Goal: Contribute content: Contribute content

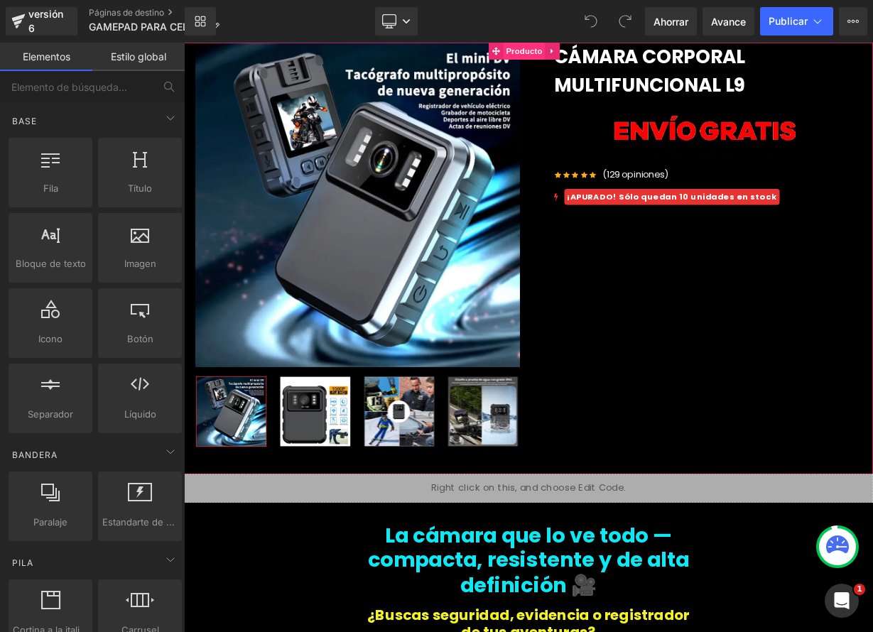
click at [599, 48] on font "Producto" at bounding box center [608, 53] width 45 height 11
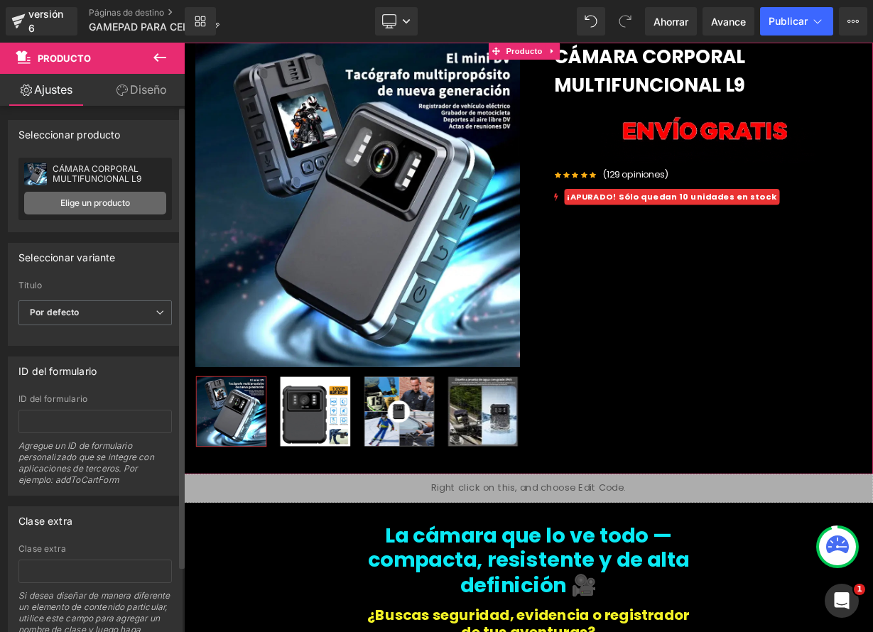
click at [119, 208] on link "Elige un producto" at bounding box center [95, 203] width 142 height 23
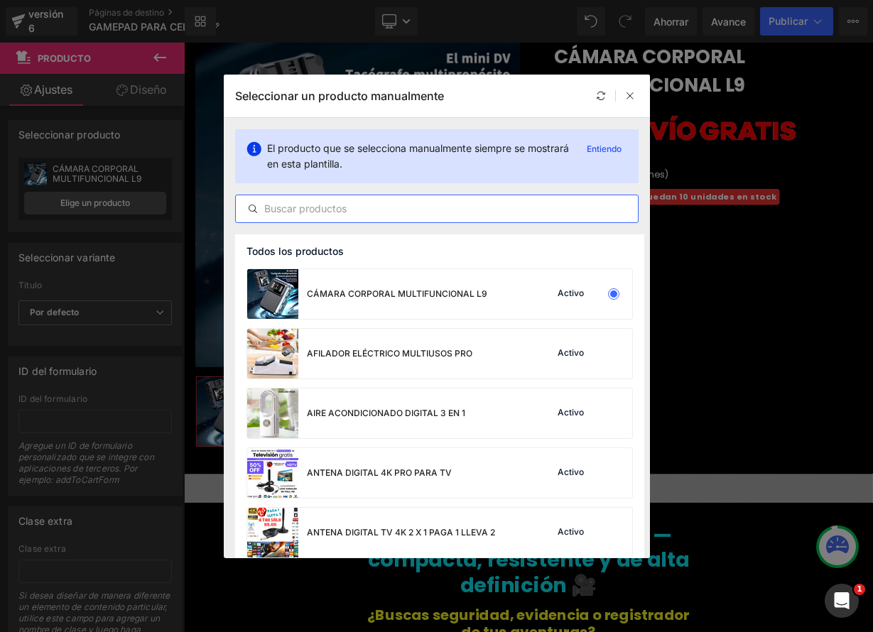
click at [334, 213] on input "text" at bounding box center [437, 208] width 402 height 17
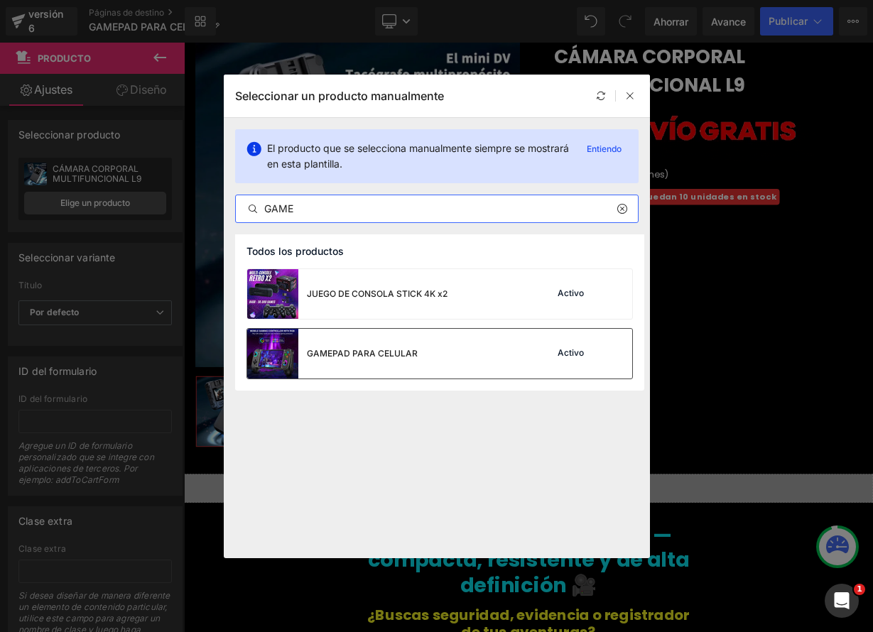
type input "GAME"
click at [349, 365] on div "GAMEPAD PARA CELULAR" at bounding box center [332, 354] width 170 height 50
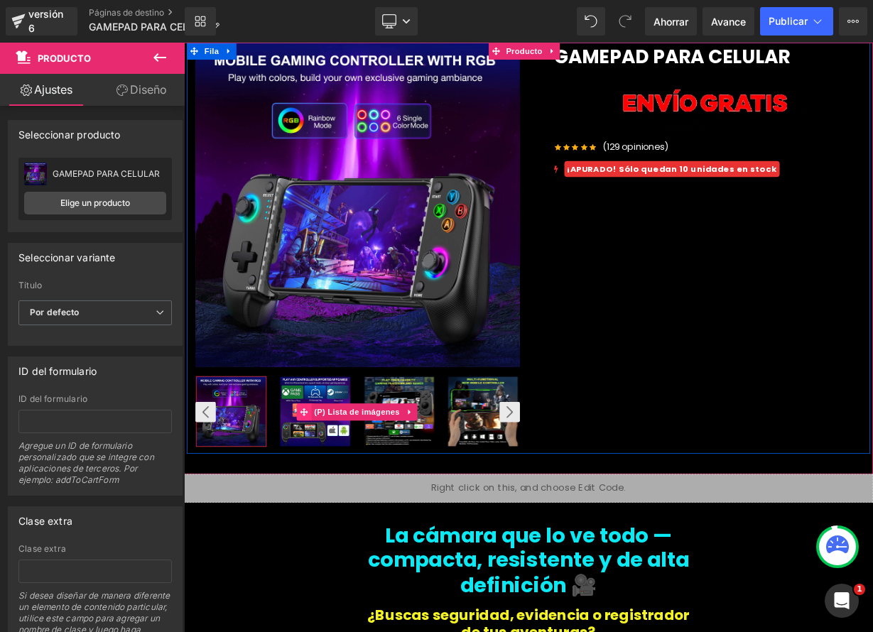
click at [329, 500] on icon at bounding box center [334, 503] width 10 height 11
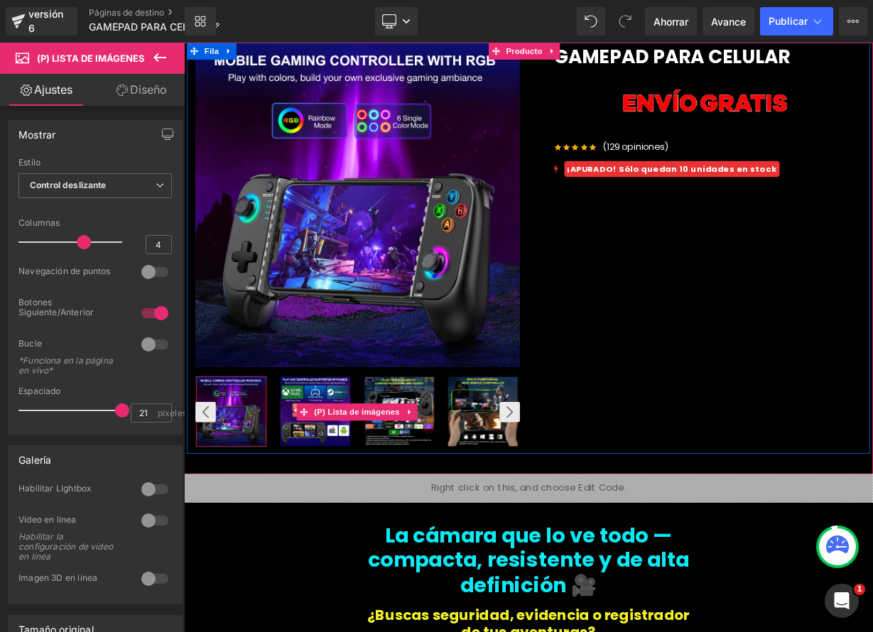
click at [356, 472] on img at bounding box center [347, 503] width 87 height 87
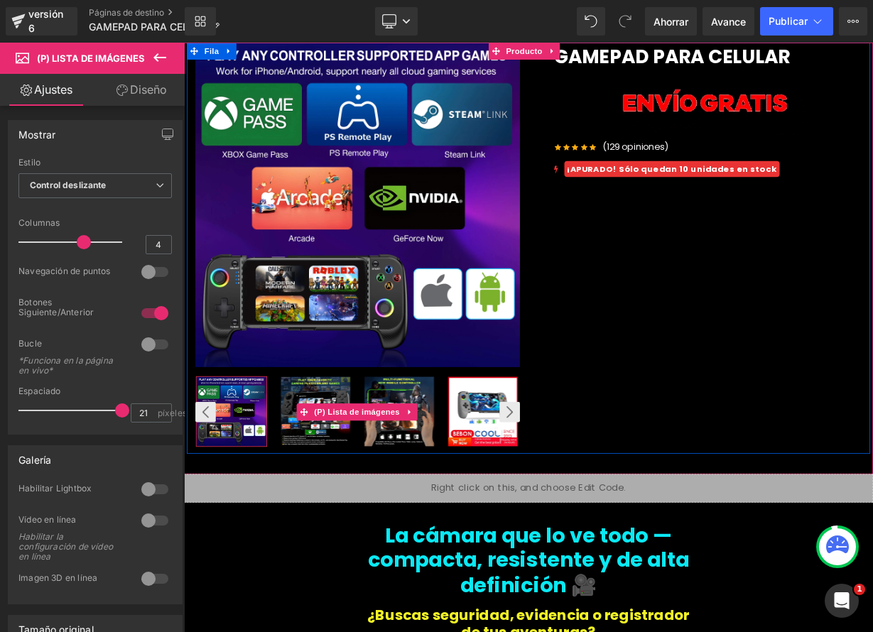
click at [337, 466] on img at bounding box center [348, 503] width 87 height 87
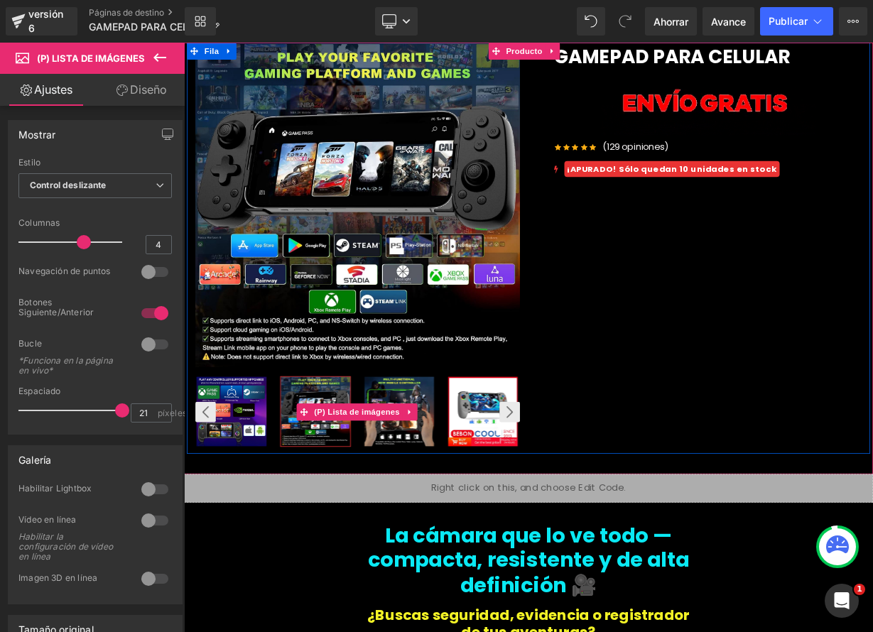
click at [422, 473] on img at bounding box center [452, 503] width 87 height 87
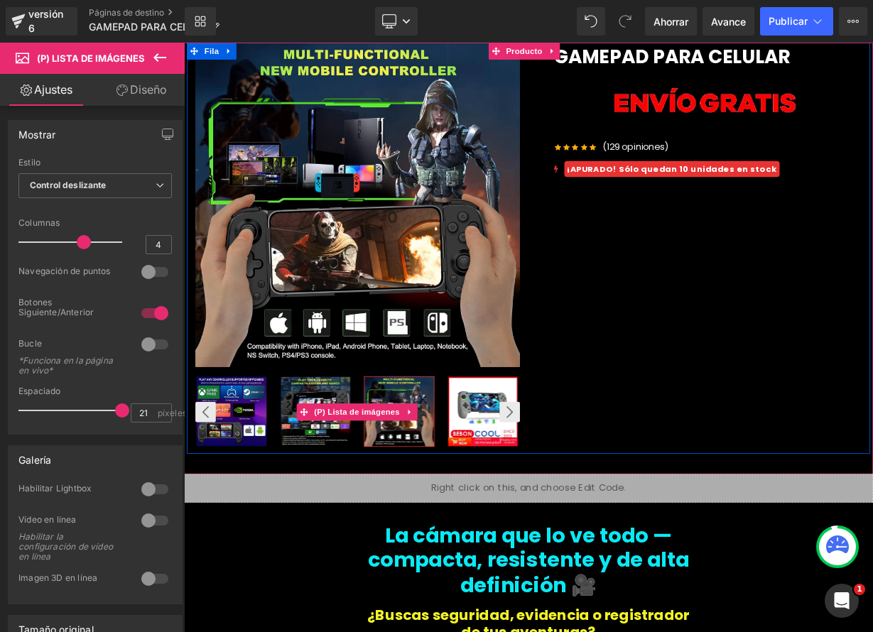
click at [544, 484] on img at bounding box center [557, 503] width 87 height 87
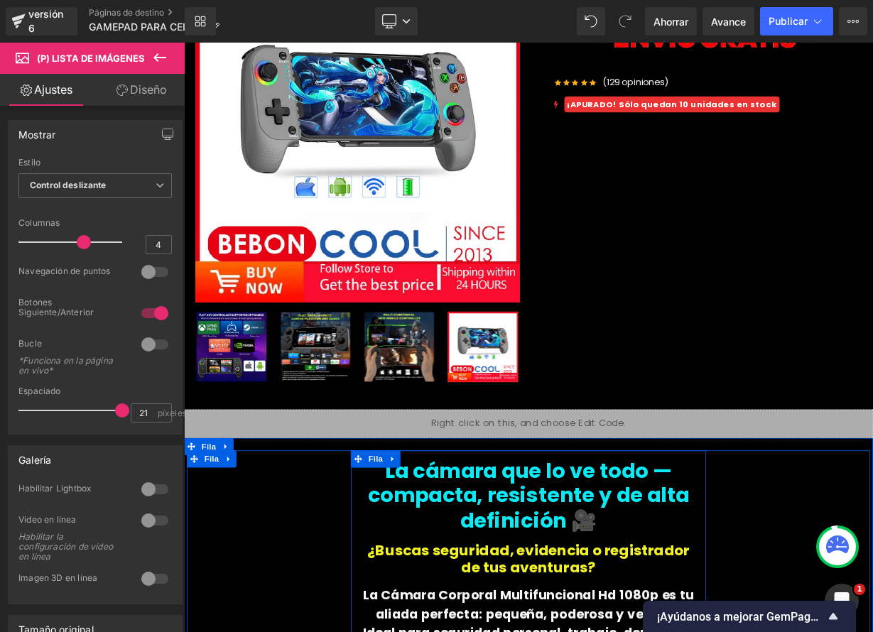
scroll to position [86, 0]
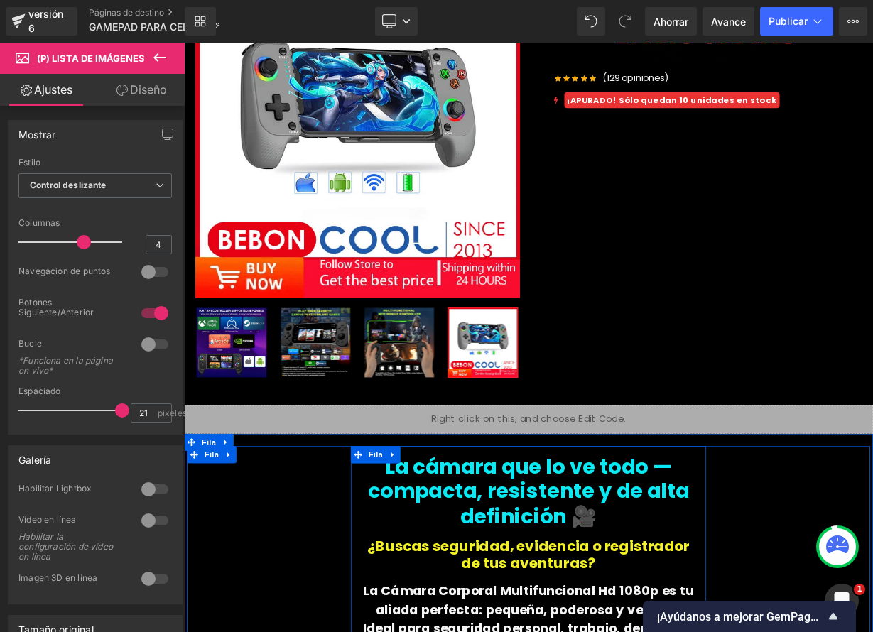
click at [632, 605] on div "La cámara que lo ve todo — compacta, resistente y de alta definición 🎥 Título" at bounding box center [614, 608] width 422 height 104
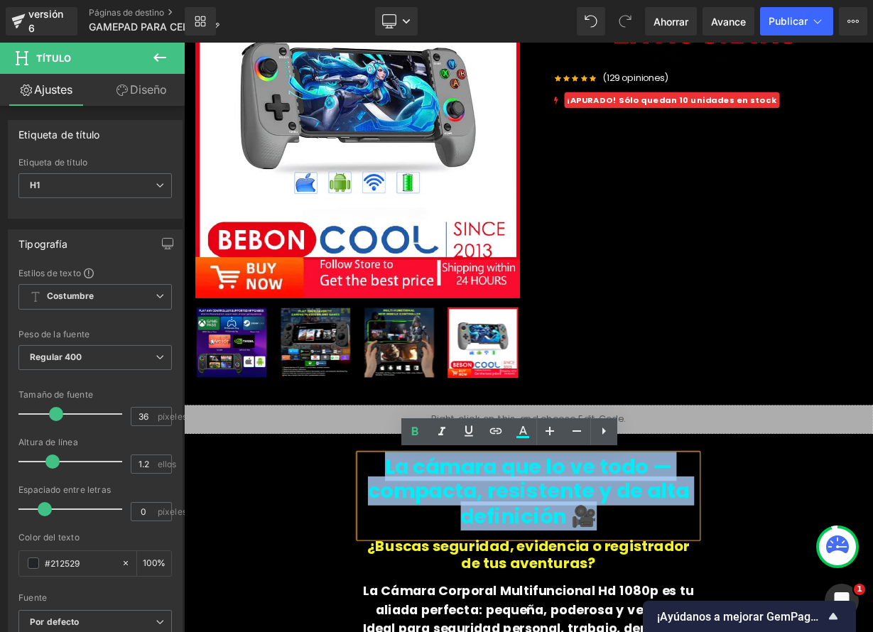
drag, startPoint x: 468, startPoint y: 576, endPoint x: 705, endPoint y: 636, distance: 244.6
click at [705, 631] on h1 "La cámara que lo ve todo — compacta, resistente y de alta definición 🎥" at bounding box center [614, 602] width 422 height 92
paste div
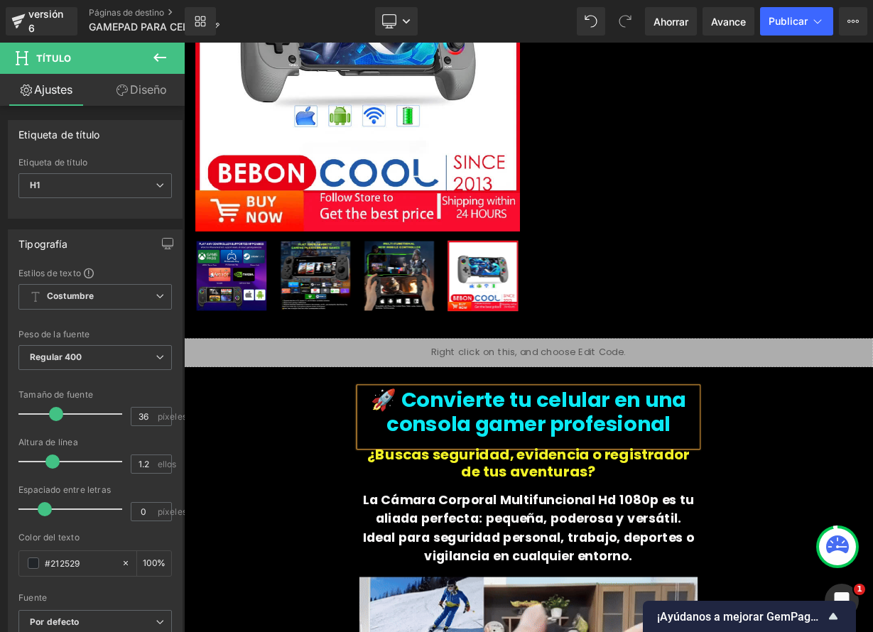
scroll to position [172, 0]
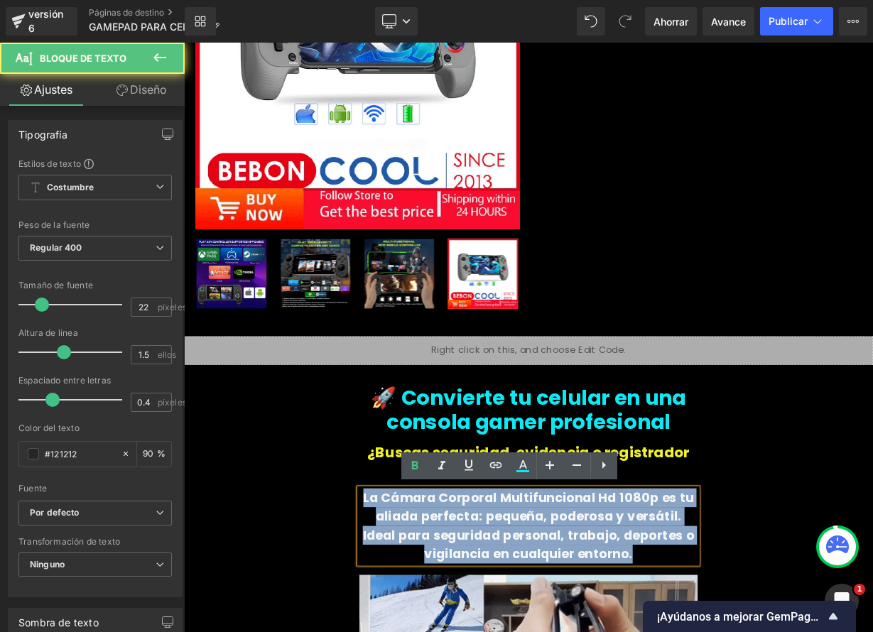
drag, startPoint x: 494, startPoint y: 624, endPoint x: 815, endPoint y: 671, distance: 325.2
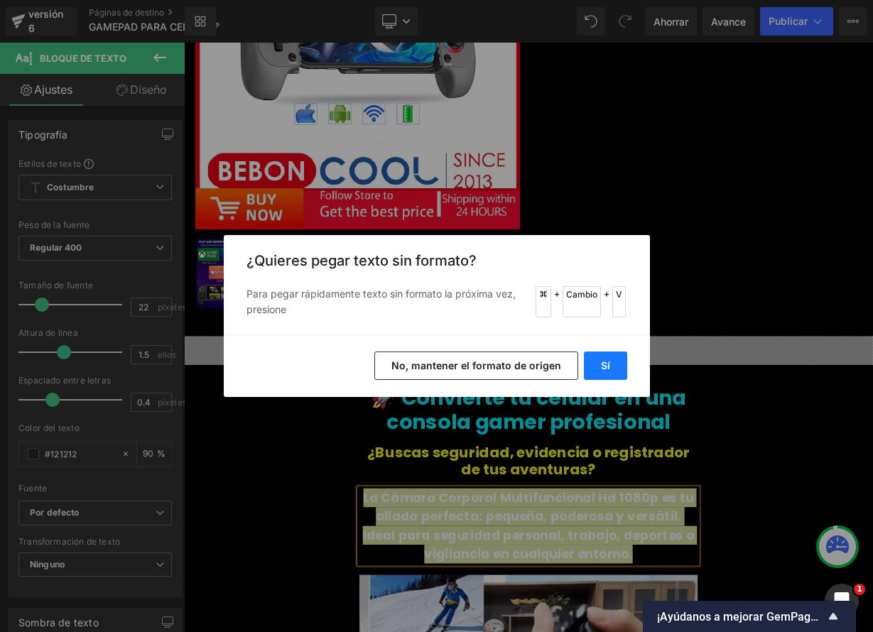
click at [604, 360] on font "Sí" at bounding box center [605, 365] width 9 height 12
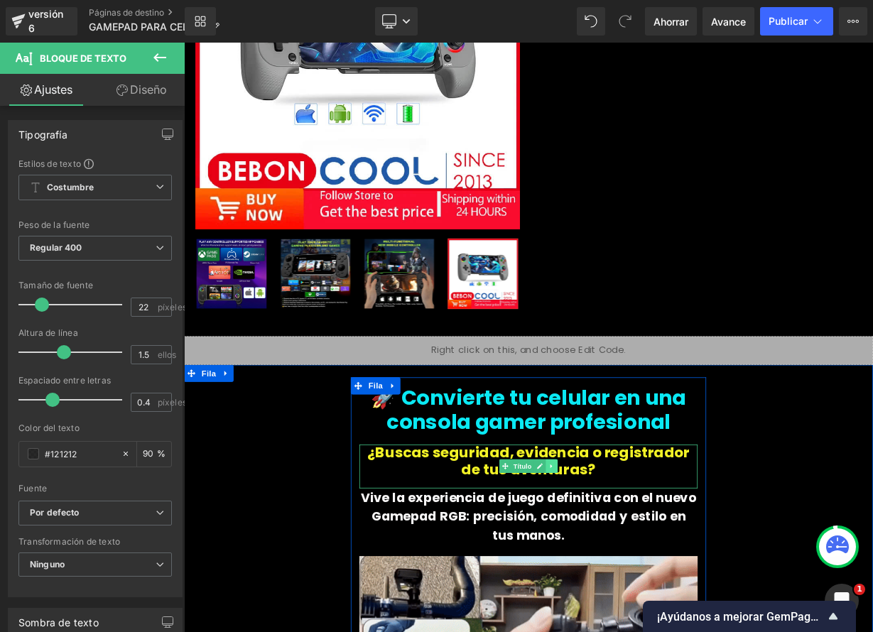
click at [639, 571] on icon at bounding box center [643, 571] width 8 height 9
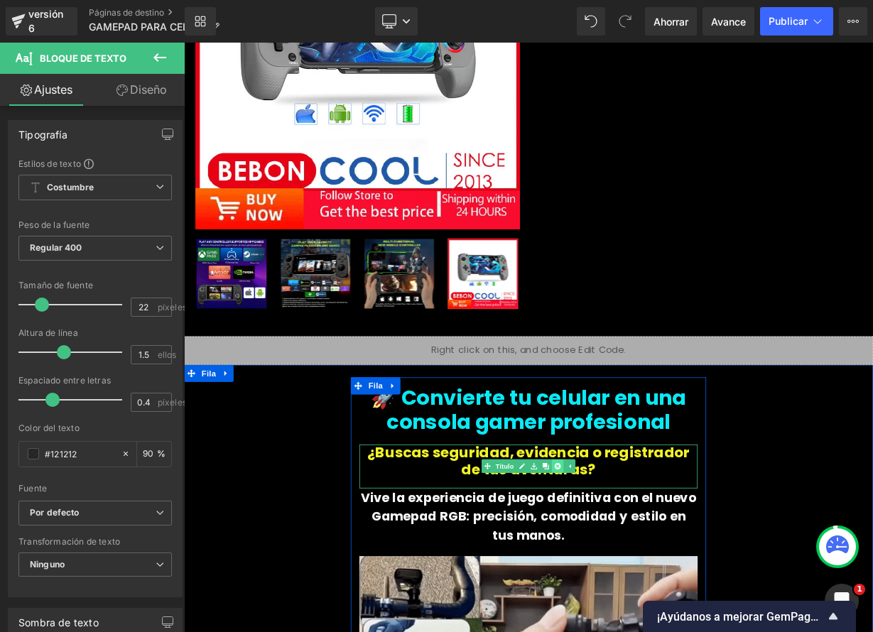
click at [646, 571] on icon at bounding box center [650, 572] width 8 height 8
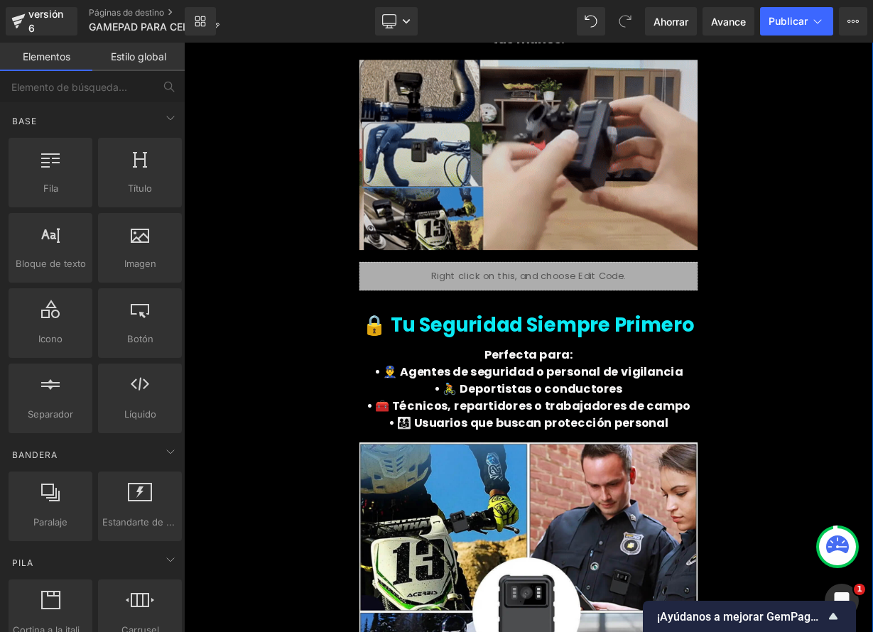
scroll to position [737, 0]
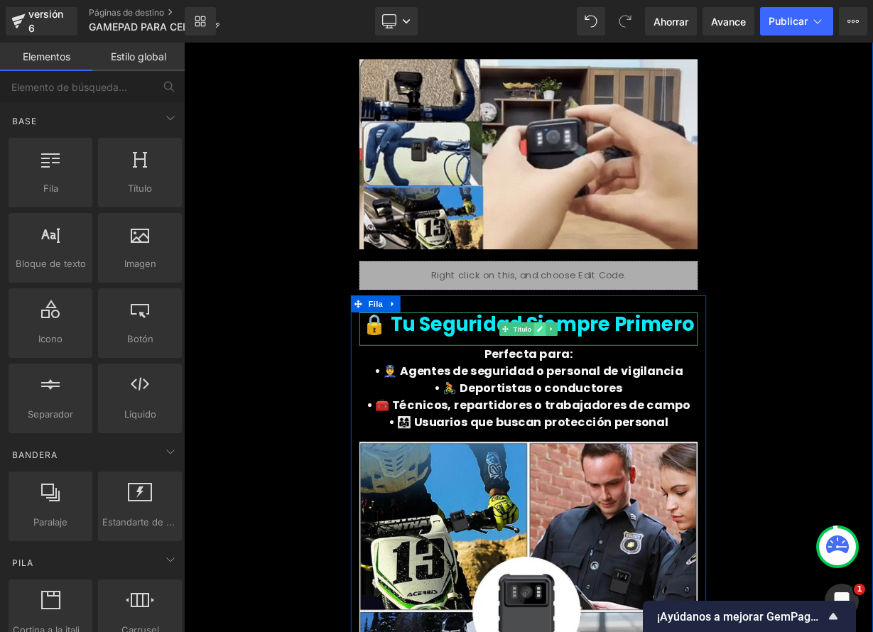
click at [624, 396] on icon at bounding box center [627, 399] width 7 height 7
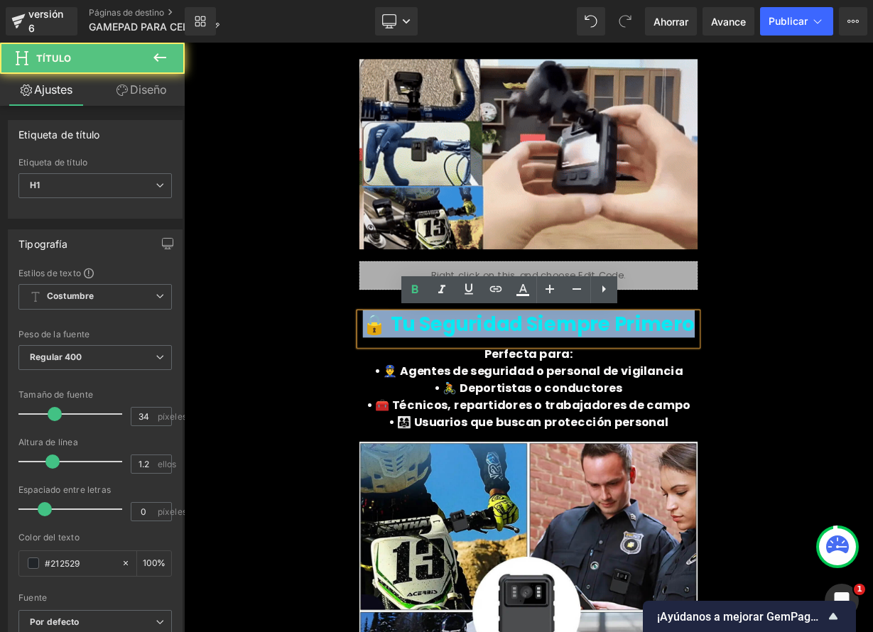
drag, startPoint x: 415, startPoint y: 397, endPoint x: 800, endPoint y: 405, distance: 385.1
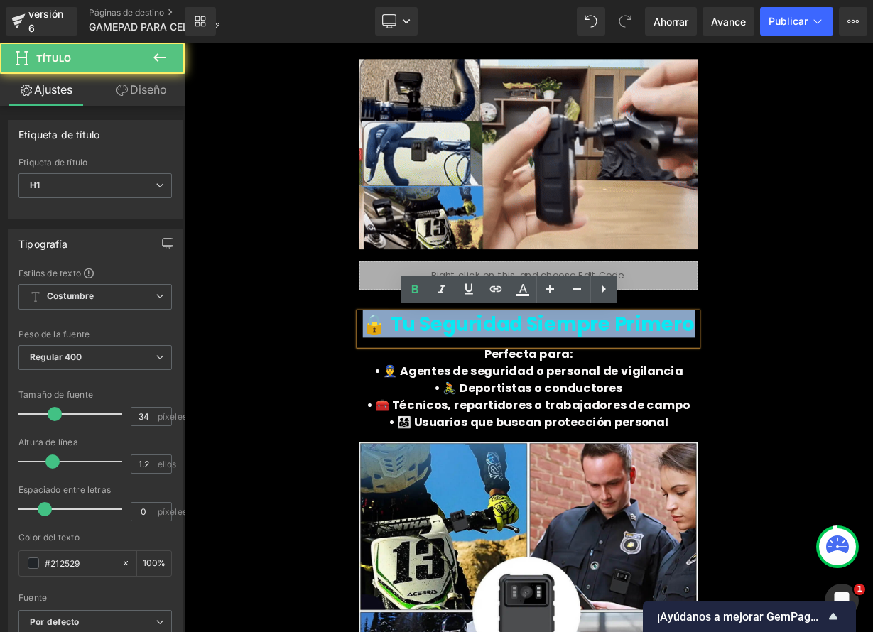
click at [800, 405] on h1 "🔒 Tu Seguridad Siempre Primero" at bounding box center [614, 393] width 422 height 29
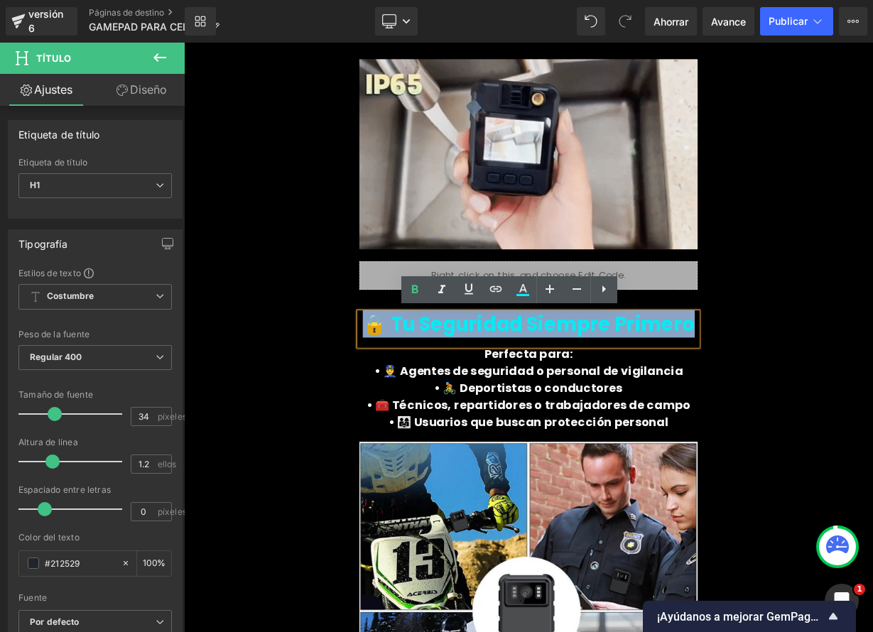
paste div
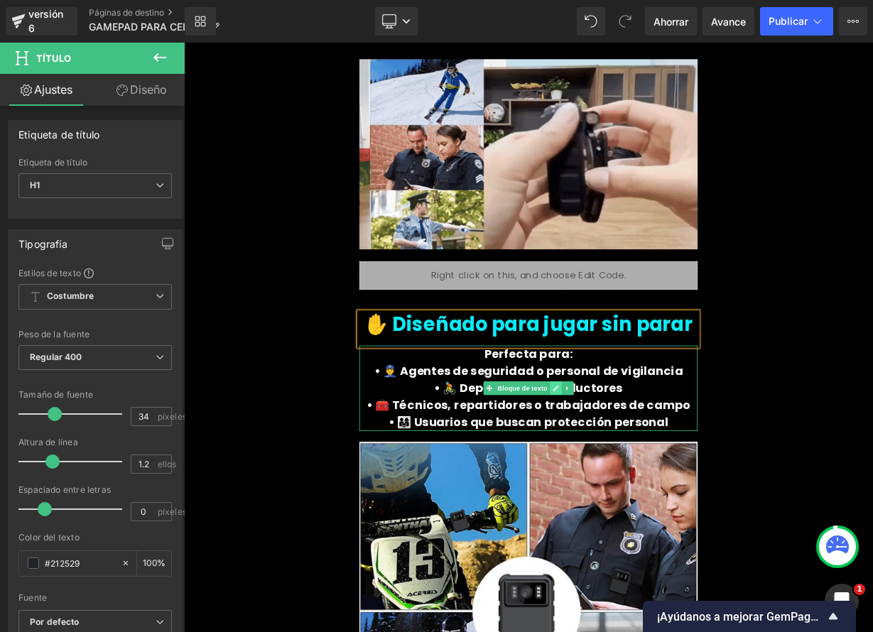
click at [644, 472] on icon at bounding box center [647, 473] width 7 height 7
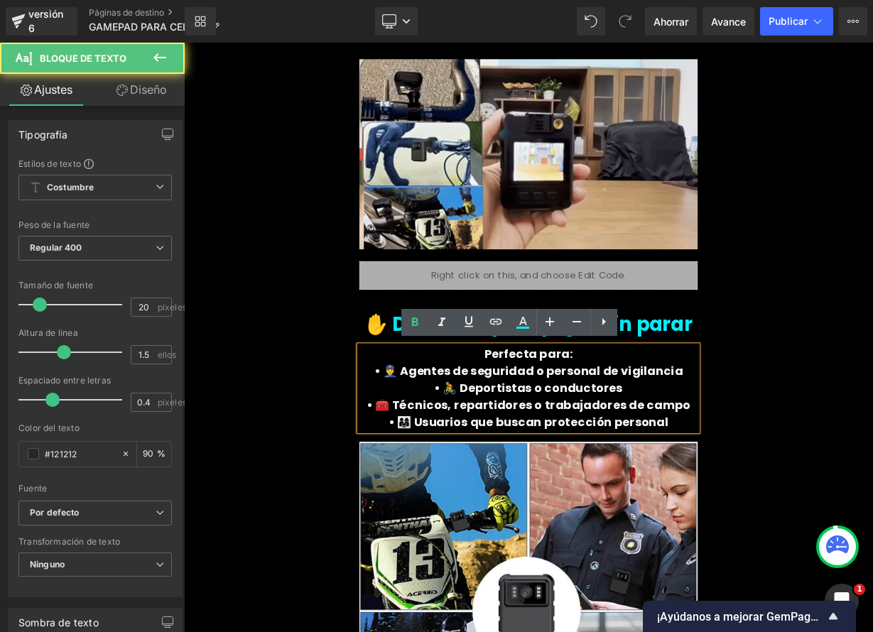
drag, startPoint x: 630, startPoint y: 448, endPoint x: 783, endPoint y: 511, distance: 165.3
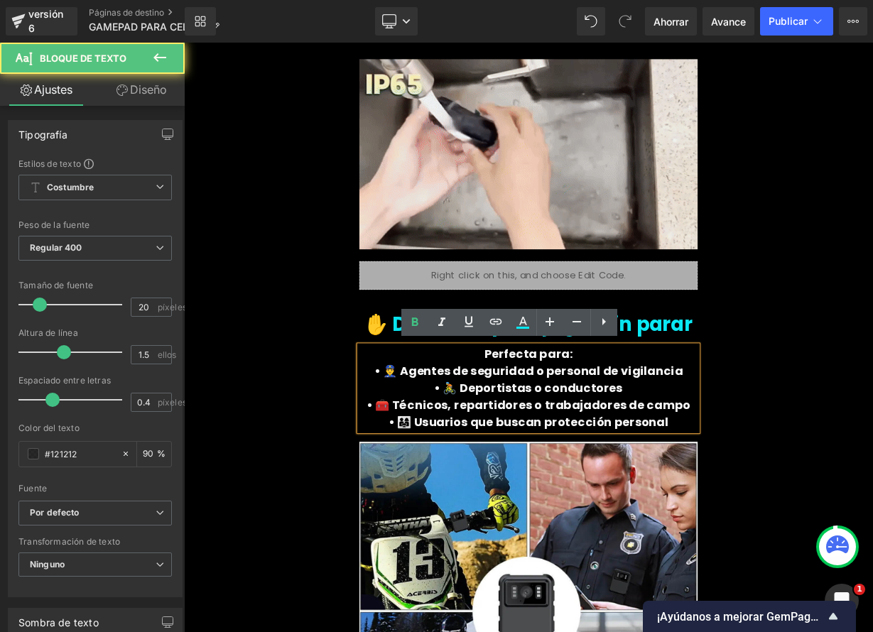
click at [783, 511] on div "Perfecta para: • 👮‍♂️ Agentes de seguridad o personal de vigilancia • 🚴 Deporti…" at bounding box center [614, 474] width 422 height 107
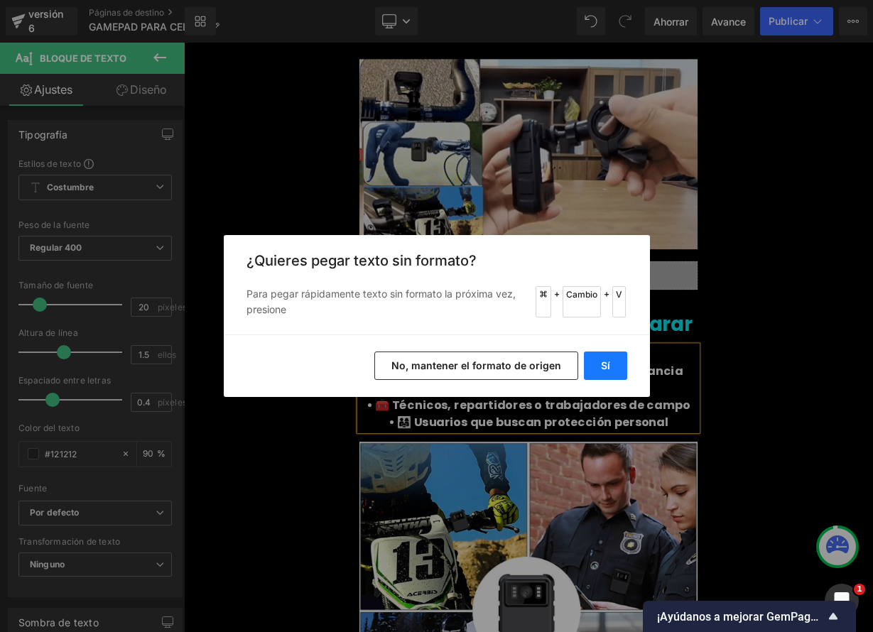
click at [607, 374] on button "Sí" at bounding box center [605, 366] width 43 height 28
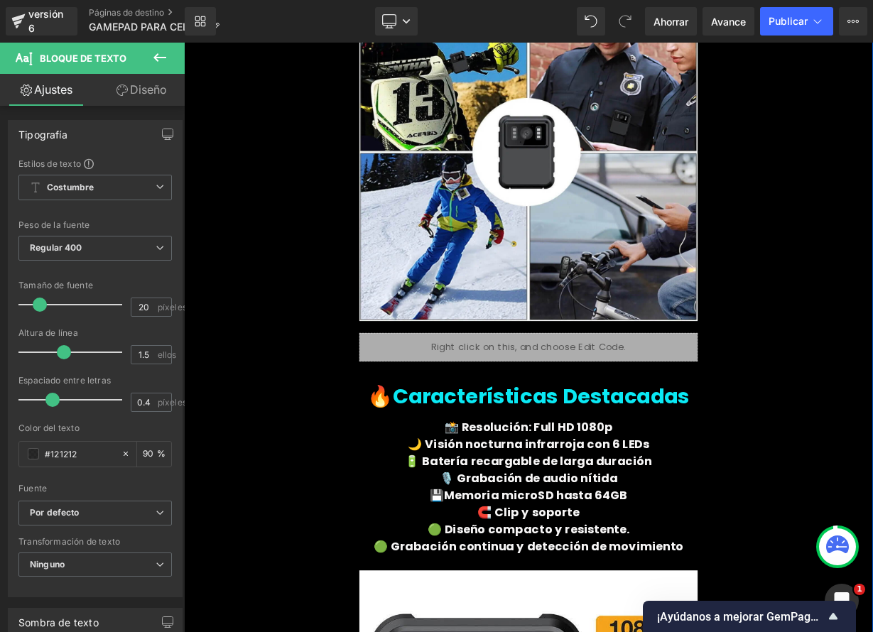
scroll to position [1249, 0]
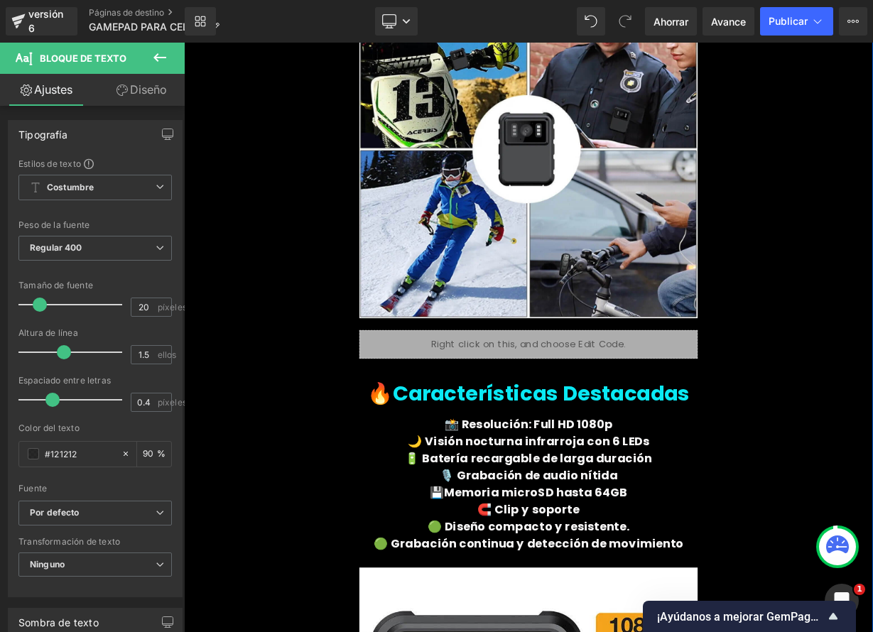
click at [675, 487] on font "🔥Características Destacadas" at bounding box center [614, 480] width 402 height 36
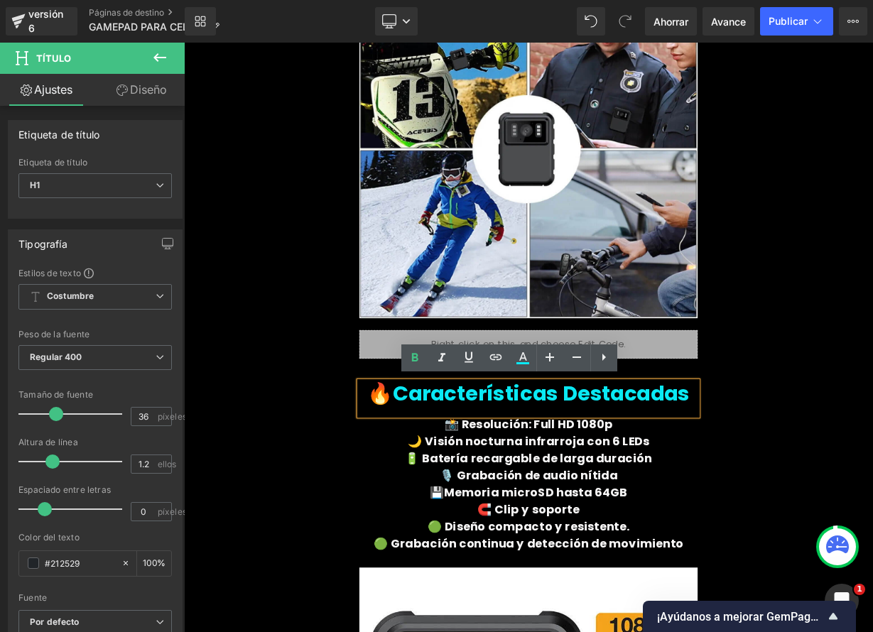
click at [781, 484] on font "🔥Características Destacadas" at bounding box center [614, 480] width 402 height 36
drag, startPoint x: 800, startPoint y: 480, endPoint x: 438, endPoint y: 460, distance: 362.8
click at [438, 465] on div "🔥Características Destacadas" at bounding box center [614, 486] width 422 height 43
click at [425, 468] on h1 "🔥Características Destacadas" at bounding box center [614, 480] width 422 height 31
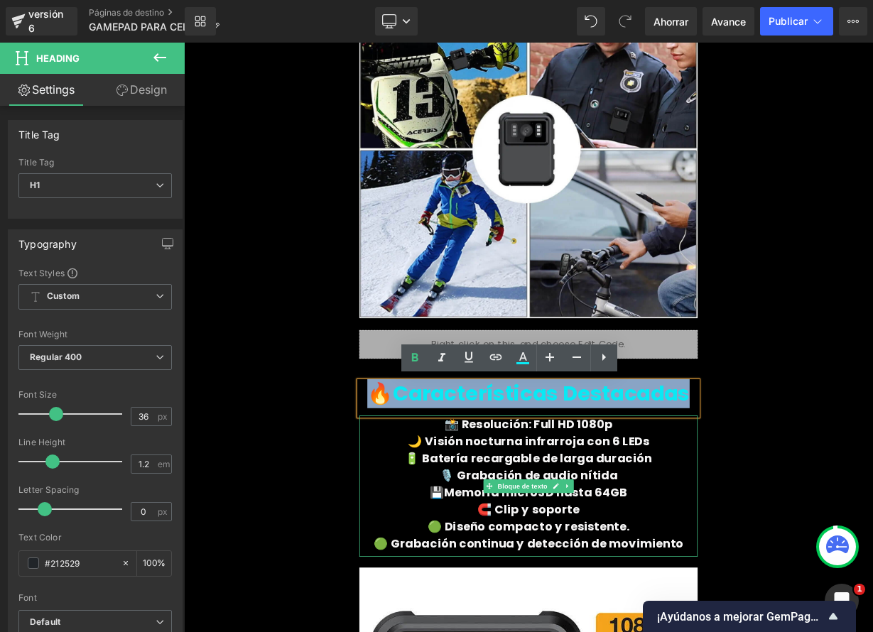
drag, startPoint x: 569, startPoint y: 504, endPoint x: 737, endPoint y: 514, distance: 168.6
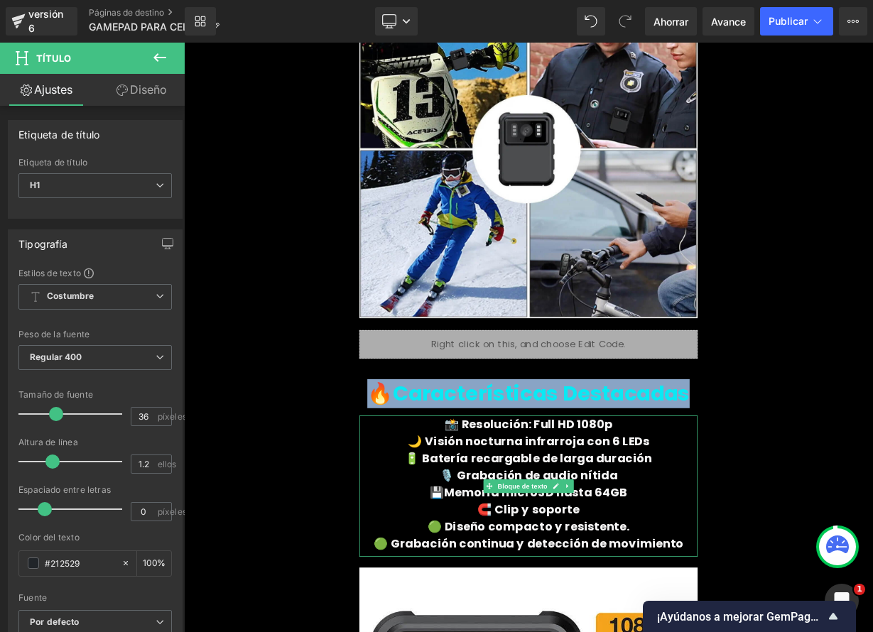
paste div
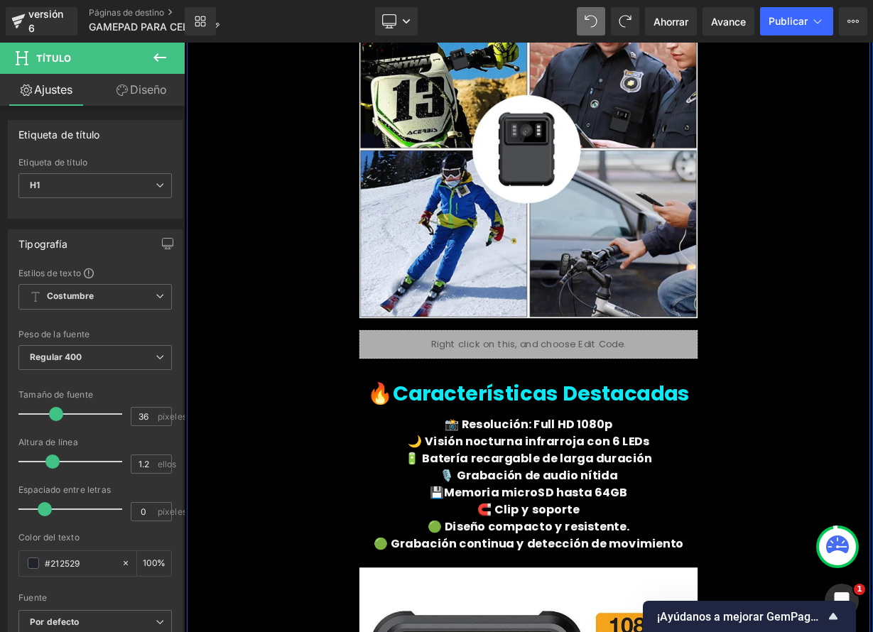
click at [872, 502] on div "✋ Diseñado para jugar sin parar Título Se adapta a tus manos, no resbala, no ca…" at bounding box center [614, 593] width 852 height 1494
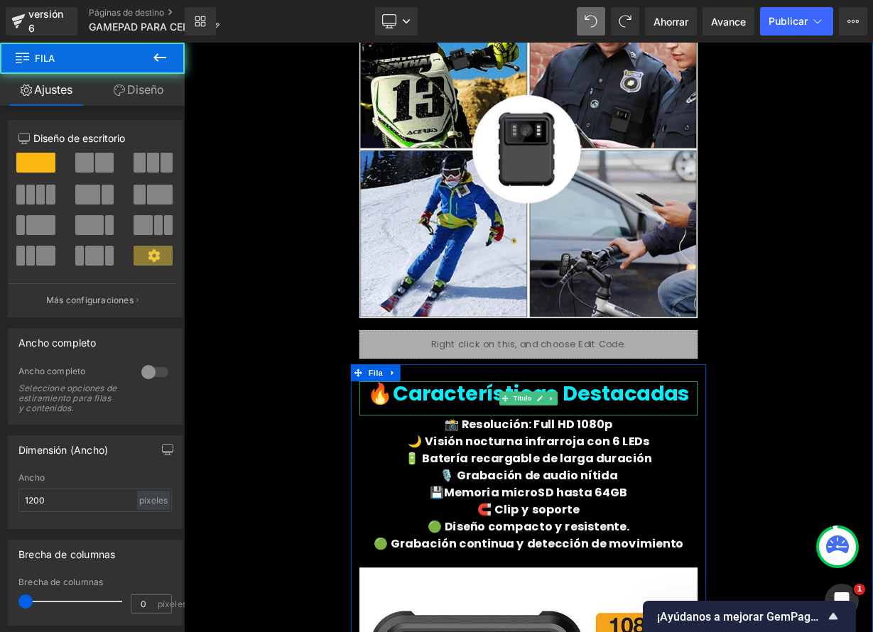
click at [669, 487] on font "🔥Características Destacadas" at bounding box center [614, 480] width 402 height 36
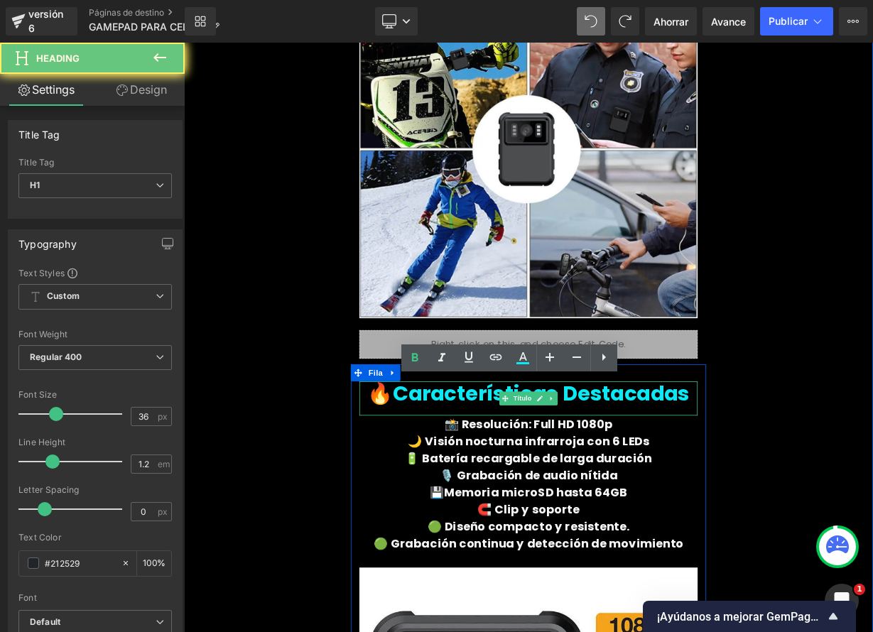
click at [669, 487] on font "🔥Características Destacadas" at bounding box center [614, 480] width 402 height 36
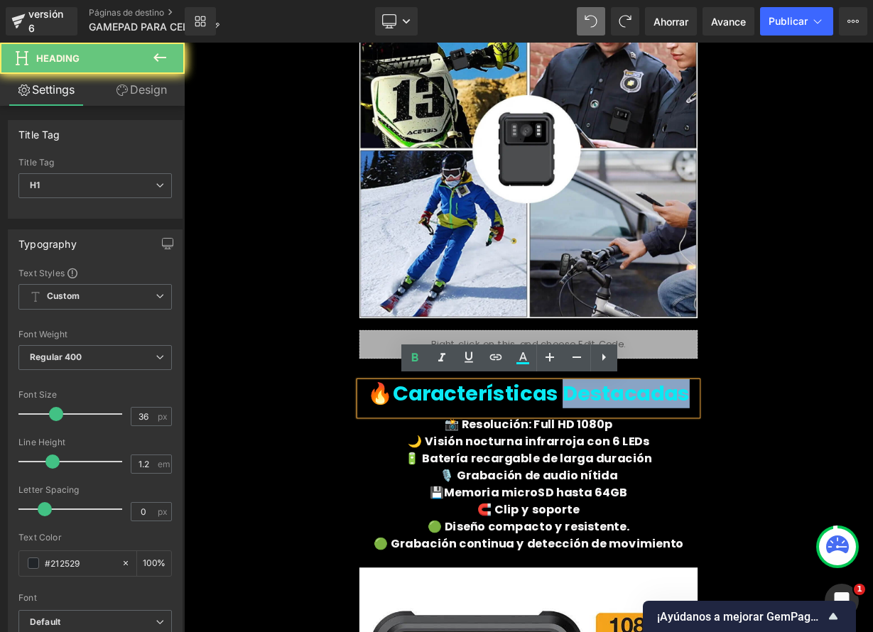
click at [669, 487] on font "🔥Características Destacadas" at bounding box center [614, 480] width 402 height 36
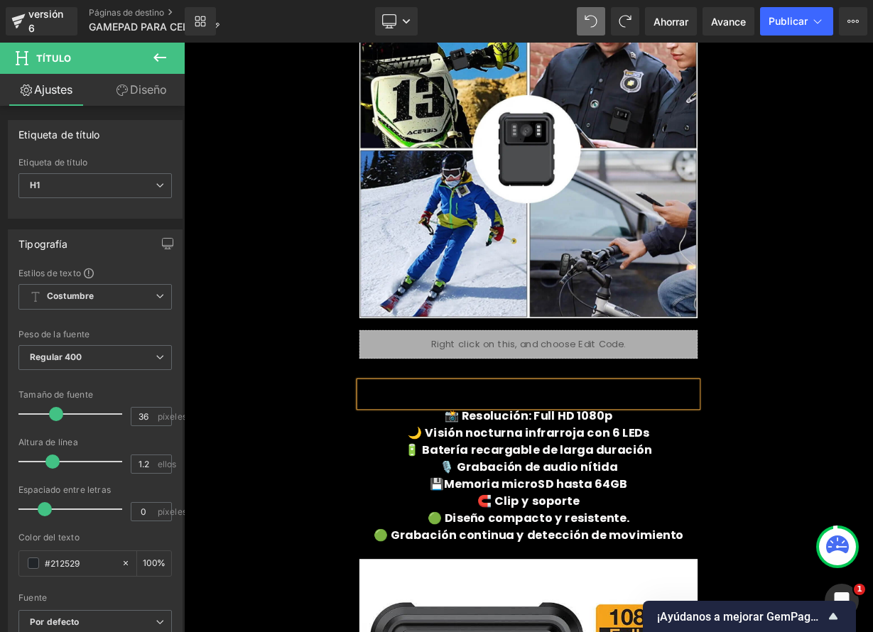
click at [872, 465] on div "✋ Diseñado para jugar sin parar Título Se adapta a tus manos, no resbala, no ca…" at bounding box center [614, 588] width 852 height 1484
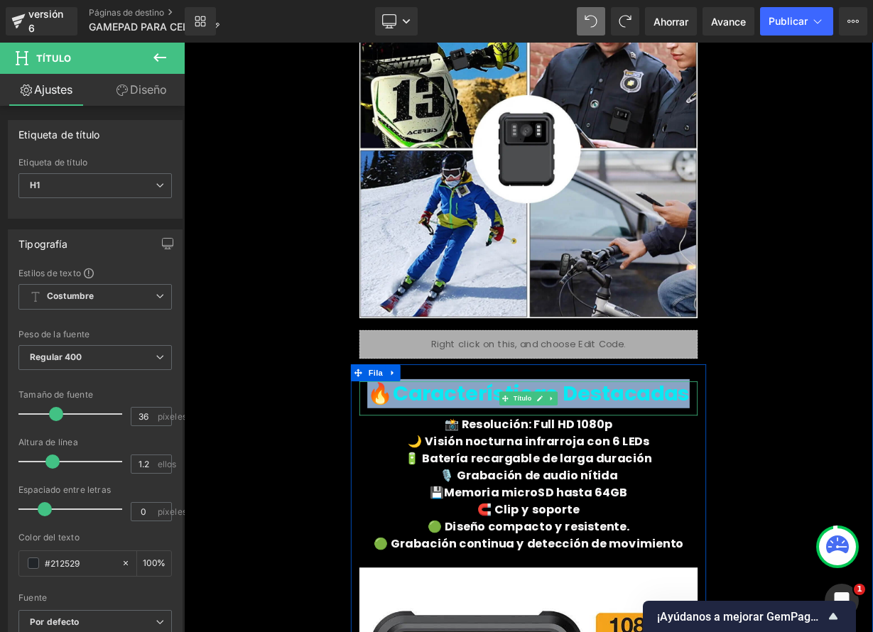
drag, startPoint x: 430, startPoint y: 478, endPoint x: 794, endPoint y: 487, distance: 364.5
click at [797, 485] on h1 "🔥Características Destacadas" at bounding box center [614, 480] width 422 height 31
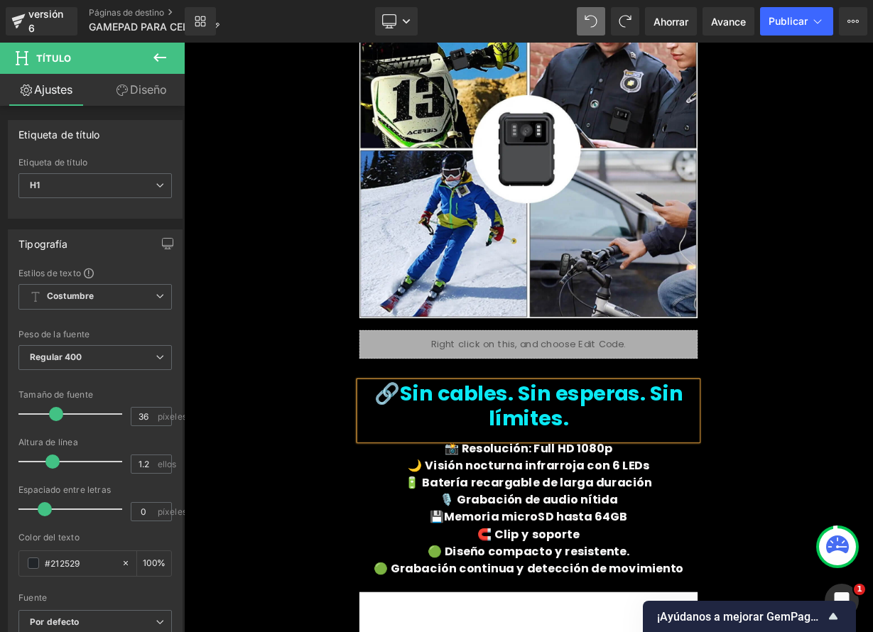
click at [590, 479] on font "🔗Sin cables. Sin esperas. Sin límites." at bounding box center [613, 495] width 385 height 67
click at [748, 484] on font "🔗Sin cables Sin esperas. Sin límites." at bounding box center [614, 495] width 379 height 67
click at [460, 479] on font "🔗Sin cables Sin esperas Sin límites." at bounding box center [614, 495] width 372 height 67
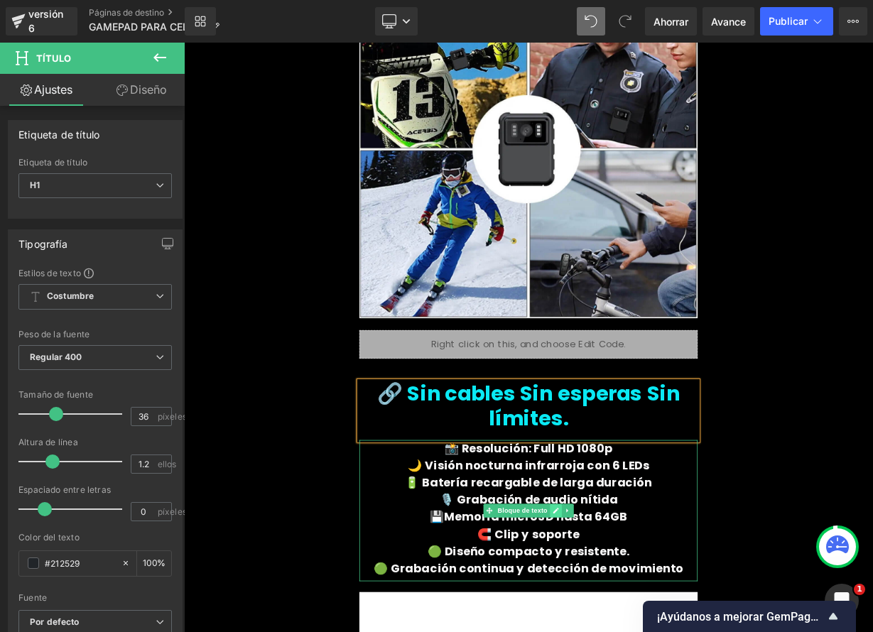
click at [648, 625] on link at bounding box center [647, 626] width 15 height 17
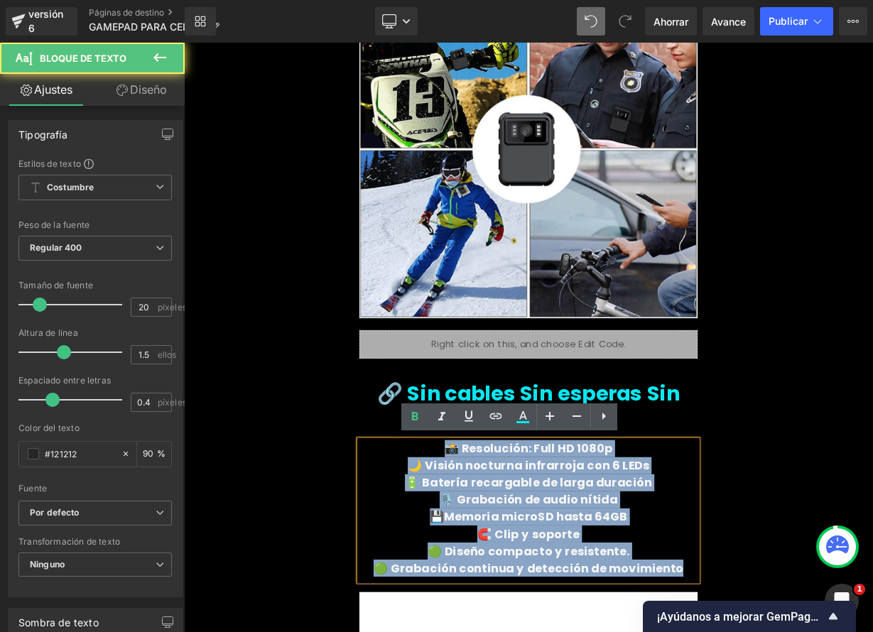
drag, startPoint x: 506, startPoint y: 545, endPoint x: 801, endPoint y: 702, distance: 334.0
click at [801, 631] on div "📸 Resolución: Full HD 1080p 🌙 Visión nocturna infrarroja con 6 LEDs 🔋 Batería r…" at bounding box center [614, 626] width 422 height 176
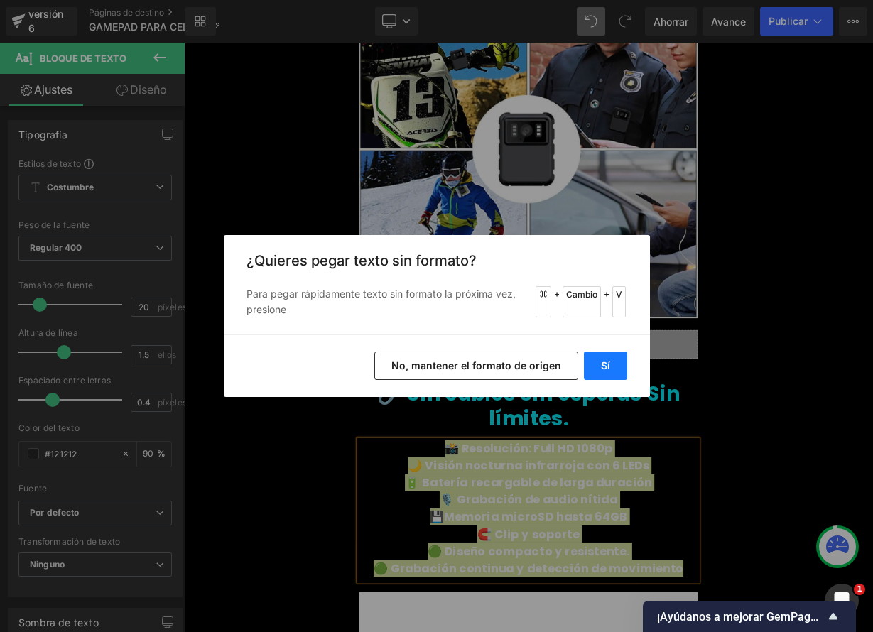
click at [605, 368] on font "Sí" at bounding box center [605, 365] width 9 height 12
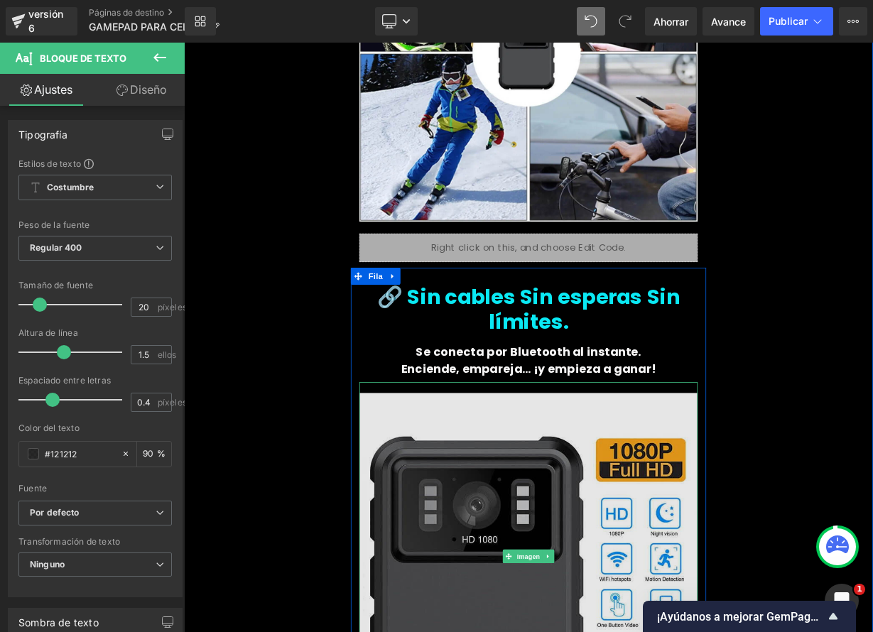
scroll to position [1372, 0]
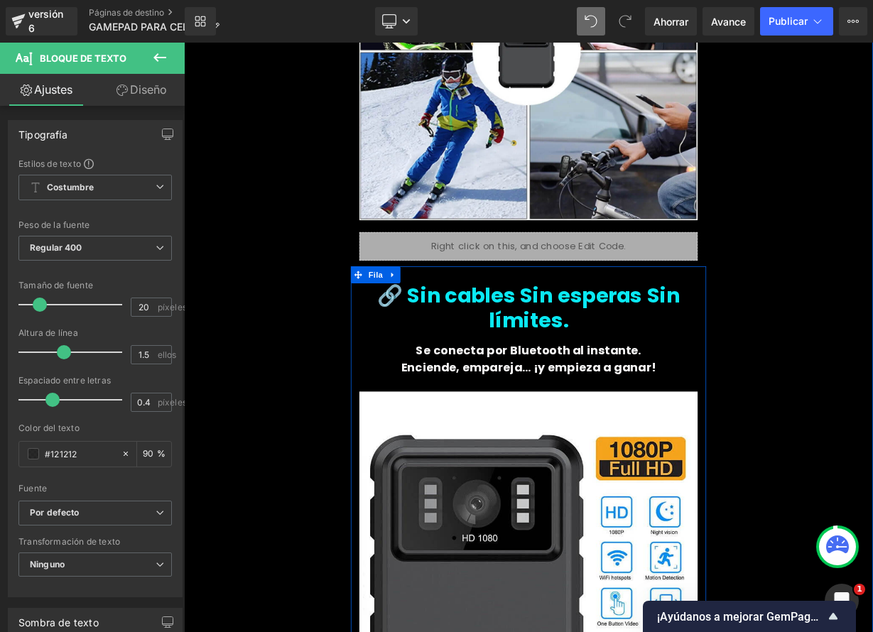
click at [712, 445] on font "Enciende, empareja… ¡y empieza a ganar!" at bounding box center [614, 448] width 318 height 20
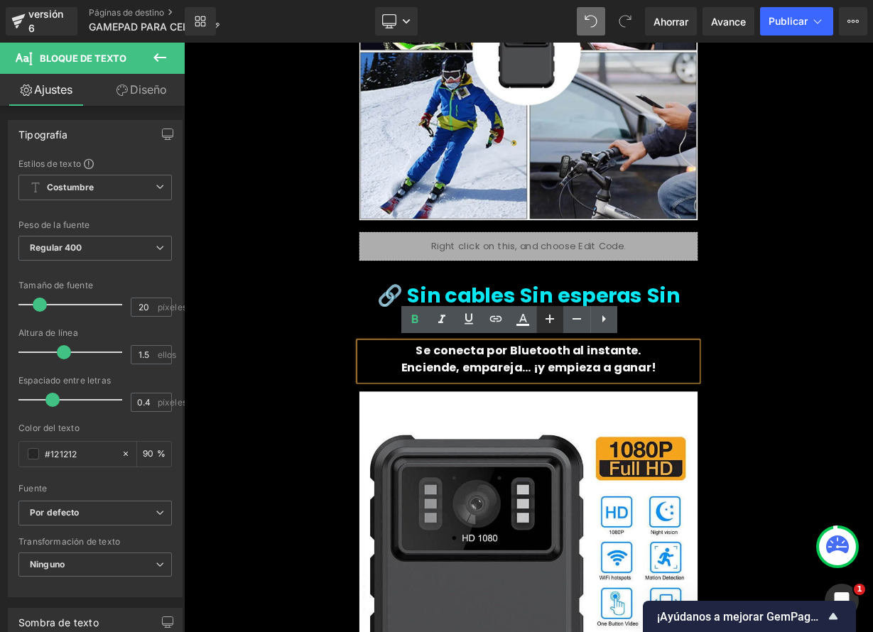
click at [558, 320] on icon at bounding box center [549, 318] width 17 height 17
type input "22"
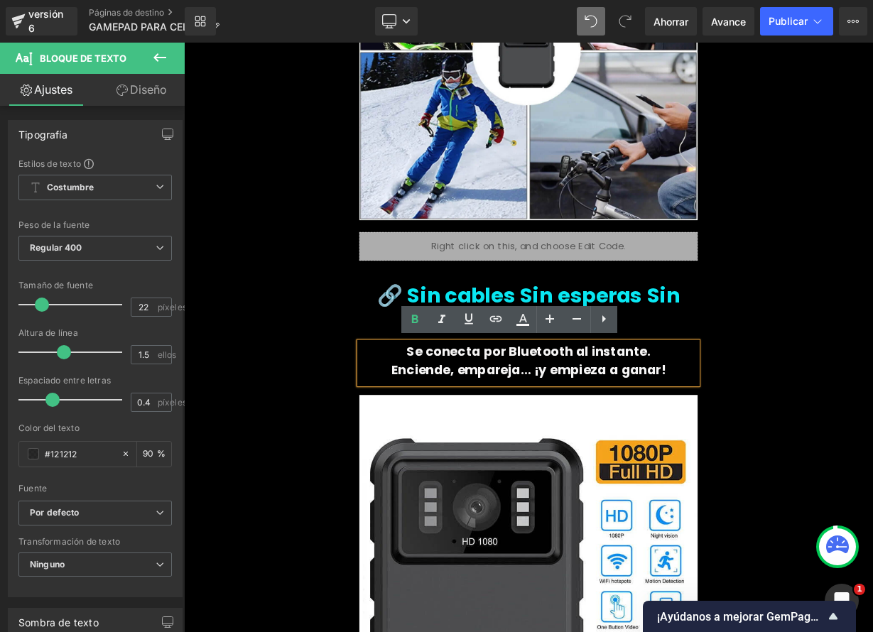
click at [872, 419] on div "✋ Diseñado para jugar sin parar Título Se adapta a tus manos, no resbala, no ca…" at bounding box center [614, 424] width 852 height 1401
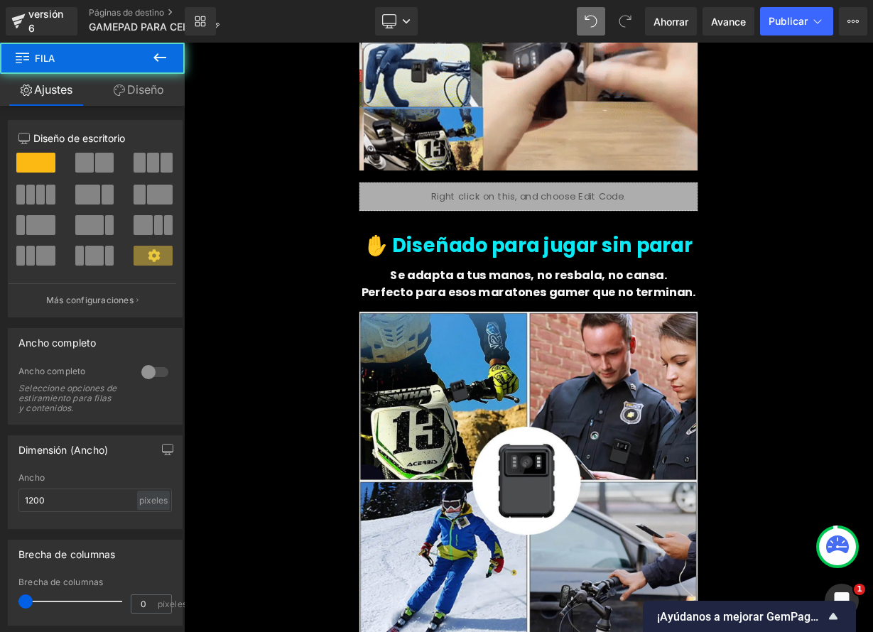
scroll to position [779, 0]
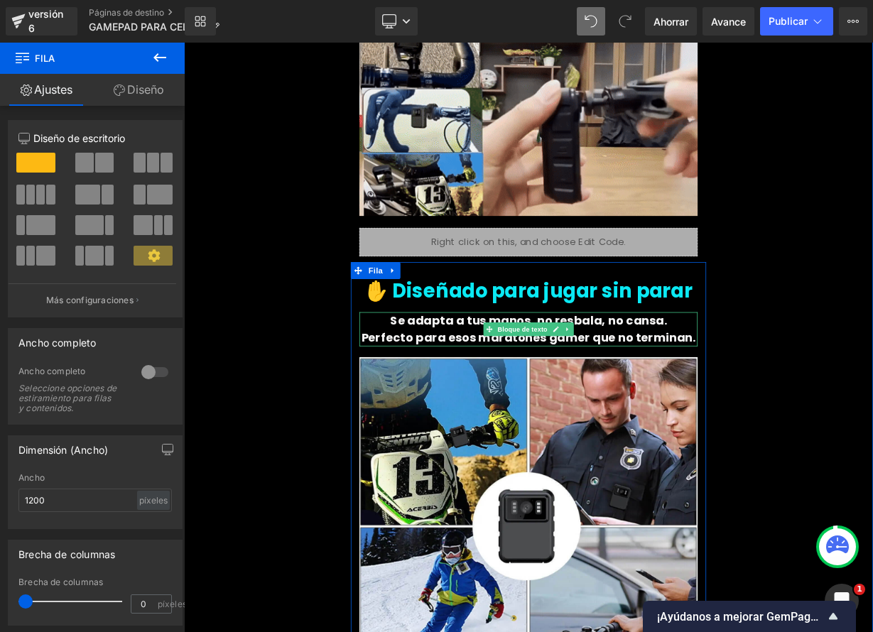
click at [754, 394] on font "Se adapta a tus manos, no resbala, no cansa." at bounding box center [614, 389] width 346 height 20
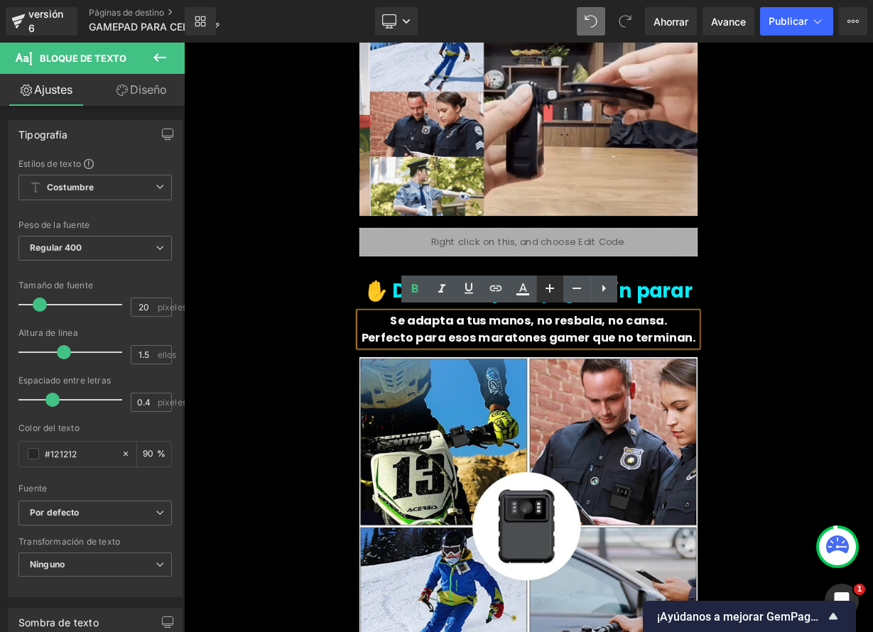
click at [555, 292] on icon at bounding box center [549, 288] width 17 height 17
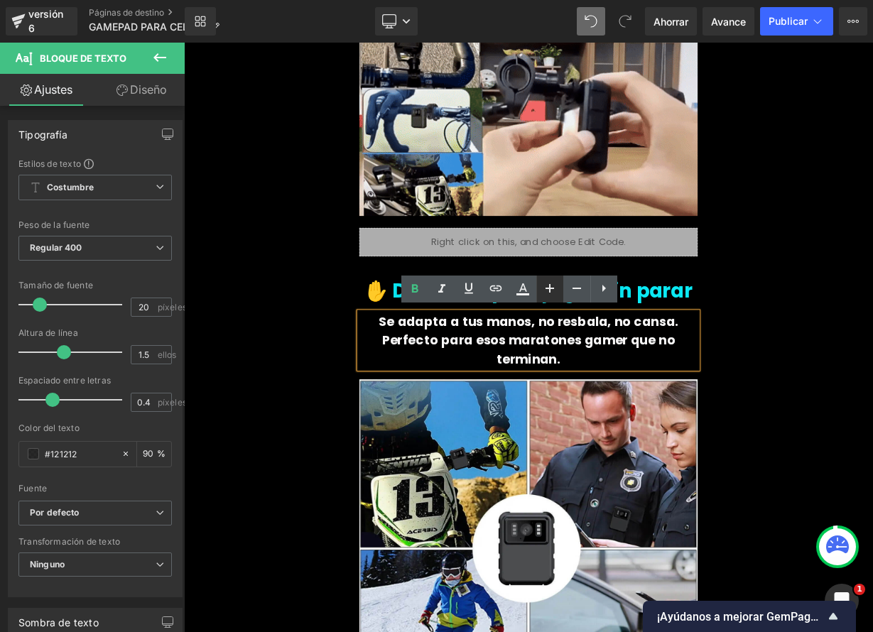
type input "22"
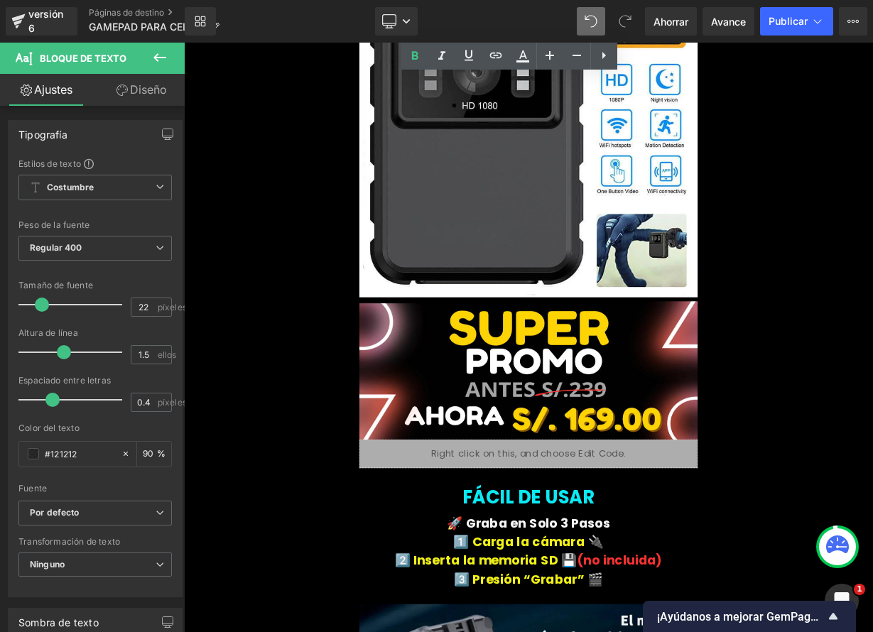
scroll to position [1966, 0]
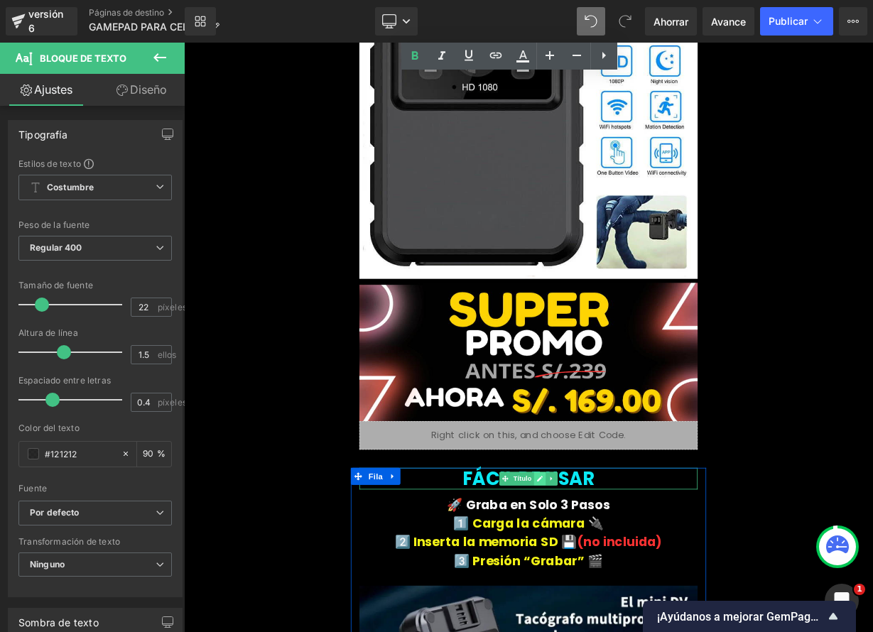
click at [626, 578] on link at bounding box center [628, 586] width 15 height 17
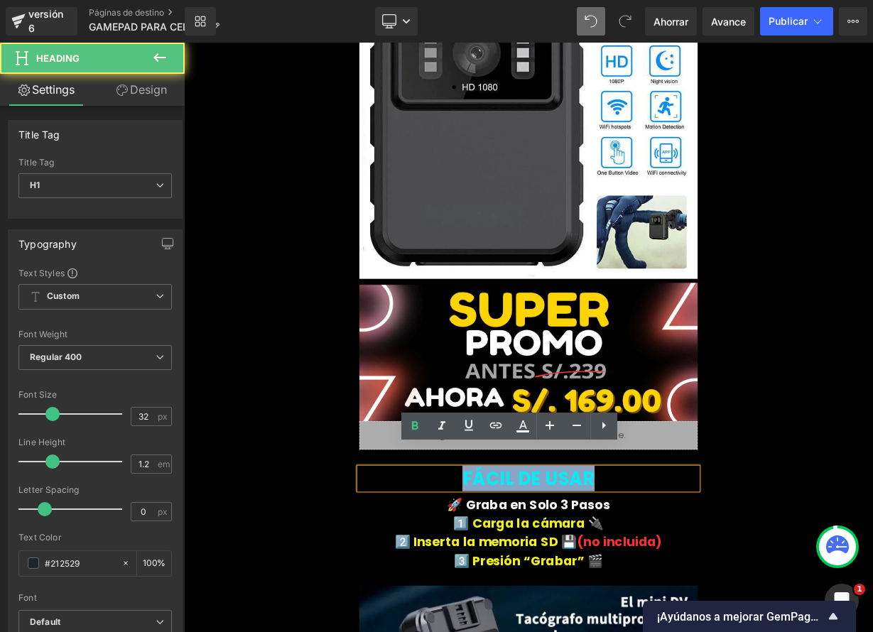
drag, startPoint x: 722, startPoint y: 559, endPoint x: 744, endPoint y: 559, distance: 22.0
click at [744, 573] on h1 "FÁCIL DE USAR" at bounding box center [614, 586] width 422 height 27
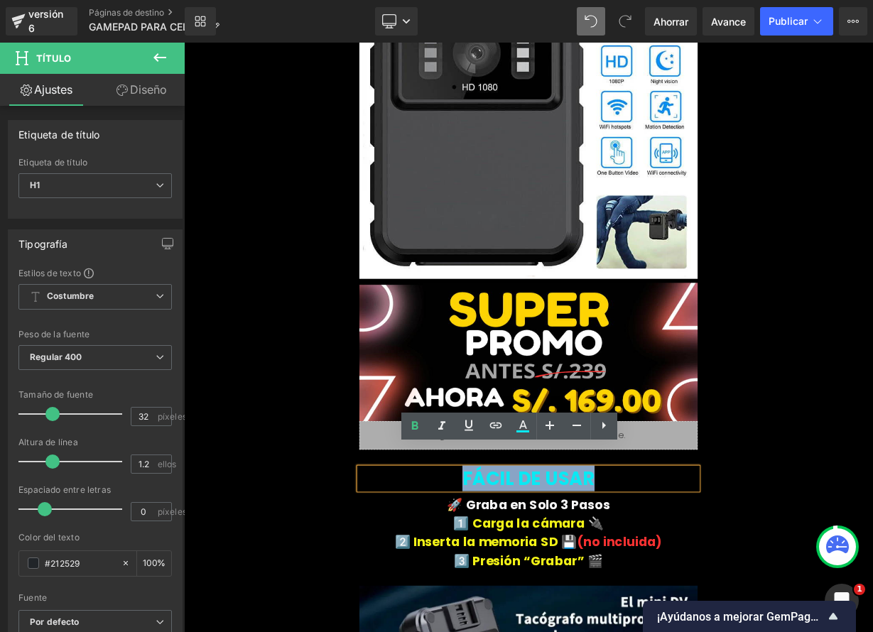
paste div
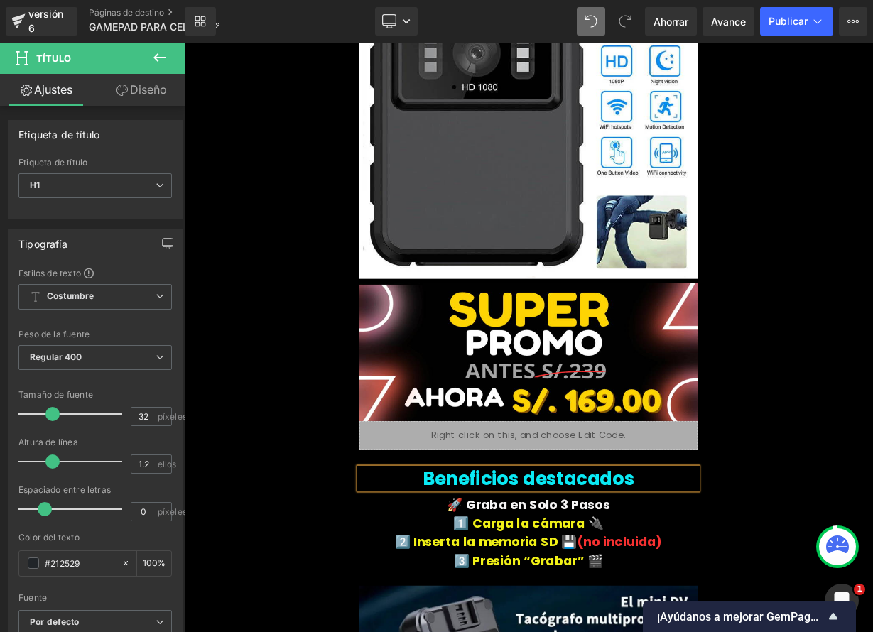
click at [744, 573] on h1 "Beneficios destacados" at bounding box center [614, 586] width 422 height 27
click at [557, 431] on icon at bounding box center [549, 425] width 17 height 17
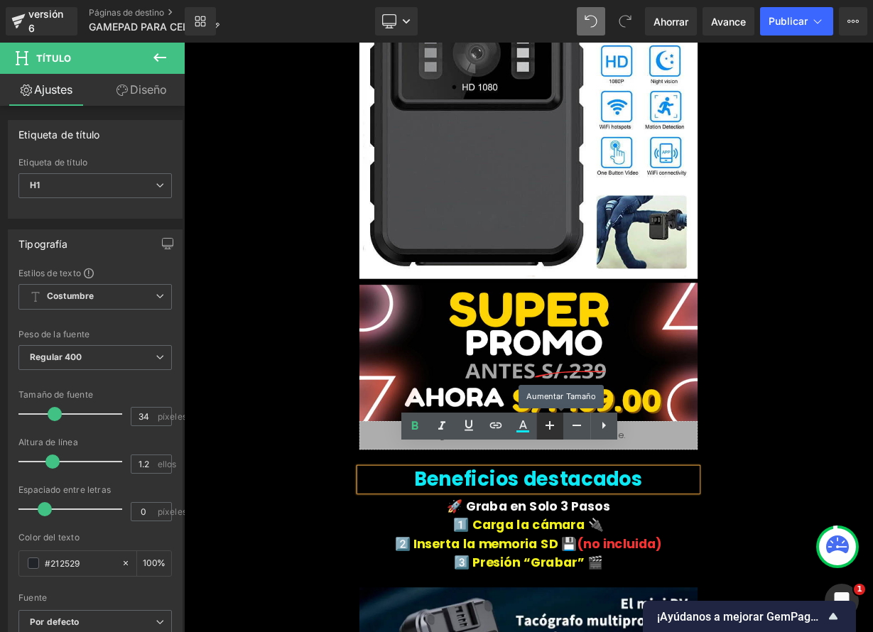
click at [557, 431] on icon at bounding box center [549, 425] width 17 height 17
type input "36"
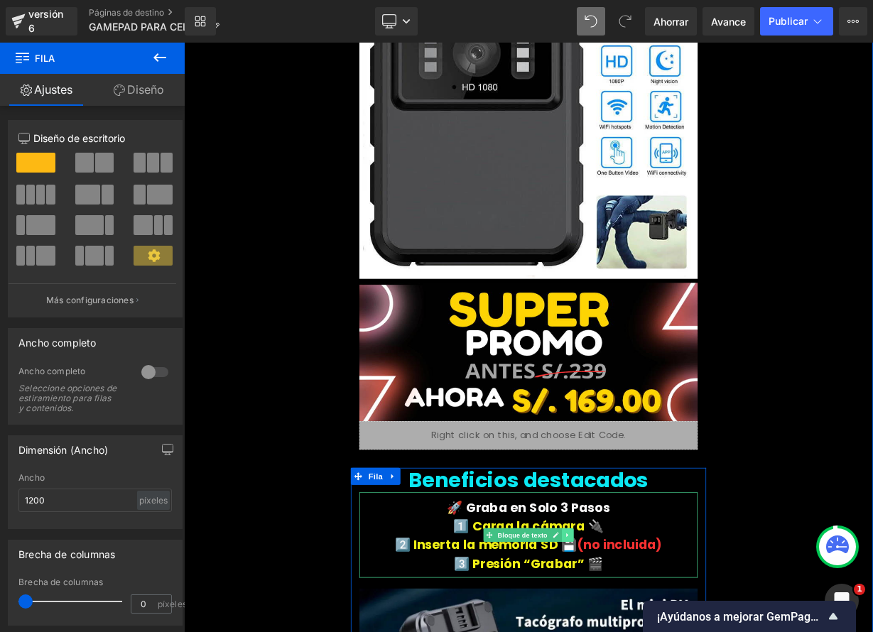
click at [513, 612] on font "🚀 Graba en Solo 3 Pasos" at bounding box center [613, 623] width 203 height 22
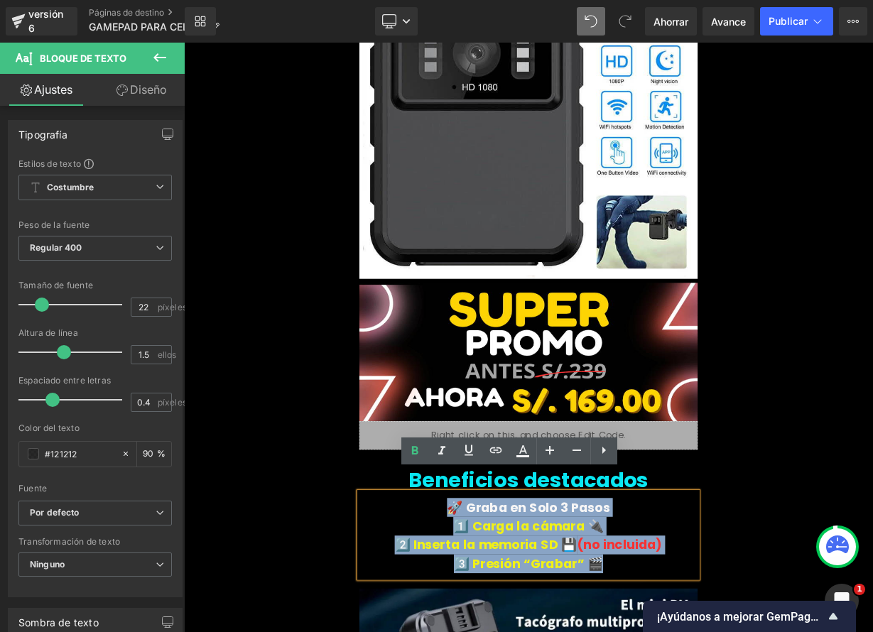
drag, startPoint x: 506, startPoint y: 594, endPoint x: 710, endPoint y: 668, distance: 217.1
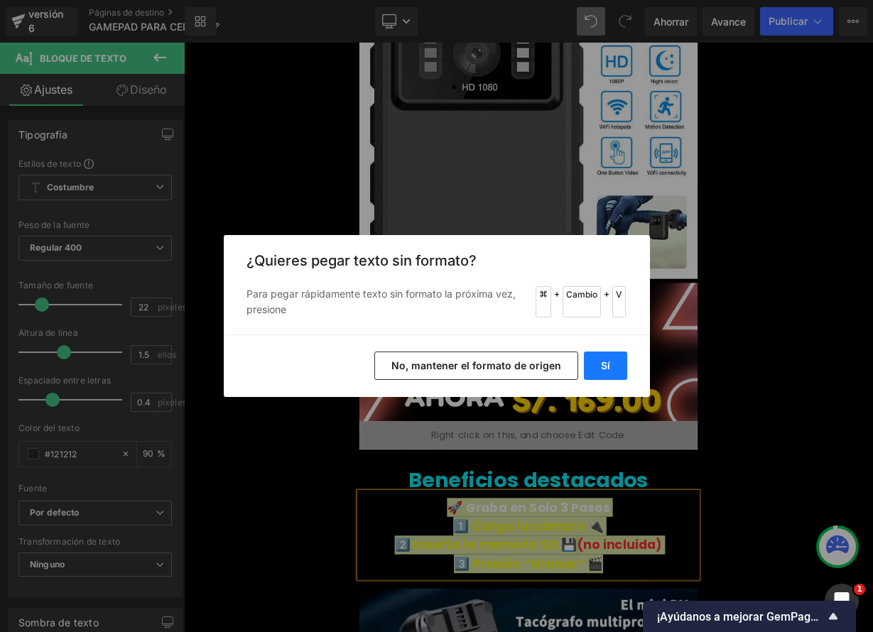
click at [601, 362] on font "Sí" at bounding box center [605, 365] width 9 height 12
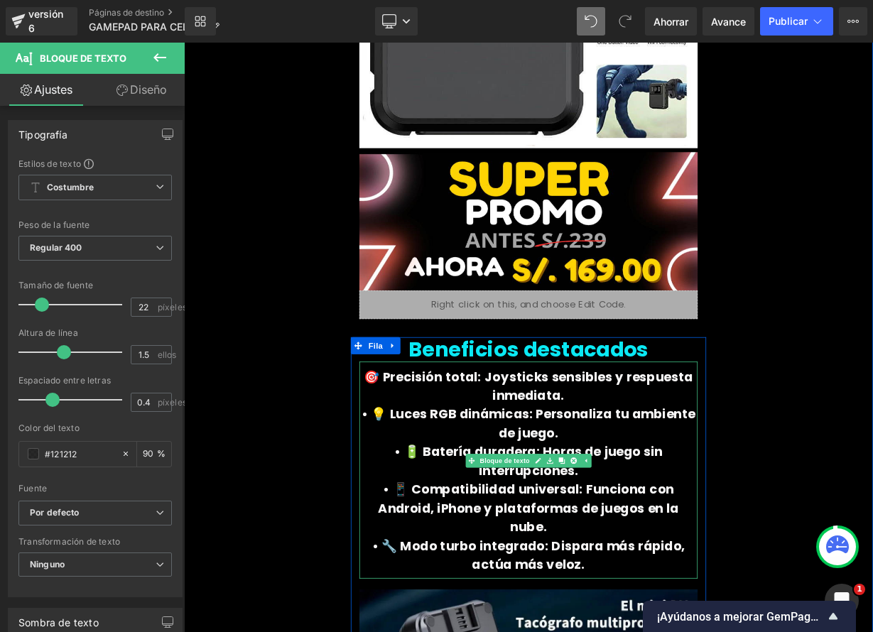
scroll to position [2131, 0]
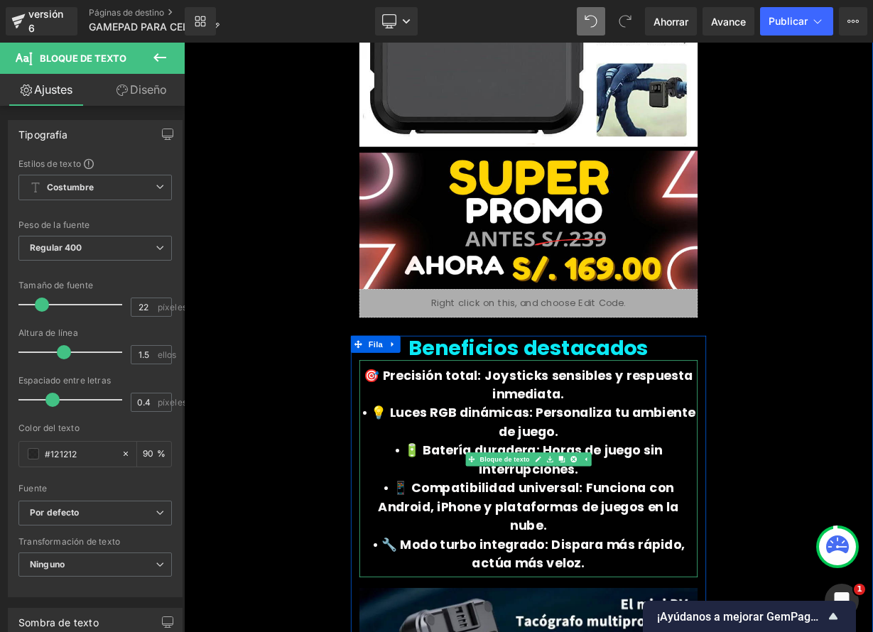
click at [699, 493] on p "• 💡 Luces RGB dinámicas: Personaliza tu ambiente de juego." at bounding box center [614, 516] width 422 height 47
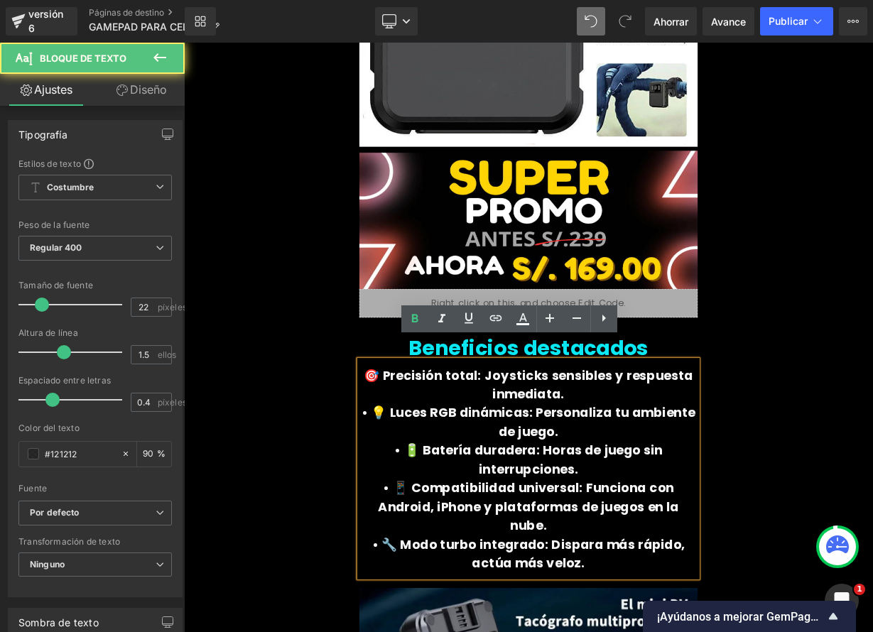
click at [420, 494] on font "• 💡 Luces RGB dinámicas: Personaliza tu ambiente de juego." at bounding box center [614, 516] width 416 height 45
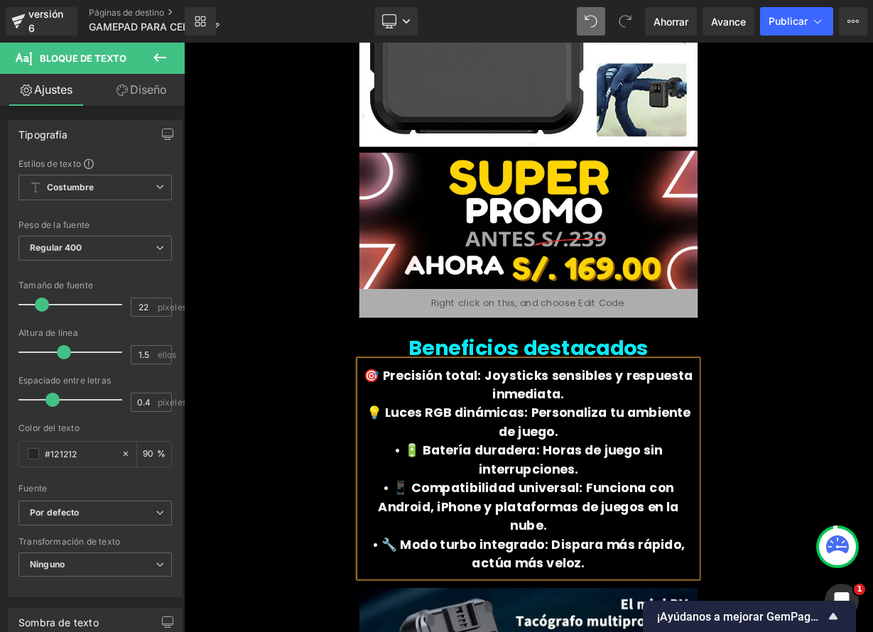
click at [460, 541] on font "• 🔋 Batería duradera: Horas de juego sin interrupciones." at bounding box center [614, 563] width 335 height 45
click at [426, 587] on font "• 📱 Compatibilidad universal: Funciona con Android, iPhone y plataformas de jue…" at bounding box center [613, 621] width 375 height 69
click at [554, 447] on font "🎯 Precisión total: Joysticks sensibles y respuesta inmediata." at bounding box center [613, 469] width 411 height 45
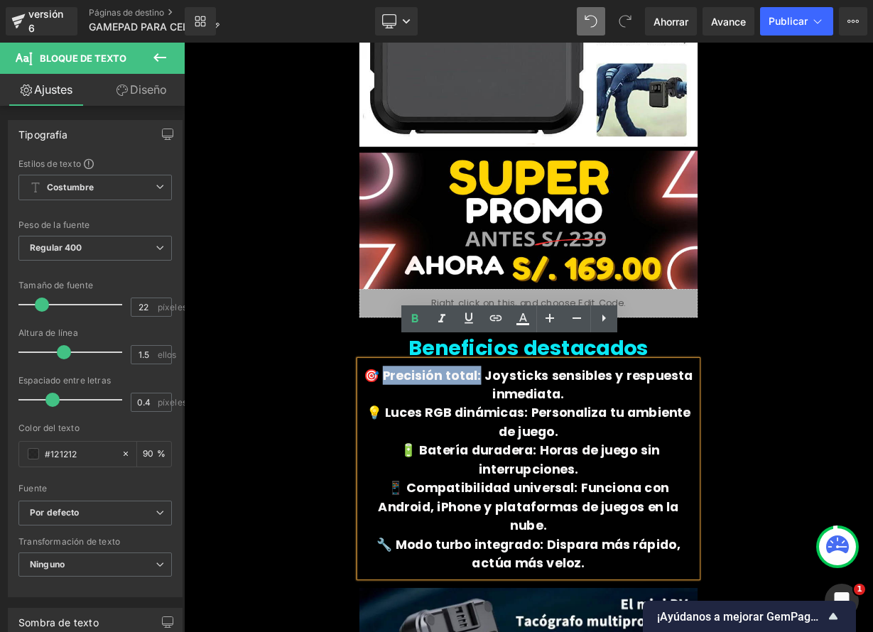
drag, startPoint x: 550, startPoint y: 433, endPoint x: 437, endPoint y: 432, distance: 113.7
click at [437, 447] on font "🎯 Precisión total: Joysticks sensibles y respuesta inmediata." at bounding box center [613, 469] width 411 height 45
click at [523, 320] on icon at bounding box center [523, 317] width 8 height 9
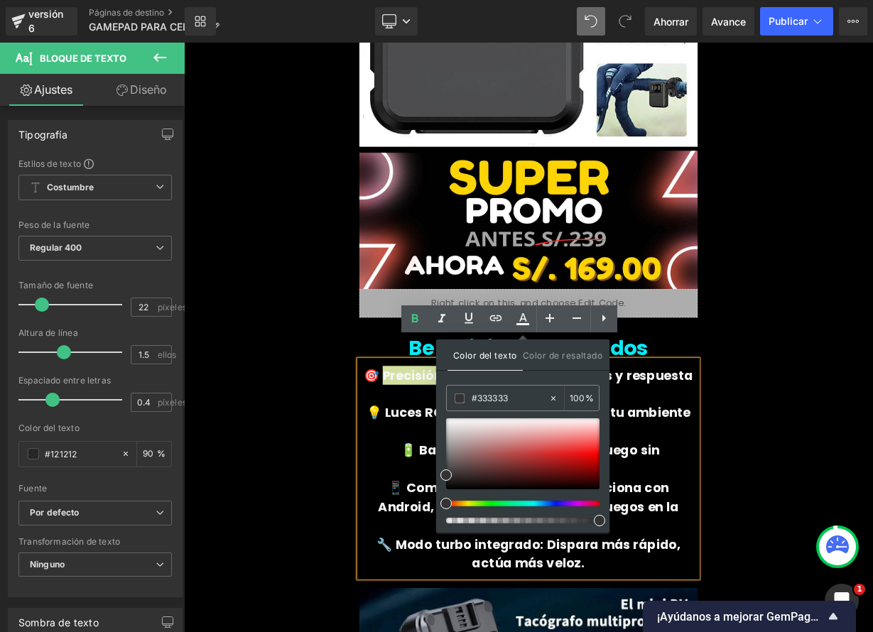
click at [469, 504] on div at bounding box center [516, 504] width 153 height 6
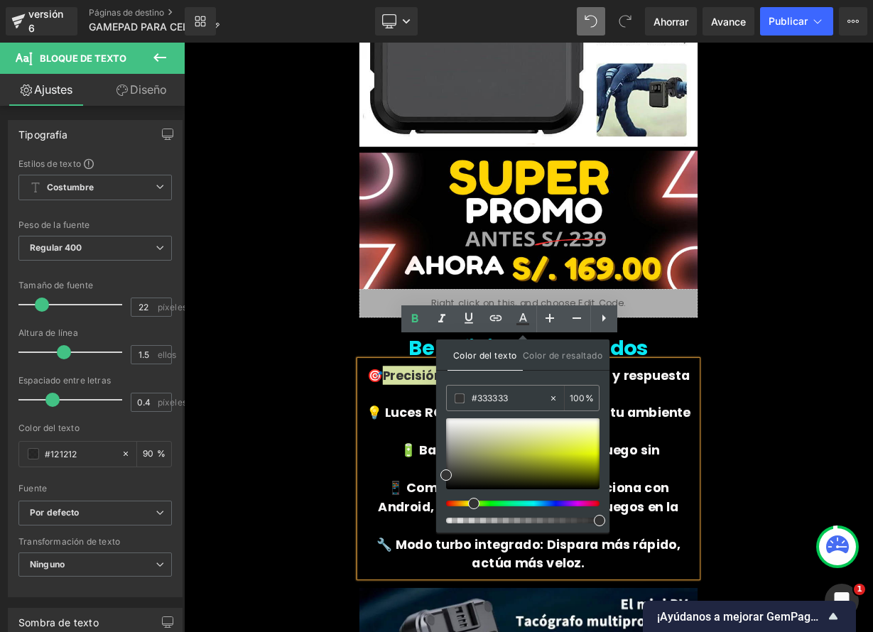
click at [465, 506] on div at bounding box center [516, 504] width 153 height 6
drag, startPoint x: 444, startPoint y: 477, endPoint x: 583, endPoint y: 452, distance: 141.3
click at [583, 452] on span at bounding box center [585, 450] width 11 height 11
click at [757, 511] on p "💡 Luces RGB dinámicas: Personaliza tu ambiente de juego." at bounding box center [614, 516] width 422 height 47
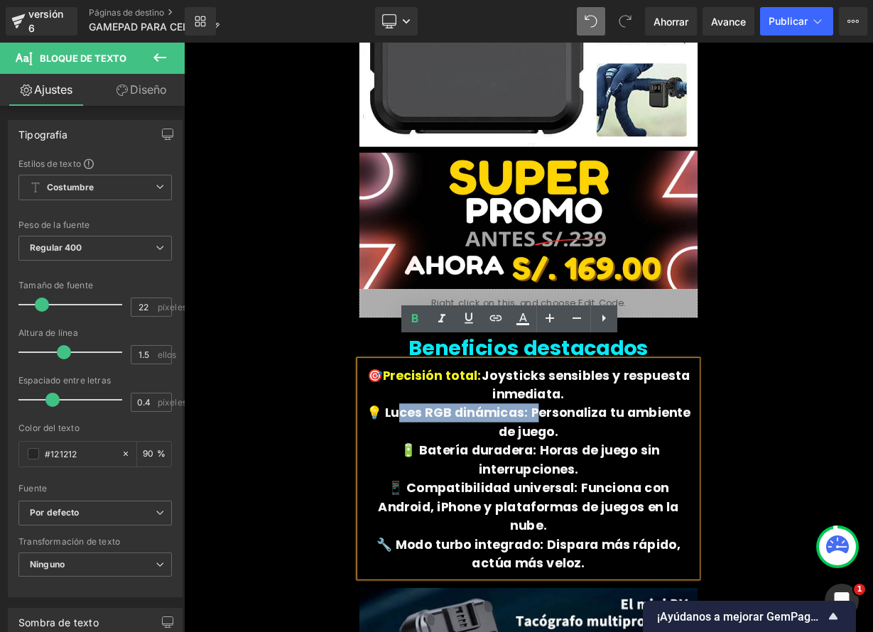
drag, startPoint x: 583, startPoint y: 481, endPoint x: 430, endPoint y: 482, distance: 153.4
click at [430, 494] on font "💡 Luces RGB dinámicas: Personaliza tu ambiente de juego." at bounding box center [613, 516] width 404 height 45
click at [522, 320] on icon at bounding box center [523, 317] width 8 height 9
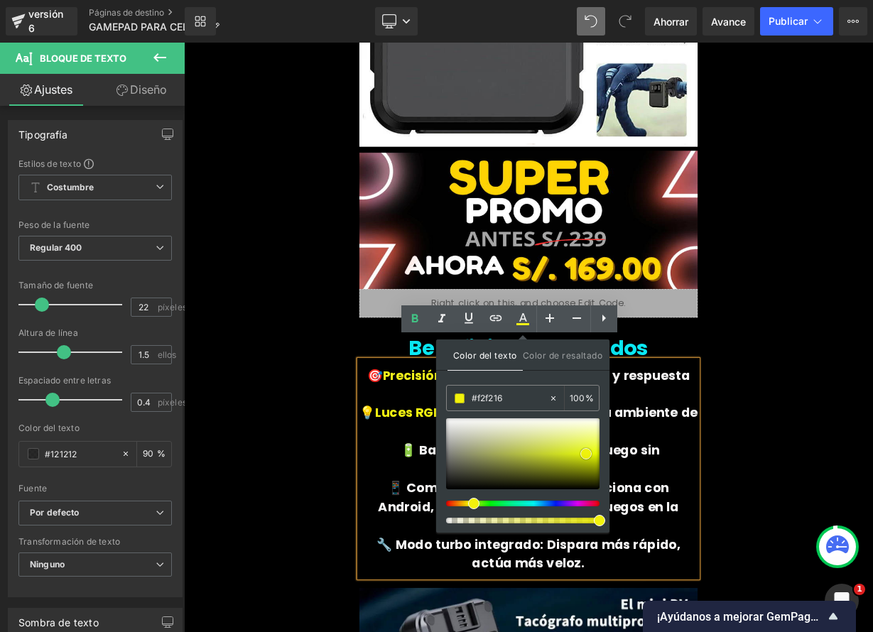
drag, startPoint x: 582, startPoint y: 450, endPoint x: 529, endPoint y: 445, distance: 52.8
click at [582, 452] on span at bounding box center [585, 453] width 11 height 11
click at [470, 541] on font "🔋 Batería duradera: Horas de juego sin interrupciones." at bounding box center [616, 563] width 322 height 45
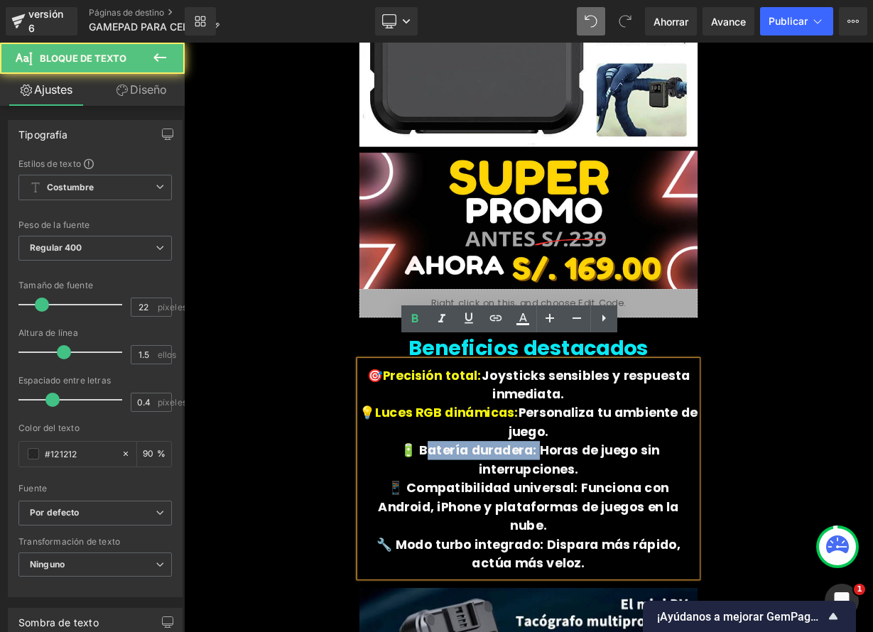
drag, startPoint x: 615, startPoint y: 527, endPoint x: 489, endPoint y: 519, distance: 126.0
click at [484, 541] on font "🔋 Batería duradera: Horas de juego sin interrupciones." at bounding box center [616, 563] width 322 height 45
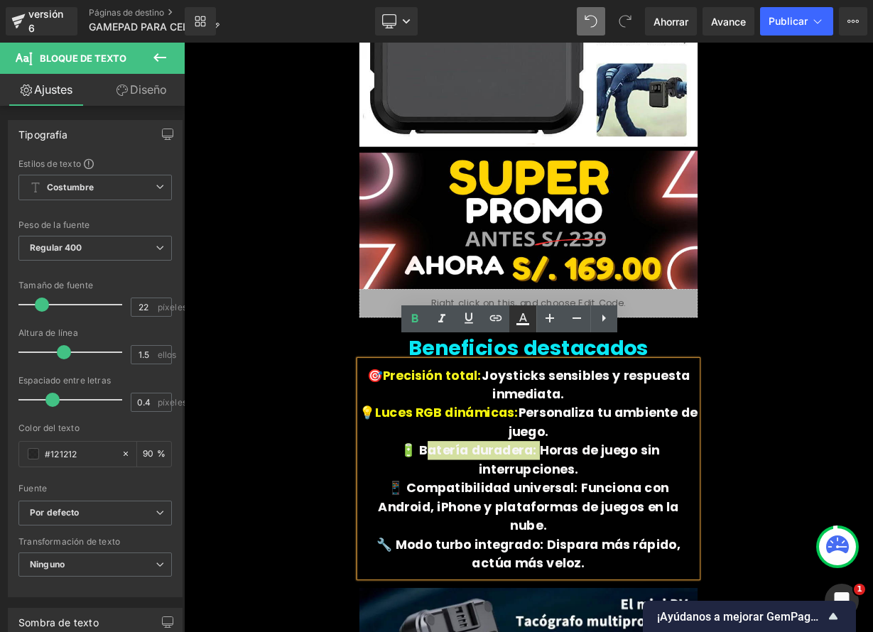
click at [519, 320] on icon at bounding box center [522, 318] width 17 height 17
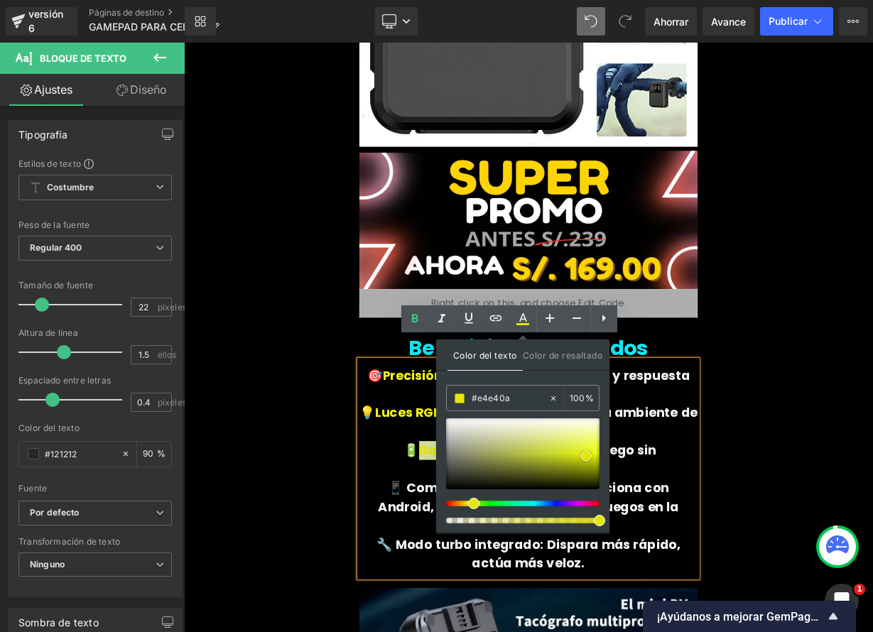
drag, startPoint x: 582, startPoint y: 452, endPoint x: 543, endPoint y: 444, distance: 40.0
click at [582, 455] on span at bounding box center [585, 455] width 11 height 11
drag, startPoint x: 463, startPoint y: 504, endPoint x: 503, endPoint y: 533, distance: 49.3
click at [463, 503] on p "💡 Luces RGB dinámicas: Personaliza tu ambiente de juego." at bounding box center [614, 516] width 422 height 47
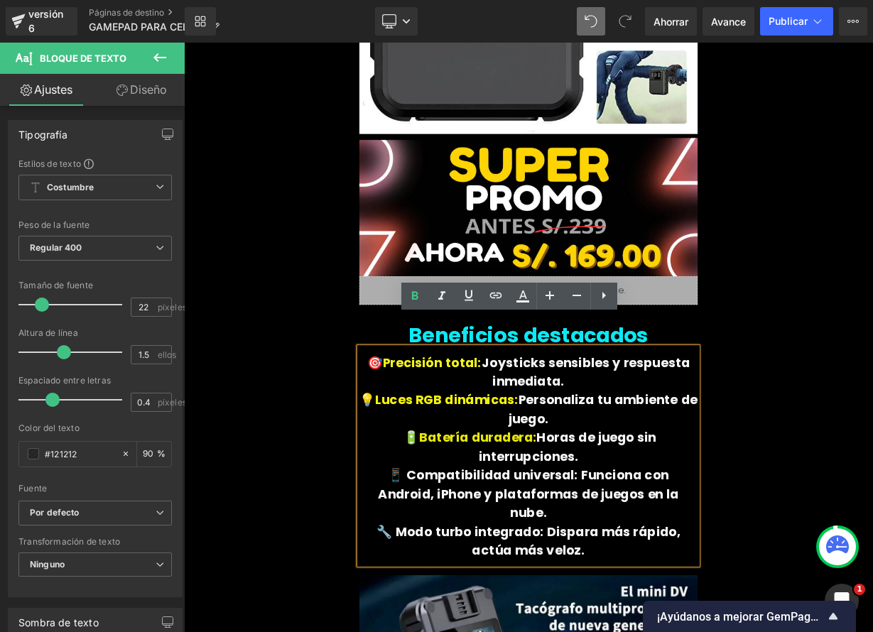
scroll to position [2163, 0]
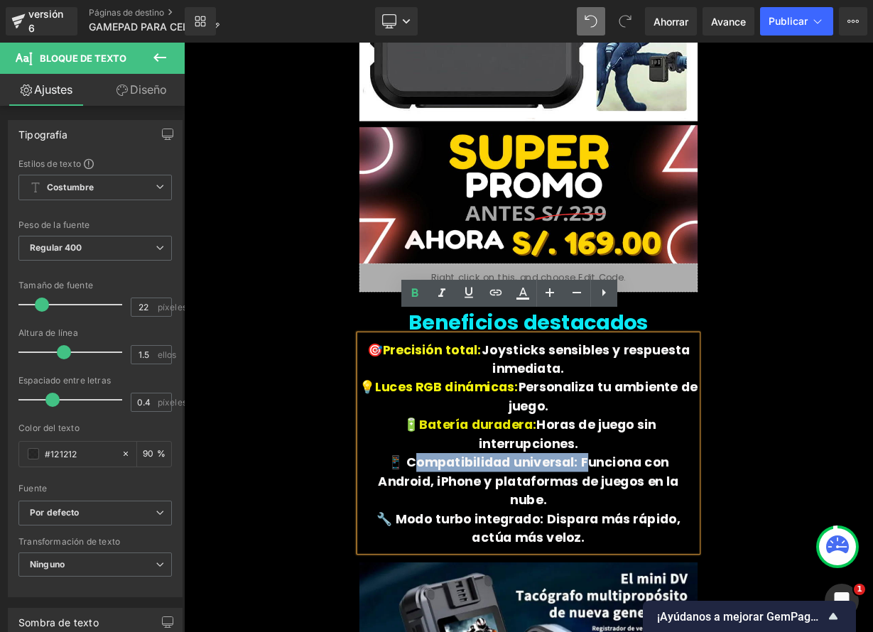
drag, startPoint x: 633, startPoint y: 543, endPoint x: 432, endPoint y: 539, distance: 201.1
click at [432, 555] on font "📱 Compatibilidad universal: Funciona con Android, iPhone y plataformas de juego…" at bounding box center [613, 589] width 375 height 69
click at [525, 300] on icon at bounding box center [522, 293] width 17 height 17
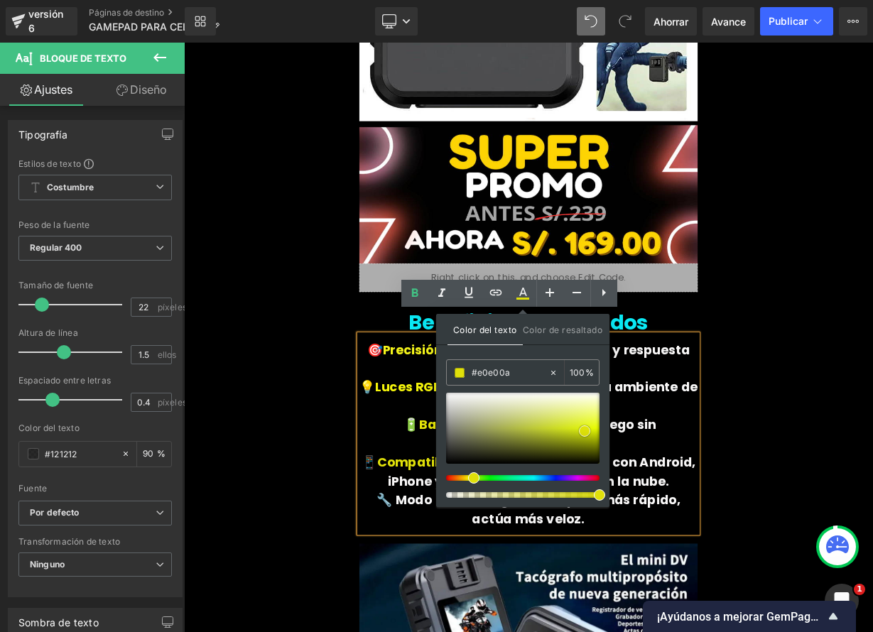
click at [584, 433] on span at bounding box center [584, 430] width 11 height 11
click at [459, 508] on p "🔋 Batería duradera: Horas de juego sin interrupciones." at bounding box center [614, 531] width 422 height 47
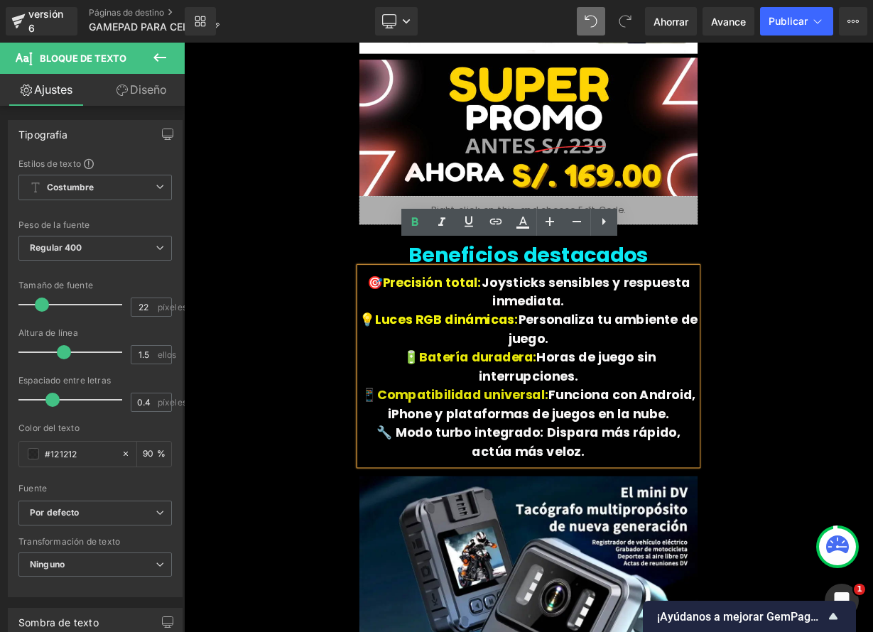
scroll to position [2259, 0]
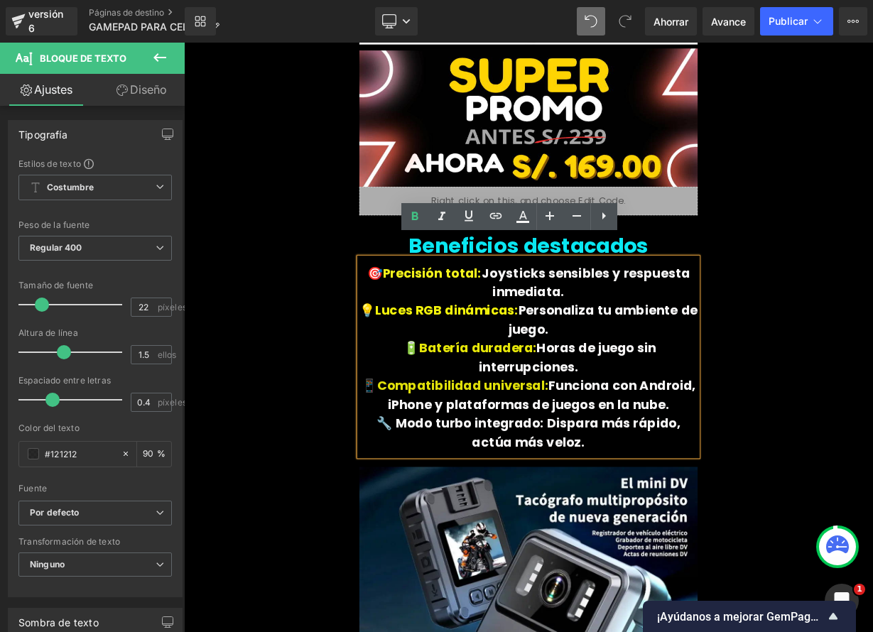
click at [602, 506] on font "🔧 Modo turbo integrado: Dispara más rápido, actúa más veloz." at bounding box center [613, 528] width 379 height 45
drag, startPoint x: 568, startPoint y: 492, endPoint x: 449, endPoint y: 489, distance: 119.4
click at [449, 506] on font "🔧 Modo turbo integrado: Dispara más rápido, actúa más veloz." at bounding box center [613, 528] width 379 height 45
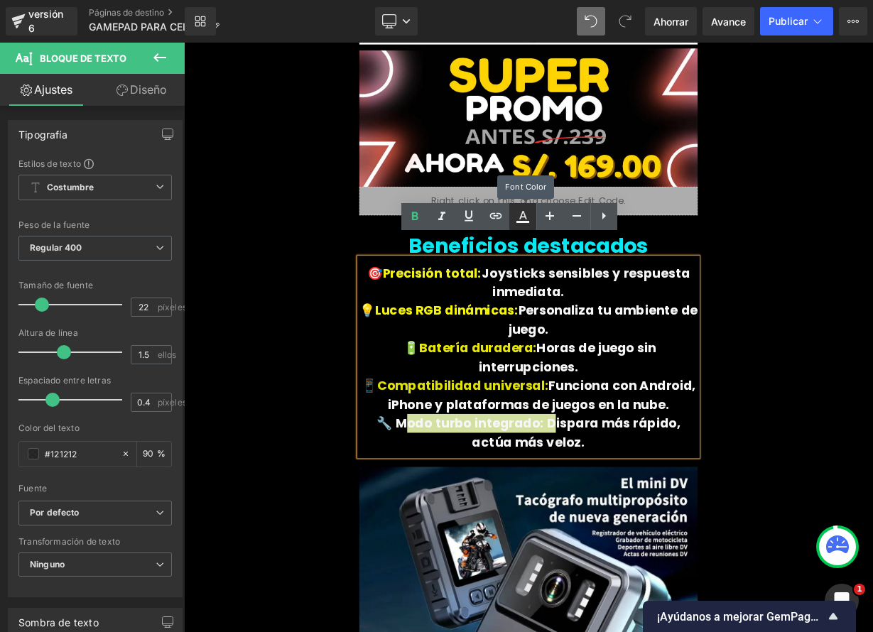
click at [530, 217] on icon at bounding box center [522, 216] width 17 height 17
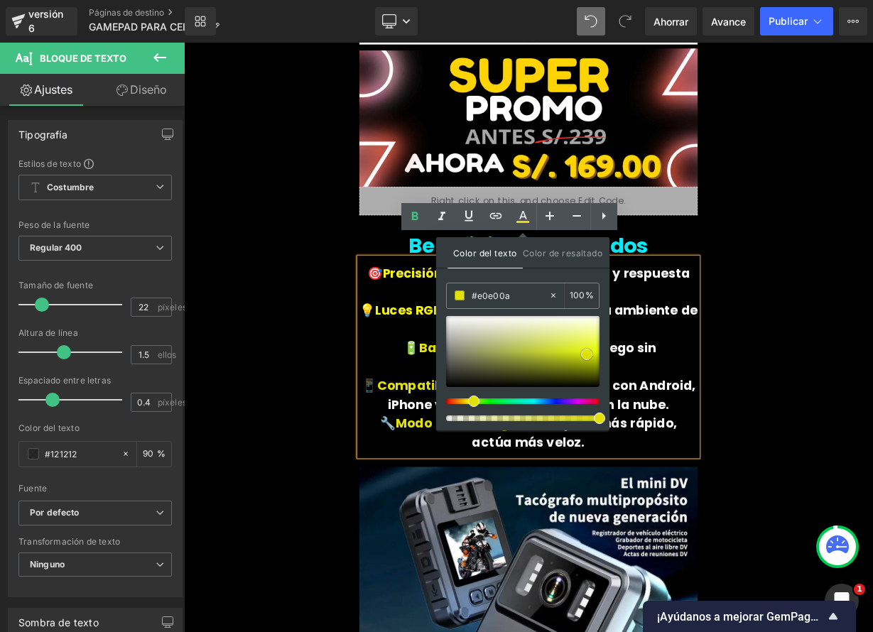
type input "#e1e109"
click at [585, 353] on span at bounding box center [586, 354] width 11 height 11
click at [752, 413] on p "🔋 Batería duradera: Horas de juego sin interrupciones." at bounding box center [614, 435] width 422 height 47
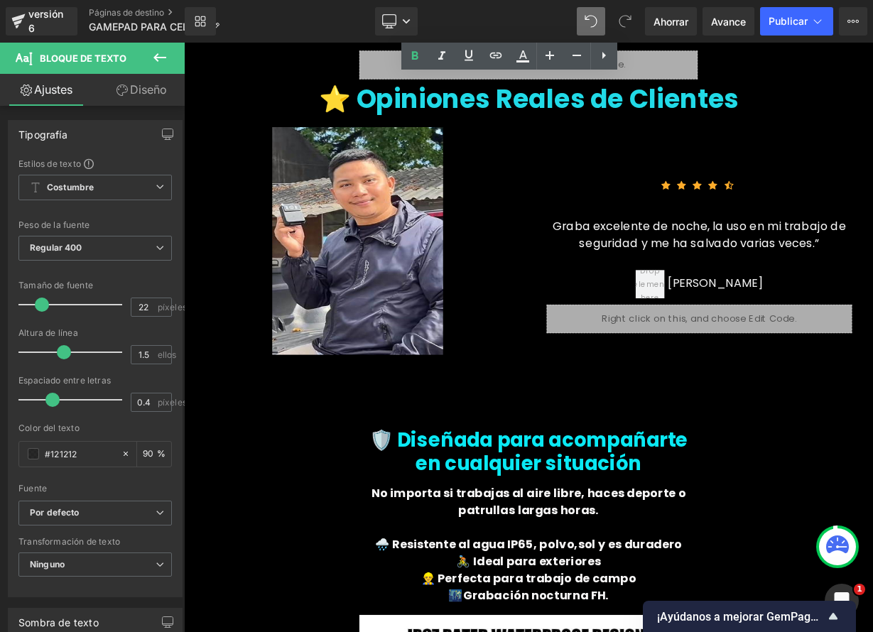
scroll to position [3340, 0]
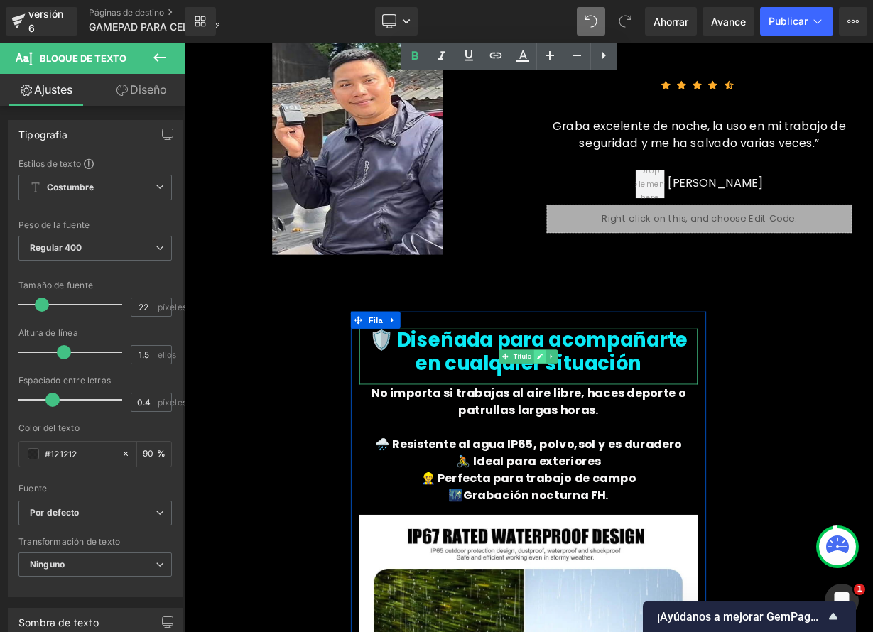
click at [624, 430] on icon at bounding box center [627, 433] width 7 height 7
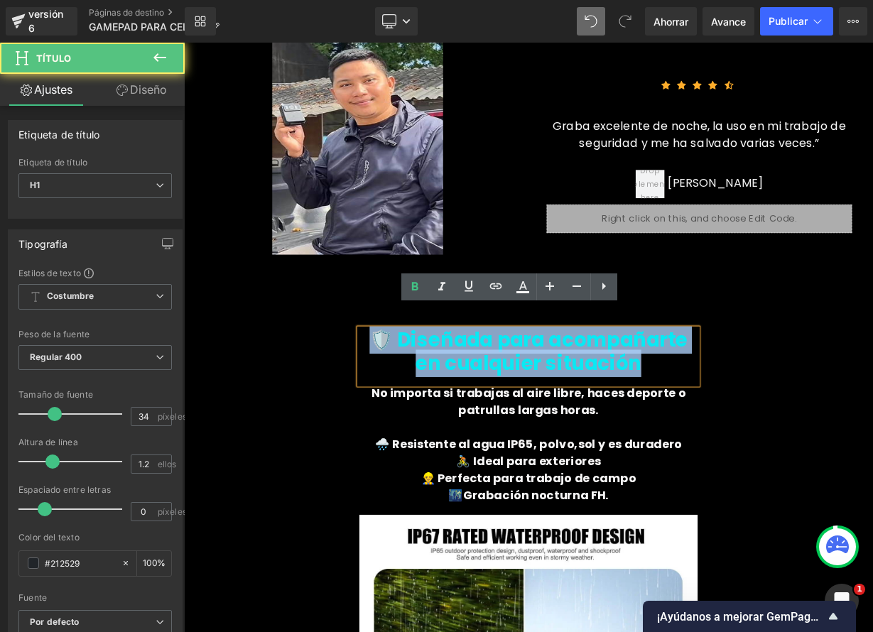
drag, startPoint x: 541, startPoint y: 403, endPoint x: 742, endPoint y: 435, distance: 203.5
click at [742, 435] on div "🛡️ Diseñada para acompañarte en cualquier situación" at bounding box center [614, 434] width 422 height 70
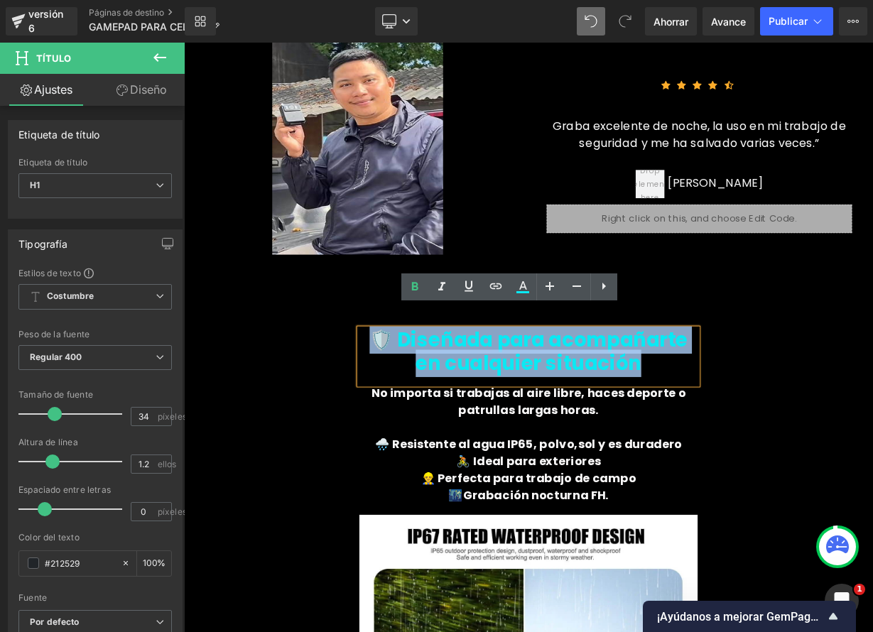
paste div
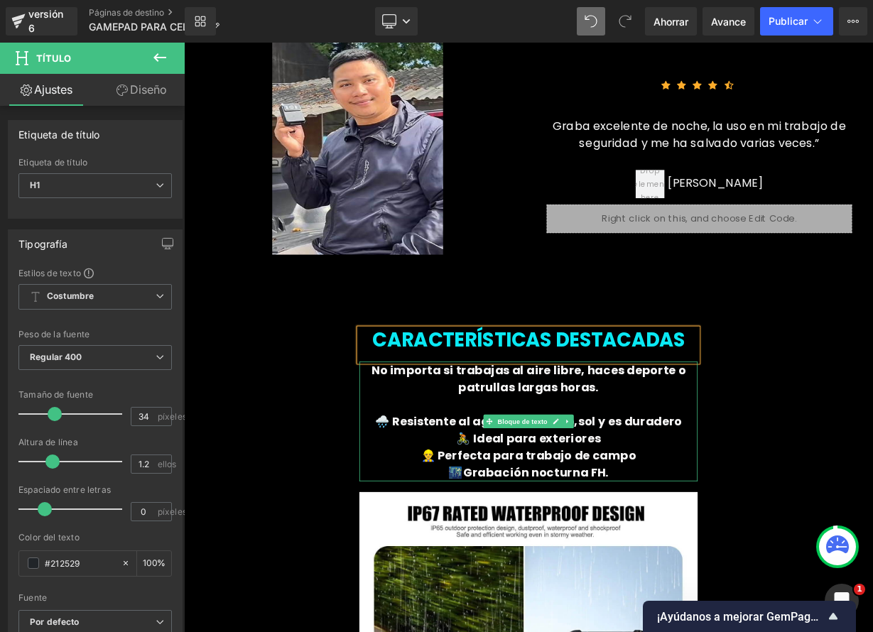
click at [422, 440] on p "No importa si trabajas al aire libre, haces deporte o patrullas largas horas." at bounding box center [614, 461] width 422 height 43
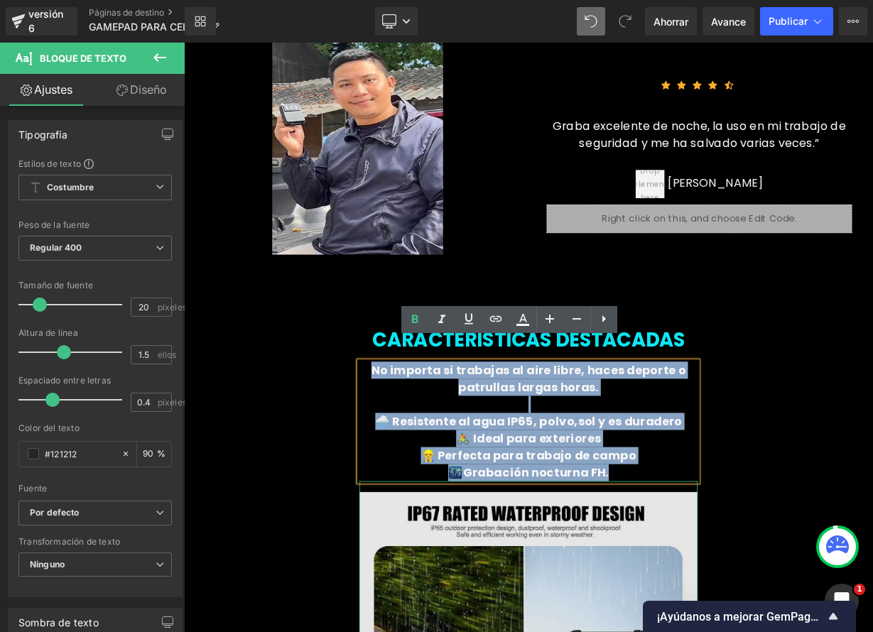
drag, startPoint x: 426, startPoint y: 425, endPoint x: 688, endPoint y: 571, distance: 299.6
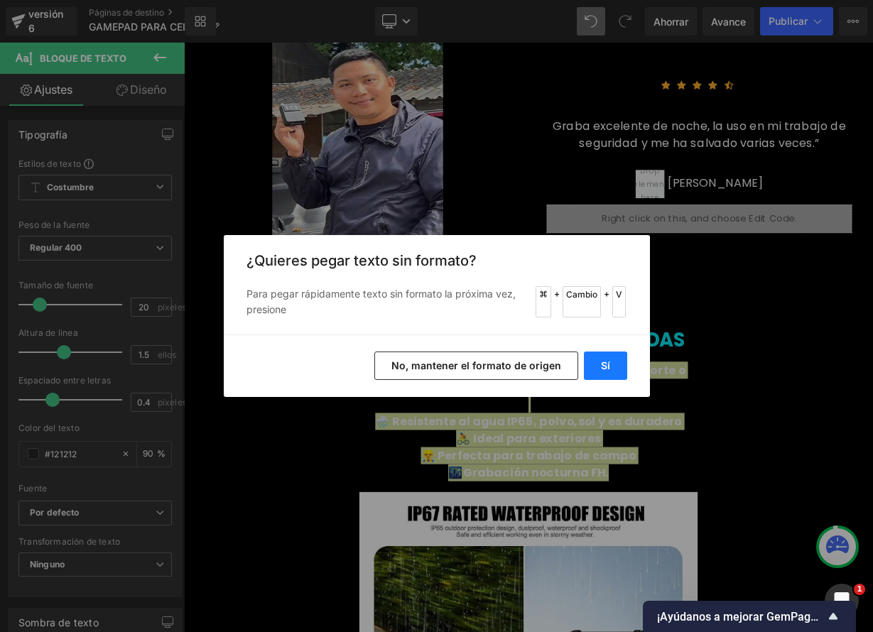
click at [595, 353] on button "Sí" at bounding box center [605, 366] width 43 height 28
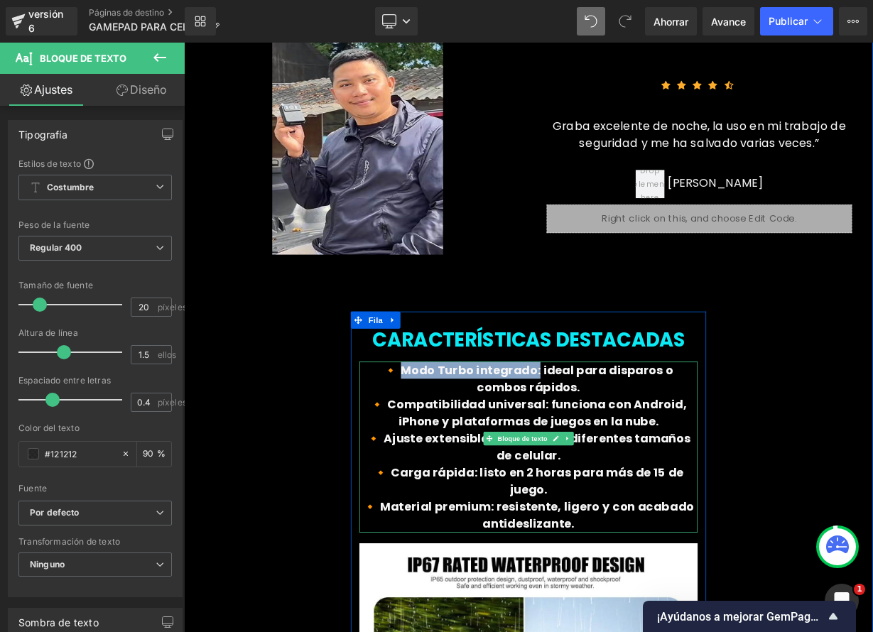
drag, startPoint x: 512, startPoint y: 416, endPoint x: 430, endPoint y: 423, distance: 81.9
click at [433, 441] on font "🔸 Modo Turbo integrado: ideal para disparos o combos rápidos." at bounding box center [613, 461] width 361 height 41
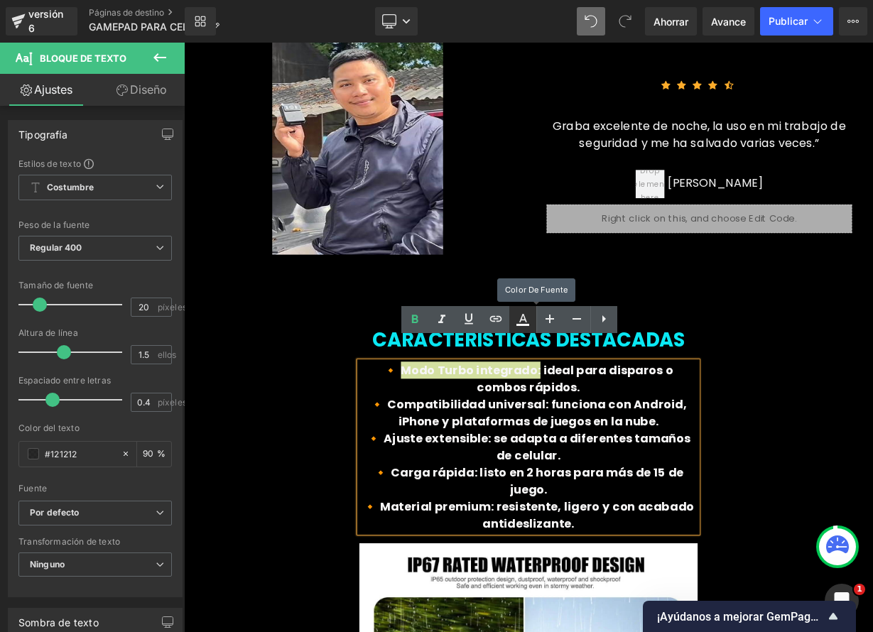
click at [520, 328] on link at bounding box center [522, 319] width 27 height 27
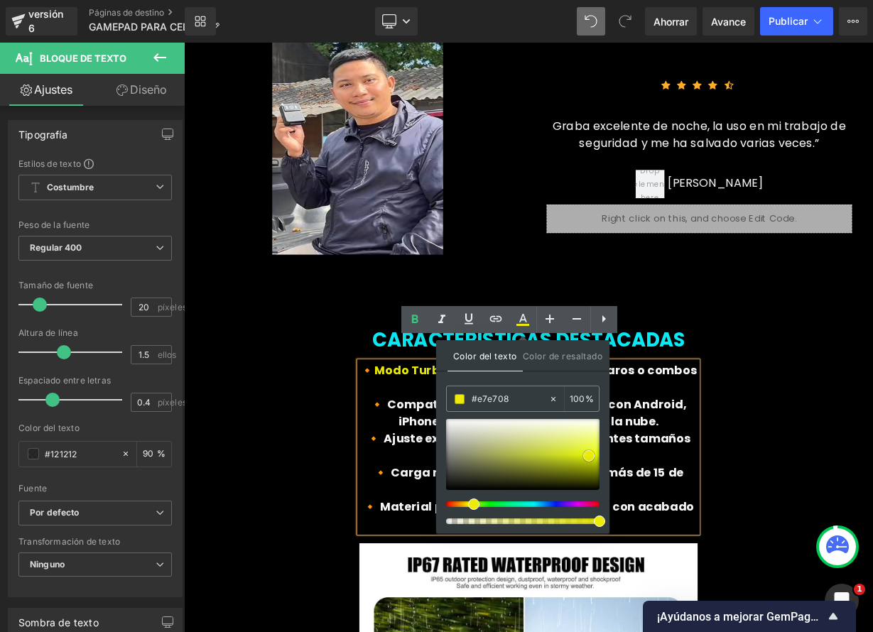
click at [588, 455] on span at bounding box center [588, 455] width 11 height 11
click at [477, 490] on p "🔸 Compatibilidad universal: funciona con Android, iPhone y plataformas de juego…" at bounding box center [614, 504] width 422 height 43
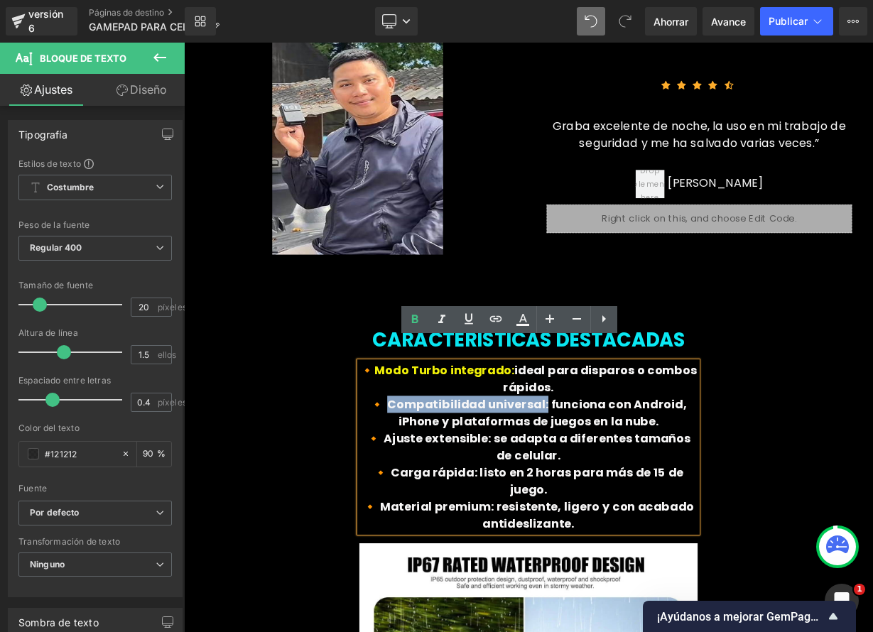
drag, startPoint x: 563, startPoint y: 472, endPoint x: 423, endPoint y: 469, distance: 139.3
click at [423, 484] on font "🔸 Compatibilidad universal: funciona con Android, iPhone y plataformas de juego…" at bounding box center [613, 504] width 395 height 41
click at [520, 318] on icon at bounding box center [522, 319] width 17 height 17
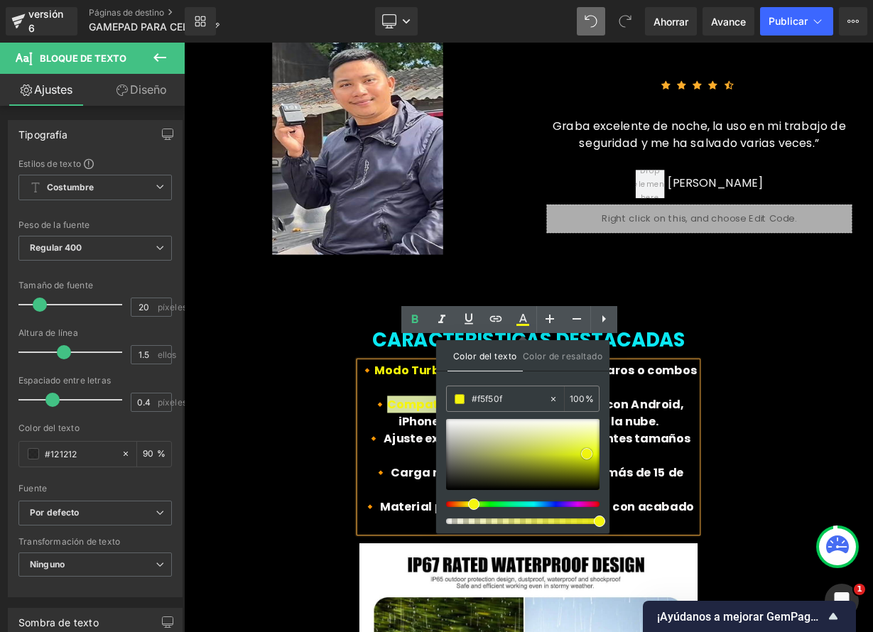
click at [586, 454] on span at bounding box center [586, 453] width 11 height 11
click at [482, 526] on font "🔸 Ajuste extensible: se adapta a diferentes tamaños de celular." at bounding box center [613, 546] width 403 height 41
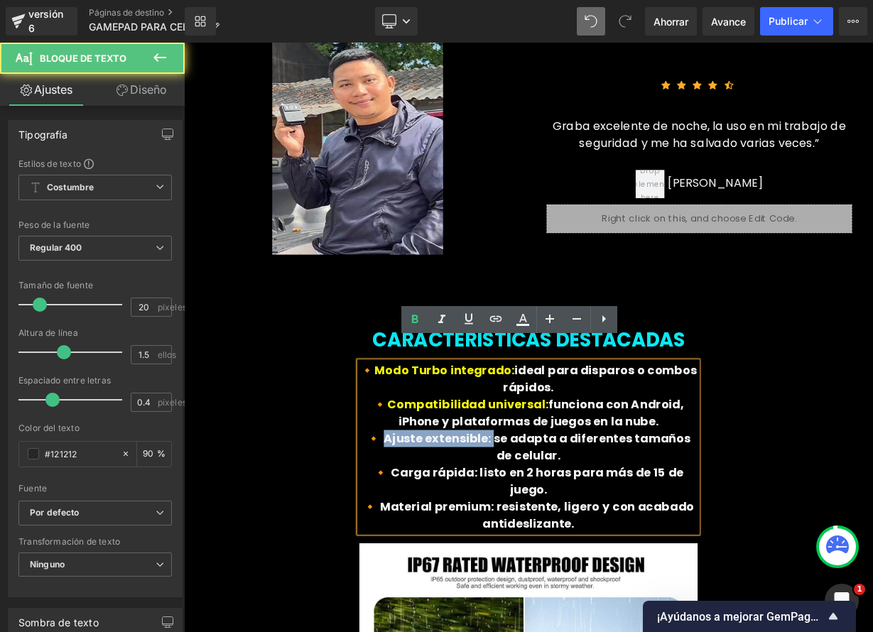
drag, startPoint x: 560, startPoint y: 515, endPoint x: 435, endPoint y: 506, distance: 125.4
click at [435, 526] on font "🔸 Ajuste extensible: se adapta a diferentes tamaños de celular." at bounding box center [613, 546] width 403 height 41
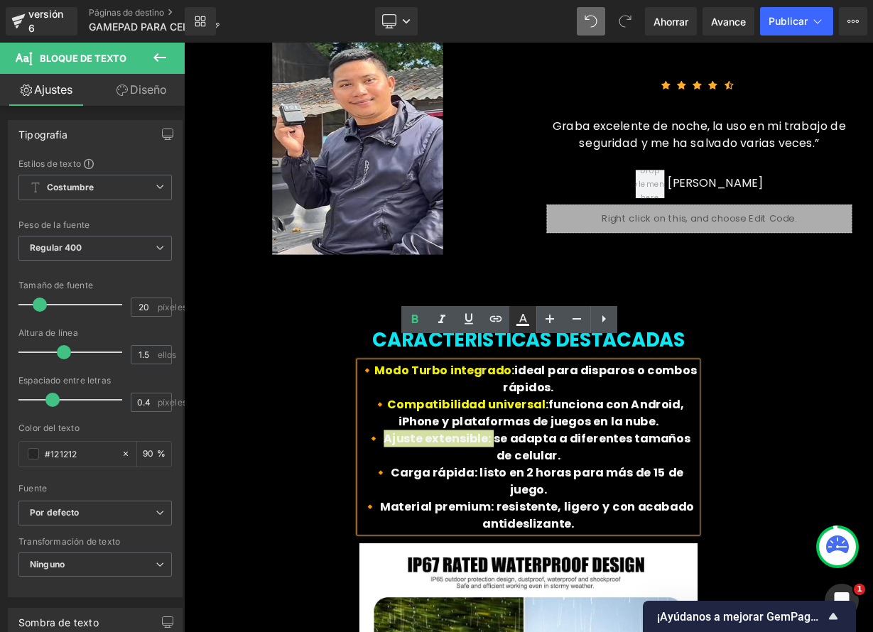
click at [523, 327] on icon at bounding box center [522, 319] width 17 height 17
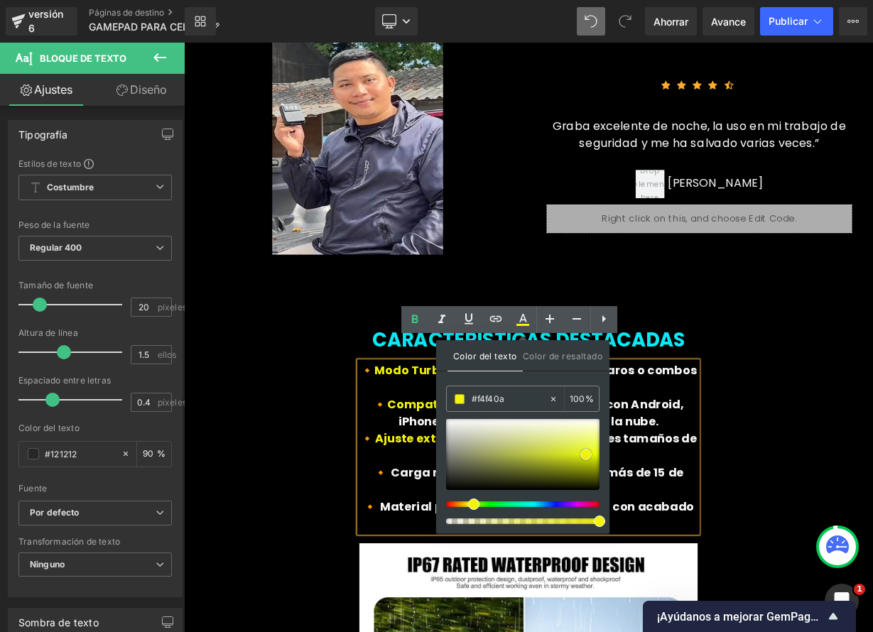
click at [588, 460] on span at bounding box center [585, 454] width 11 height 11
click at [478, 541] on p "🔸 Ajuste extensible: se adapta a diferentes tamaños de celular." at bounding box center [614, 547] width 422 height 43
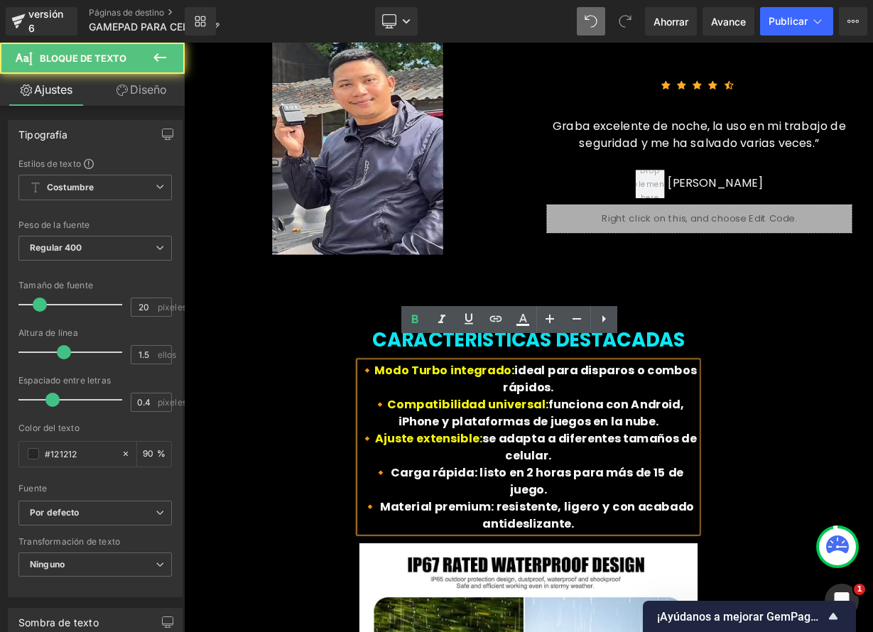
click at [559, 569] on font "🔸 Carga rápida: listo en 2 horas para más de 15 de juego." at bounding box center [614, 589] width 386 height 41
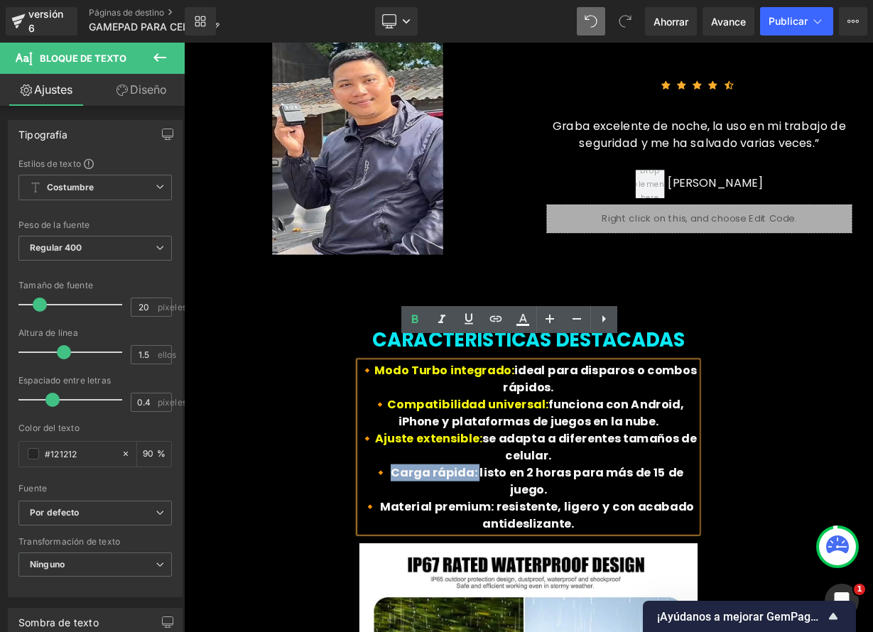
drag, startPoint x: 521, startPoint y: 553, endPoint x: 425, endPoint y: 541, distance: 95.9
click at [427, 569] on font "🔸 Carga rápida: listo en 2 horas para más de 15 de juego." at bounding box center [614, 589] width 386 height 41
click at [525, 322] on icon at bounding box center [522, 319] width 17 height 17
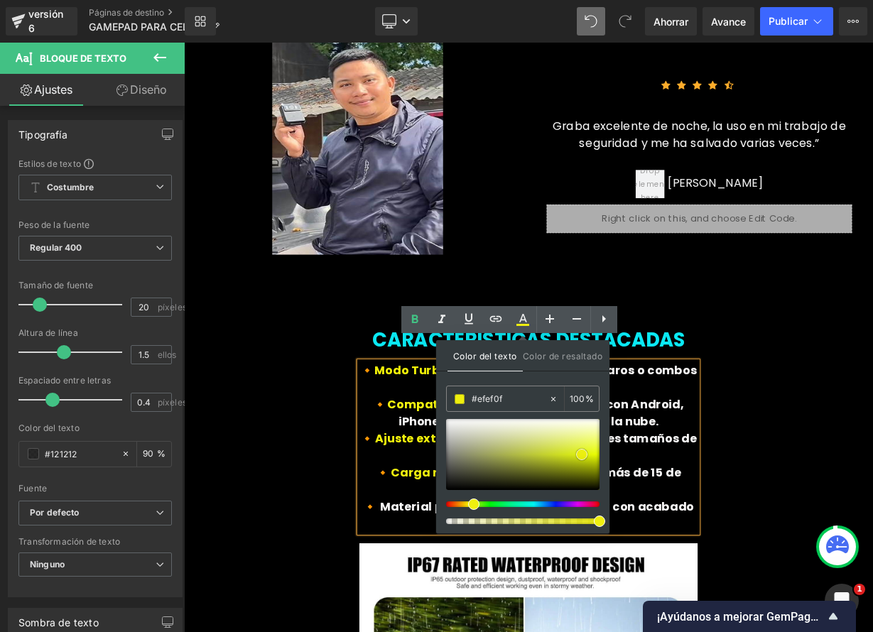
click at [580, 454] on span at bounding box center [581, 454] width 11 height 11
click at [471, 611] on p "🔸 Material premium: resistente, ligero y con acabado antideslizante." at bounding box center [614, 632] width 422 height 43
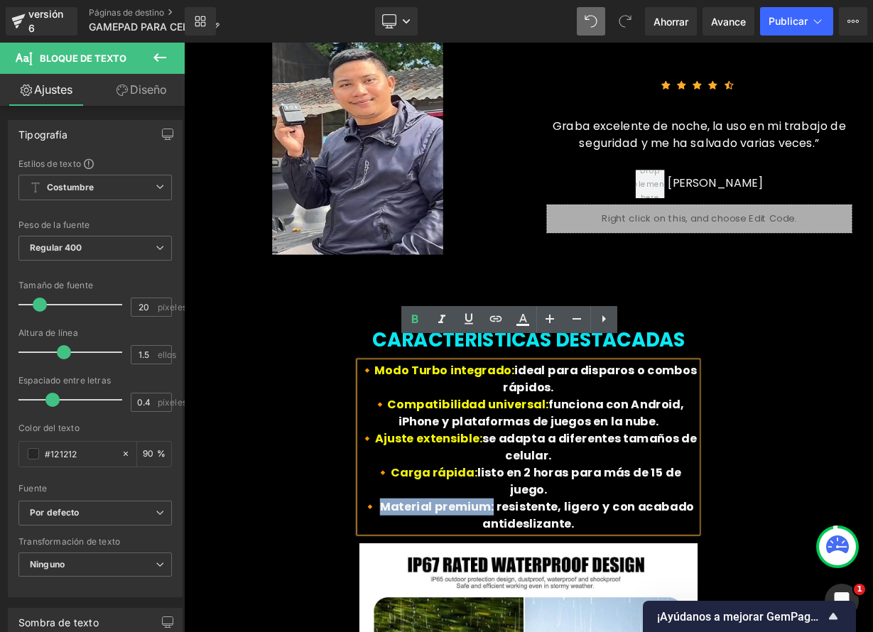
drag, startPoint x: 568, startPoint y: 576, endPoint x: 444, endPoint y: 575, distance: 124.3
click at [444, 612] on font "🔸 Material premium: resistente, ligero y con acabado antideslizante." at bounding box center [614, 632] width 413 height 41
click at [519, 326] on icon at bounding box center [522, 319] width 17 height 17
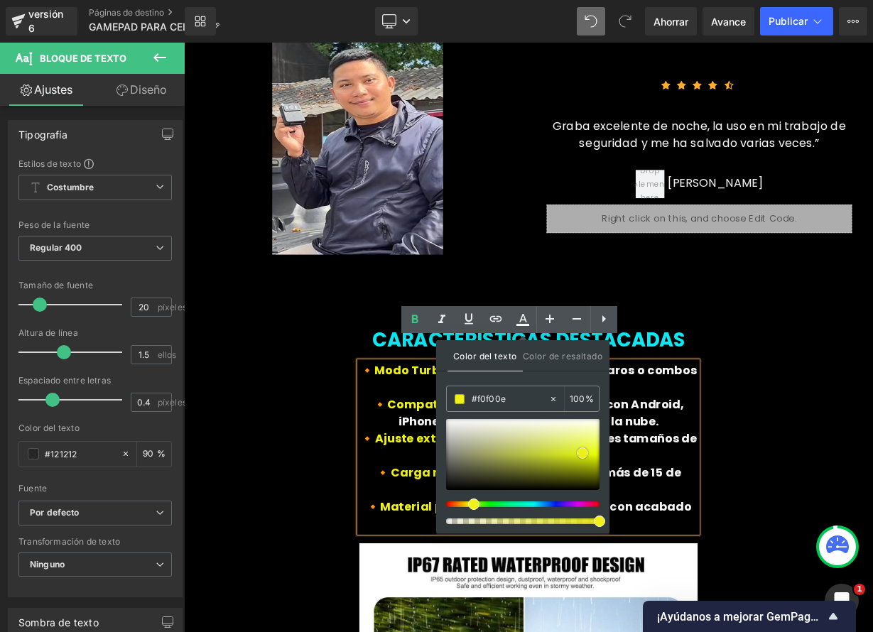
type input "#f1f11c"
click at [584, 455] on span at bounding box center [582, 452] width 11 height 11
click at [796, 526] on p "🔸 Ajuste extensible: se adapta a diferentes tamaños de celular." at bounding box center [614, 547] width 422 height 43
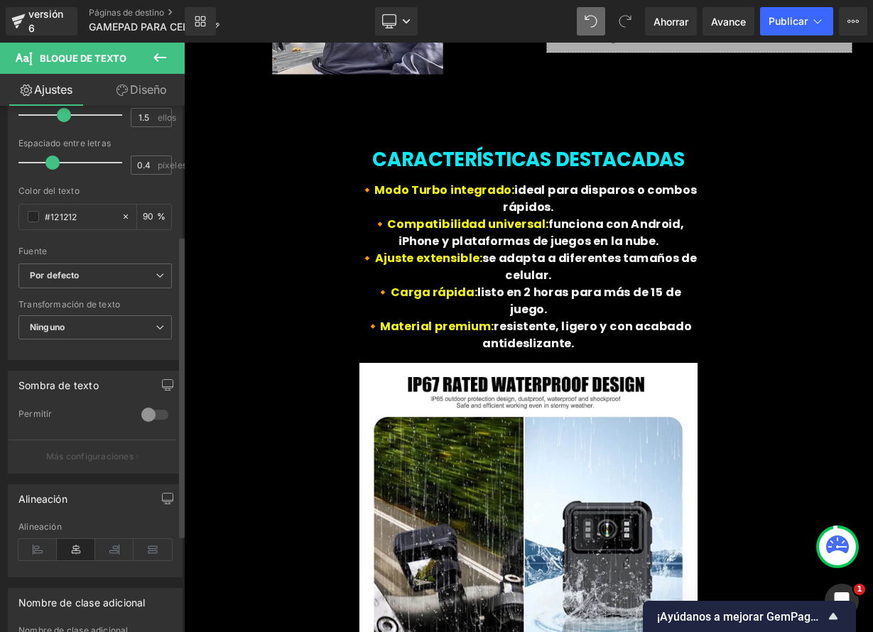
scroll to position [241, 0]
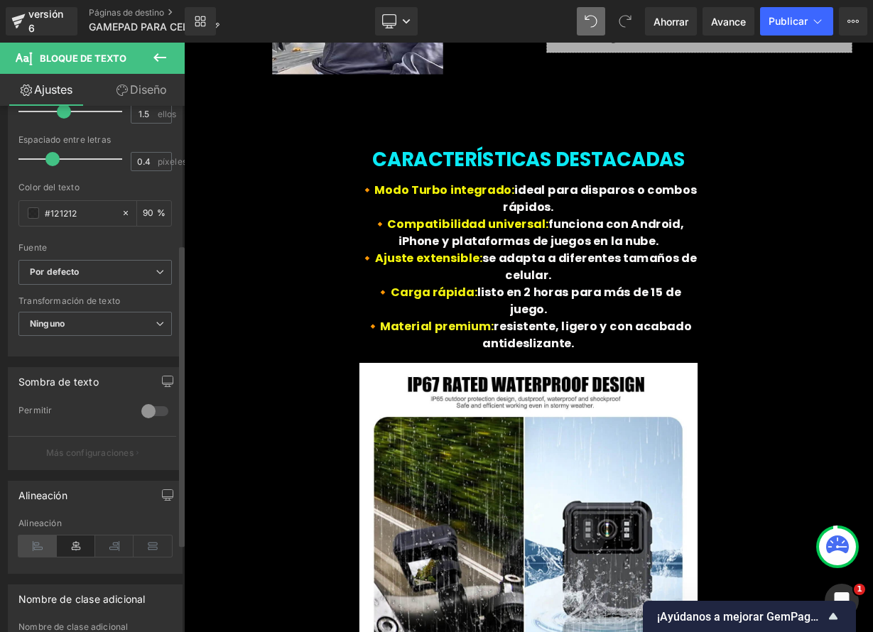
click at [45, 545] on icon at bounding box center [37, 546] width 38 height 21
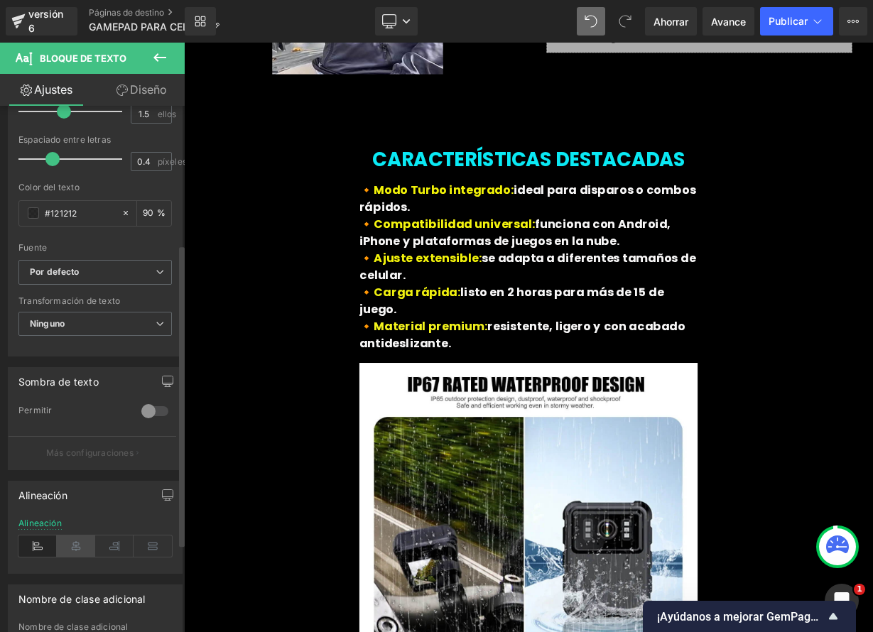
click at [65, 550] on icon at bounding box center [76, 546] width 38 height 21
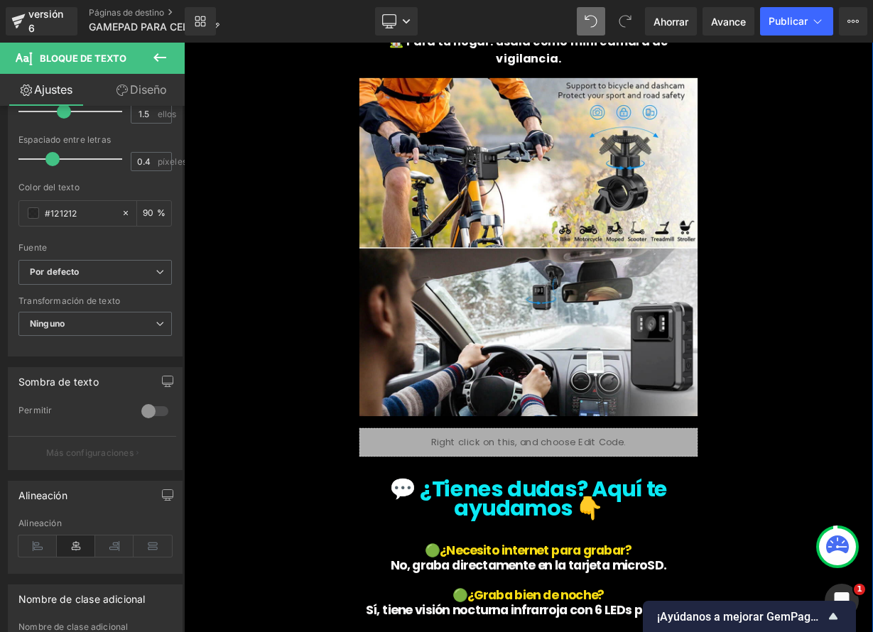
scroll to position [4839, 0]
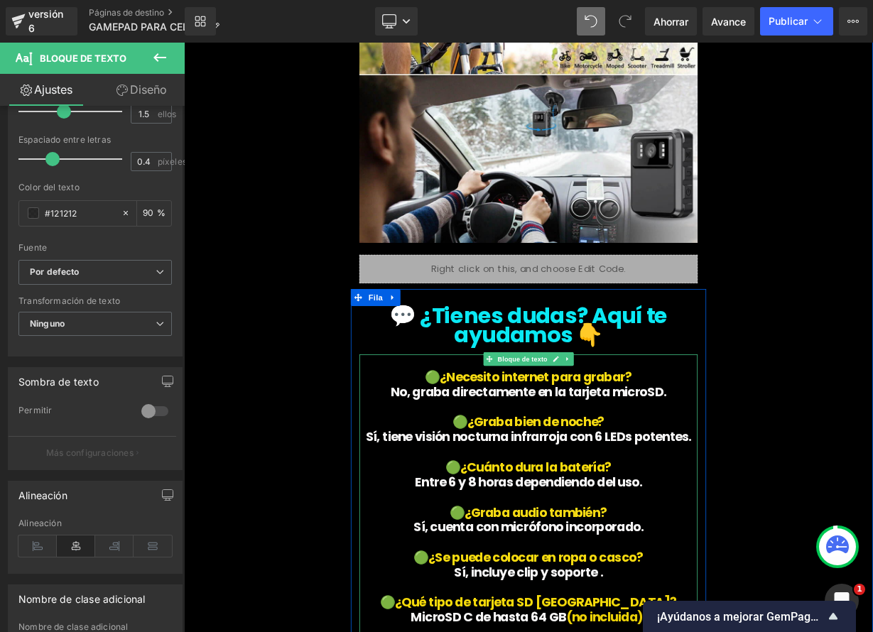
click at [488, 449] on font "🟢" at bounding box center [493, 460] width 18 height 22
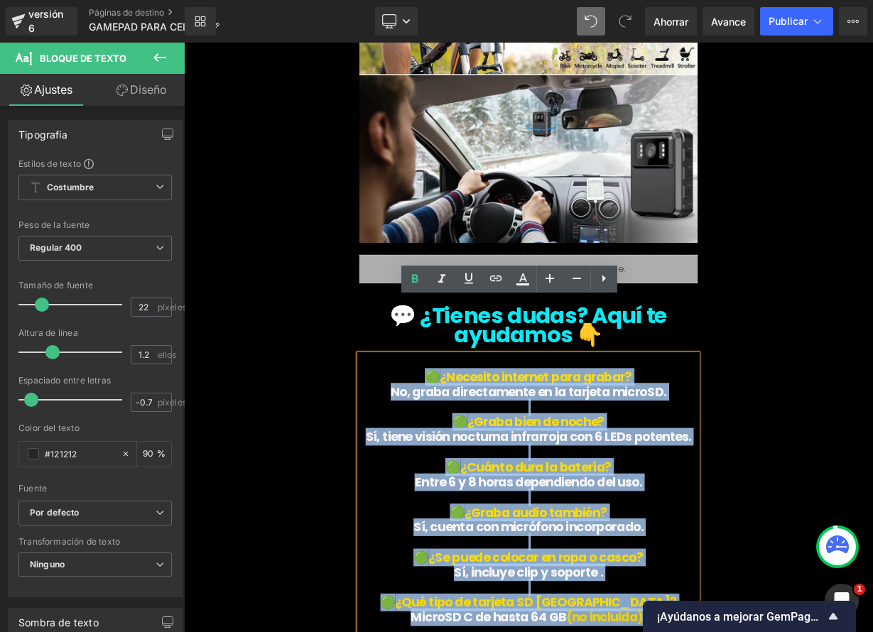
drag, startPoint x: 488, startPoint y: 389, endPoint x: 756, endPoint y: 700, distance: 410.5
click at [755, 631] on div "🟢 ¿Necesito internet para grabar? No, graba directamente en la tarjeta microSD.…" at bounding box center [614, 610] width 422 height 357
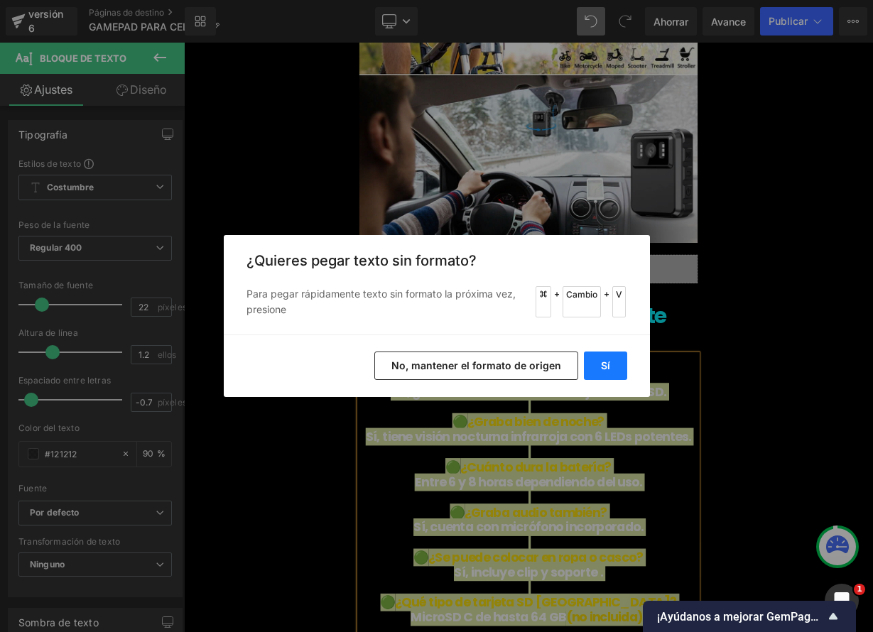
click at [609, 363] on button "Sí" at bounding box center [605, 366] width 43 height 28
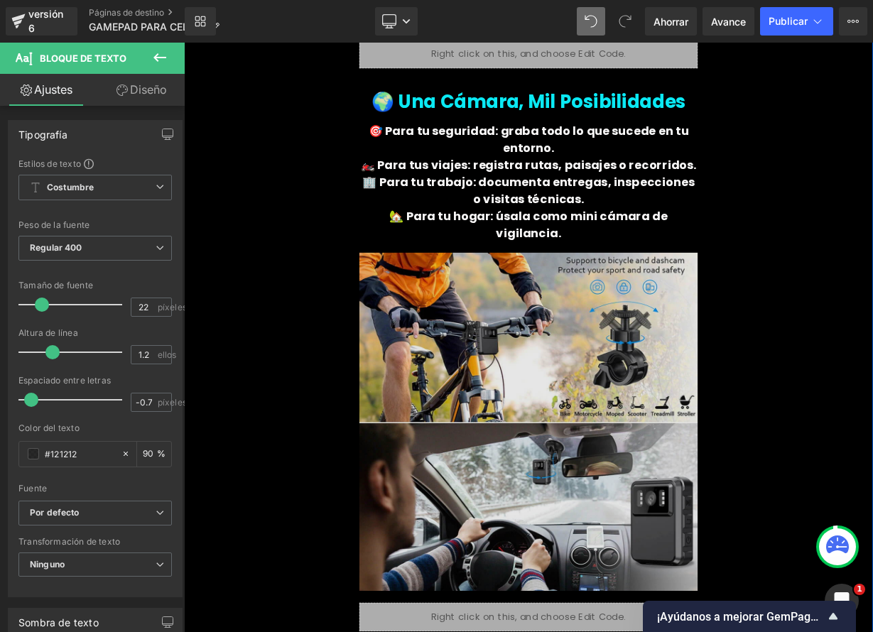
scroll to position [4103, 0]
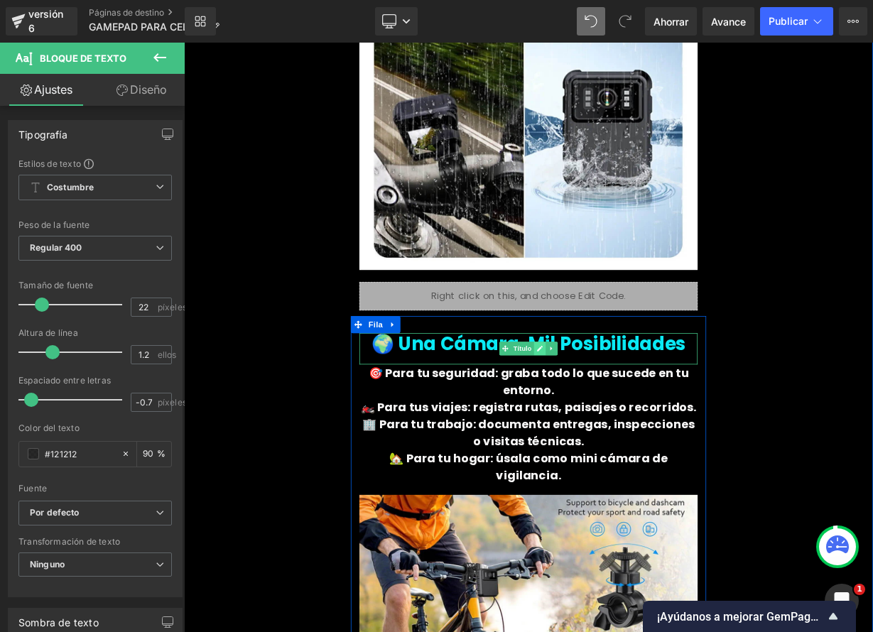
click at [626, 416] on link at bounding box center [628, 424] width 15 height 17
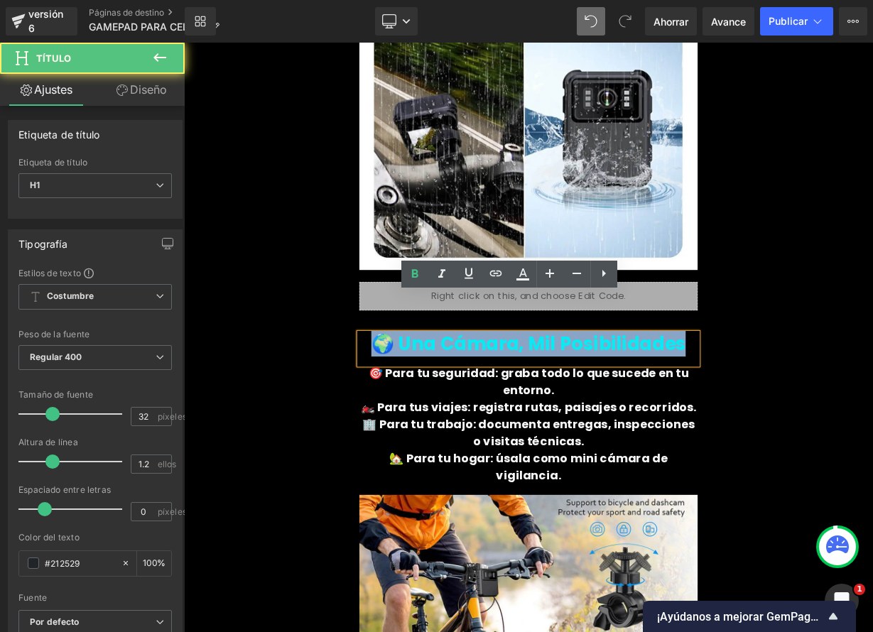
drag, startPoint x: 599, startPoint y: 379, endPoint x: 779, endPoint y: 385, distance: 180.5
click at [777, 405] on div "🌍 Una Cámara, Mil Posibilidades" at bounding box center [614, 424] width 422 height 39
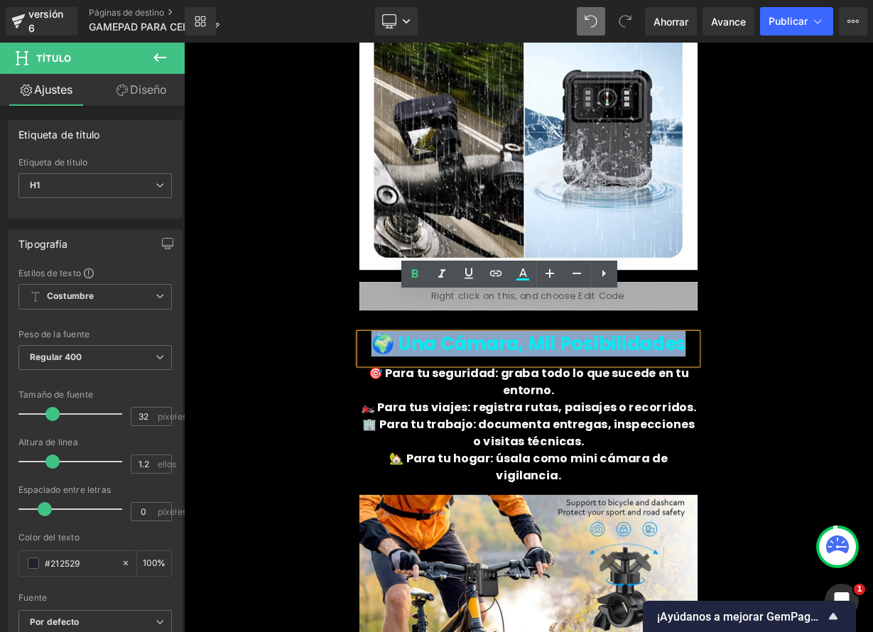
paste div
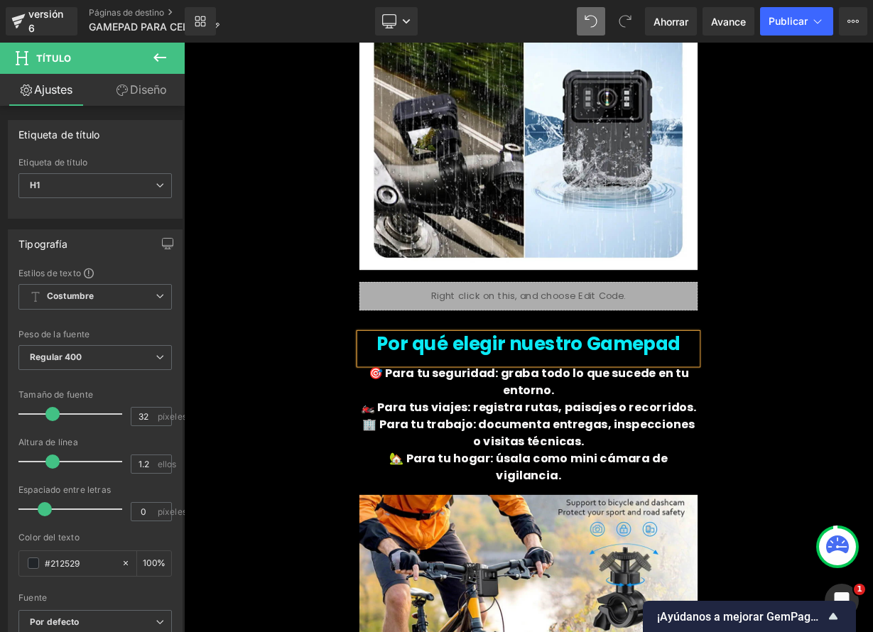
click at [441, 402] on span "Por qué elegir nuestro Gamepad" at bounding box center [613, 418] width 379 height 32
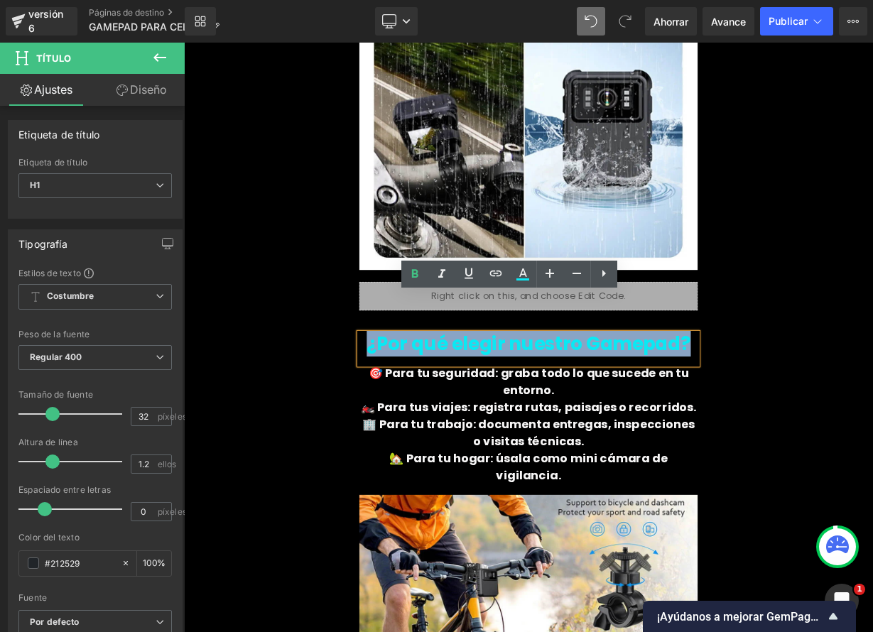
drag, startPoint x: 436, startPoint y: 370, endPoint x: 412, endPoint y: 362, distance: 25.6
click at [412, 405] on h1 "¿Por qué elegir nuestro Gamepad?" at bounding box center [614, 418] width 422 height 27
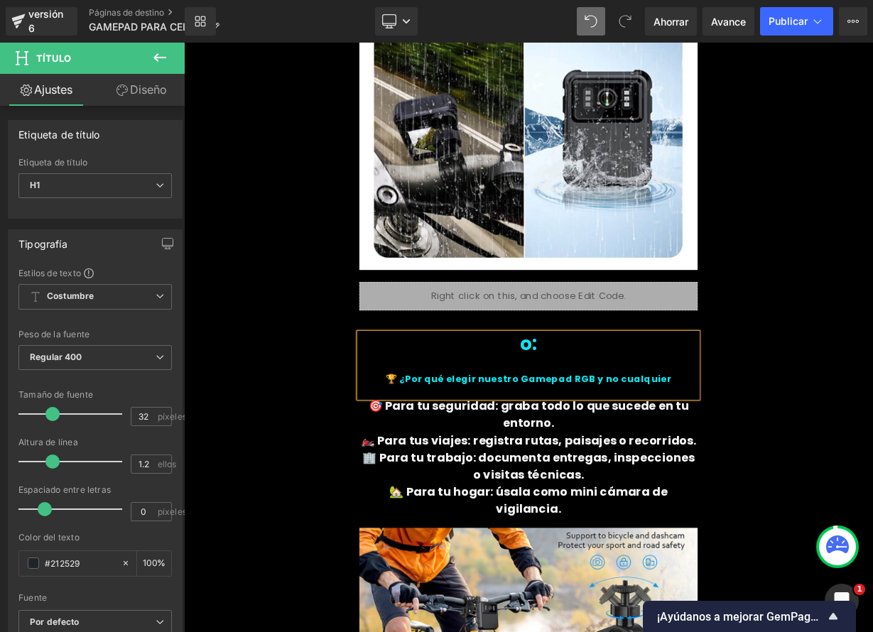
click at [645, 432] on div at bounding box center [614, 442] width 422 height 21
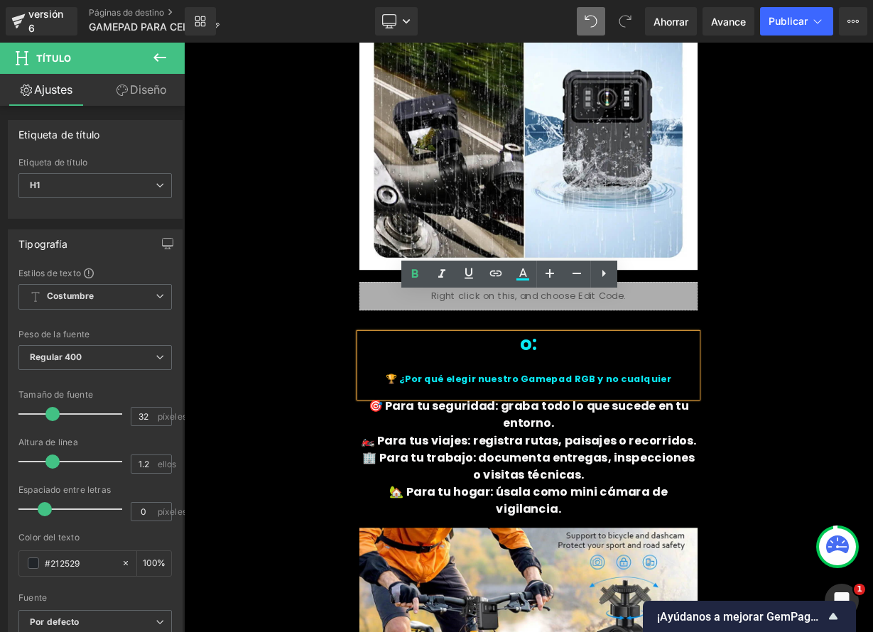
drag, startPoint x: 573, startPoint y: 424, endPoint x: 411, endPoint y: 369, distance: 170.3
click at [411, 405] on div "o: 🏆 ¿Por qué elegir nuestro Gamepad RGB y no cualquier" at bounding box center [614, 445] width 422 height 80
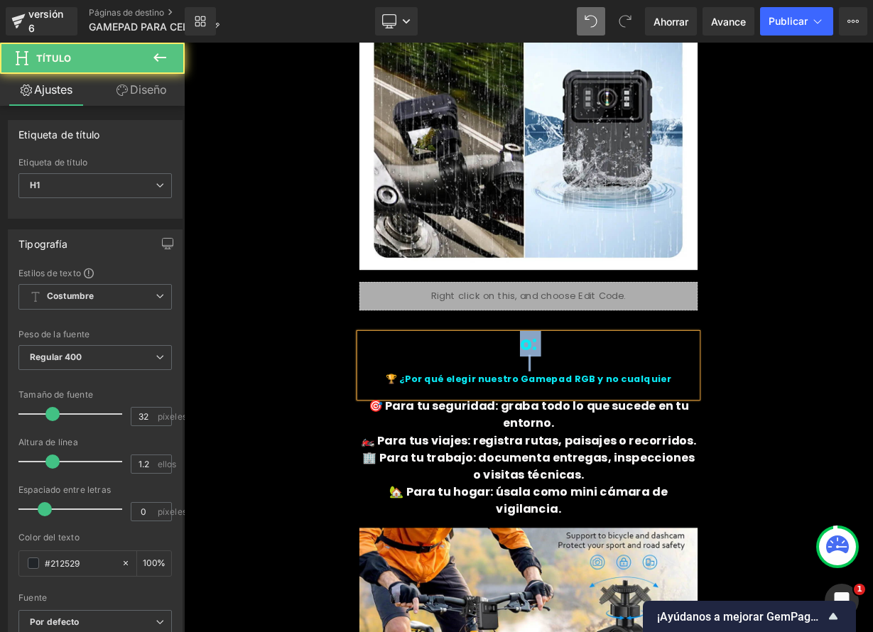
drag, startPoint x: 774, startPoint y: 418, endPoint x: 433, endPoint y: 368, distance: 344.6
click at [434, 405] on div "o: 🏆 ¿Por qué elegir nuestro Gamepad RGB y no cualquier" at bounding box center [614, 445] width 422 height 80
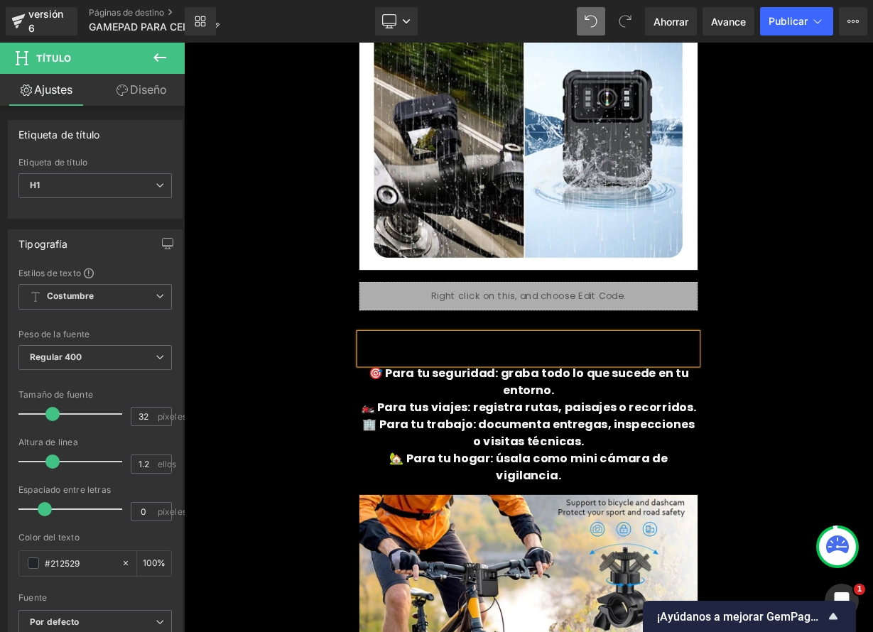
click at [872, 347] on div "⭐ Opiniones Reales de Clientes Título Imagen Icono Icono Icono Icono Icono" at bounding box center [614, 146] width 852 height 1879
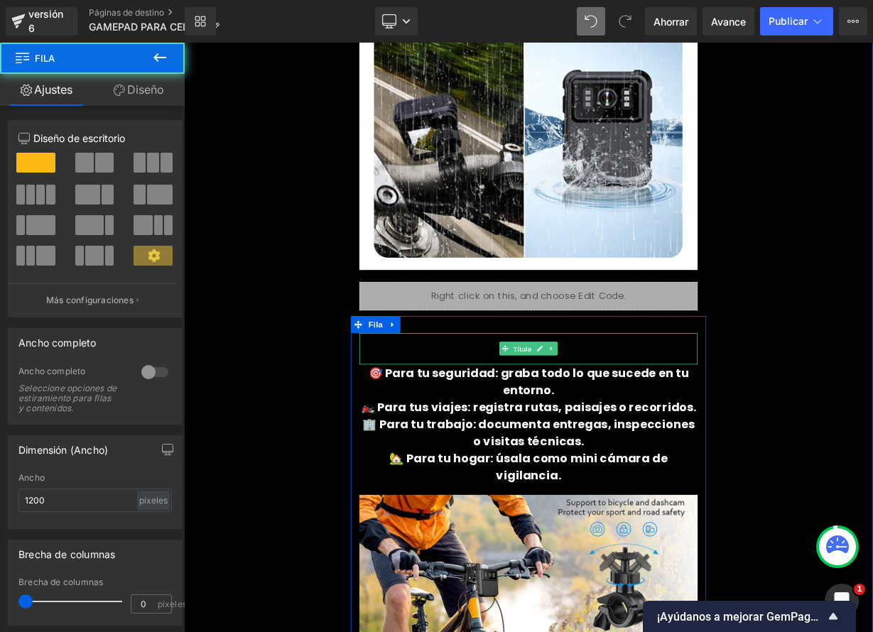
drag, startPoint x: 593, startPoint y: 374, endPoint x: 543, endPoint y: 374, distance: 49.7
click at [595, 421] on font "Título" at bounding box center [606, 425] width 23 height 9
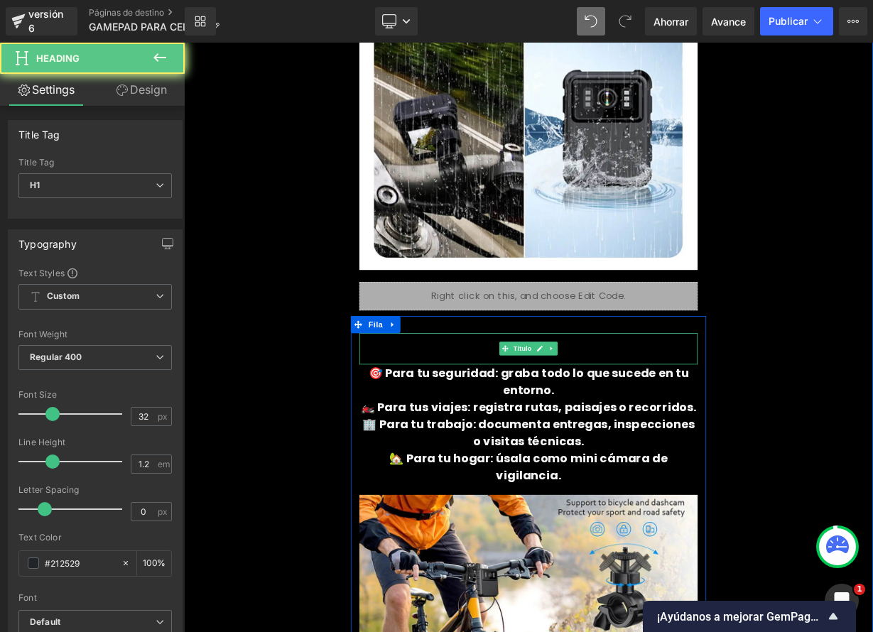
click at [523, 405] on h1 at bounding box center [614, 418] width 422 height 27
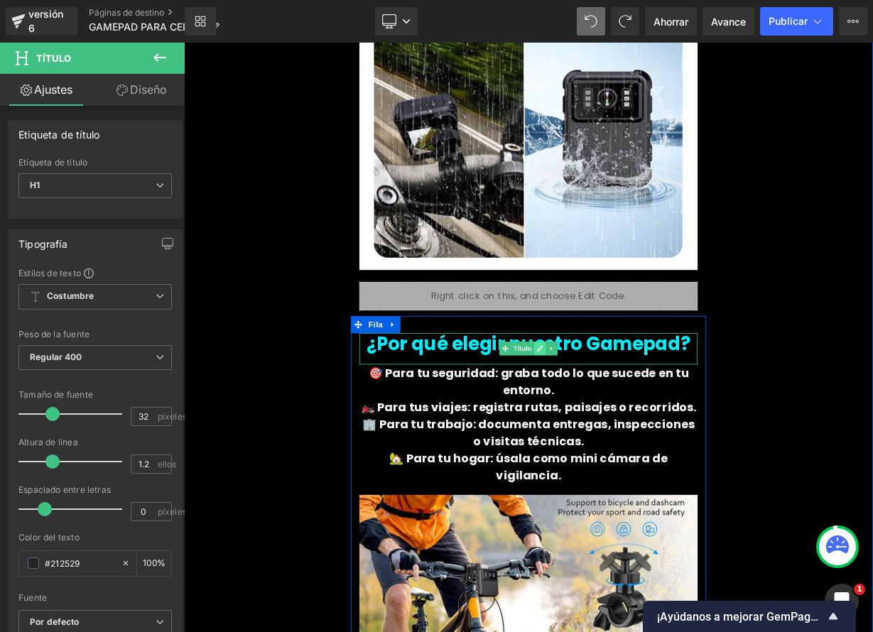
click at [624, 420] on icon at bounding box center [628, 424] width 8 height 9
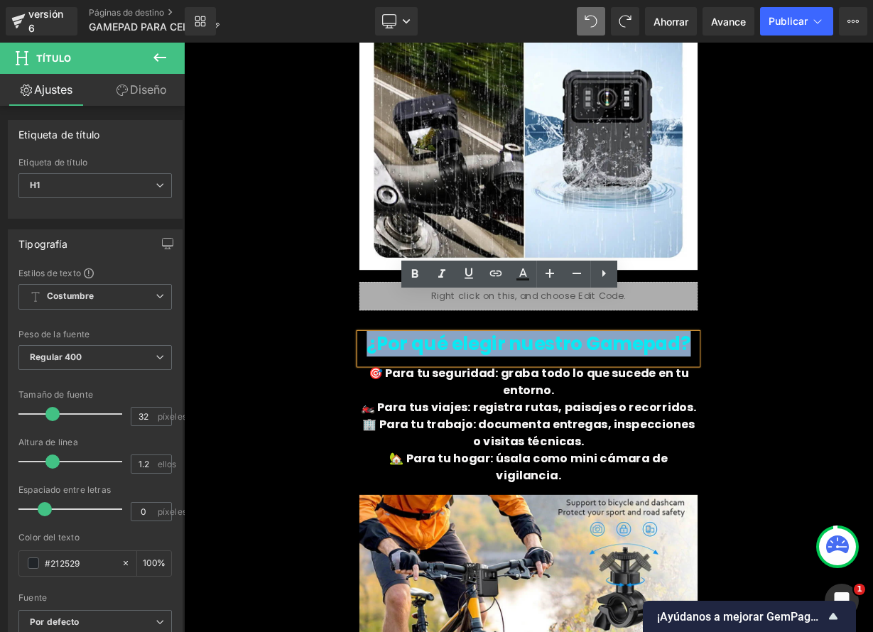
drag, startPoint x: 557, startPoint y: 381, endPoint x: 793, endPoint y: 372, distance: 236.7
click at [793, 402] on font "¿Por qué elegir nuestro Gamepad?" at bounding box center [614, 418] width 404 height 32
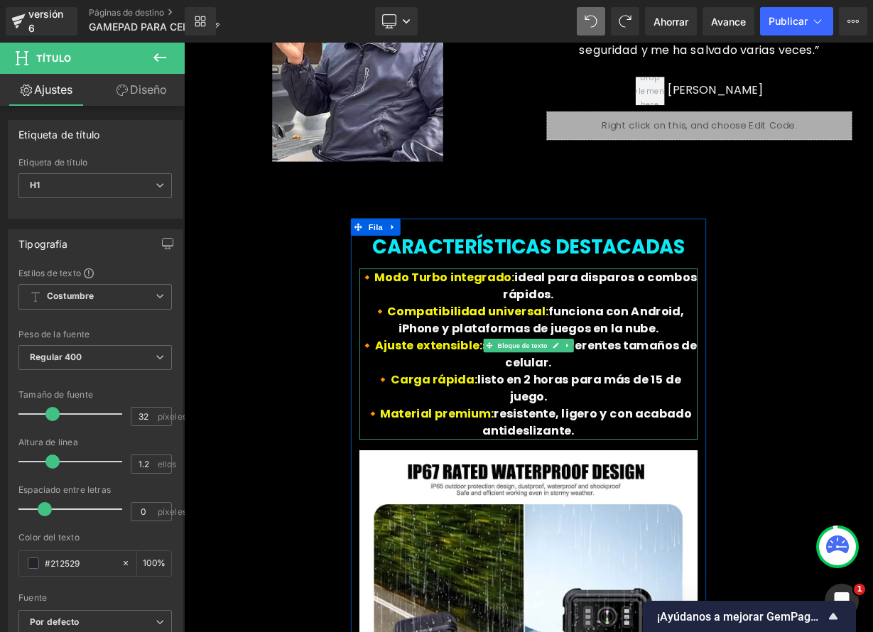
scroll to position [3457, 0]
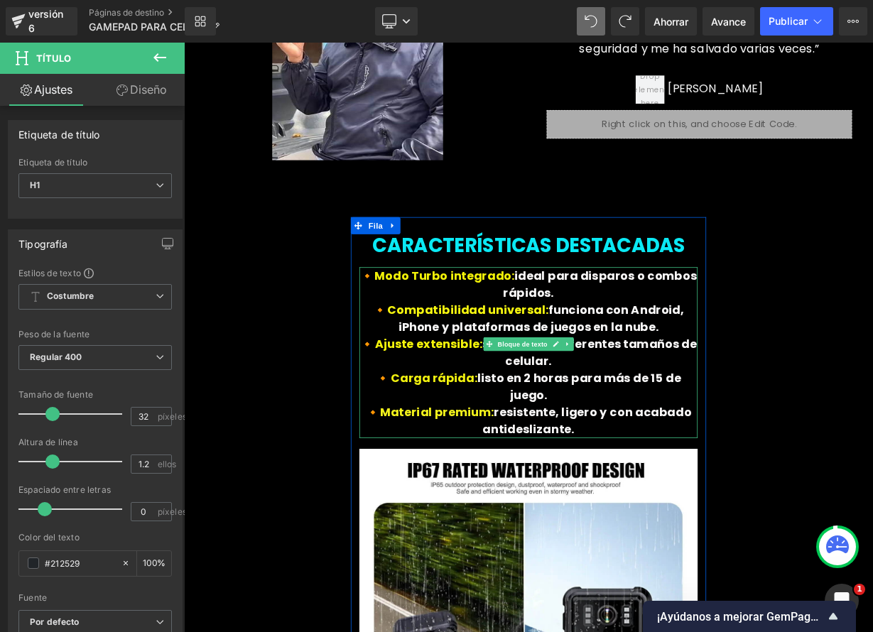
click at [671, 494] on p "🔸 Material premium: resistente, ligero y con acabado antideslizante." at bounding box center [614, 515] width 422 height 43
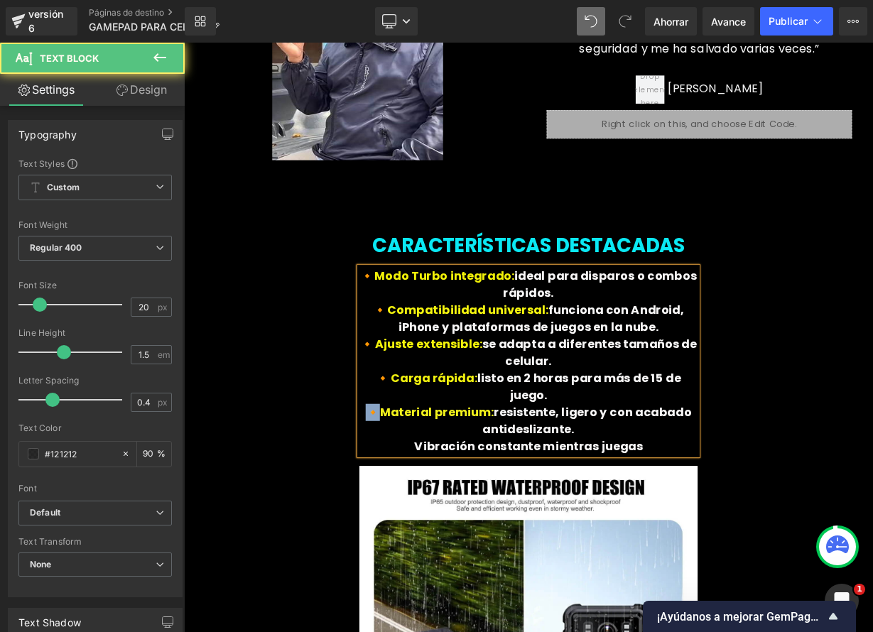
click at [418, 494] on p "🔸 Material premium: resistente, ligero y con acabado antideslizante." at bounding box center [614, 515] width 422 height 43
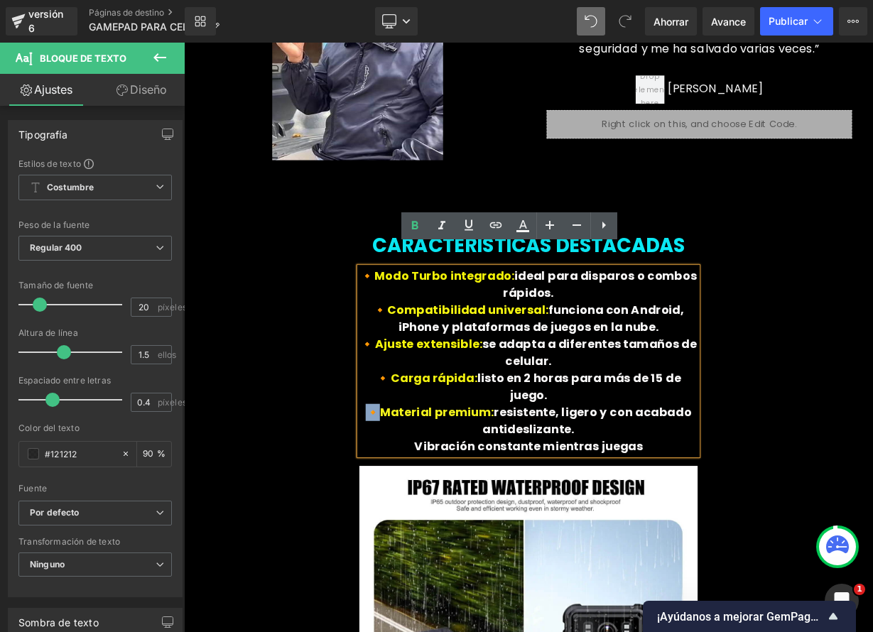
copy span "🔸"
click at [477, 537] on font "Vibración constante mientras juegas" at bounding box center [614, 547] width 285 height 20
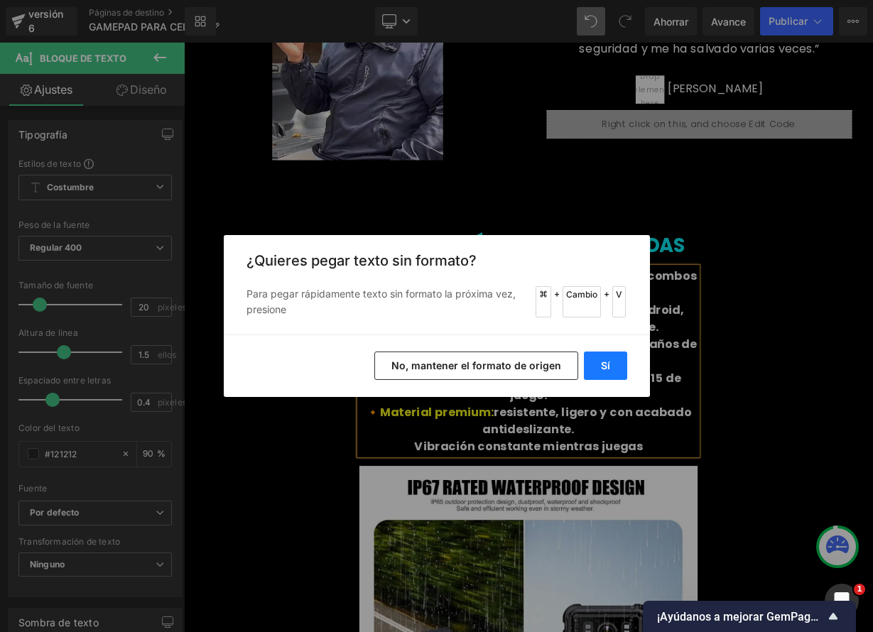
drag, startPoint x: 604, startPoint y: 362, endPoint x: 525, endPoint y: 398, distance: 87.7
click at [604, 362] on font "Sí" at bounding box center [605, 365] width 9 height 12
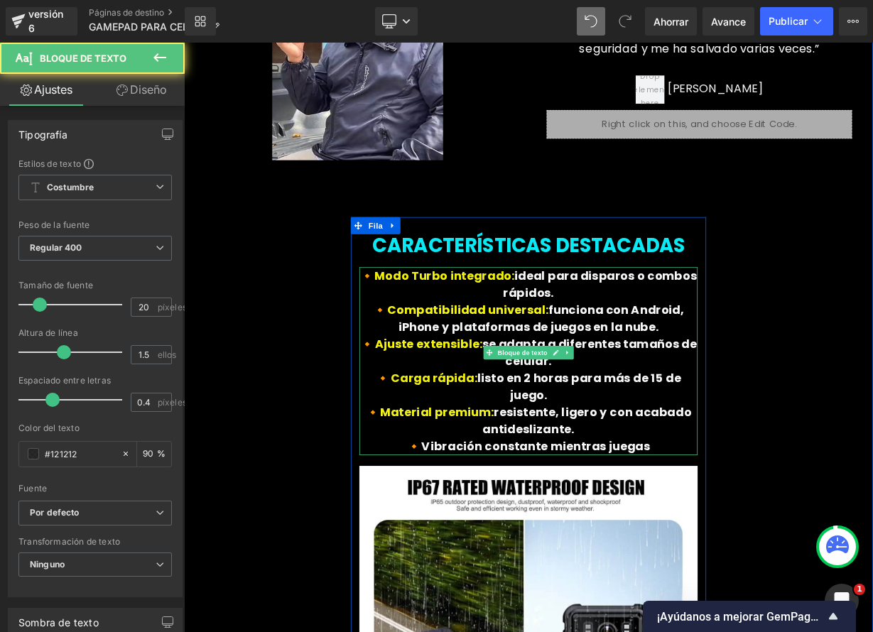
drag, startPoint x: 747, startPoint y: 498, endPoint x: 487, endPoint y: 484, distance: 260.3
click at [483, 536] on p "🔸Vibración constante mientras juegas" at bounding box center [614, 546] width 422 height 21
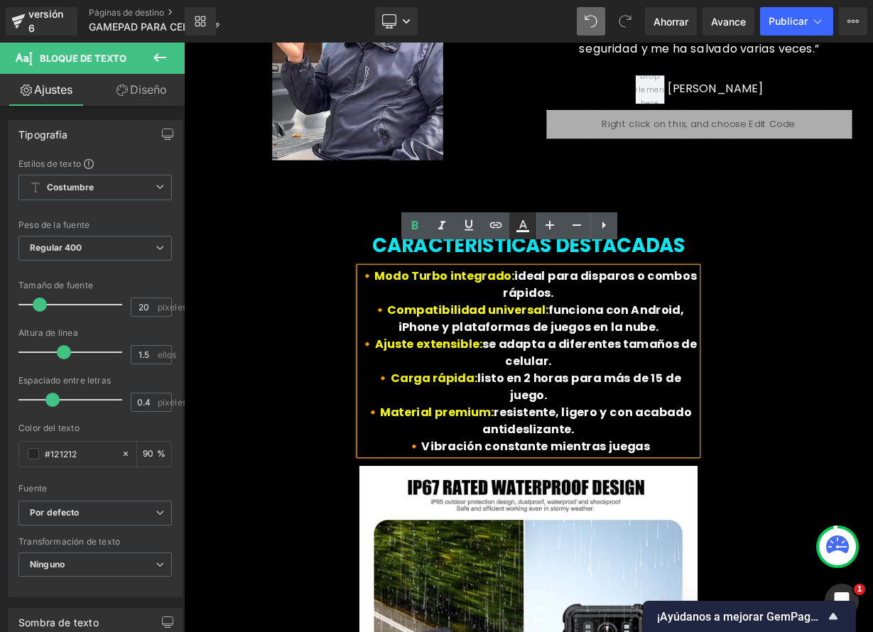
click at [528, 233] on icon at bounding box center [522, 225] width 17 height 17
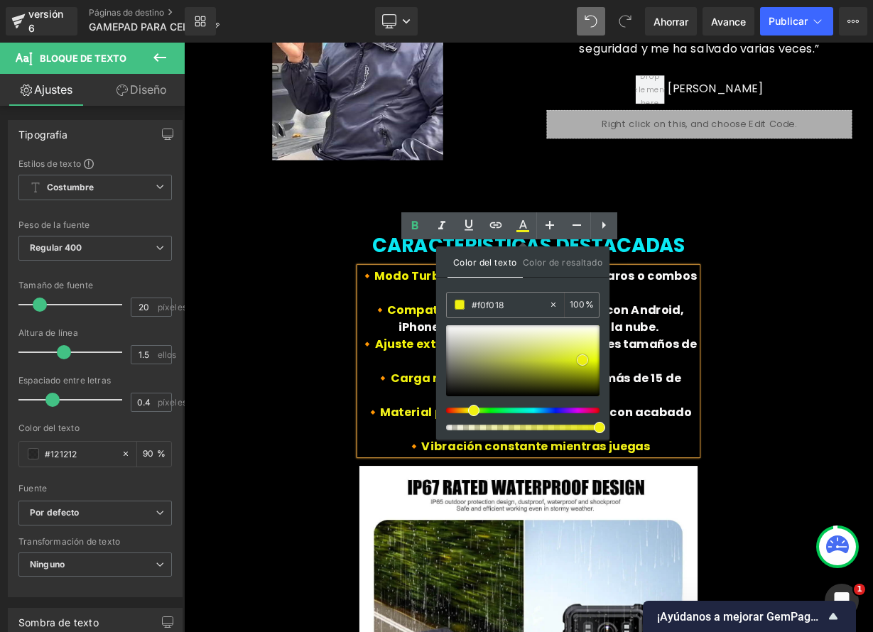
type input "#f0f00e"
click at [582, 359] on span at bounding box center [582, 360] width 11 height 11
click at [769, 536] on p "🔸 Vibración constante mientras juegas" at bounding box center [614, 546] width 422 height 21
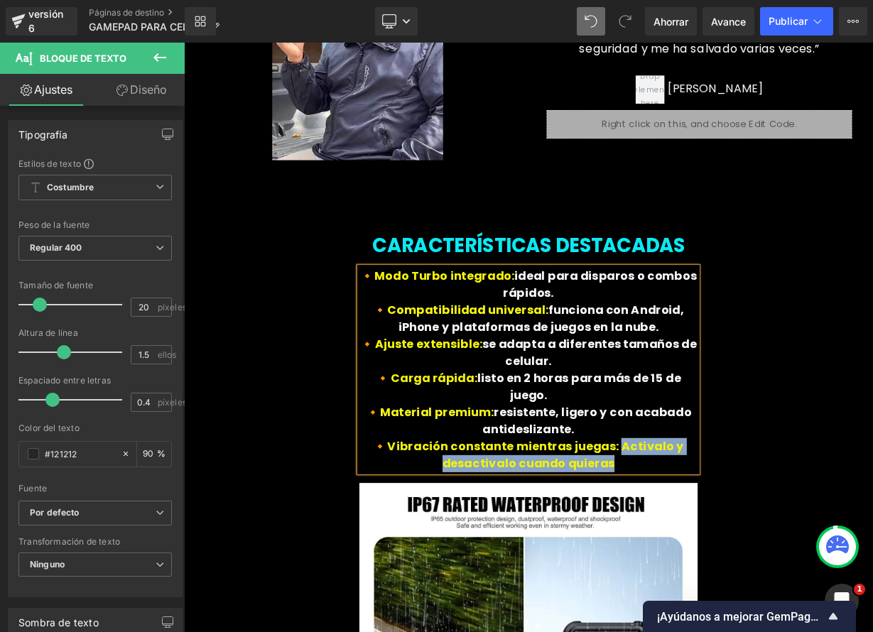
drag, startPoint x: 632, startPoint y: 526, endPoint x: 713, endPoint y: 506, distance: 83.4
click at [713, 536] on p "🔸 Vibración constante mientras juegas: Activalo y desactivalo cuando quieras" at bounding box center [614, 557] width 422 height 43
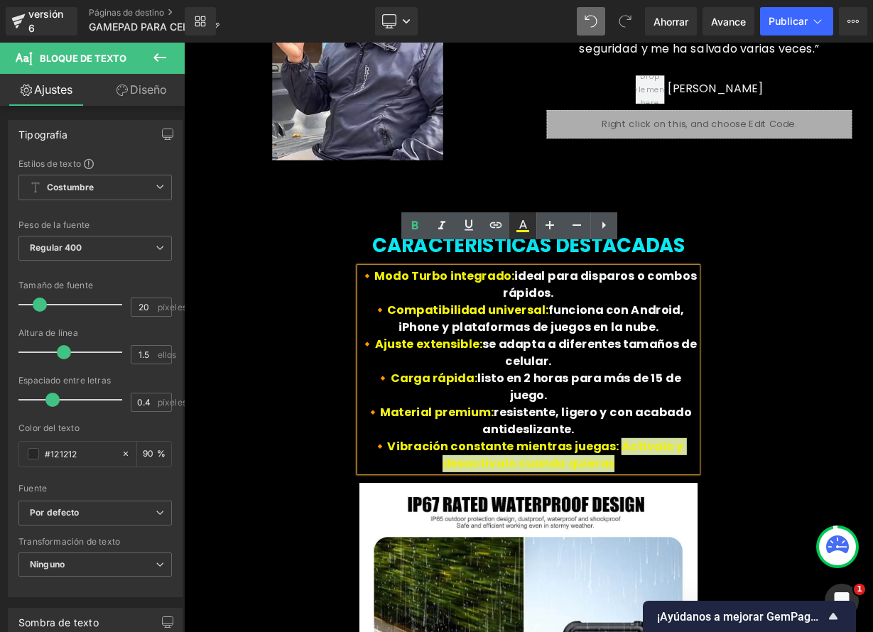
click at [523, 231] on icon at bounding box center [522, 231] width 13 height 2
type input "100"
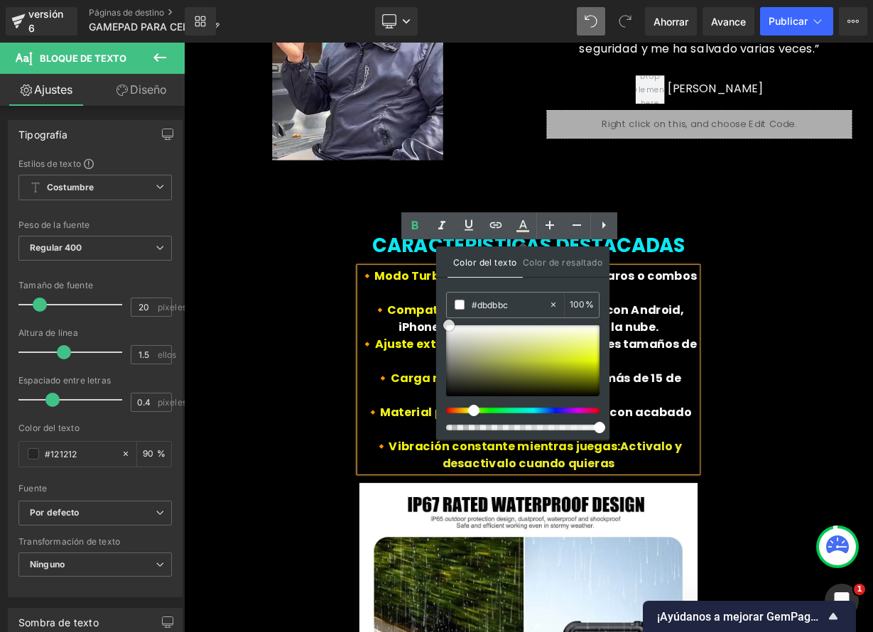
type input "#ffffff"
drag, startPoint x: 584, startPoint y: 362, endPoint x: 443, endPoint y: 325, distance: 145.4
click at [443, 325] on span at bounding box center [445, 325] width 11 height 11
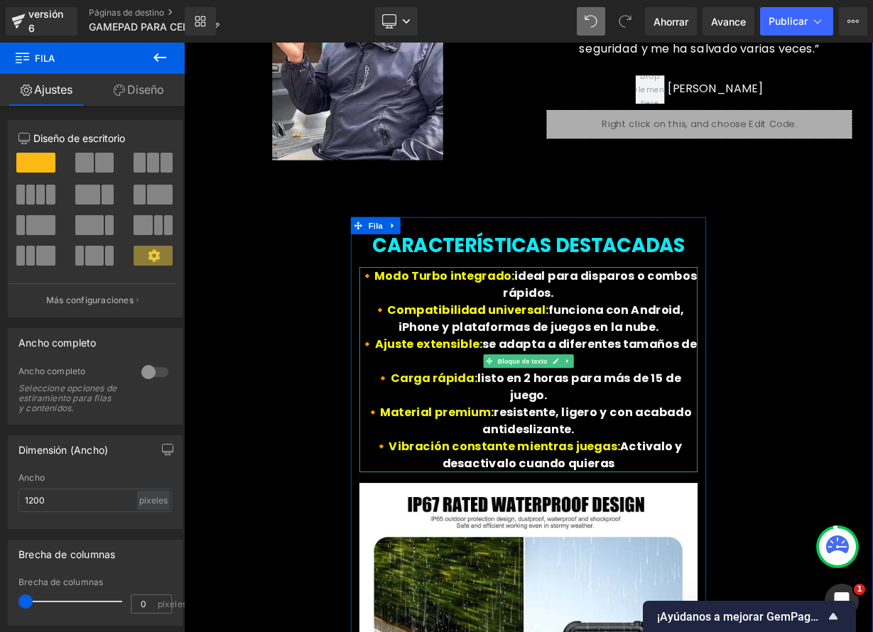
drag, startPoint x: 744, startPoint y: 499, endPoint x: 763, endPoint y: 503, distance: 18.8
click at [744, 537] on span "Activalo y desactivalo cuando quieras" at bounding box center [656, 557] width 300 height 41
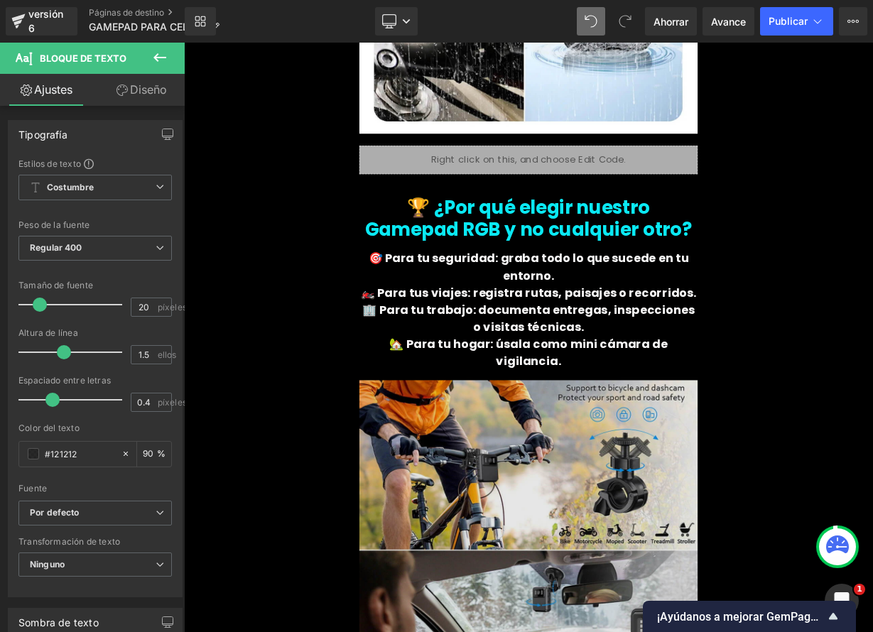
scroll to position [4317, 0]
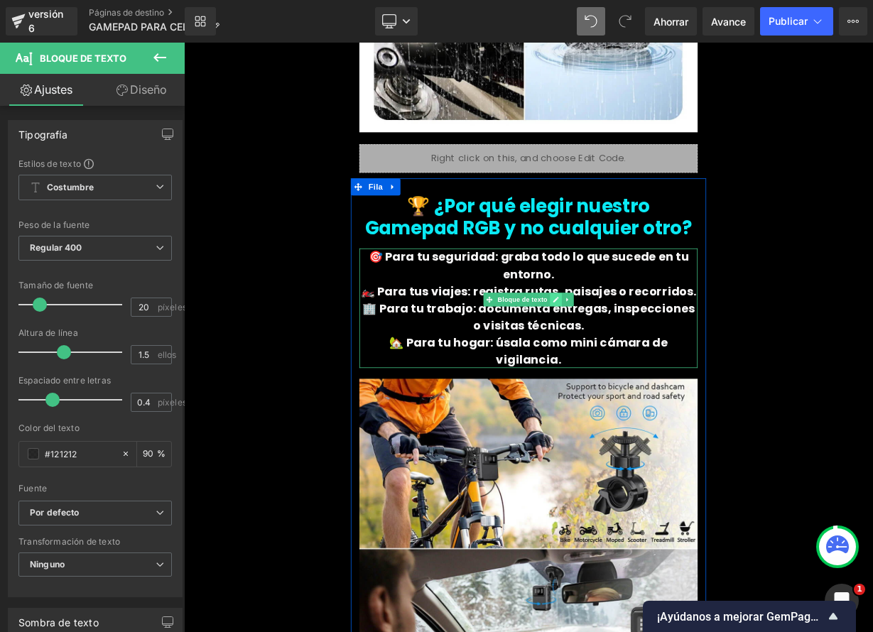
click at [640, 355] on link at bounding box center [647, 363] width 15 height 17
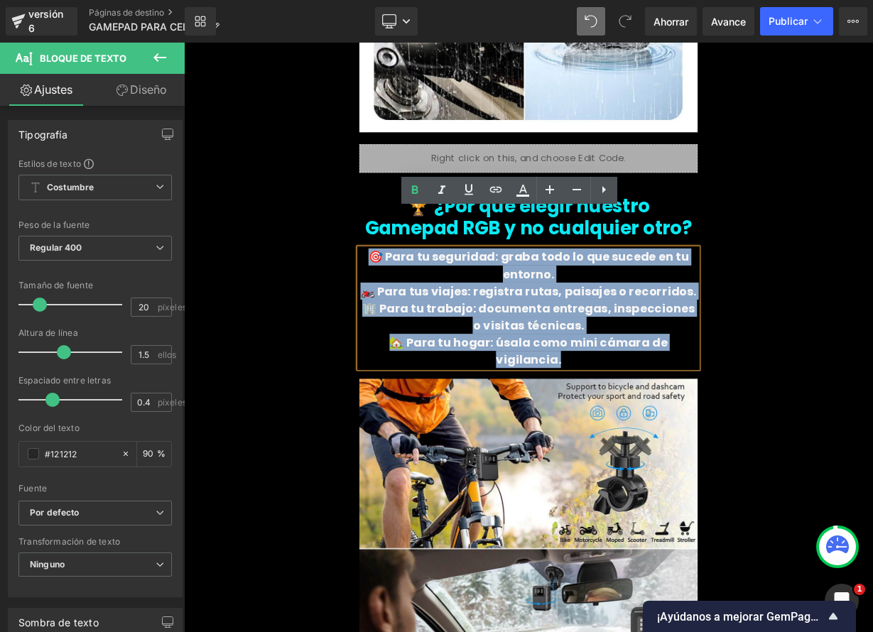
drag, startPoint x: 656, startPoint y: 337, endPoint x: 813, endPoint y: 375, distance: 161.4
click at [813, 374] on div "🎯 Para tu seguridad: graba todo lo que sucede en tu entorno. 🏍️ Para tus viajes…" at bounding box center [614, 374] width 422 height 149
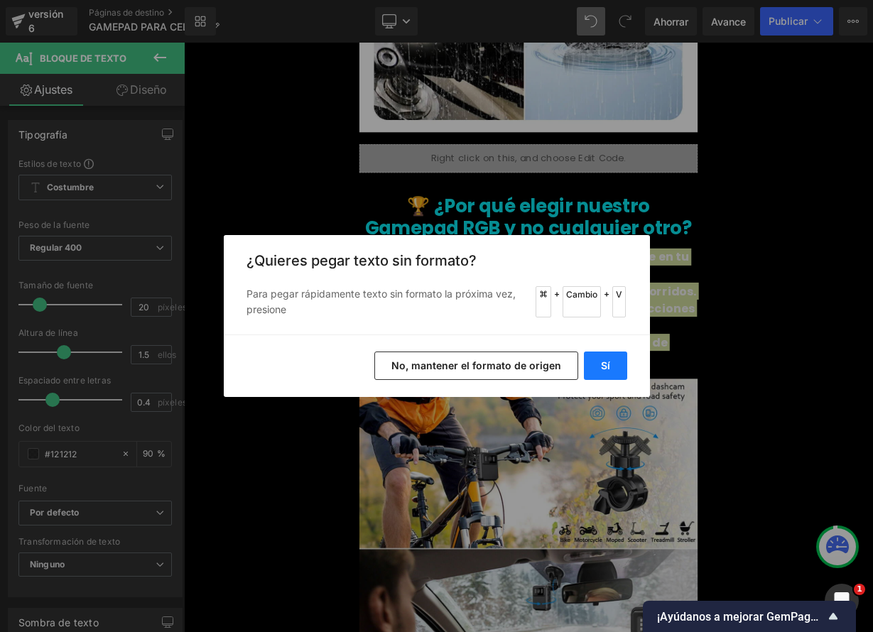
click at [616, 373] on button "Sí" at bounding box center [605, 366] width 43 height 28
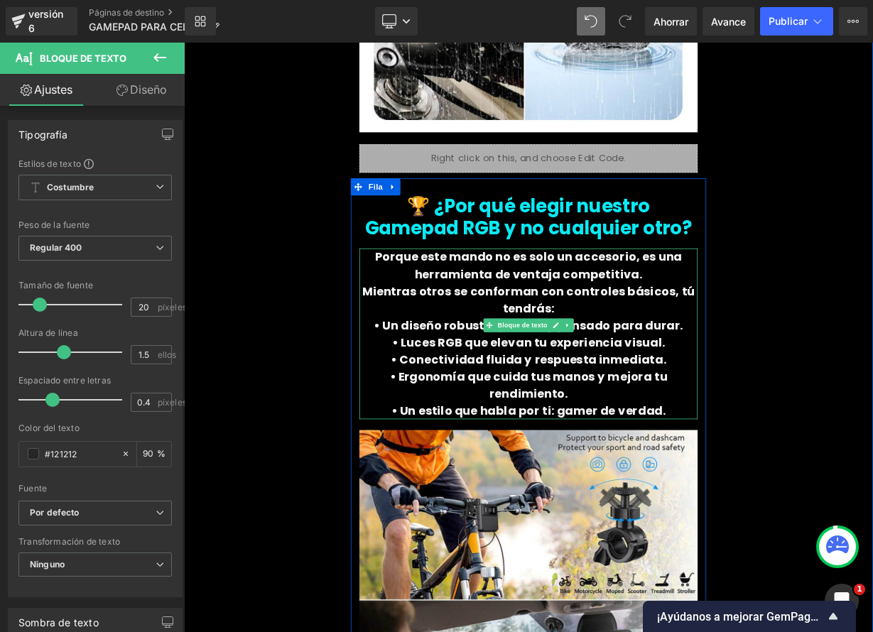
drag, startPoint x: 425, startPoint y: 348, endPoint x: 775, endPoint y: 426, distance: 358.8
click at [776, 425] on div "Porque este mando no es solo un accesorio, es una herramienta de ventaja compet…" at bounding box center [614, 406] width 422 height 213
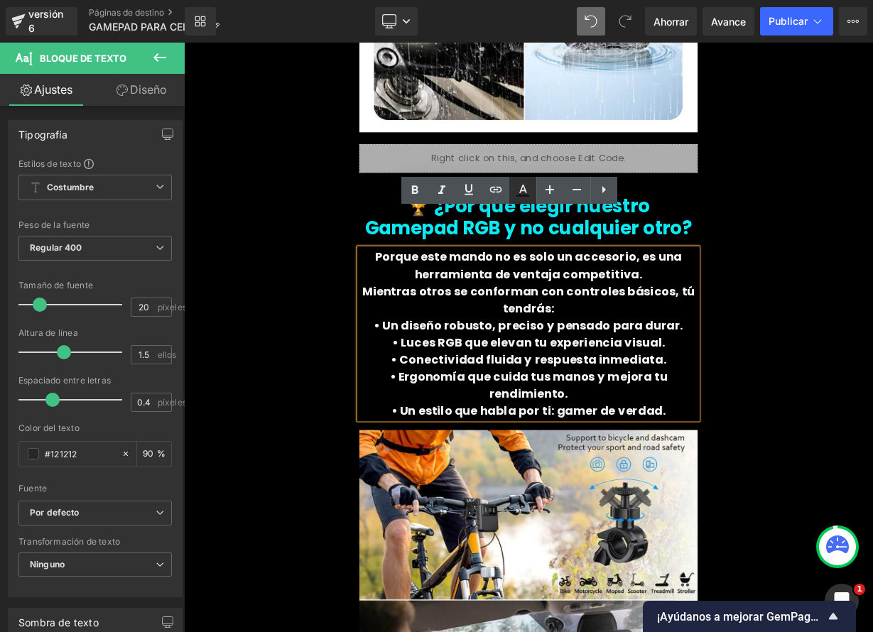
click at [528, 197] on icon at bounding box center [522, 190] width 17 height 17
type input "#121212"
type input "90"
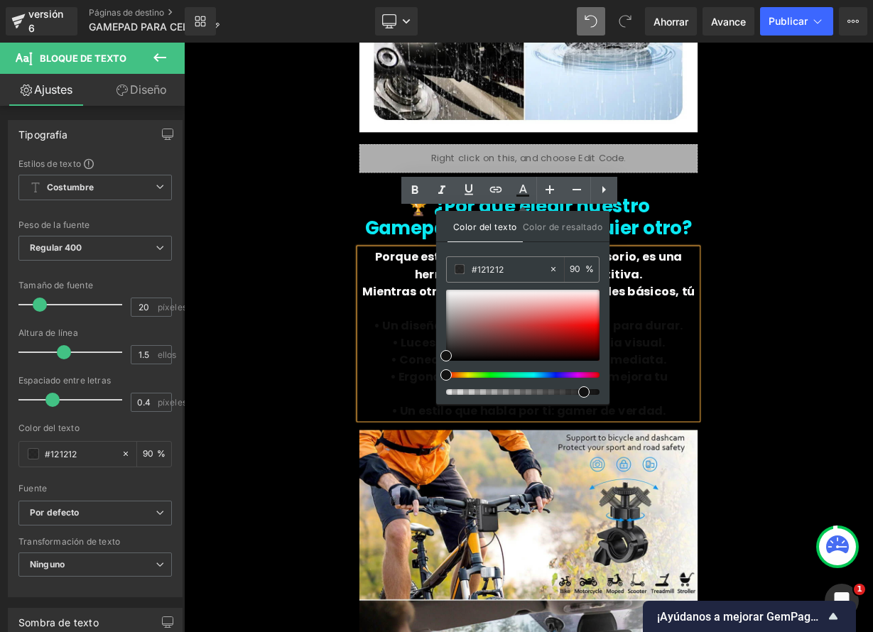
click at [489, 376] on div at bounding box center [516, 375] width 153 height 6
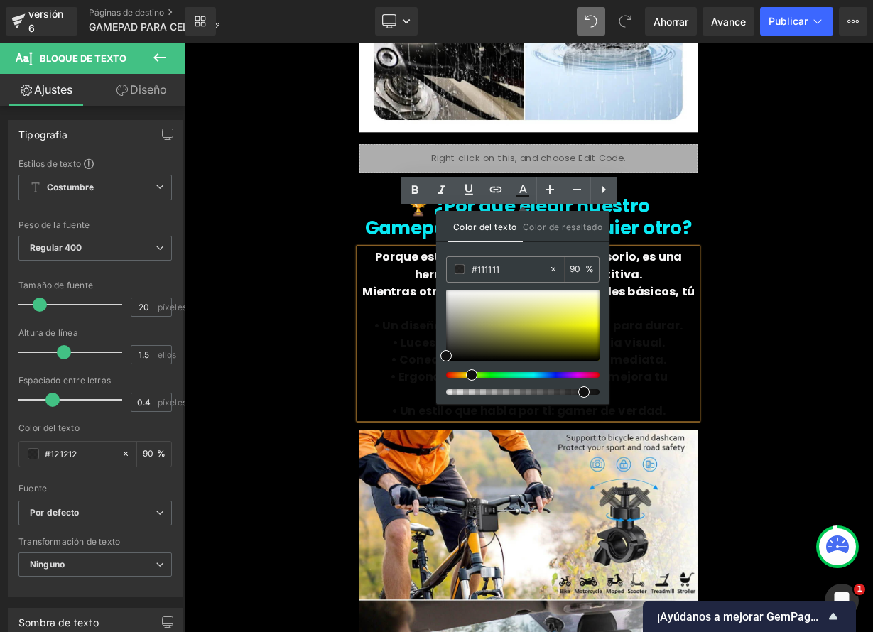
drag, startPoint x: 494, startPoint y: 375, endPoint x: 466, endPoint y: 376, distance: 27.7
click at [466, 376] on span at bounding box center [471, 374] width 11 height 11
click at [466, 375] on span at bounding box center [471, 374] width 11 height 11
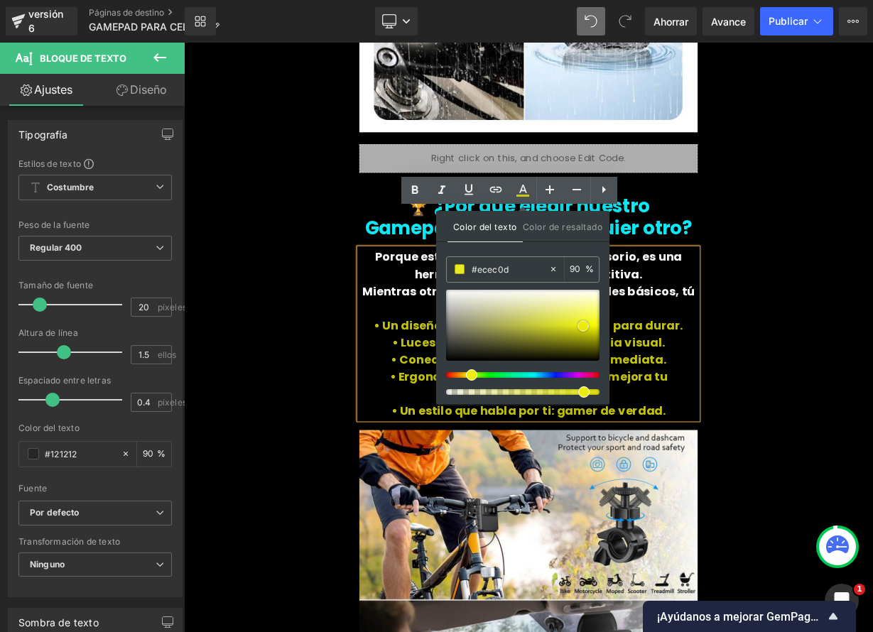
drag, startPoint x: 450, startPoint y: 358, endPoint x: 607, endPoint y: 319, distance: 161.1
click at [588, 328] on span at bounding box center [582, 325] width 11 height 11
click at [864, 384] on div "⭐ Opiniones Reales de Clientes Título Imagen Icono Icono Icono Icono Icono" at bounding box center [614, -1] width 852 height 2012
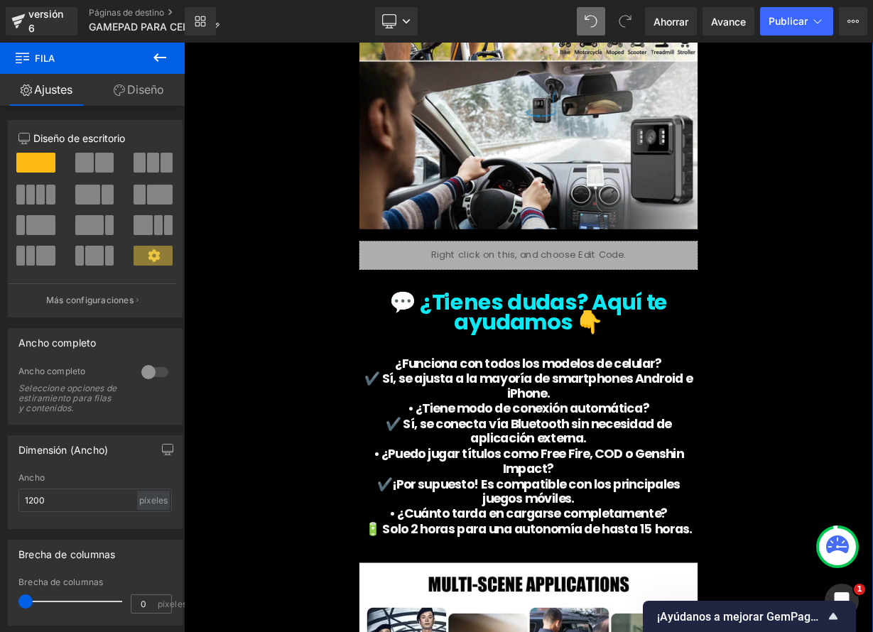
scroll to position [5057, 0]
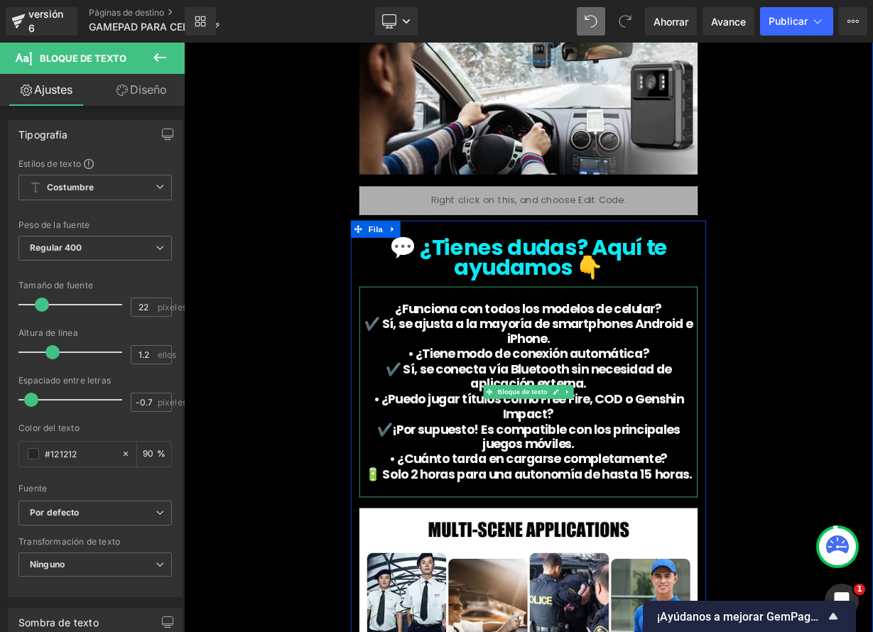
drag, startPoint x: 452, startPoint y: 307, endPoint x: 788, endPoint y: 315, distance: 335.4
click at [788, 366] on p "¿Funciona con todos los modelos de celular?" at bounding box center [614, 375] width 422 height 18
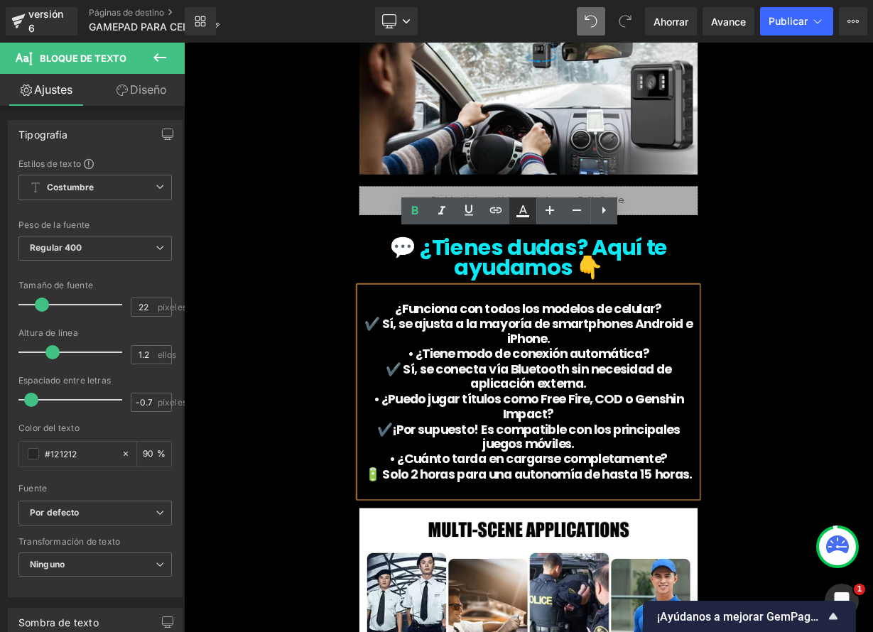
click at [526, 213] on icon at bounding box center [523, 209] width 8 height 9
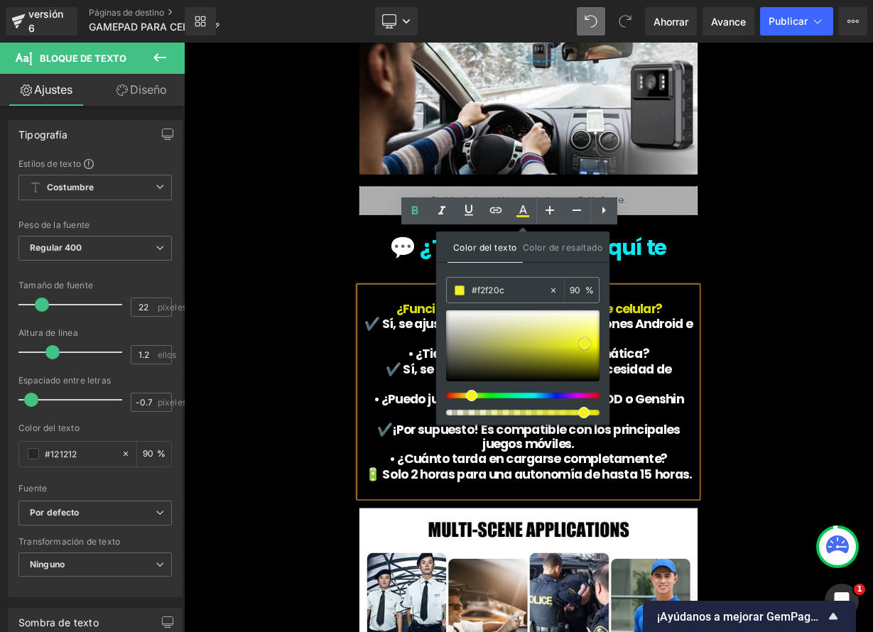
drag, startPoint x: 586, startPoint y: 346, endPoint x: 588, endPoint y: 335, distance: 10.9
click at [587, 344] on span at bounding box center [584, 343] width 11 height 11
click at [766, 439] on font "✔️ Sí, se conecta vía Bluetooth sin necesidad de aplicación externa." at bounding box center [613, 459] width 357 height 40
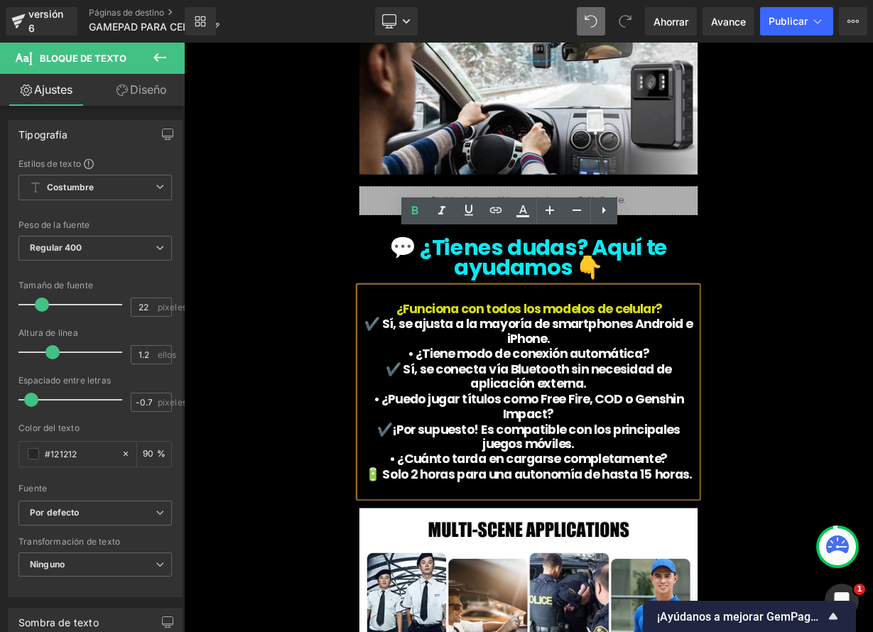
drag, startPoint x: 756, startPoint y: 362, endPoint x: 482, endPoint y: 363, distance: 273.5
click at [482, 422] on p "• ¿Tiene modo de conexión automática?" at bounding box center [614, 431] width 422 height 18
click at [525, 221] on link at bounding box center [522, 210] width 27 height 27
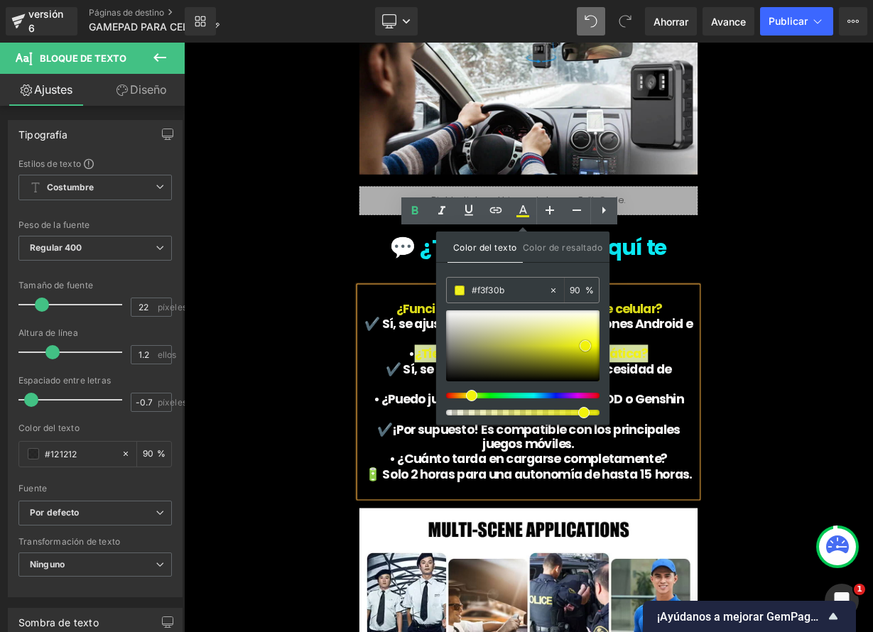
click at [584, 348] on span at bounding box center [585, 345] width 11 height 11
click at [492, 439] on font "✔️ Sí, se conecta vía Bluetooth sin necesidad de aplicación externa." at bounding box center [613, 459] width 357 height 40
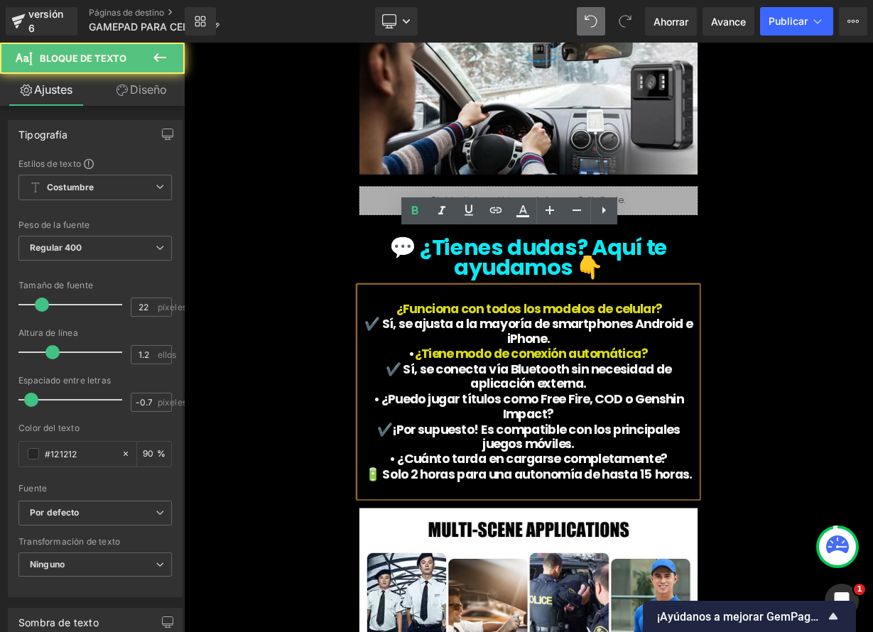
drag, startPoint x: 478, startPoint y: 367, endPoint x: 501, endPoint y: 351, distance: 28.6
click at [472, 420] on span "•" at bounding box center [468, 431] width 7 height 22
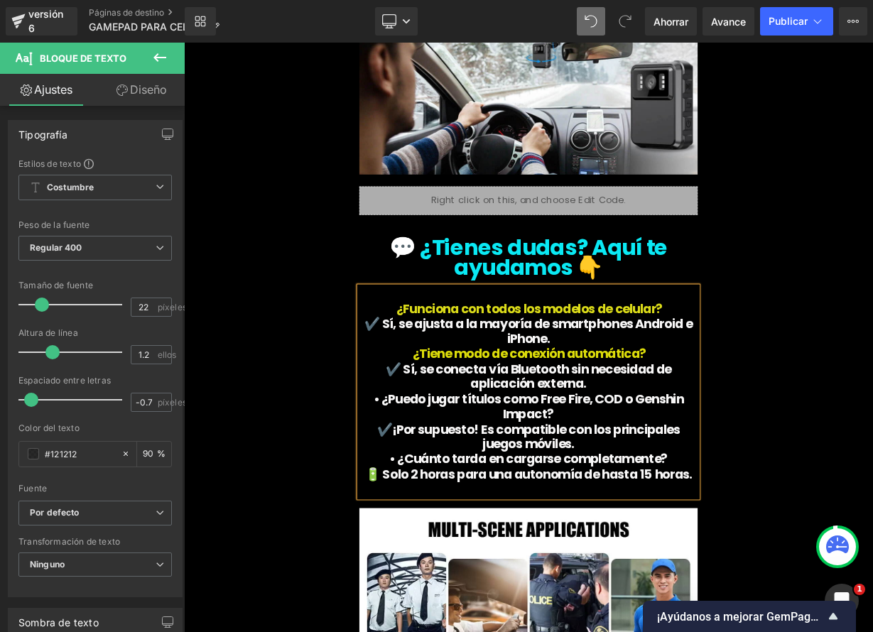
click at [431, 477] on font "• ¿Puedo jugar títulos como Free Fire, COD o Genshin Impact?" at bounding box center [614, 497] width 387 height 40
drag, startPoint x: 516, startPoint y: 432, endPoint x: 715, endPoint y: 426, distance: 199.7
click at [722, 479] on p "¿Puedo jugar títulos como Free Fire, COD o Genshin Impact?" at bounding box center [614, 498] width 422 height 38
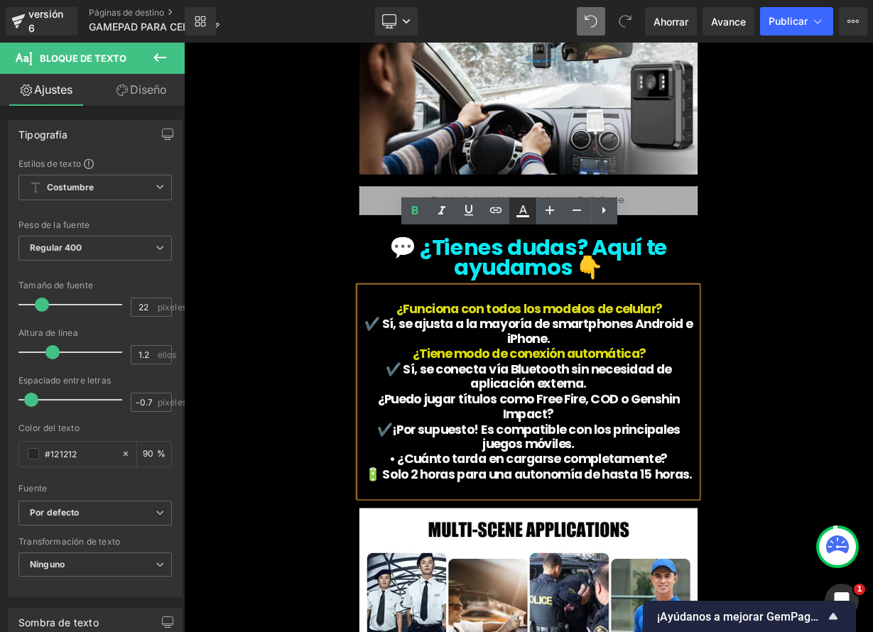
click at [527, 214] on icon at bounding box center [522, 210] width 17 height 17
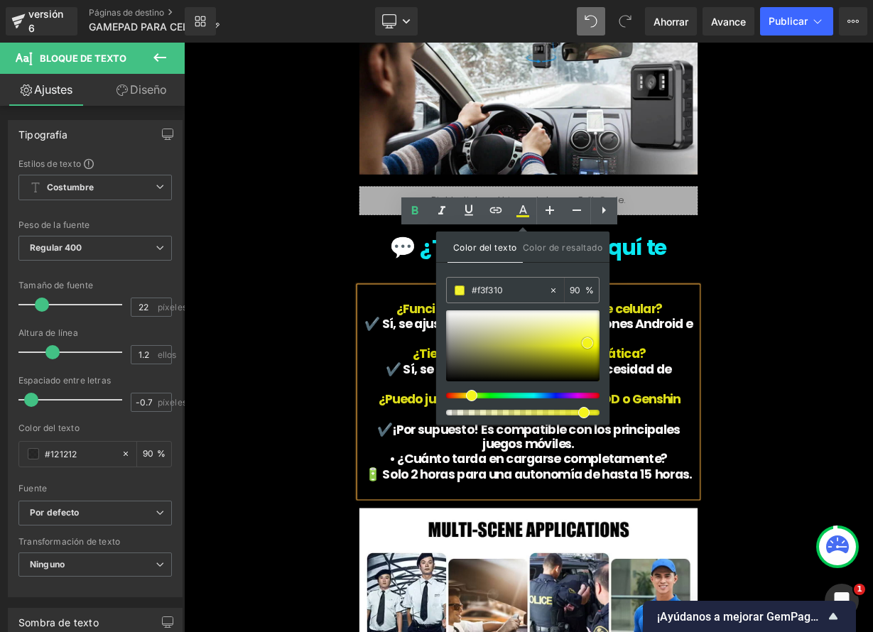
click at [585, 340] on span at bounding box center [587, 342] width 11 height 11
click at [774, 477] on span "¿Puedo jugar títulos como Free Fire, COD o Genshin Impact?" at bounding box center [615, 497] width 376 height 40
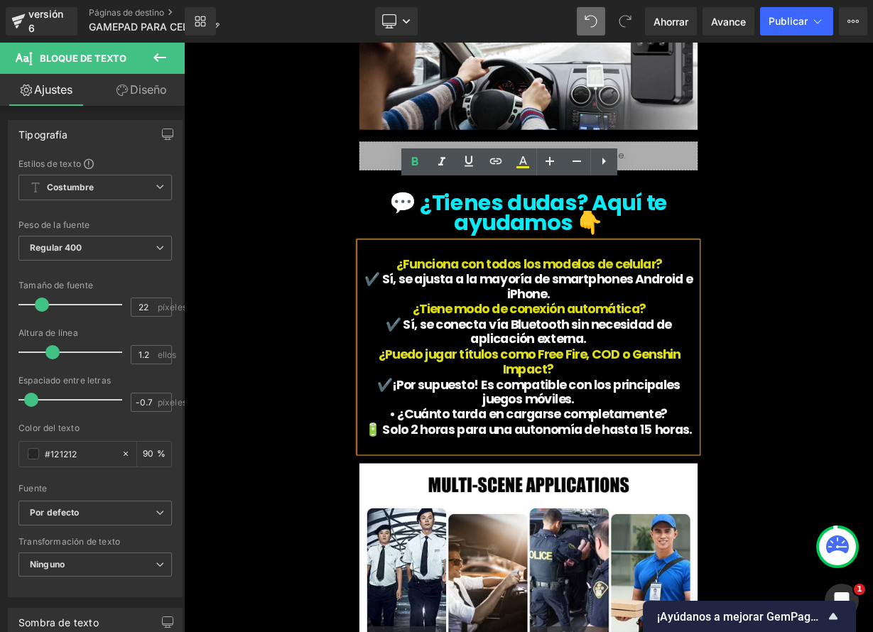
scroll to position [5126, 0]
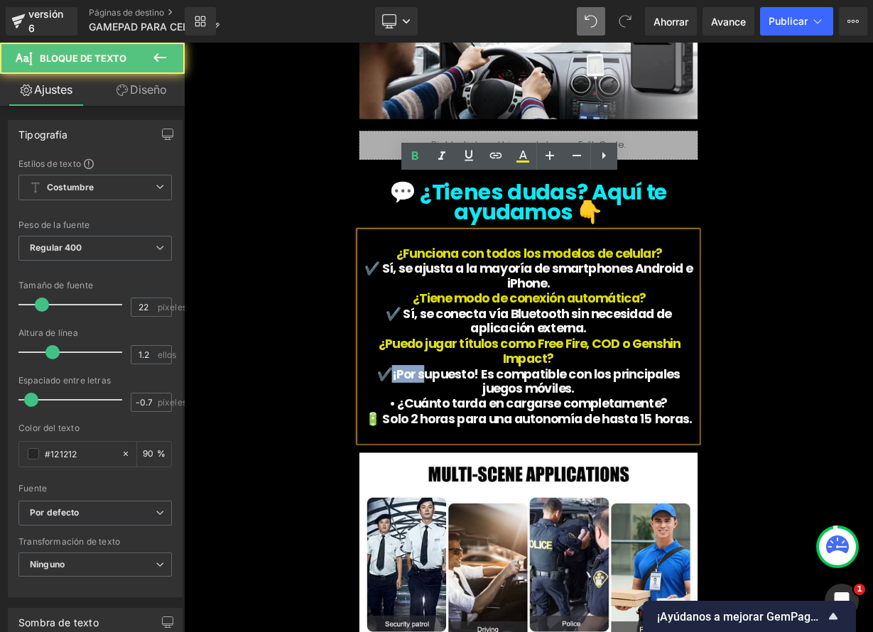
drag, startPoint x: 440, startPoint y: 388, endPoint x: 485, endPoint y: 392, distance: 45.0
click at [459, 445] on font "✔️¡Por supuesto! Es compatible con los principales juegos móviles." at bounding box center [614, 465] width 378 height 40
click at [492, 445] on font "✔️¡Por supuesto! Es compatible con los principales juegos móviles." at bounding box center [614, 465] width 378 height 40
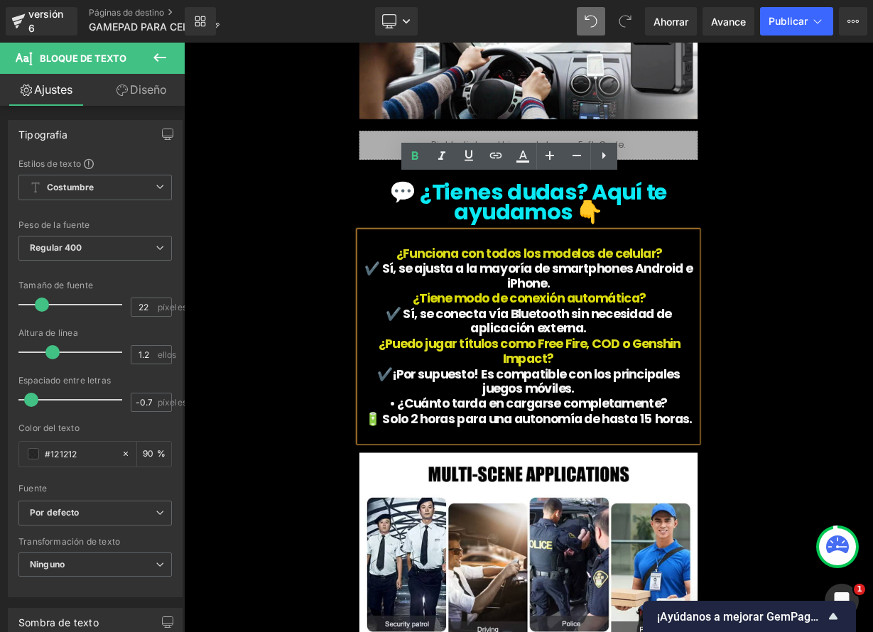
click at [460, 482] on font "• ¿Cuánto tarda en cargarse completamente?" at bounding box center [614, 493] width 348 height 22
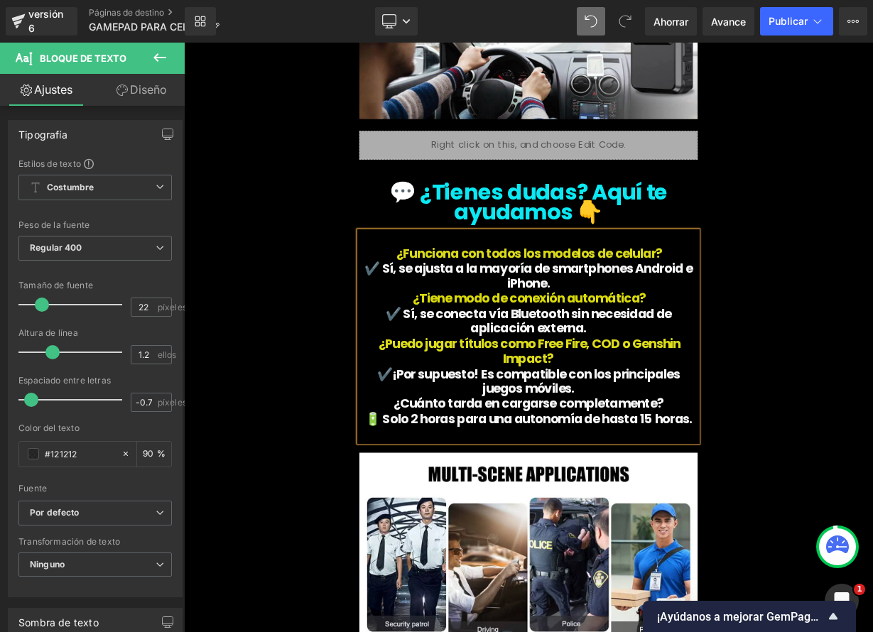
drag, startPoint x: 459, startPoint y: 425, endPoint x: 778, endPoint y: 430, distance: 319.0
click at [776, 484] on p "¿Cuánto tarda en cargarse completamente?" at bounding box center [614, 493] width 422 height 18
click at [523, 153] on icon at bounding box center [523, 155] width 8 height 9
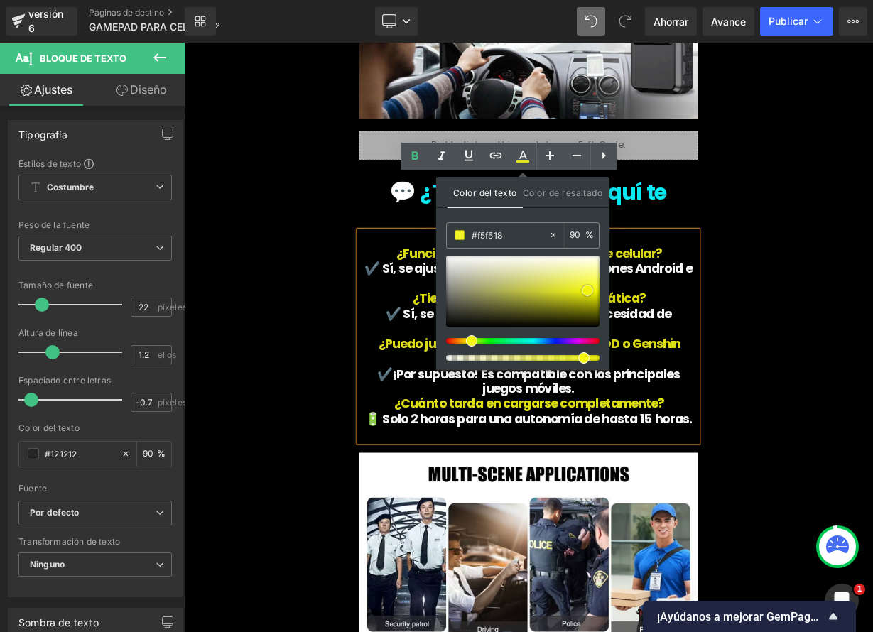
type input "#f5f50f"
click at [589, 291] on span at bounding box center [587, 290] width 11 height 11
click at [752, 408] on span "¿Puedo jugar títulos como Free Fire, COD o Genshin Impact?" at bounding box center [615, 428] width 376 height 40
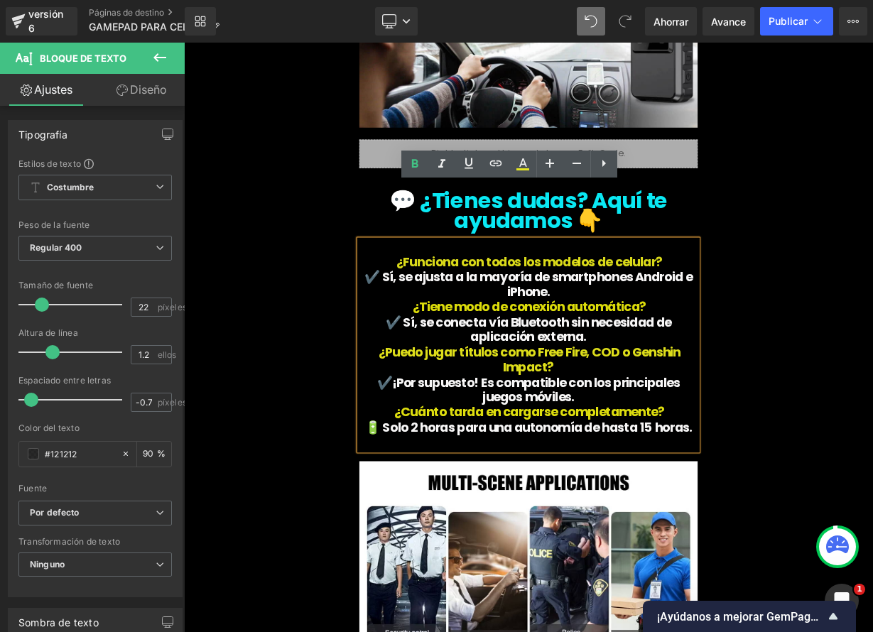
scroll to position [5101, 0]
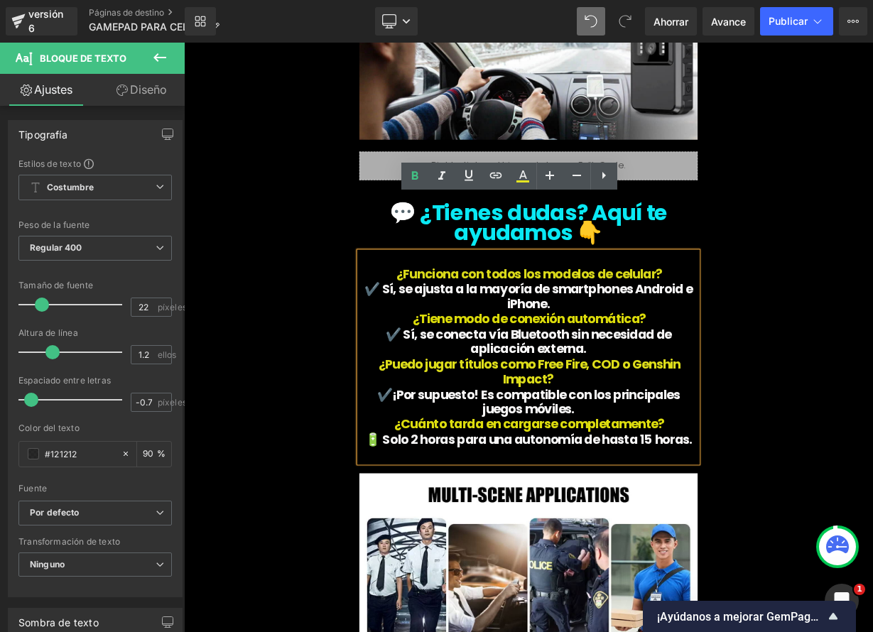
click at [452, 320] on span "¿Funciona con todos los modelos de celular?" at bounding box center [615, 331] width 332 height 22
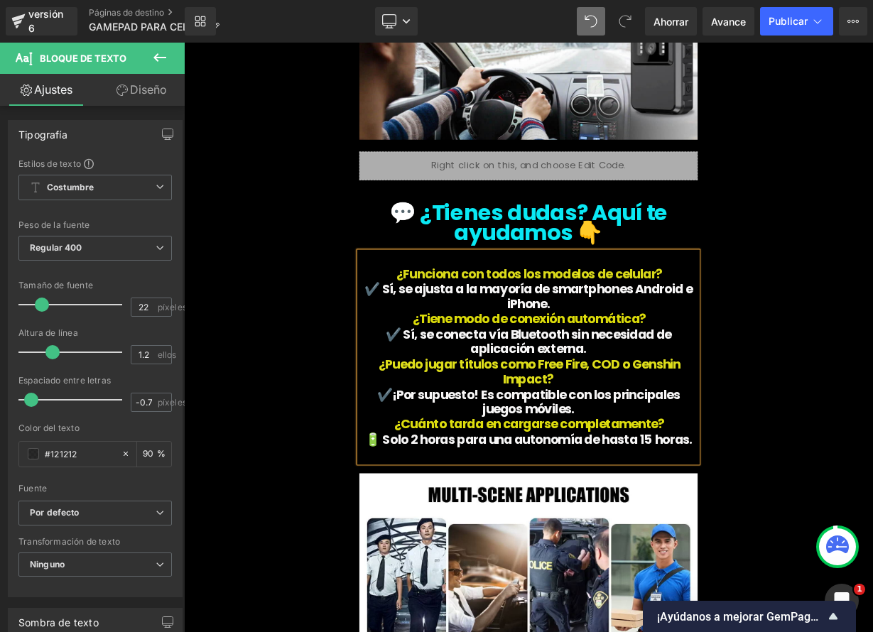
click at [489, 398] on p "✔️ Sí, se conecta vía Bluetooth sin necesidad de aplicación externa." at bounding box center [614, 417] width 422 height 38
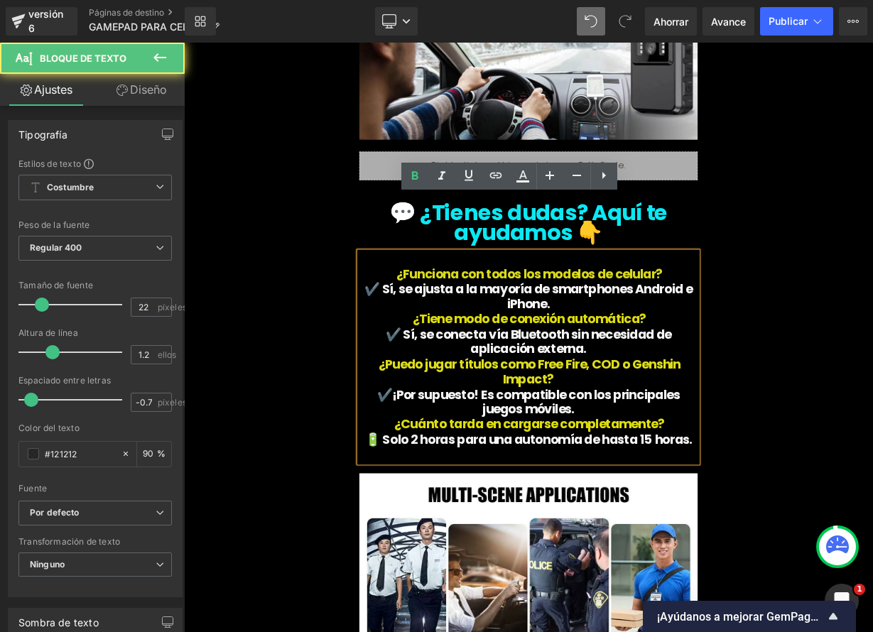
click at [650, 376] on span "¿Tiene modo de conexión automática?" at bounding box center [616, 387] width 292 height 22
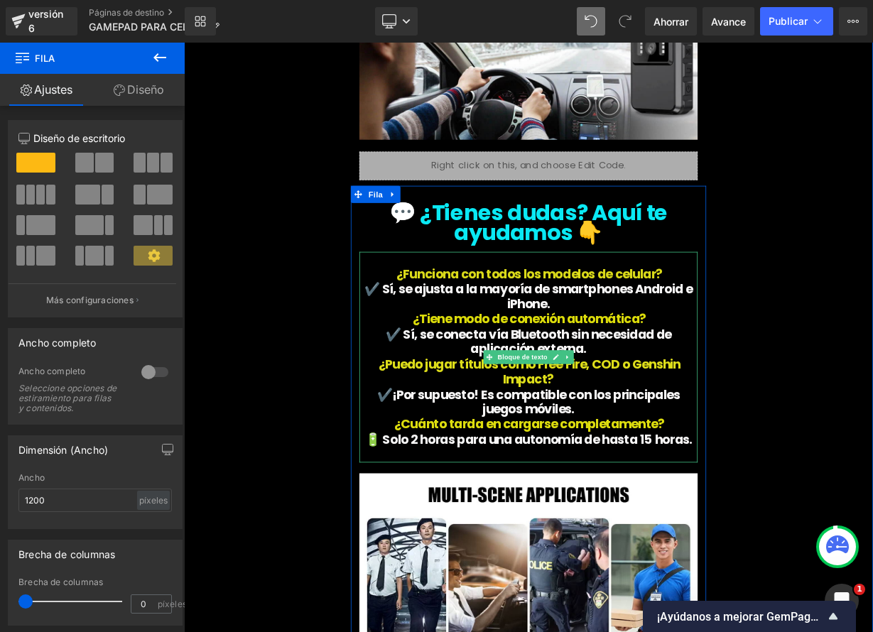
click at [453, 320] on span "¿Funciona con todos los modelos de celular?" at bounding box center [615, 331] width 332 height 22
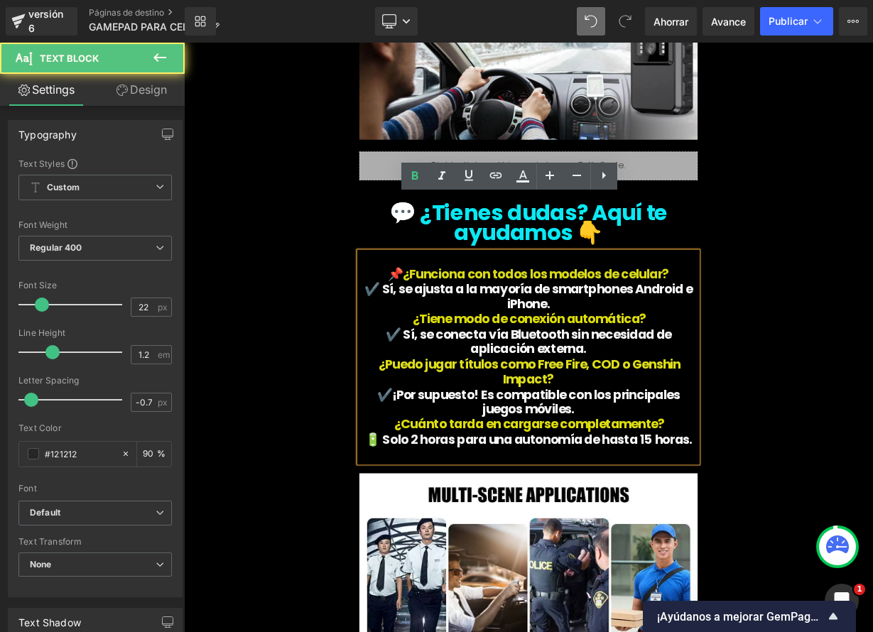
click at [443, 320] on font "📌 ¿Funciona con todos los modelos de celular?" at bounding box center [613, 331] width 351 height 22
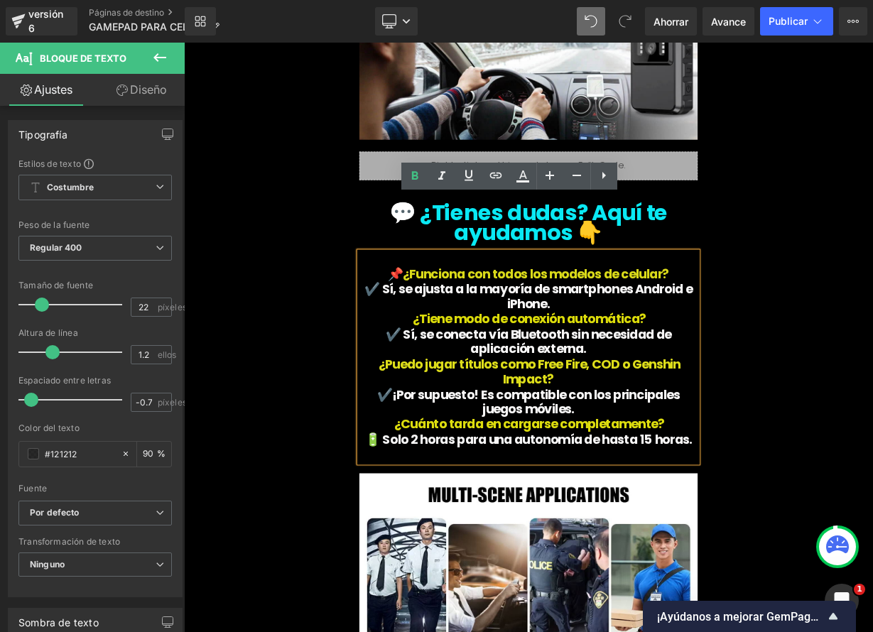
copy span "📌"
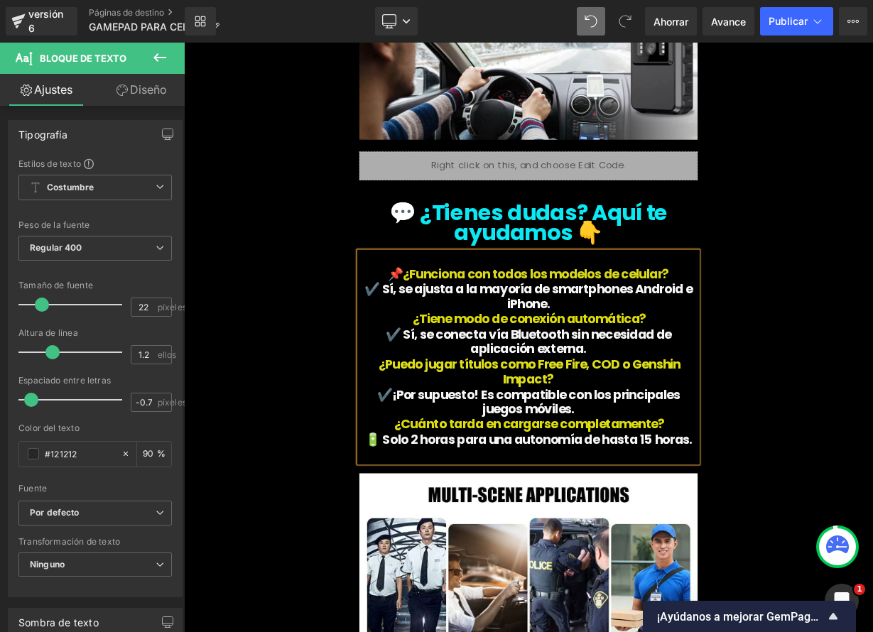
drag, startPoint x: 470, startPoint y: 318, endPoint x: 504, endPoint y: 323, distance: 34.6
click at [470, 379] on p "¿Tiene modo de conexión automática?" at bounding box center [614, 388] width 422 height 18
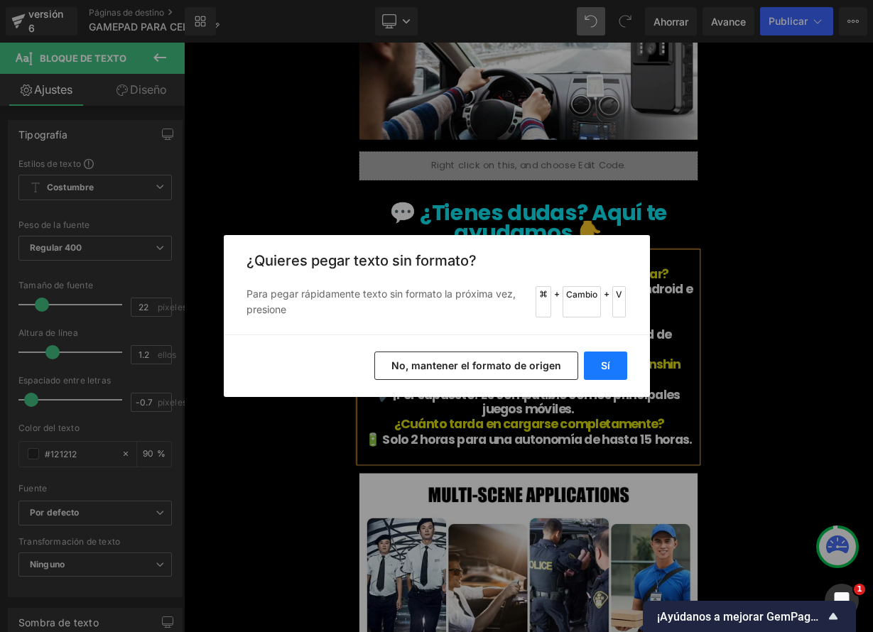
click at [610, 369] on button "Sí" at bounding box center [605, 366] width 43 height 28
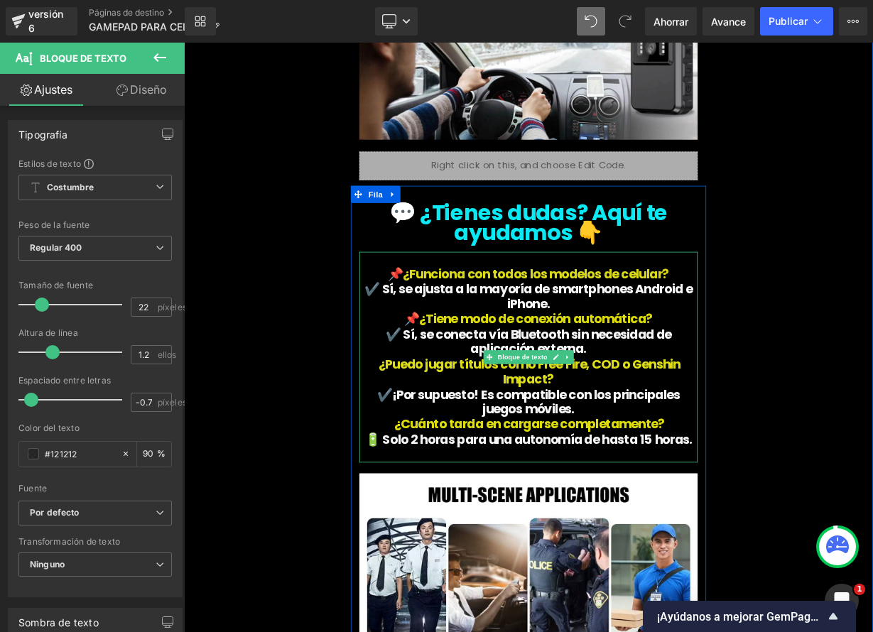
drag, startPoint x: 427, startPoint y: 378, endPoint x: 480, endPoint y: 381, distance: 53.4
click at [429, 433] on span "¿Puedo jugar títulos como Free Fire, COD o Genshin Impact?" at bounding box center [615, 453] width 376 height 40
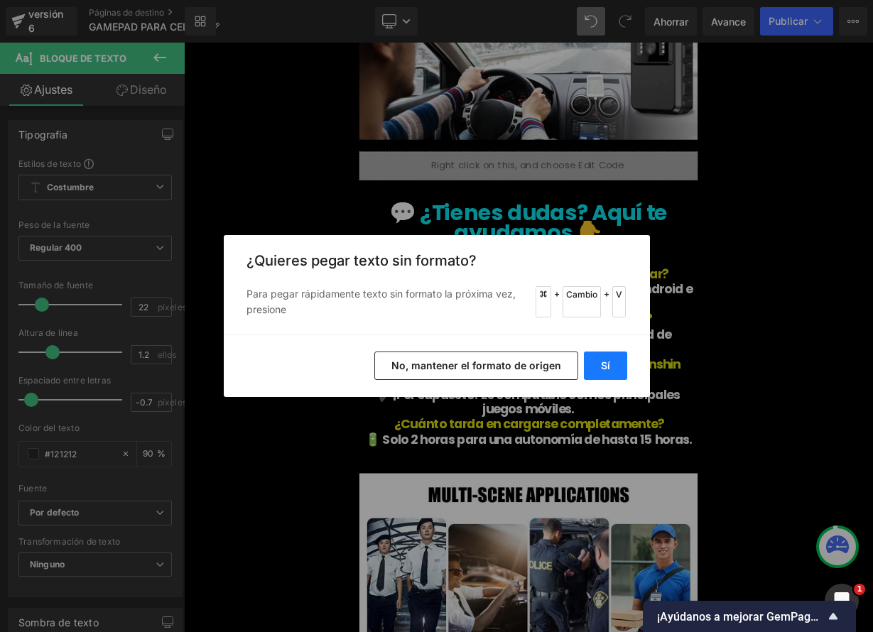
click at [608, 369] on font "Sí" at bounding box center [605, 365] width 9 height 12
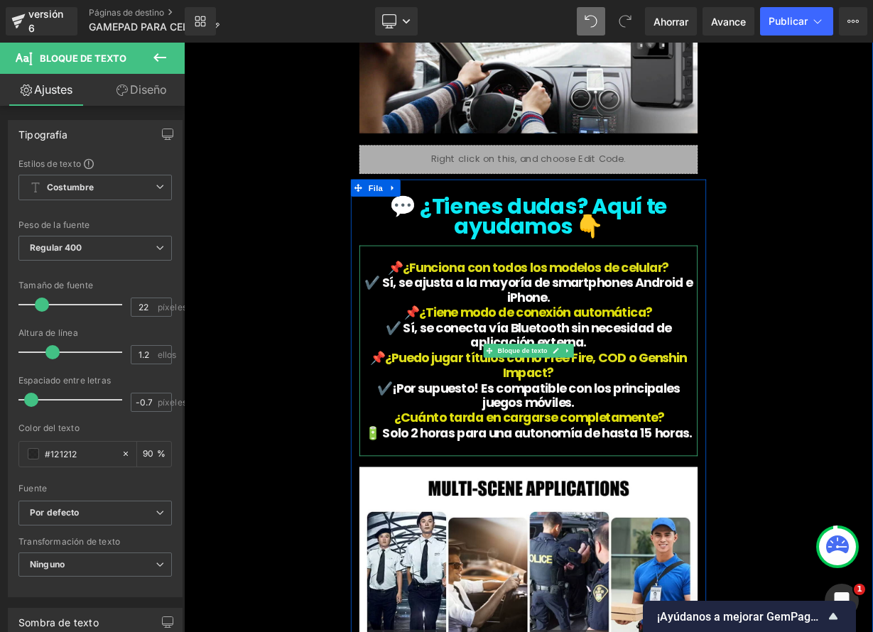
scroll to position [5110, 0]
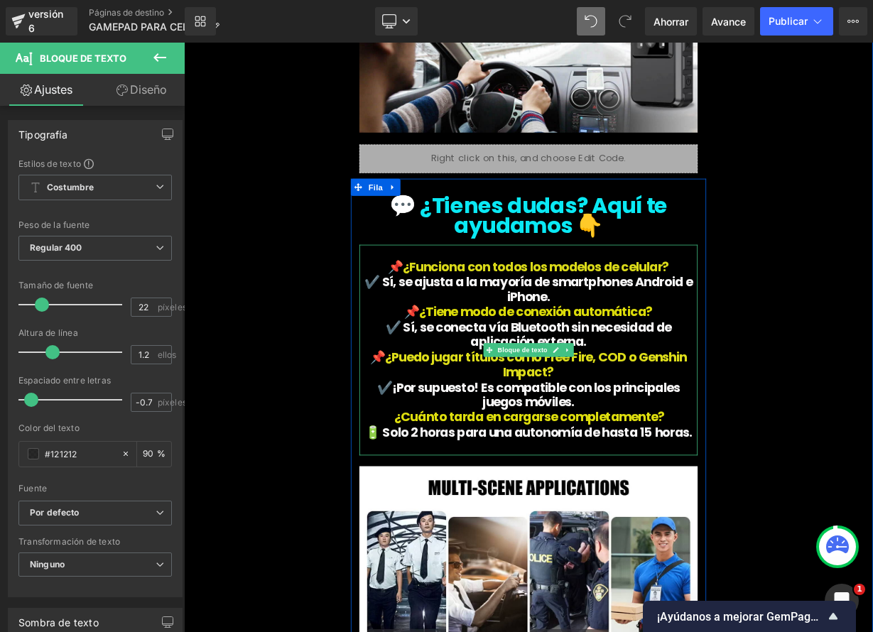
drag, startPoint x: 457, startPoint y: 438, endPoint x: 506, endPoint y: 439, distance: 49.7
click at [458, 499] on span "¿Cuánto tarda en cargarse completamente?" at bounding box center [615, 510] width 337 height 22
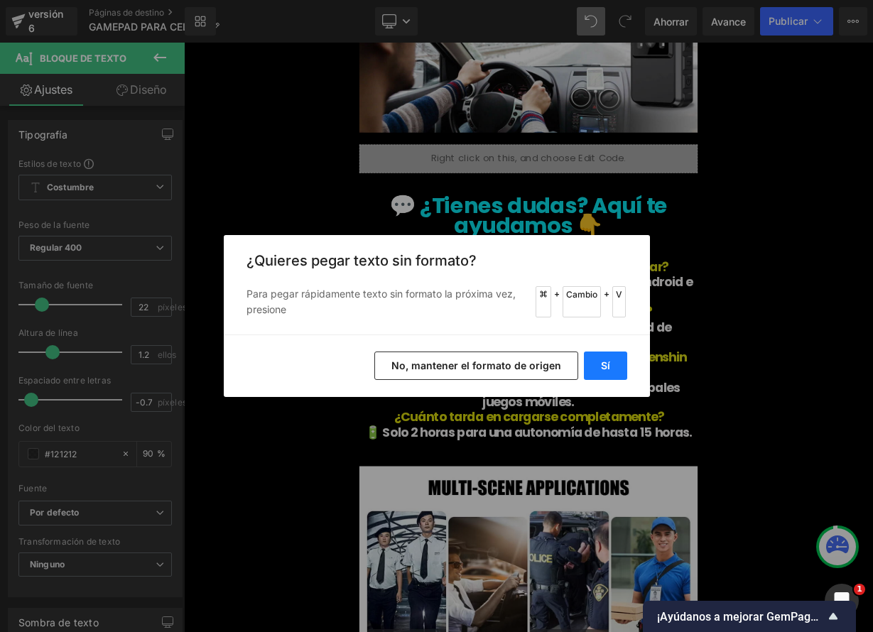
click at [604, 371] on font "Sí" at bounding box center [605, 365] width 9 height 12
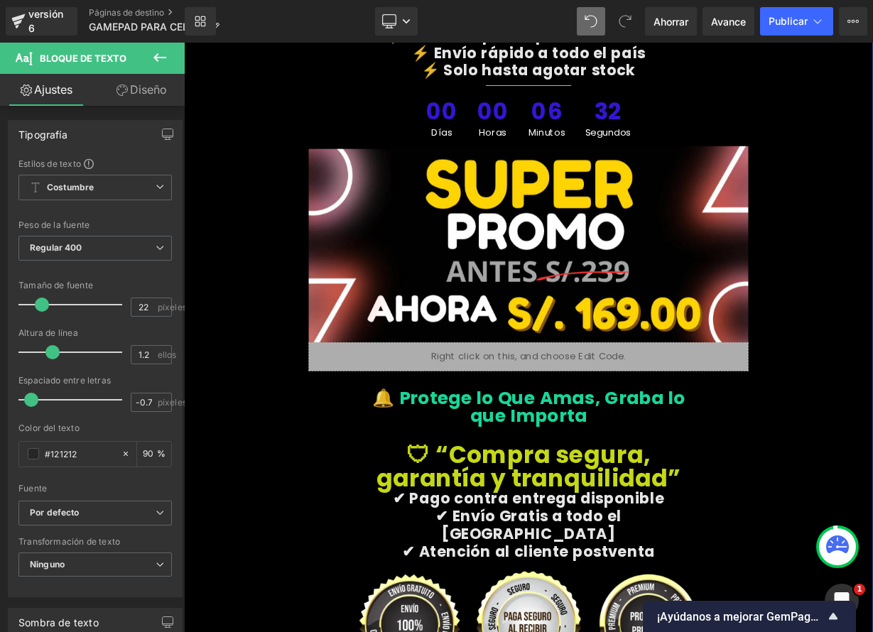
scroll to position [6228, 0]
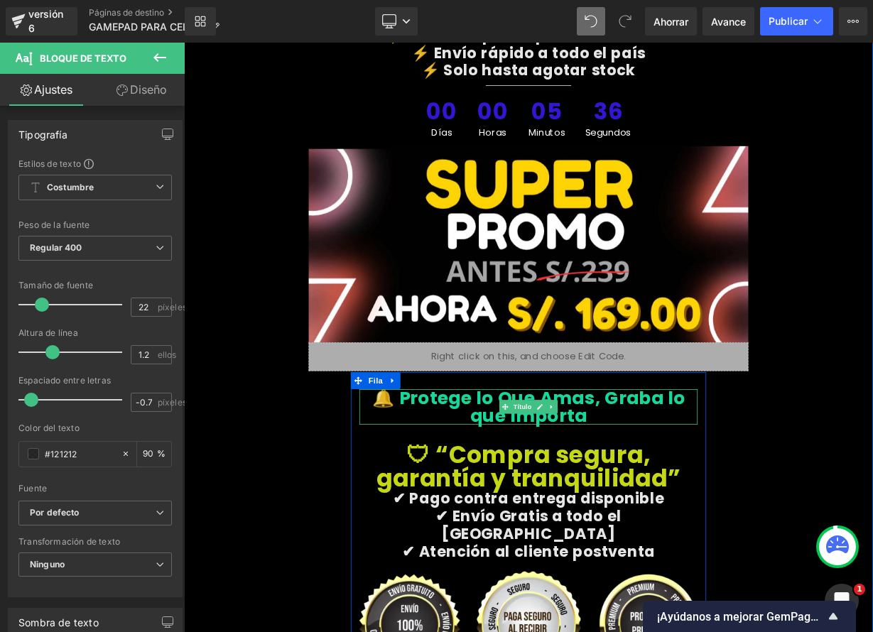
drag, startPoint x: 627, startPoint y: 432, endPoint x: 538, endPoint y: 418, distance: 90.6
click at [627, 489] on link at bounding box center [628, 497] width 15 height 17
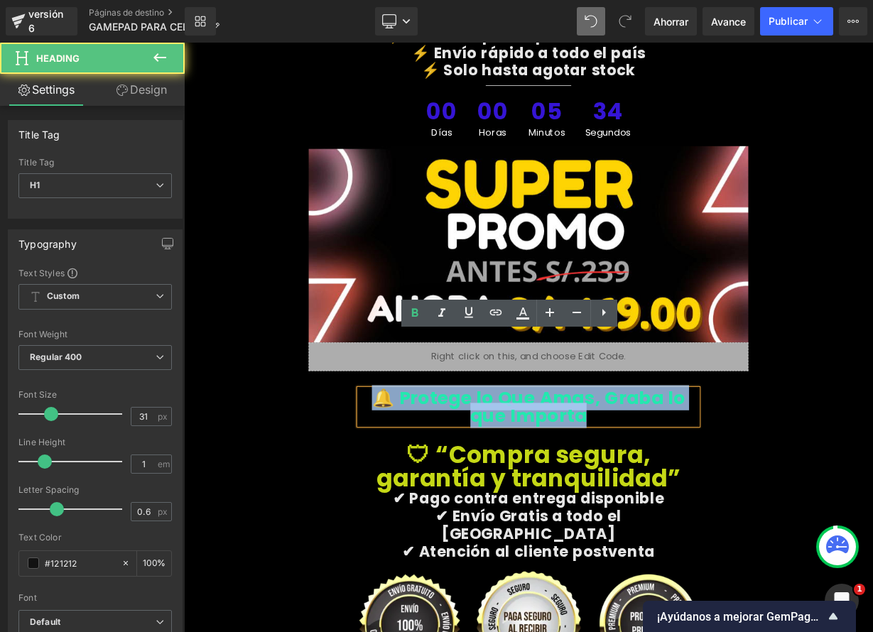
drag, startPoint x: 677, startPoint y: 450, endPoint x: 701, endPoint y: 448, distance: 24.2
click at [698, 475] on h1 "🔔 Protege lo Que Amas, Graba lo que Importa" at bounding box center [614, 497] width 422 height 44
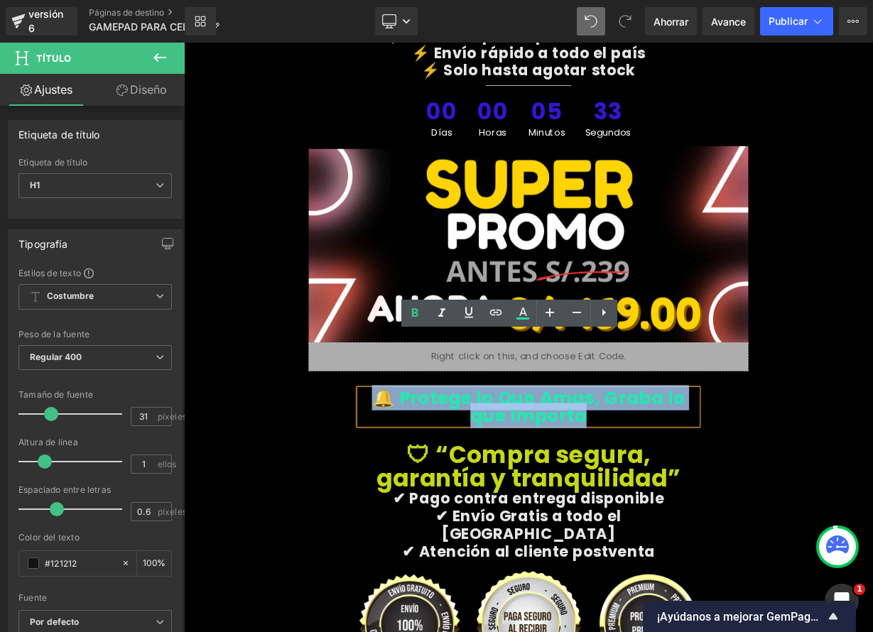
paste div
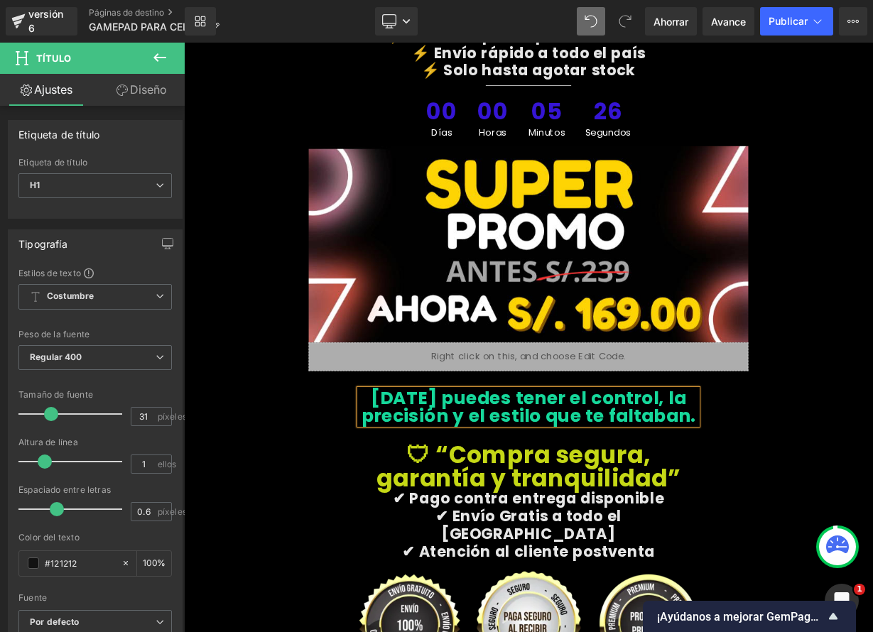
click at [443, 470] on span "[DATE] puedes tener el control, la precisión y el estilo que te faltaban." at bounding box center [614, 496] width 417 height 53
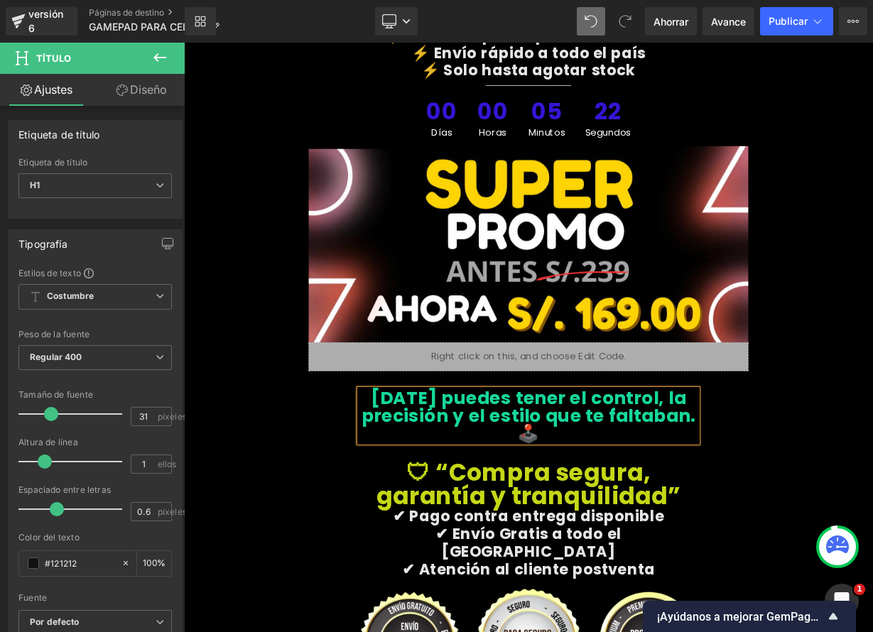
click at [438, 475] on h1 "[DATE] puedes tener el control, la precisión y el estilo que te faltaban.🕹️" at bounding box center [614, 508] width 422 height 66
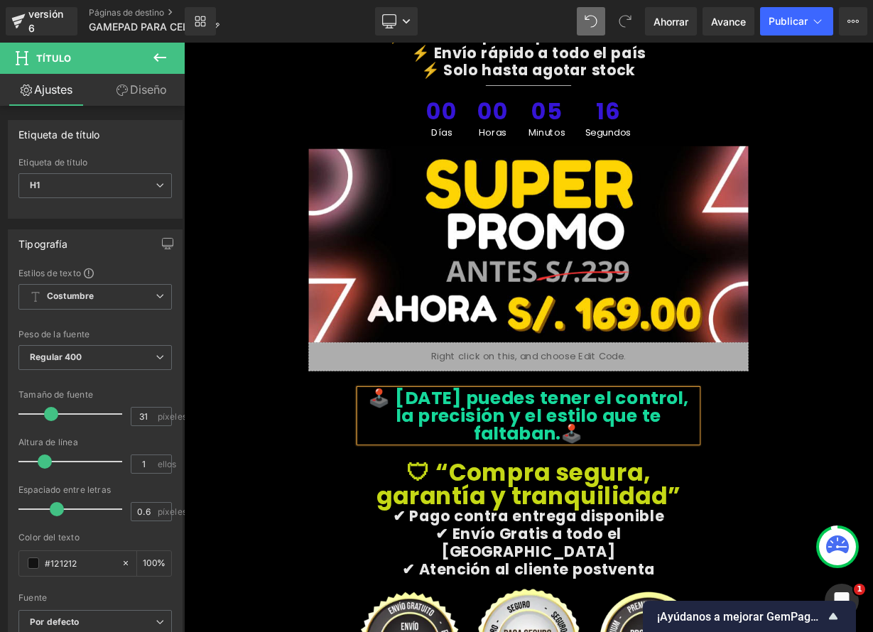
drag, startPoint x: 791, startPoint y: 440, endPoint x: 818, endPoint y: 438, distance: 26.4
click at [792, 470] on font "🕹️ [DATE] puedes tener el control, la precisión y el estilo que te faltaban.🕹️" at bounding box center [614, 507] width 400 height 75
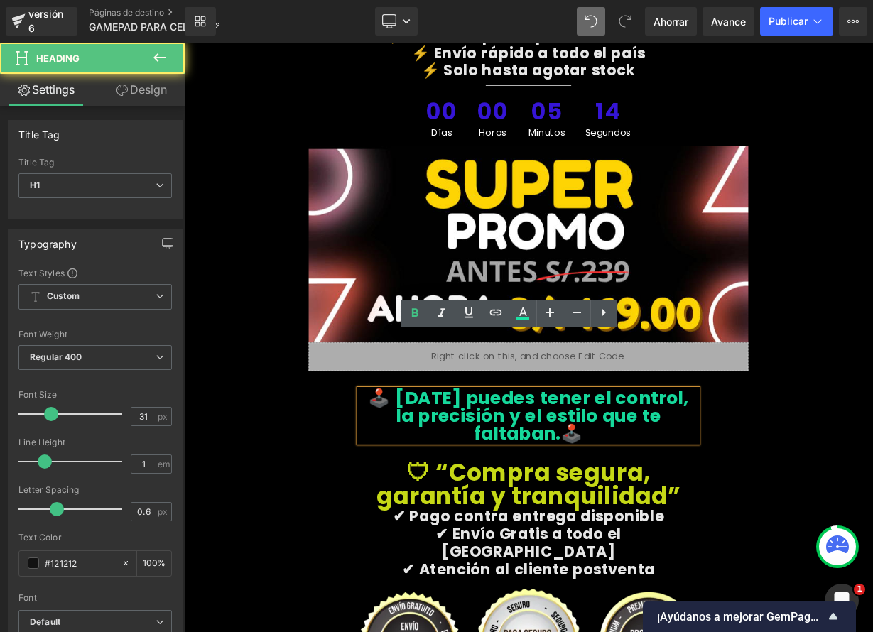
click at [818, 475] on h1 "🕹️ [DATE] puedes tener el control, la precisión y el estilo que te faltaban.🕹️" at bounding box center [614, 508] width 422 height 66
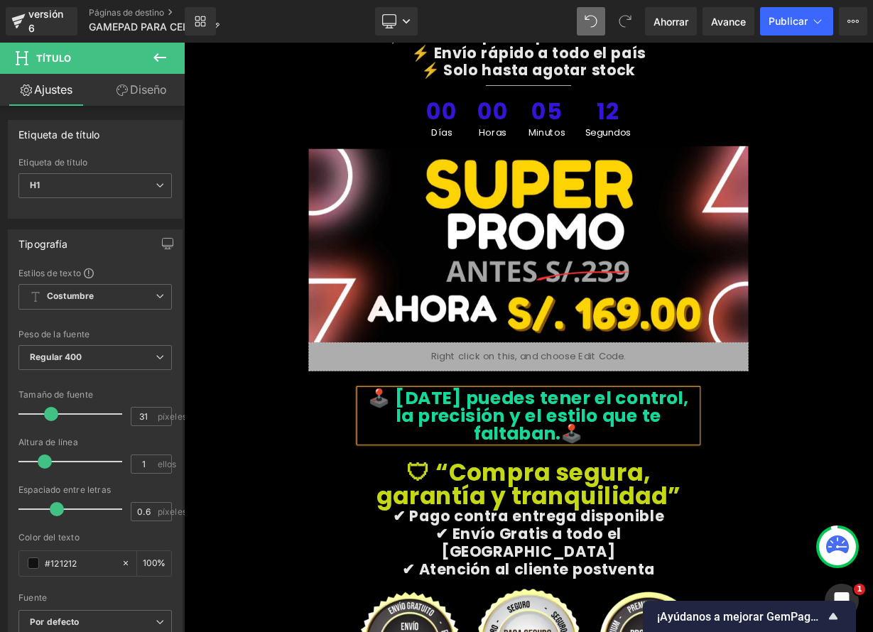
drag, startPoint x: 796, startPoint y: 443, endPoint x: 829, endPoint y: 443, distance: 33.4
click at [796, 470] on font "🕹️ [DATE] puedes tener el control, la precisión y el estilo que te faltaban.🕹️" at bounding box center [614, 507] width 400 height 75
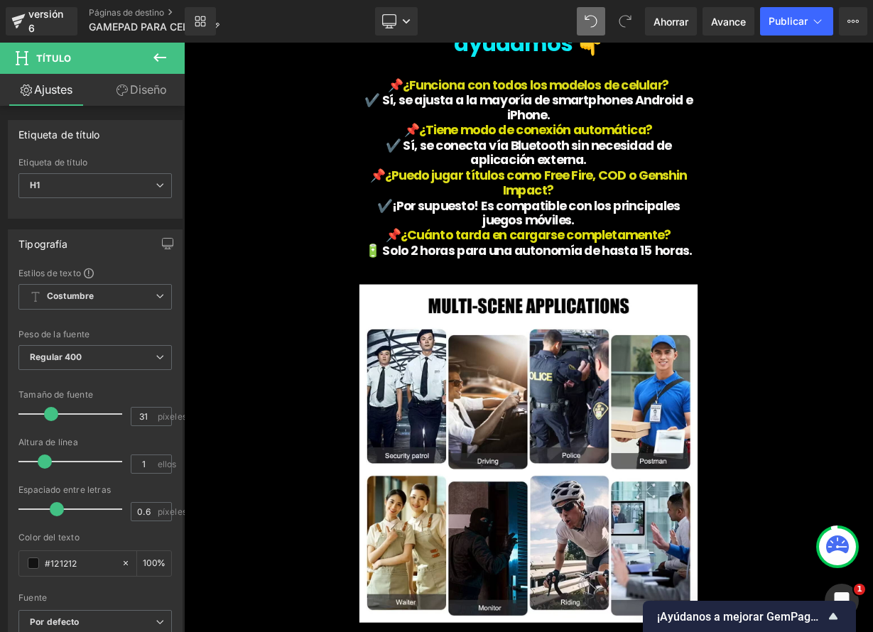
scroll to position [5294, 0]
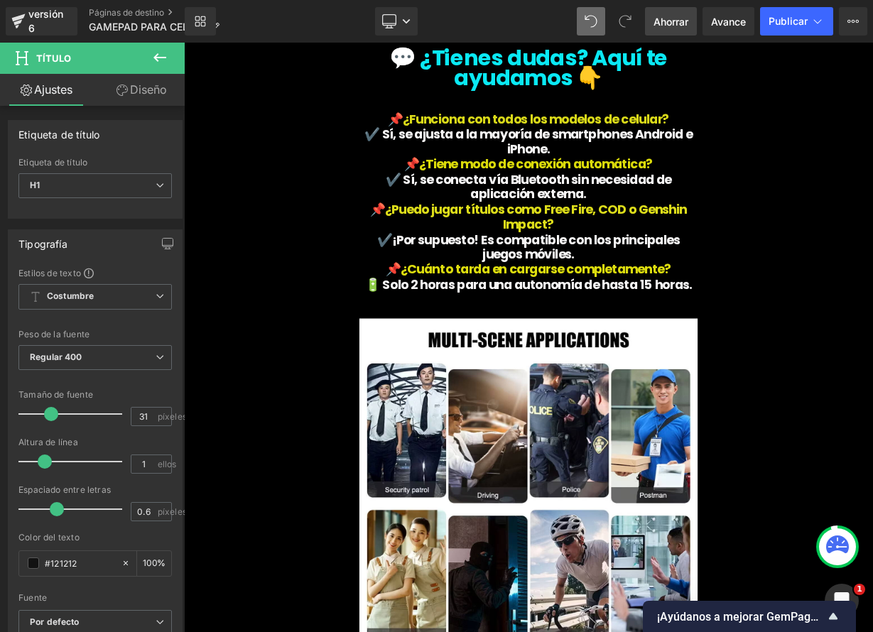
click at [663, 16] on font "Ahorrar" at bounding box center [670, 22] width 35 height 12
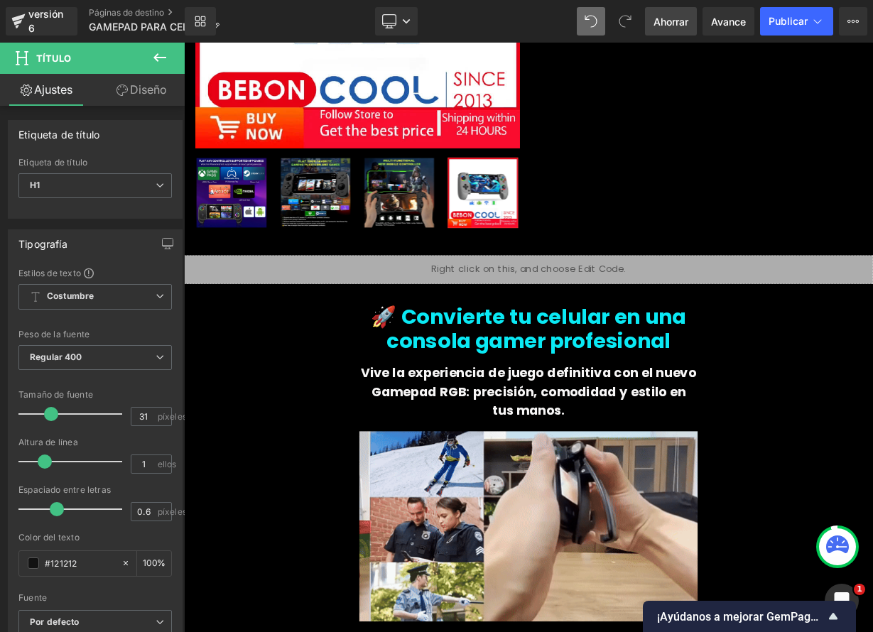
scroll to position [376, 0]
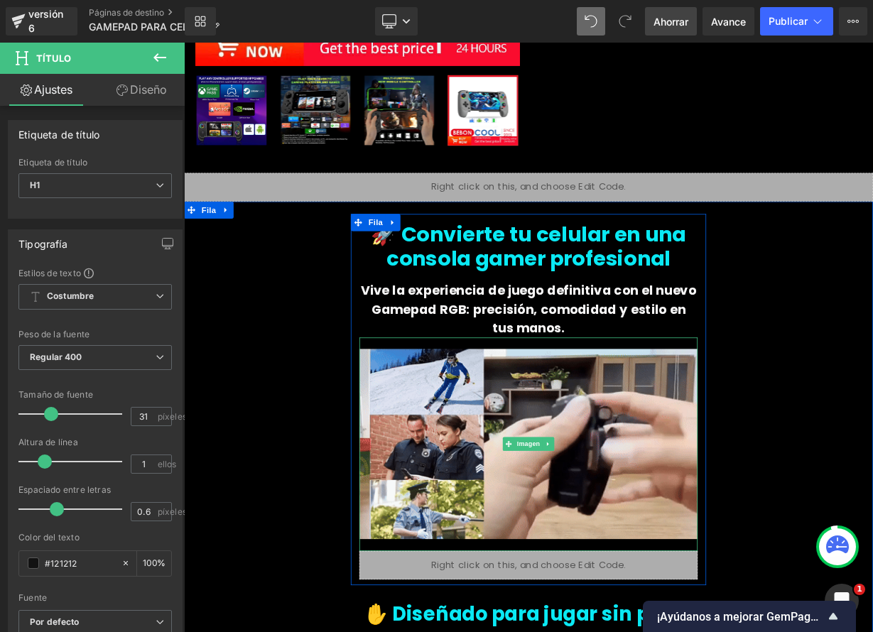
drag, startPoint x: 561, startPoint y: 492, endPoint x: 245, endPoint y: 467, distance: 317.1
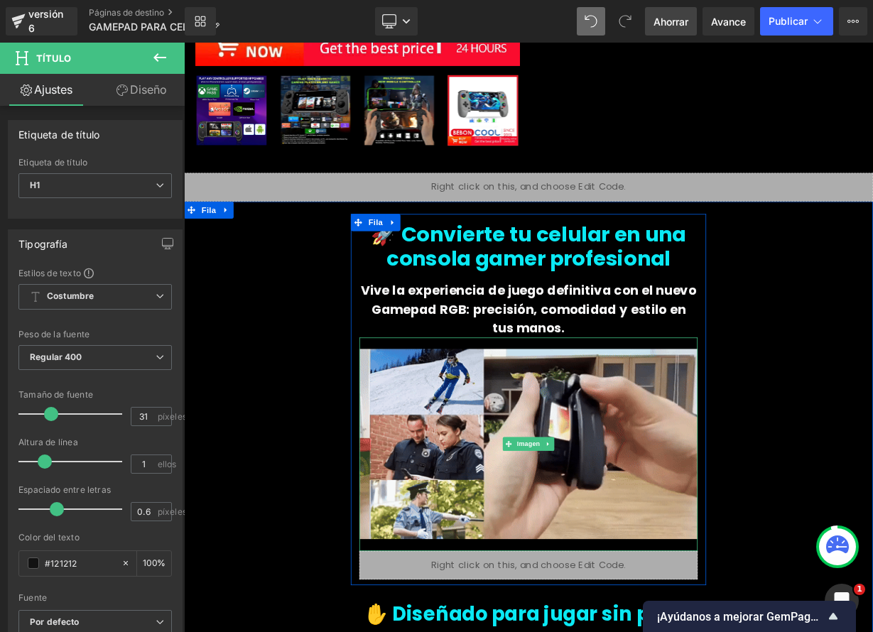
click at [561, 492] on img at bounding box center [614, 544] width 422 height 266
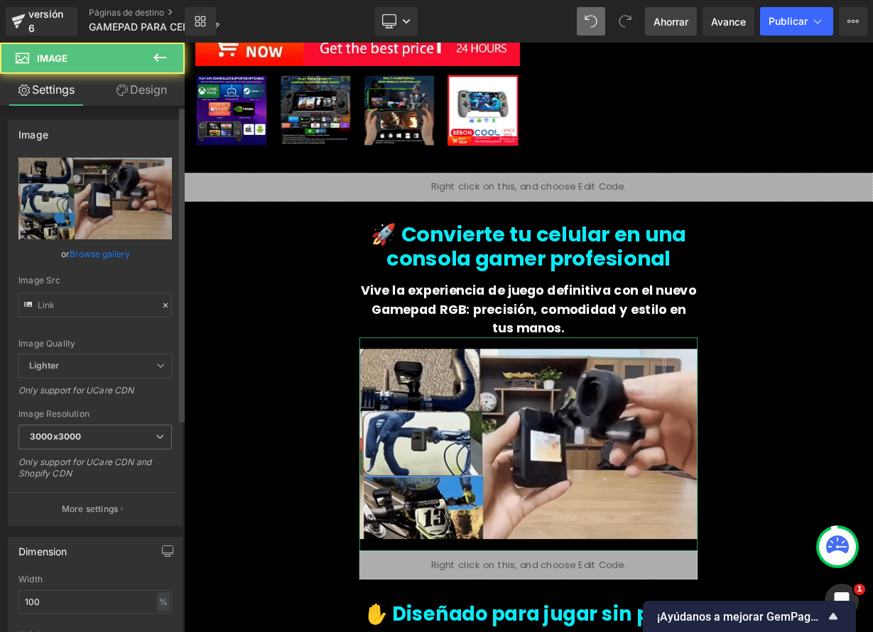
type input "[URL][DOMAIN_NAME]"
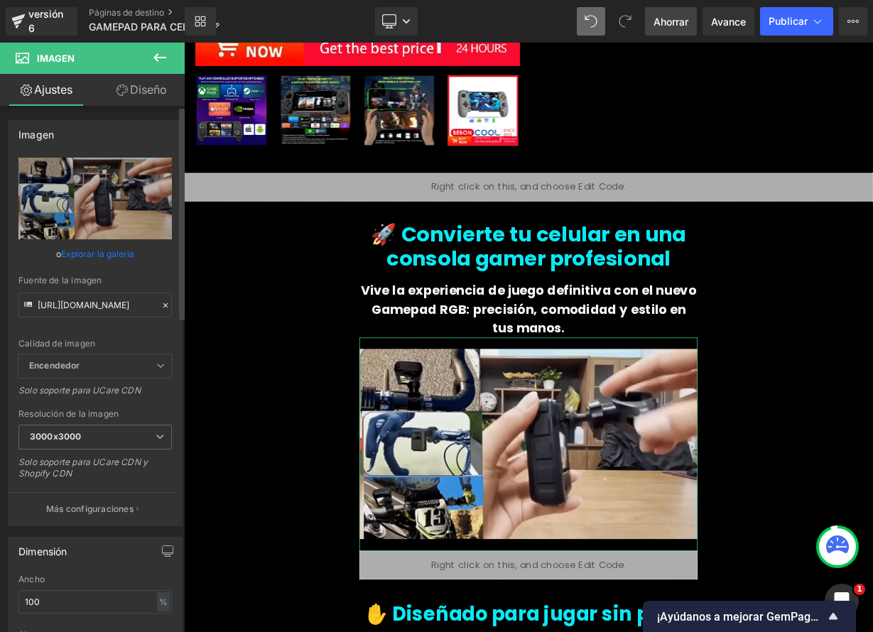
click at [163, 304] on icon at bounding box center [165, 305] width 4 height 4
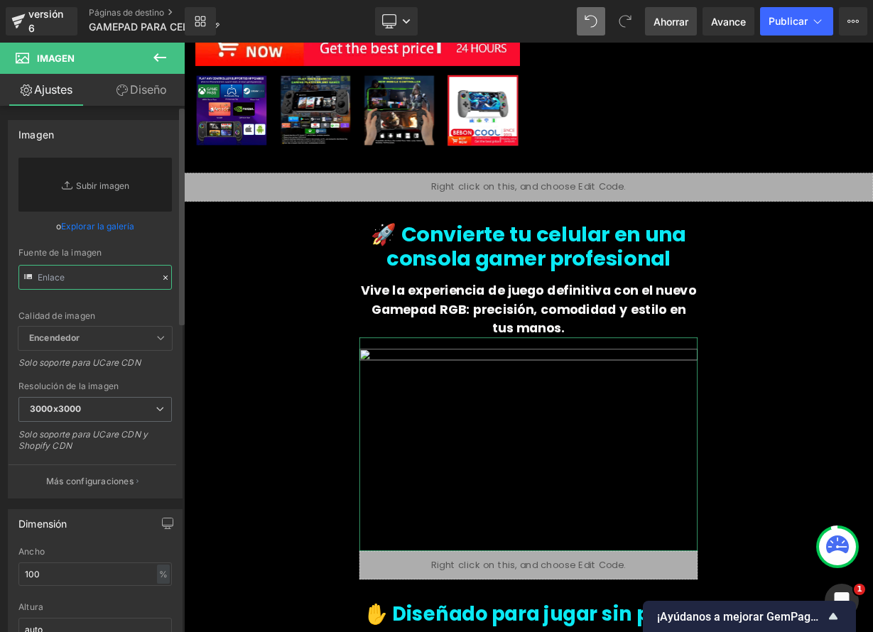
click at [100, 278] on input "text" at bounding box center [94, 277] width 153 height 25
paste input "[URL][DOMAIN_NAME]"
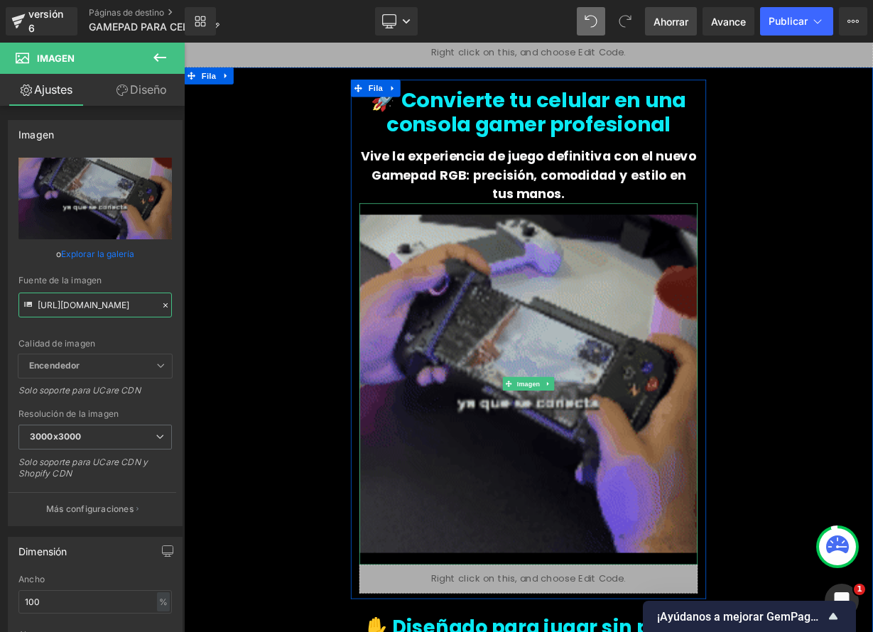
scroll to position [563, 0]
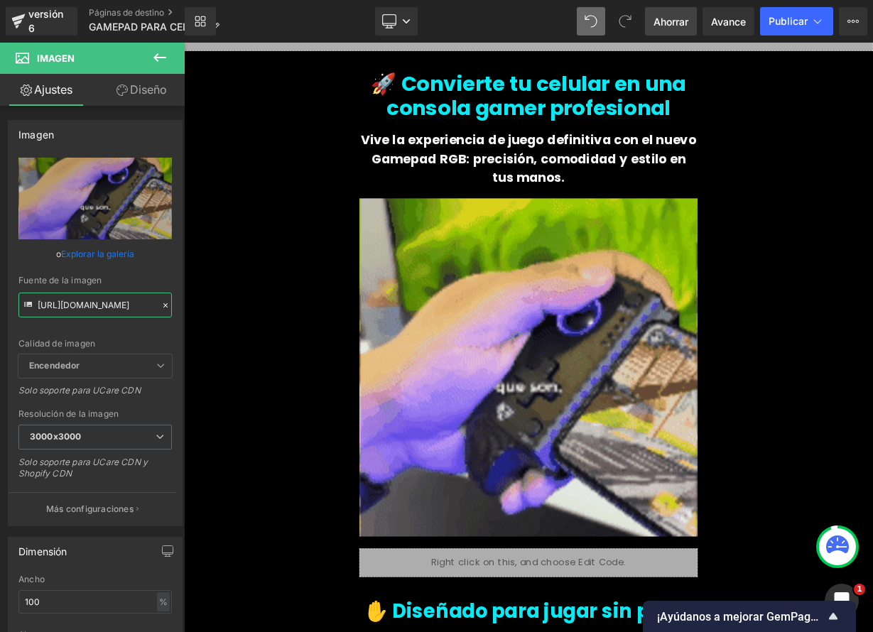
type input "[URL][DOMAIN_NAME]"
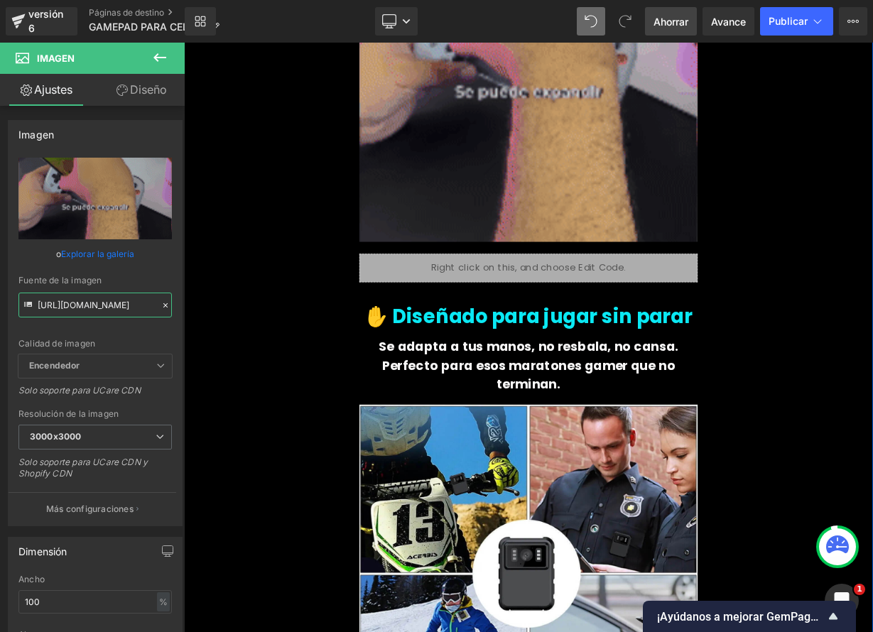
scroll to position [893, 0]
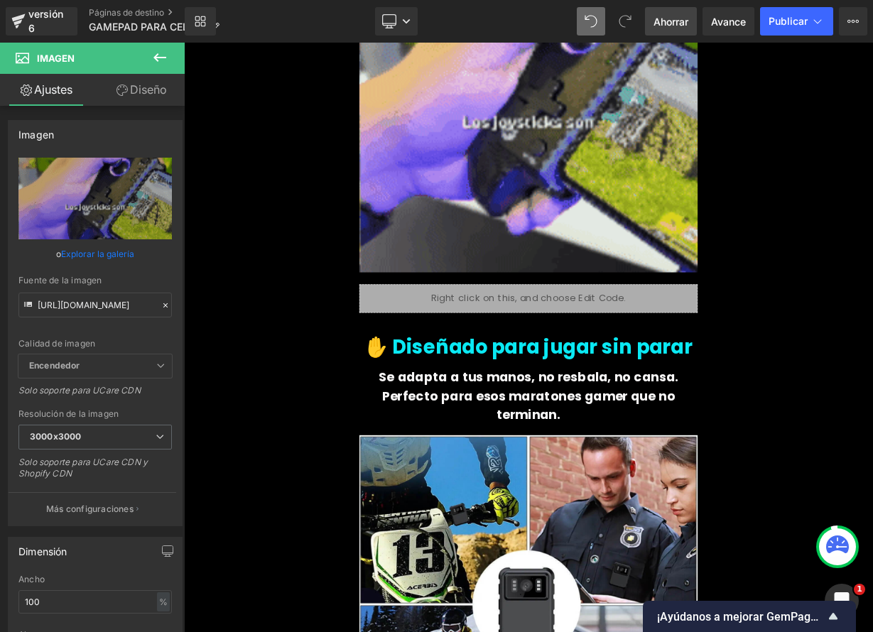
click at [671, 25] on font "Ahorrar" at bounding box center [670, 22] width 35 height 12
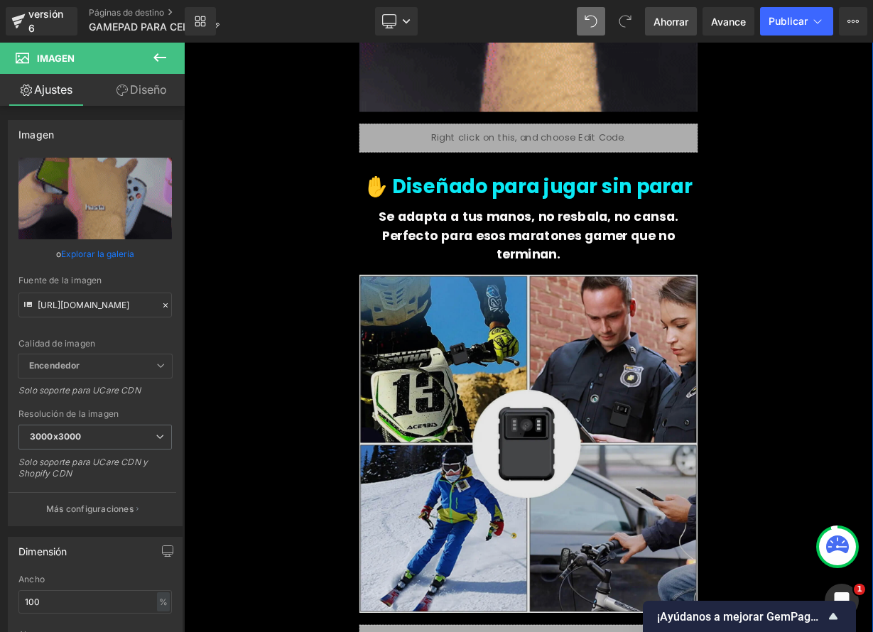
scroll to position [1109, 0]
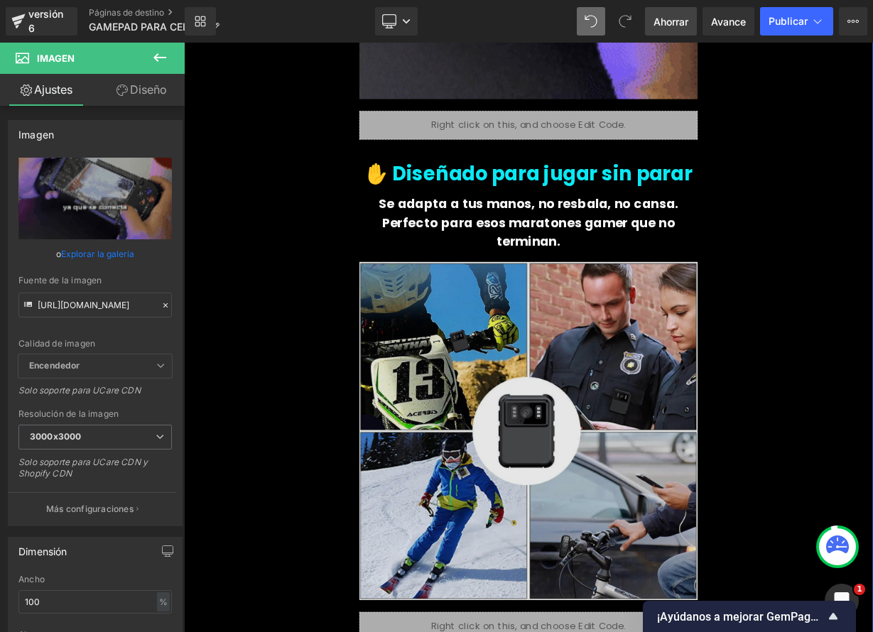
click at [653, 487] on img at bounding box center [614, 528] width 422 height 450
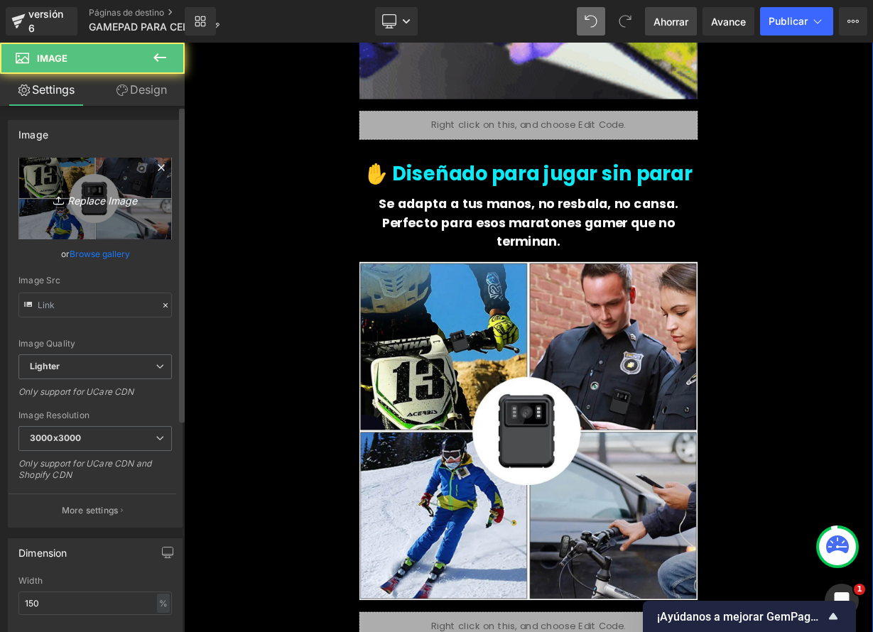
type input "[URL][DOMAIN_NAME]"
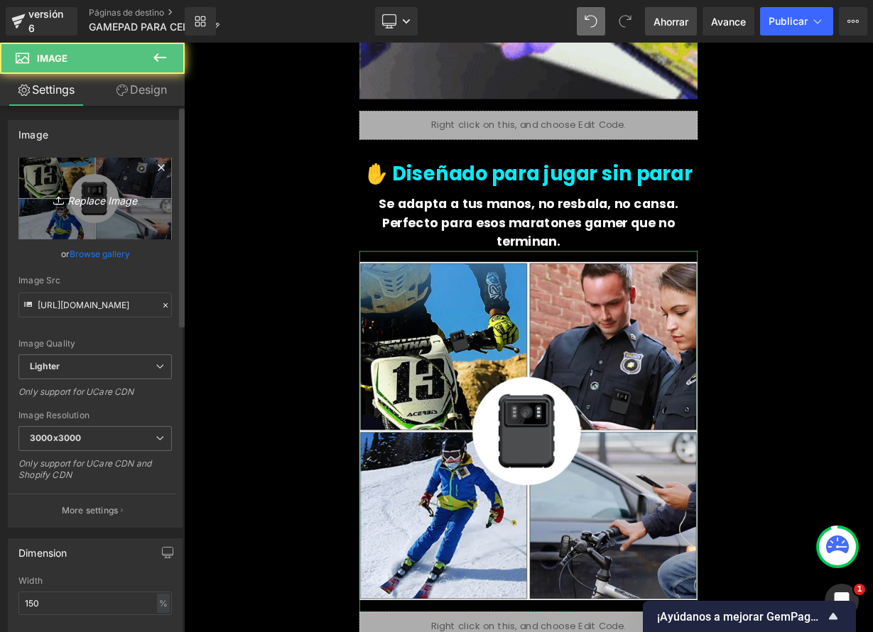
click at [110, 202] on icon "Replace Image" at bounding box center [95, 199] width 114 height 18
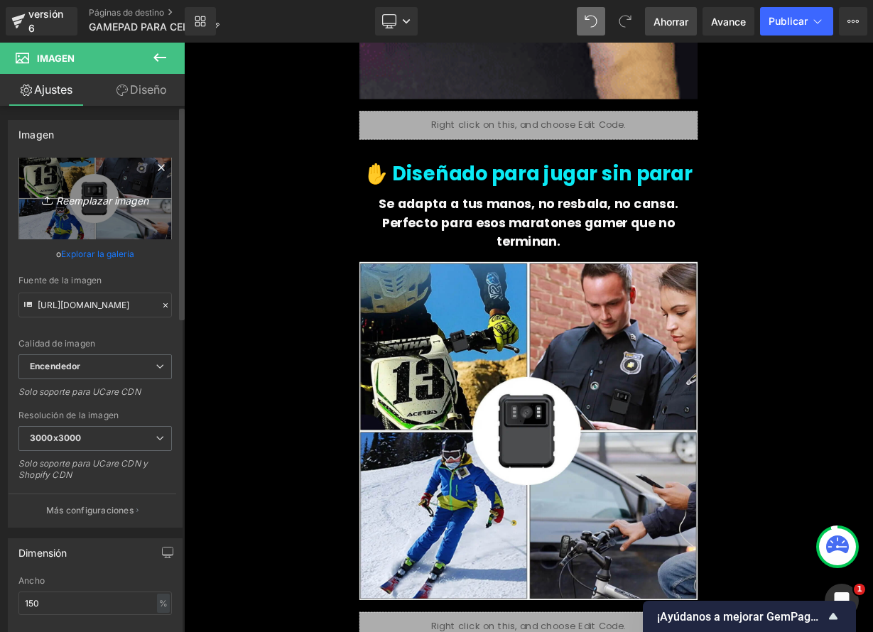
type input "C:\fakepath\71bQ0j+ed8L._SL1500_.jpg"
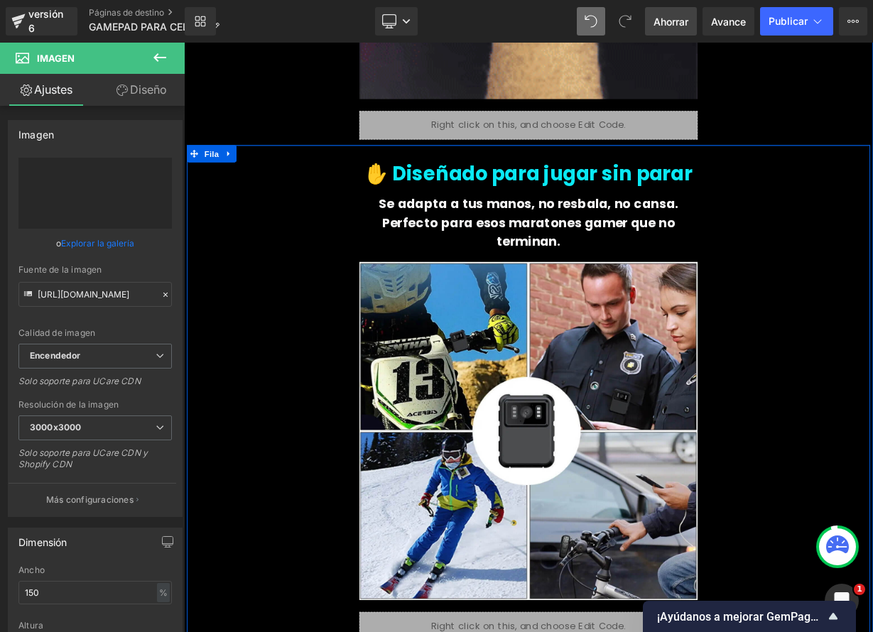
type input "[URL][DOMAIN_NAME]"
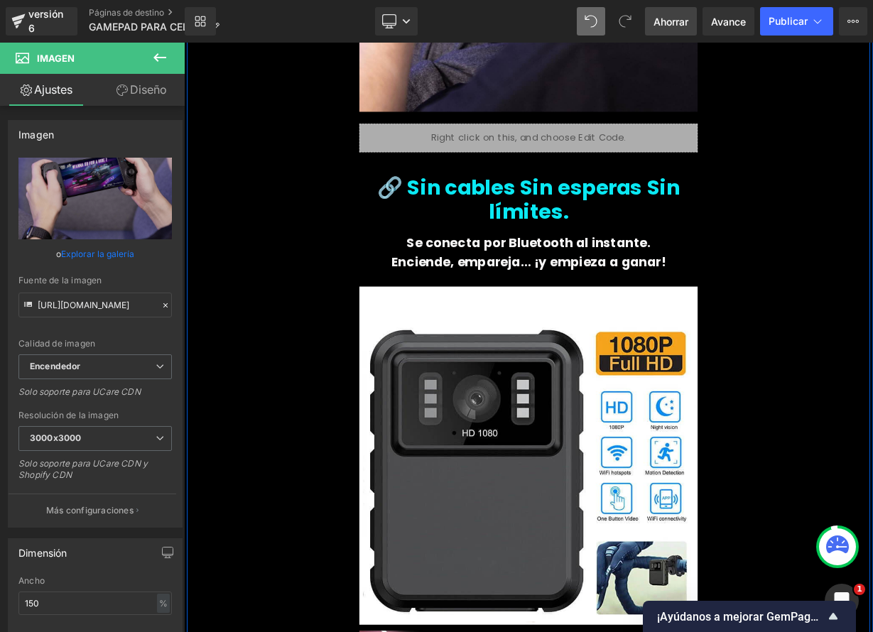
scroll to position [1834, 0]
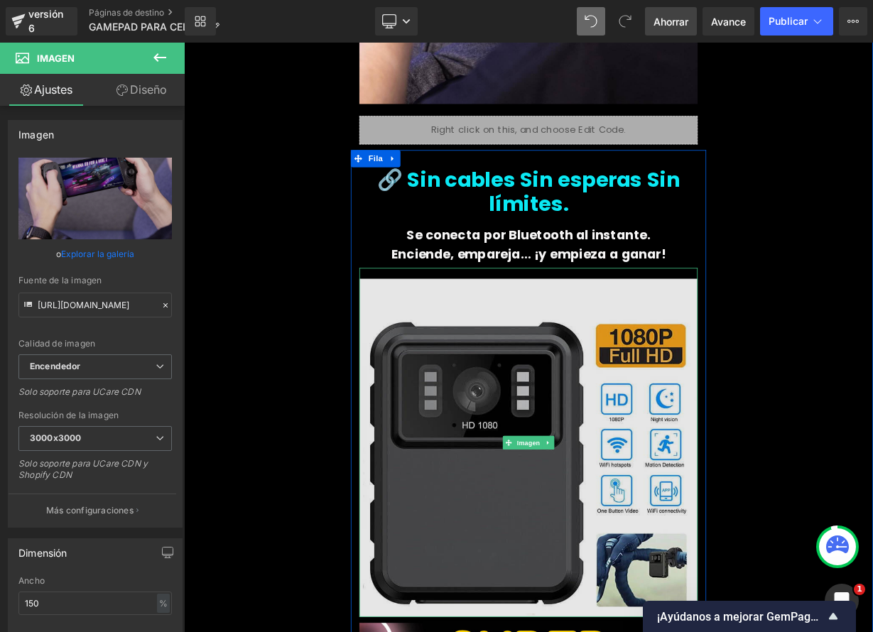
click at [622, 565] on img at bounding box center [614, 541] width 422 height 435
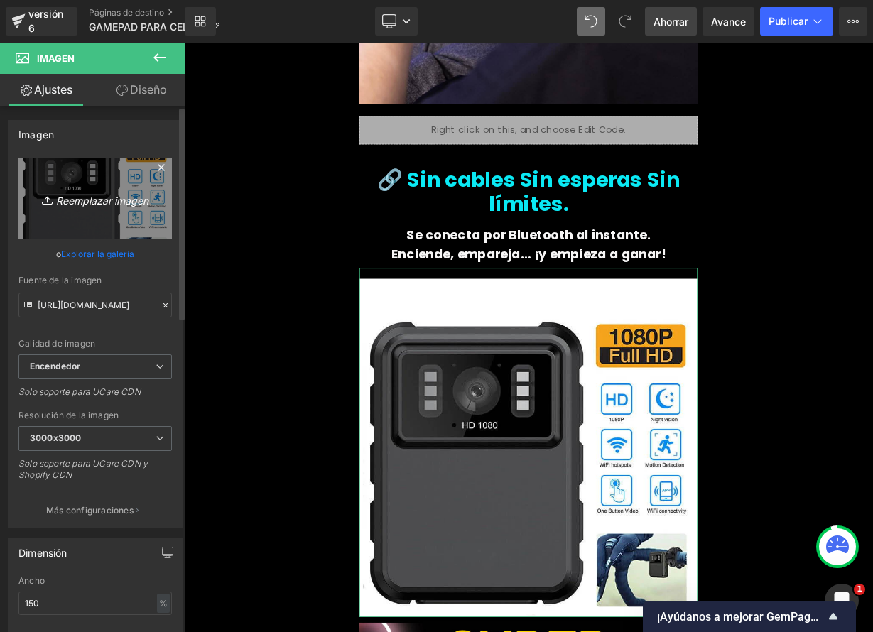
click at [96, 225] on link "Reemplazar imagen" at bounding box center [94, 199] width 153 height 82
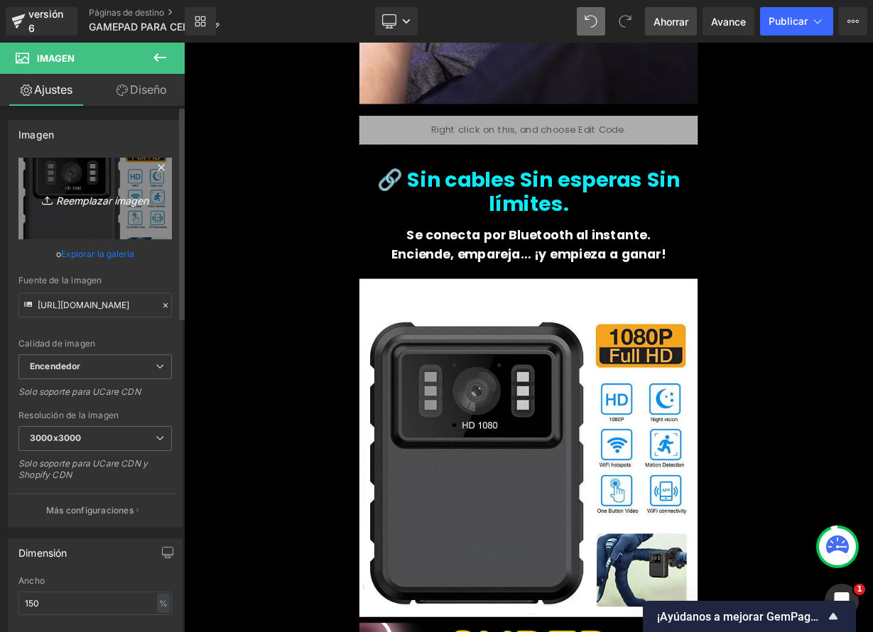
type input "C:\fakepath\4.jpeg"
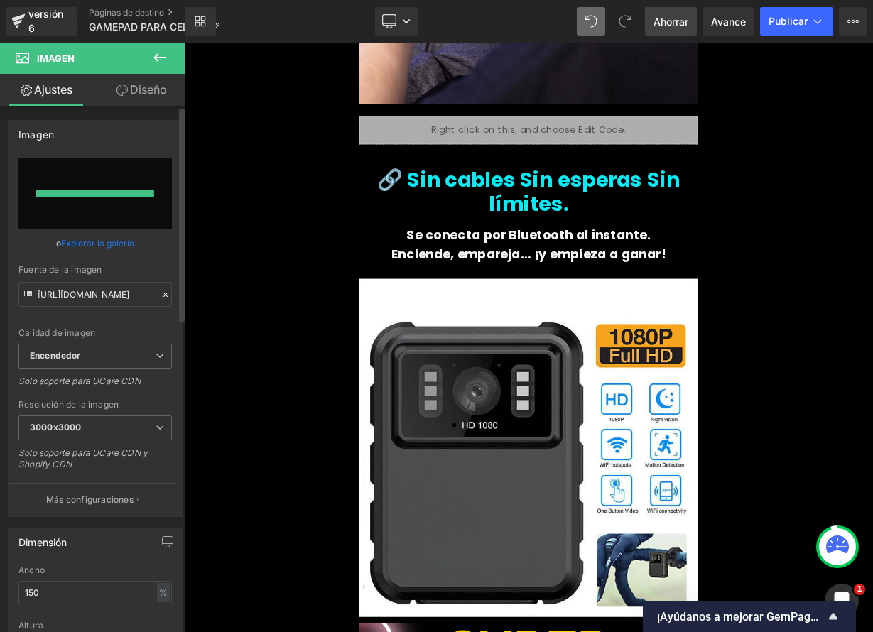
type input "[URL][DOMAIN_NAME]"
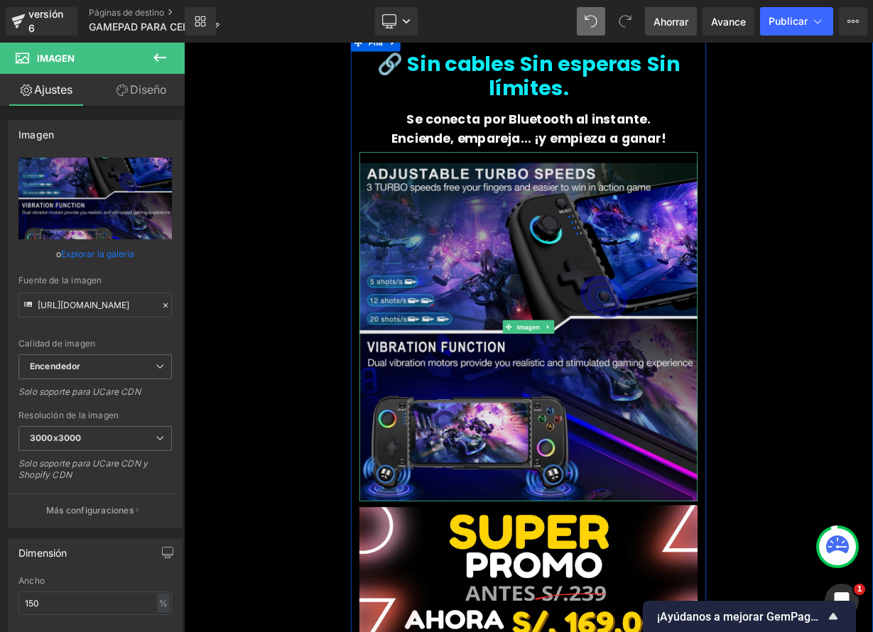
scroll to position [1980, 0]
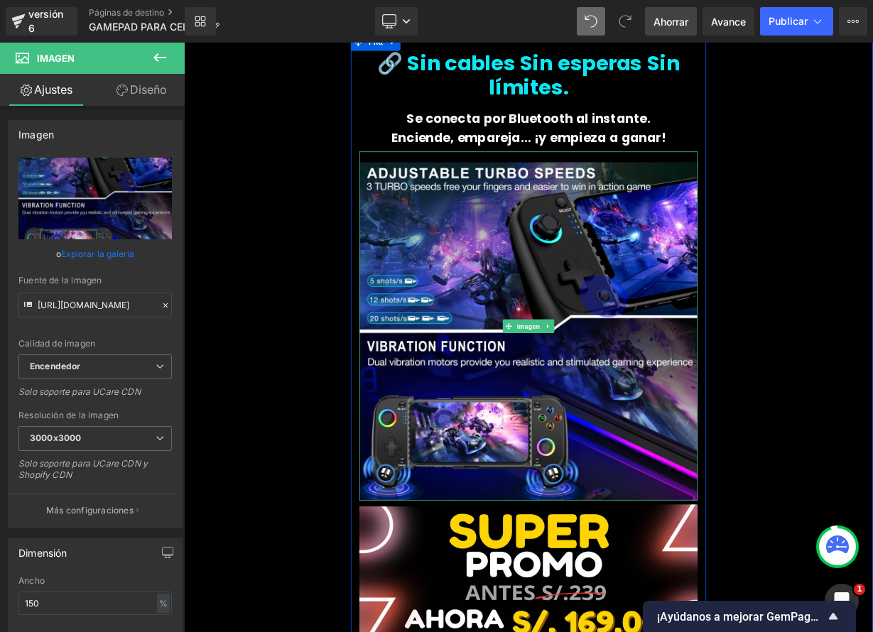
click at [636, 392] on icon at bounding box center [638, 396] width 8 height 9
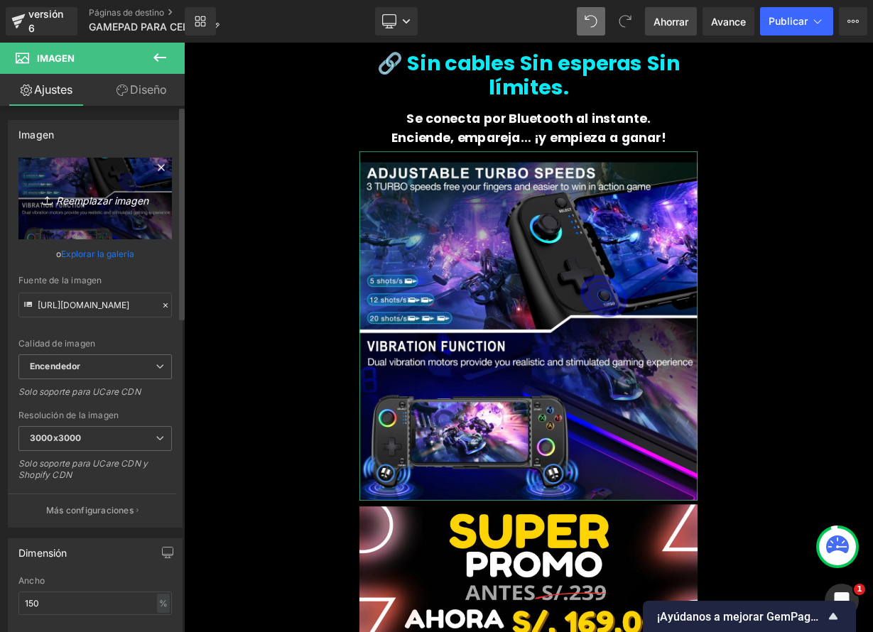
click at [85, 200] on font "Reemplazar imagen" at bounding box center [102, 200] width 92 height 12
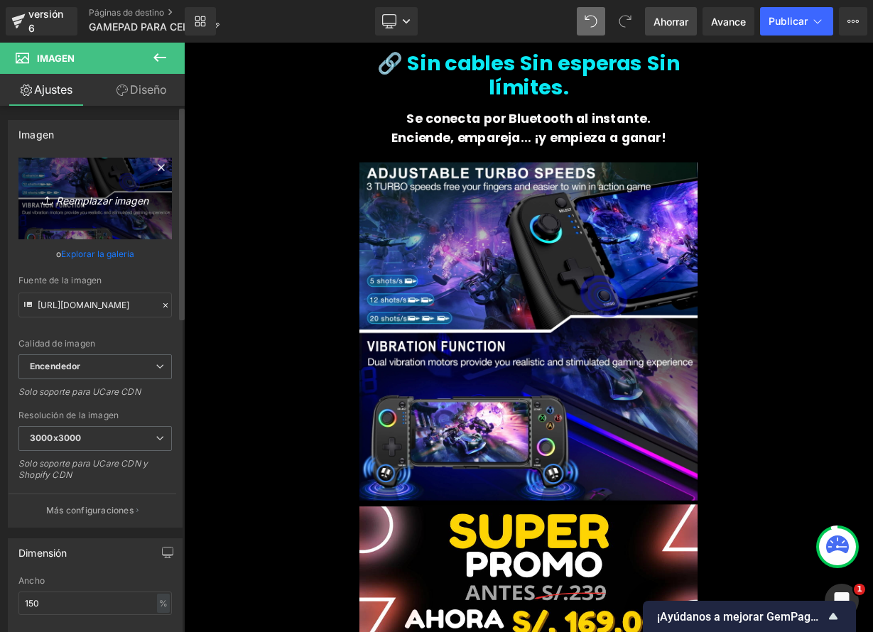
type input "C:\fakepath\3.jpeg"
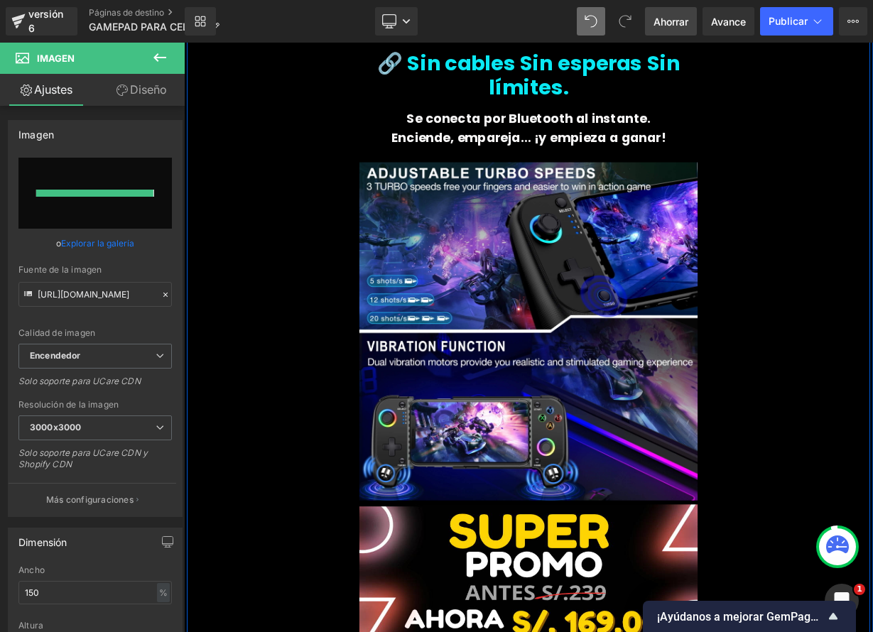
type input "[URL][DOMAIN_NAME]"
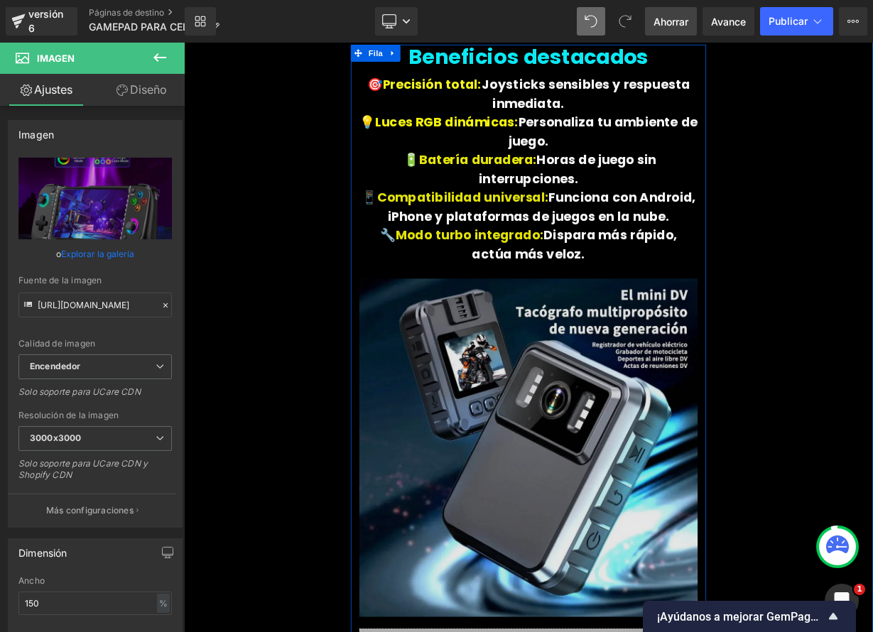
scroll to position [2769, 0]
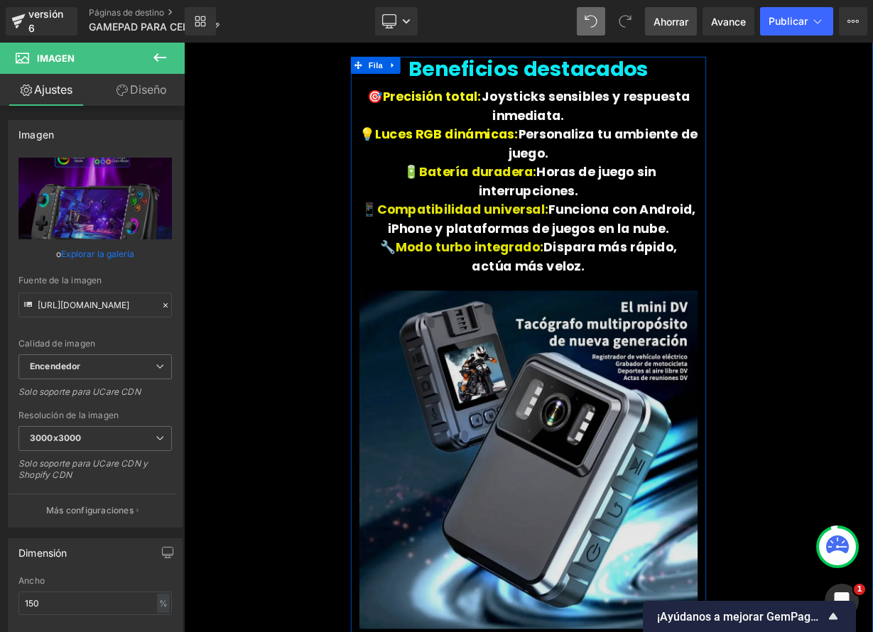
click at [596, 498] on img at bounding box center [614, 564] width 422 height 450
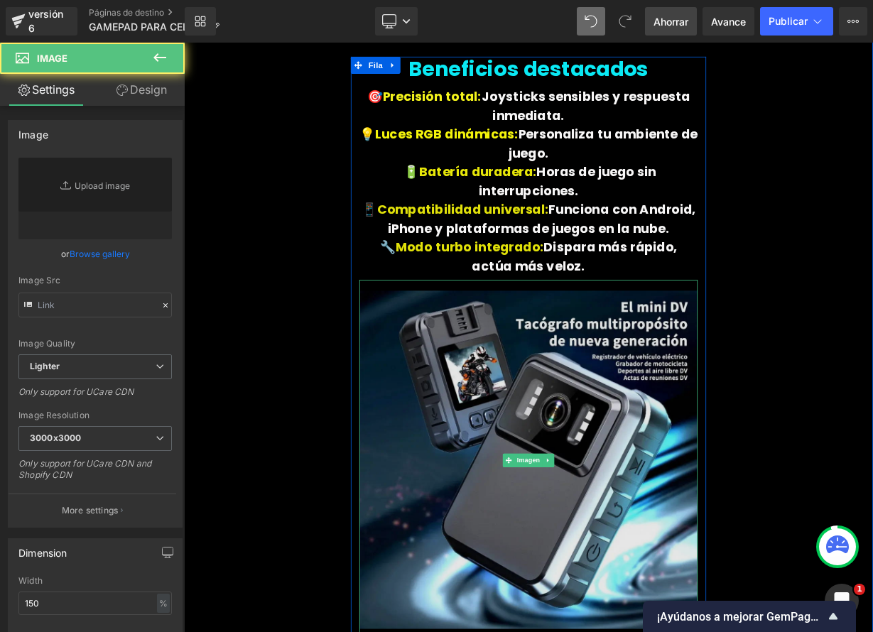
type input "[URL][DOMAIN_NAME]"
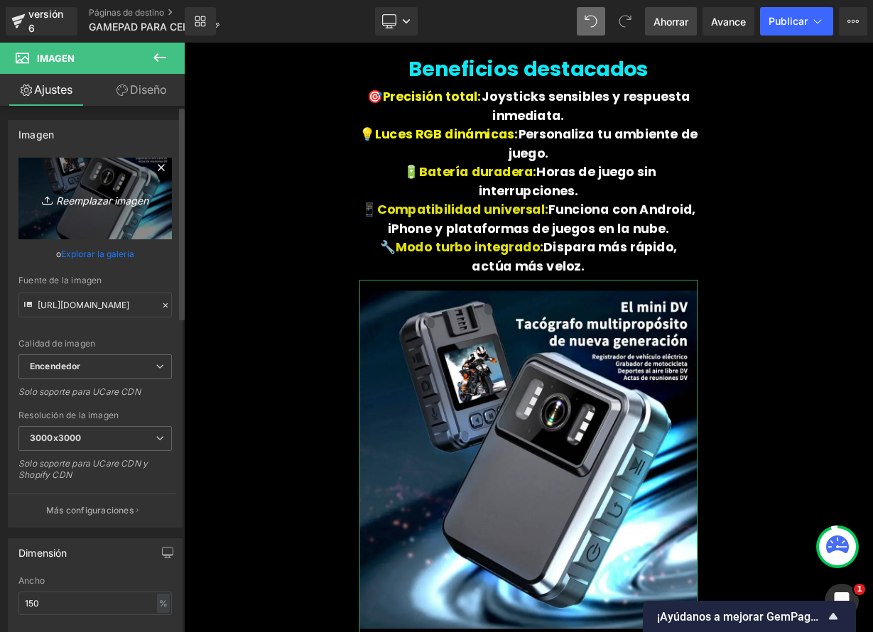
click at [117, 173] on link "Reemplazar imagen" at bounding box center [94, 199] width 153 height 82
type input "C:\fakepath\4.jpeg"
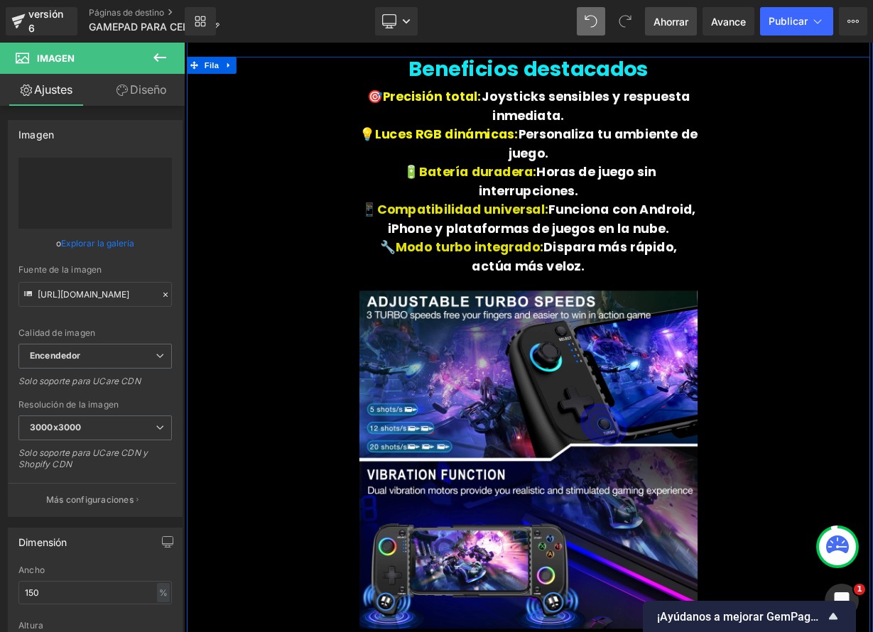
type input "[URL][DOMAIN_NAME]"
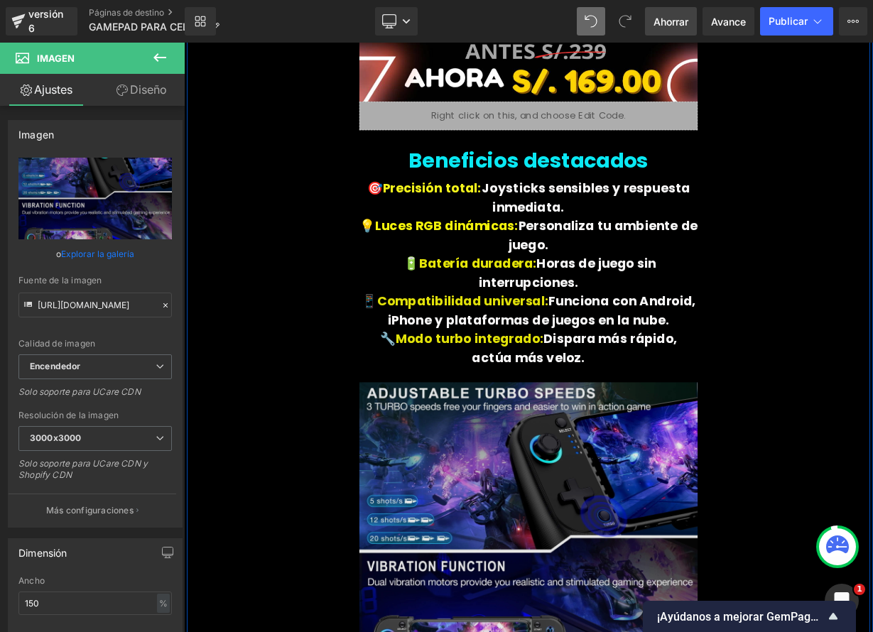
scroll to position [2711, 0]
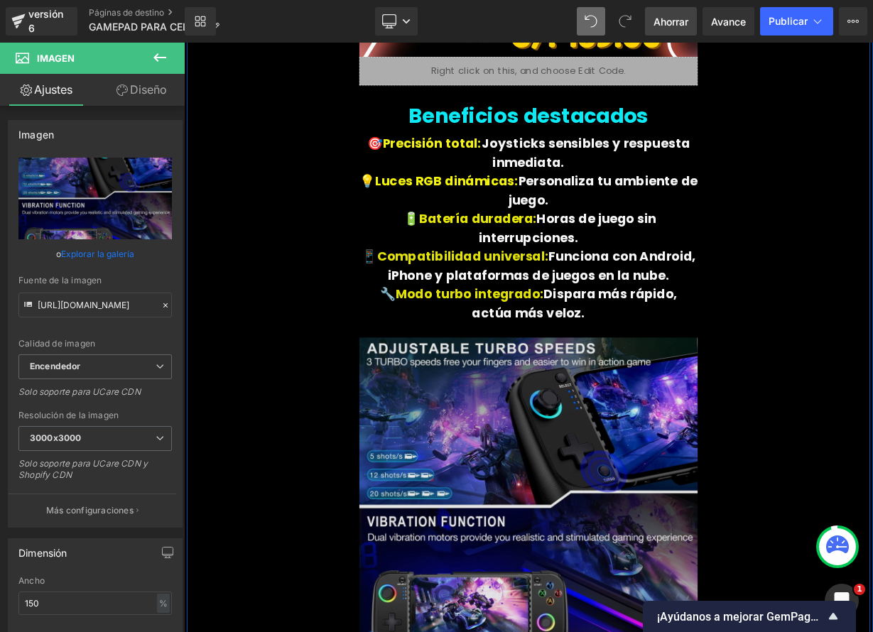
click at [673, 538] on img at bounding box center [614, 622] width 422 height 450
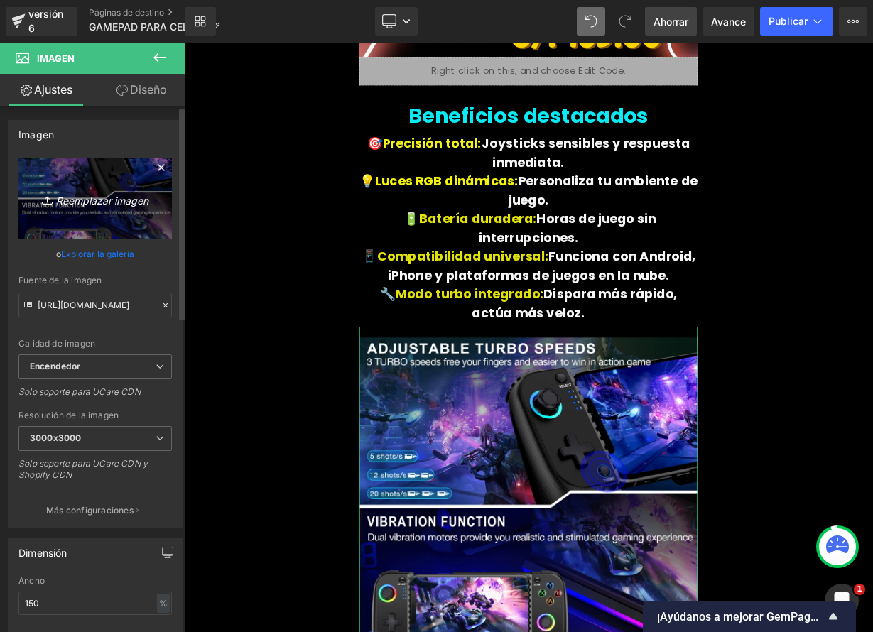
click at [91, 177] on link "Reemplazar imagen" at bounding box center [94, 199] width 153 height 82
type input "C:\fakepath\71BtJvpCbIL._SL1500_.jpg"
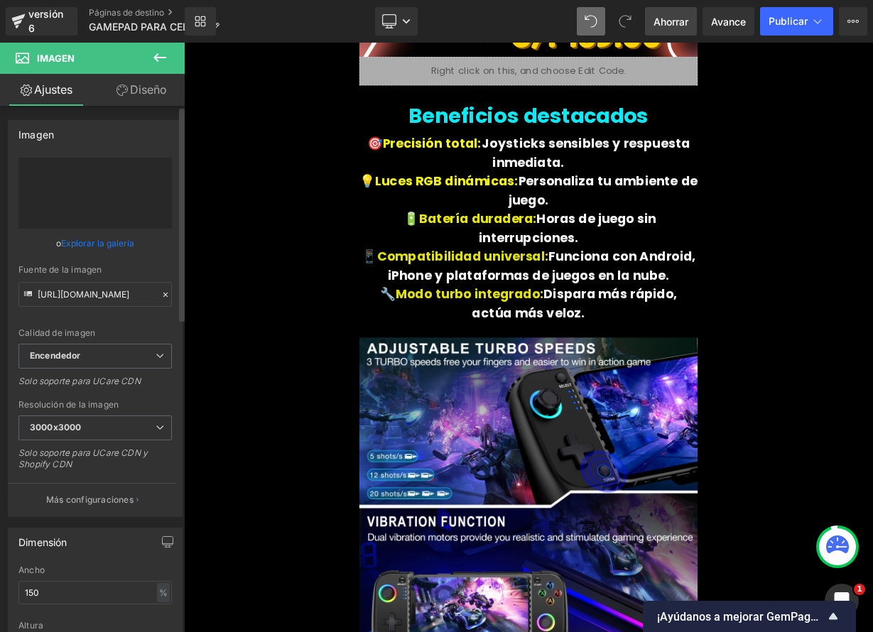
type input "[URL][DOMAIN_NAME]"
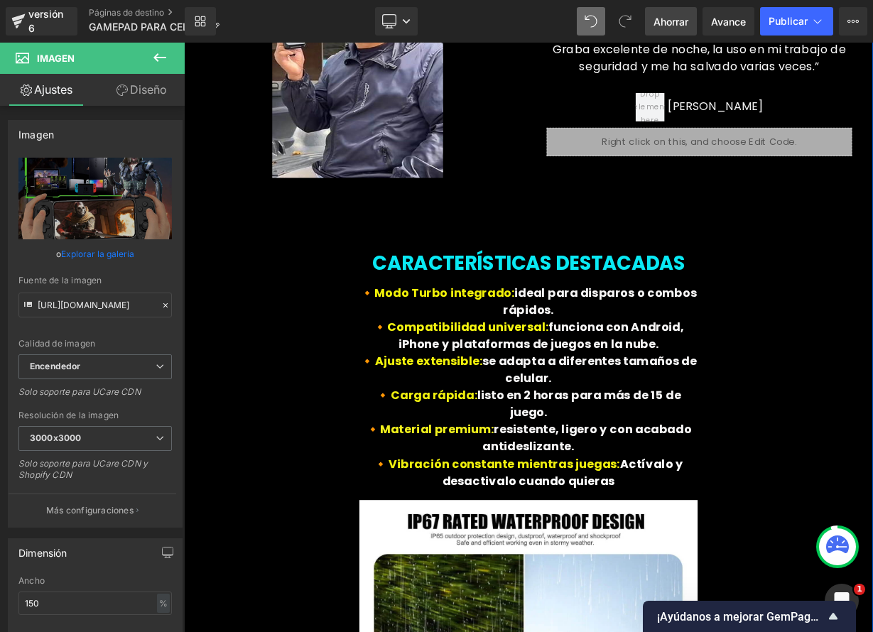
scroll to position [3966, 0]
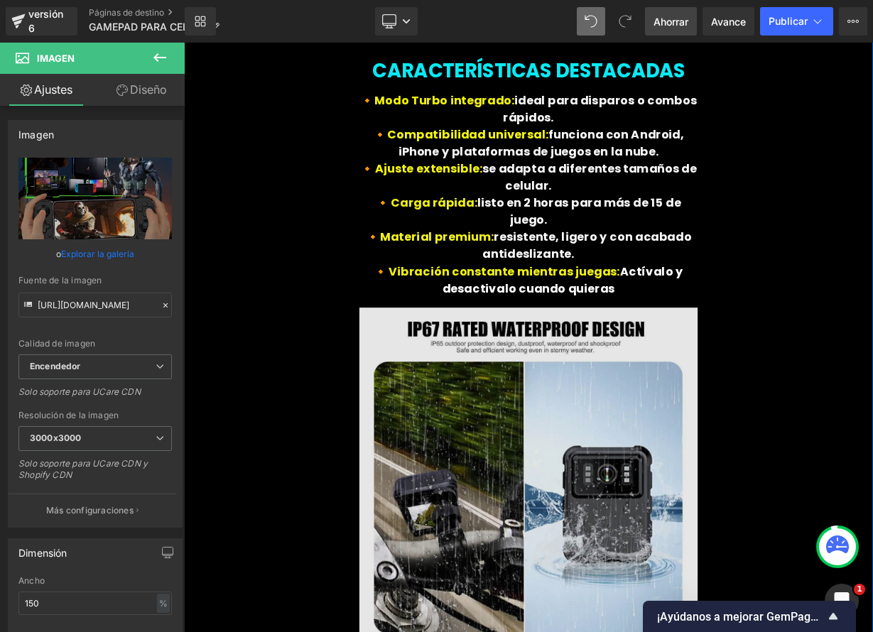
click at [694, 554] on img at bounding box center [614, 585] width 422 height 450
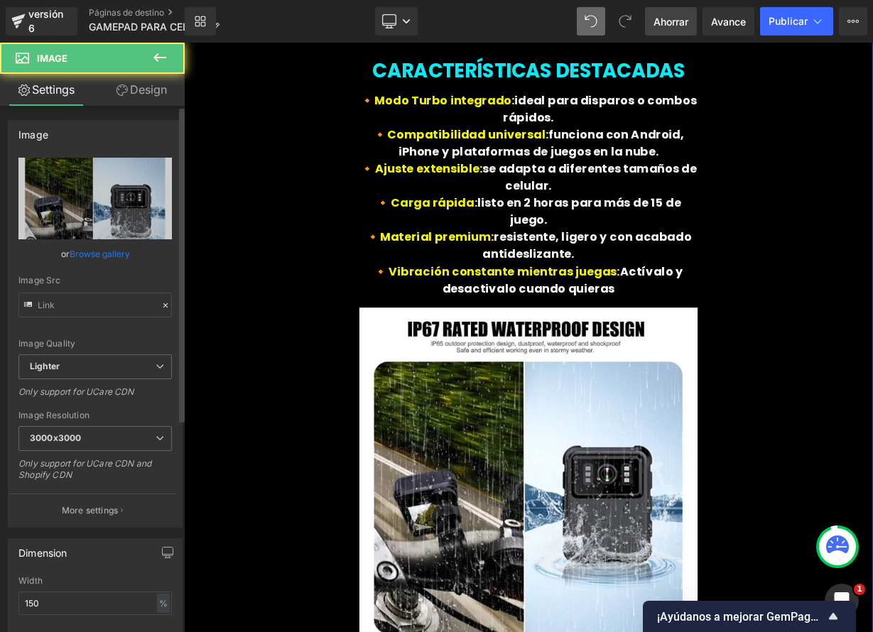
type input "[URL][DOMAIN_NAME]"
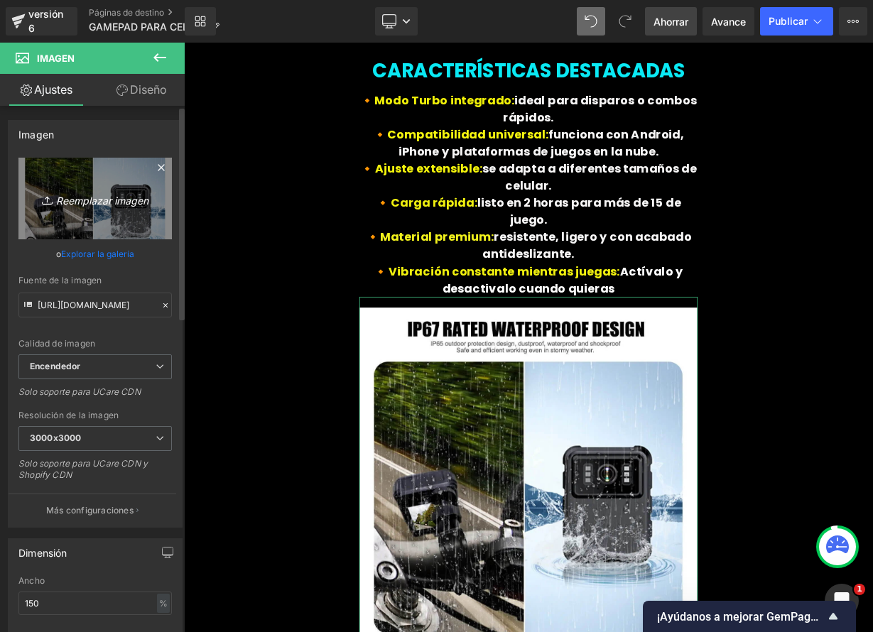
click at [94, 197] on font "Reemplazar imagen" at bounding box center [102, 200] width 92 height 12
type input "C:\fakepath\4.jpeg"
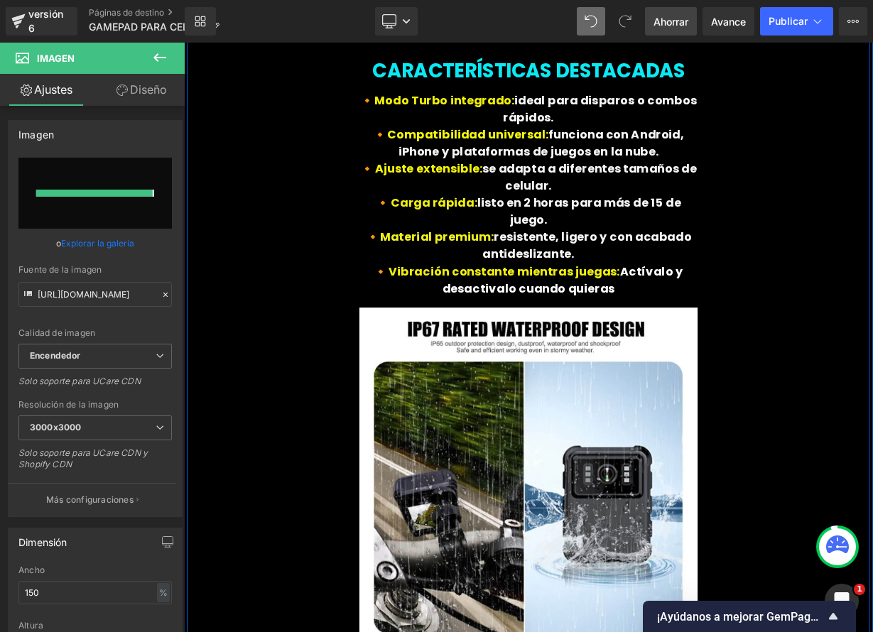
type input "[URL][DOMAIN_NAME]"
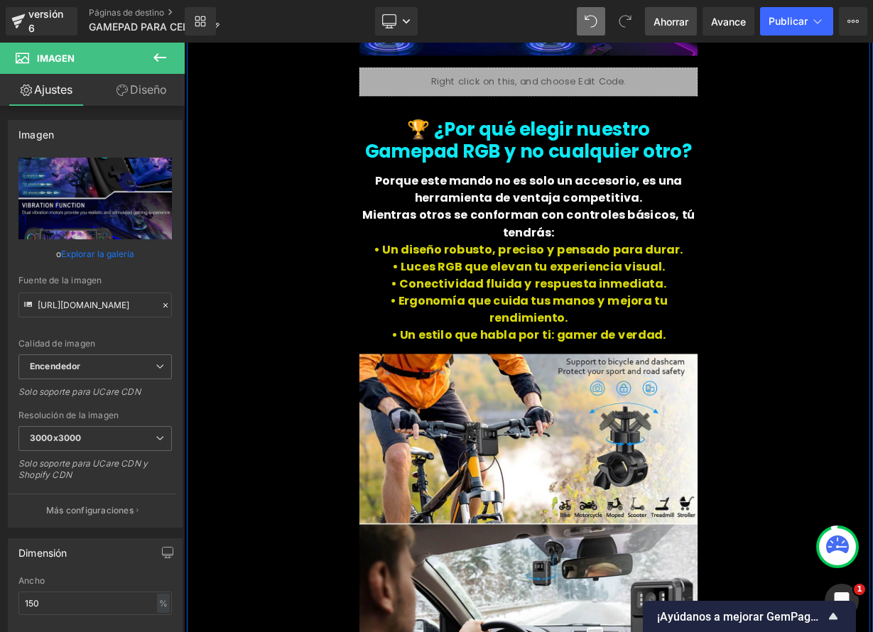
scroll to position [4702, 0]
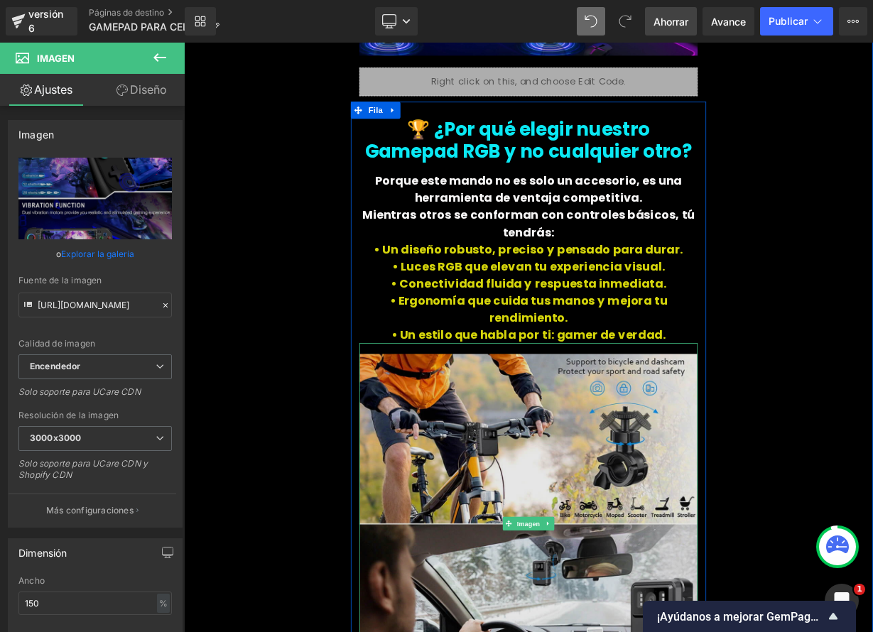
drag, startPoint x: 582, startPoint y: 508, endPoint x: 574, endPoint y: 507, distance: 7.8
click at [582, 508] on img at bounding box center [614, 643] width 422 height 450
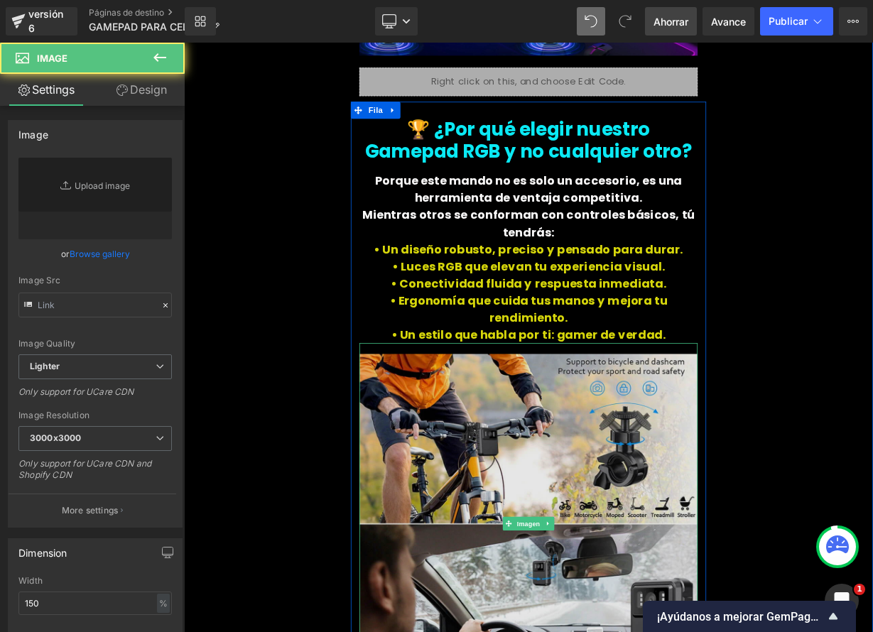
type input "[URL][DOMAIN_NAME]"
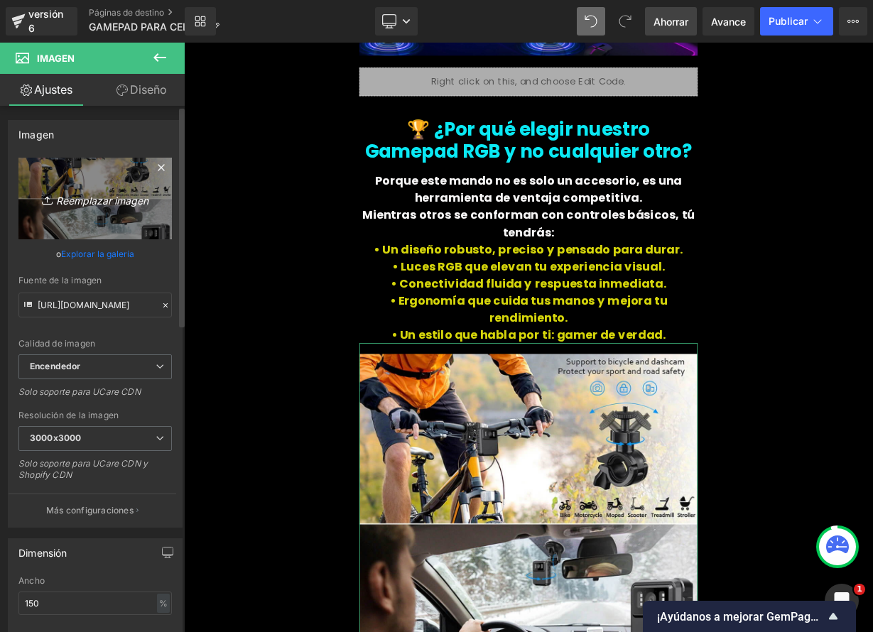
click at [68, 196] on font "Reemplazar imagen" at bounding box center [102, 200] width 92 height 12
type input "C:\fakepath\6.jpeg"
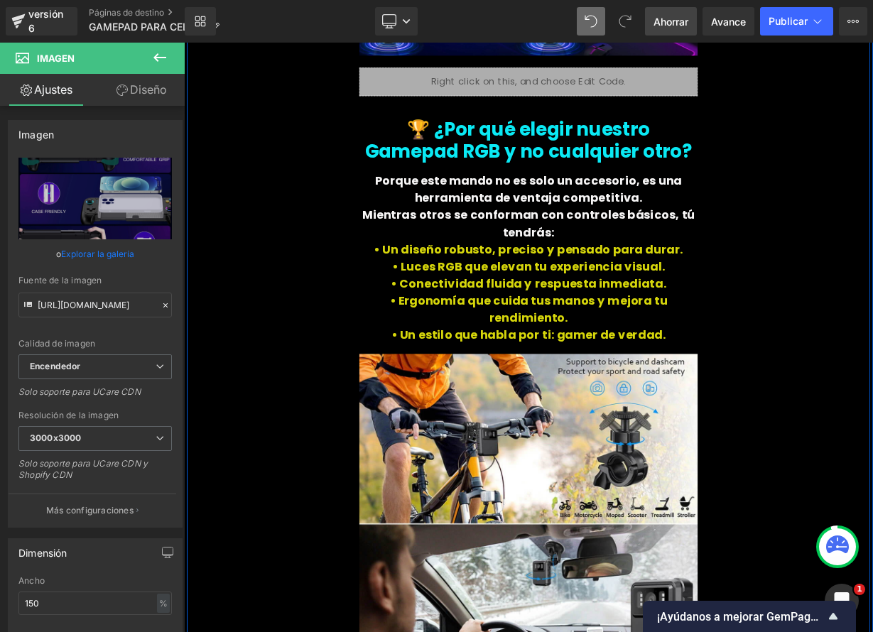
type input "[URL][DOMAIN_NAME]"
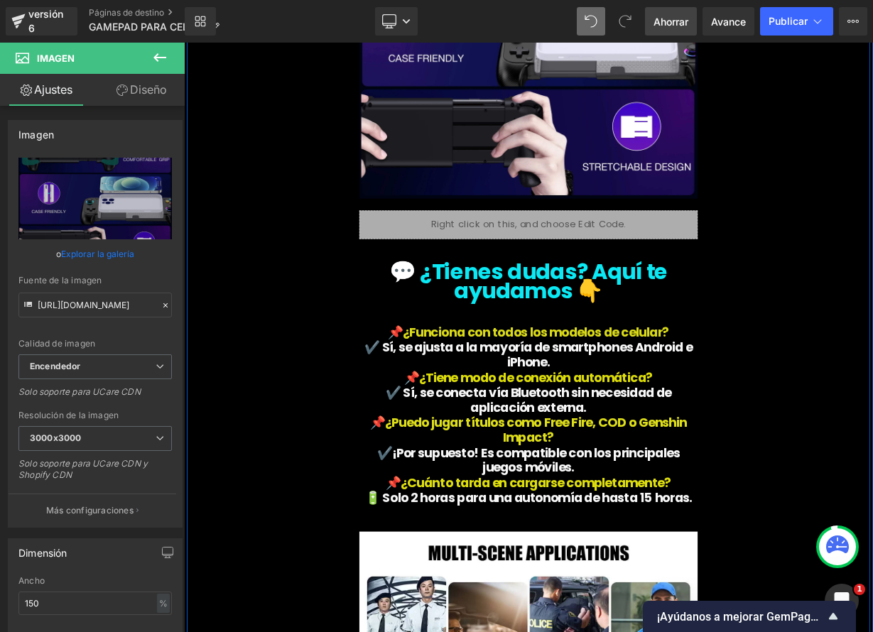
scroll to position [5438, 0]
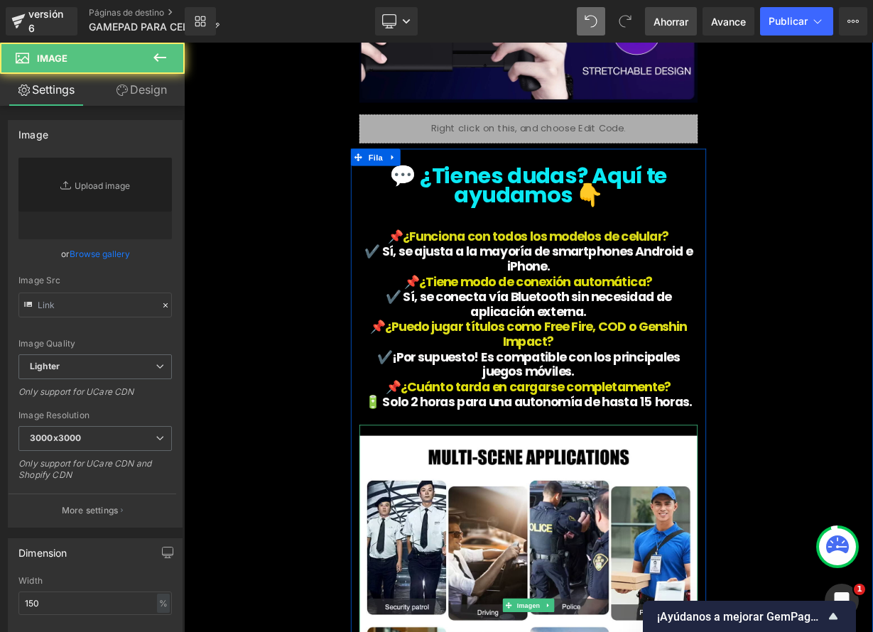
type input "[URL][DOMAIN_NAME]"
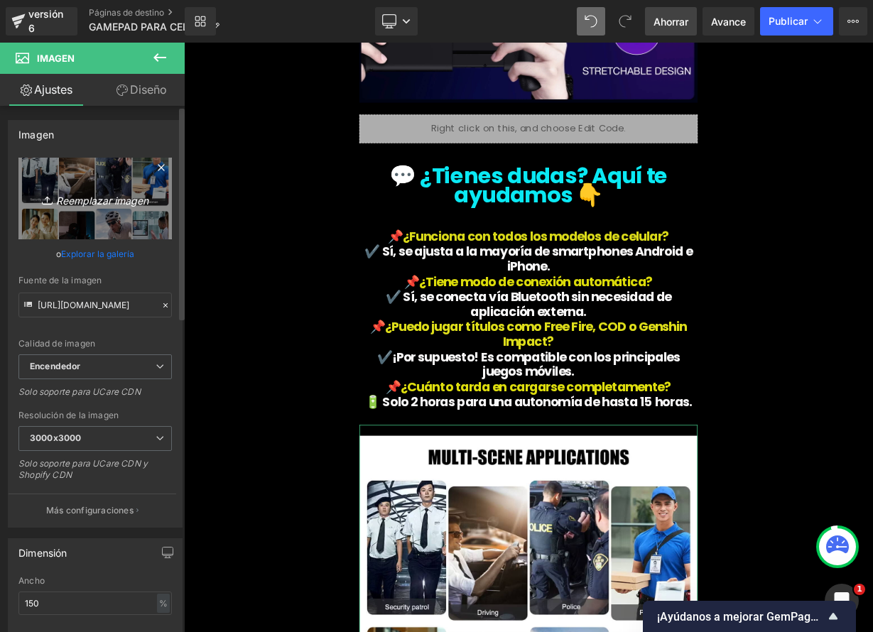
click at [71, 203] on font "Reemplazar imagen" at bounding box center [102, 200] width 92 height 12
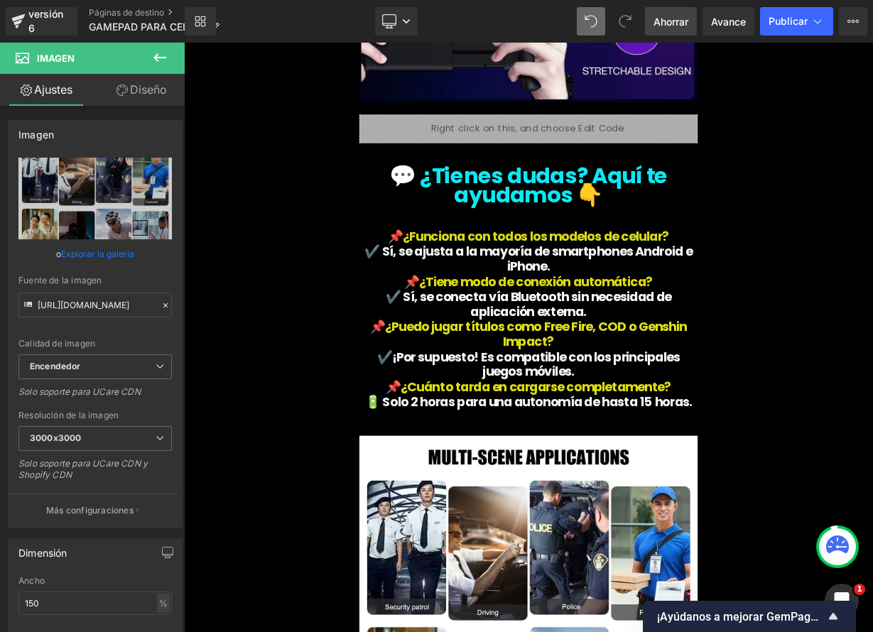
type input "C:\fakepath\2.jpeg"
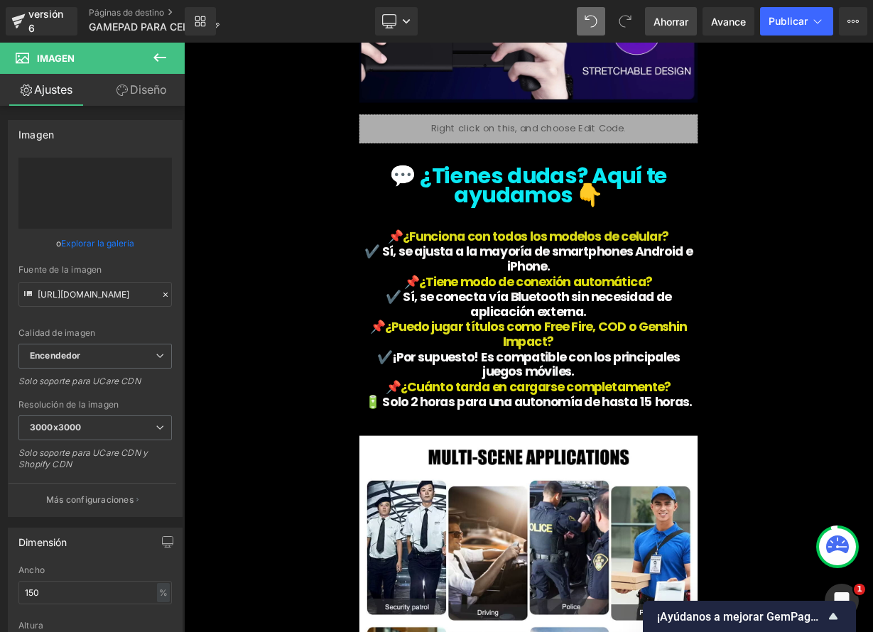
type input "[URL][DOMAIN_NAME]"
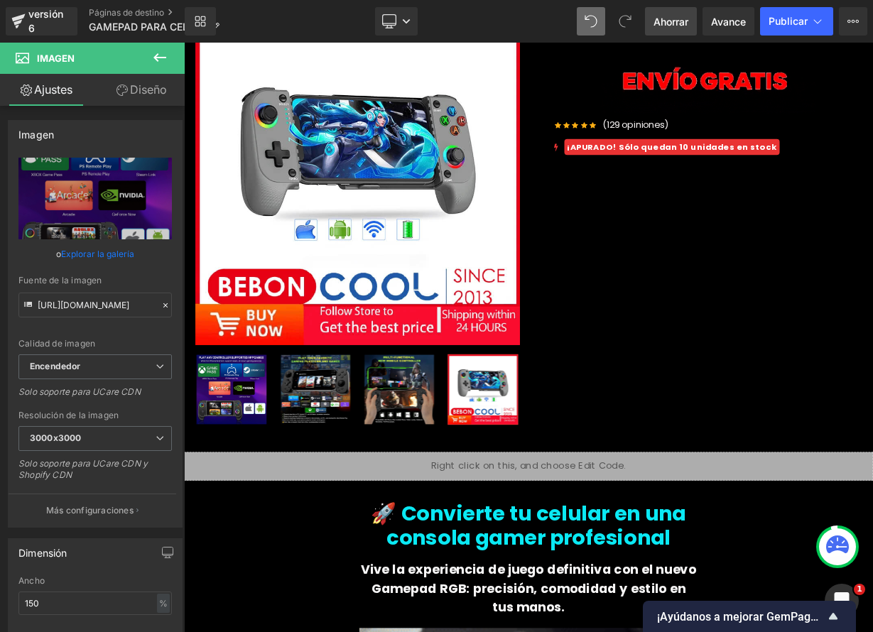
scroll to position [0, 0]
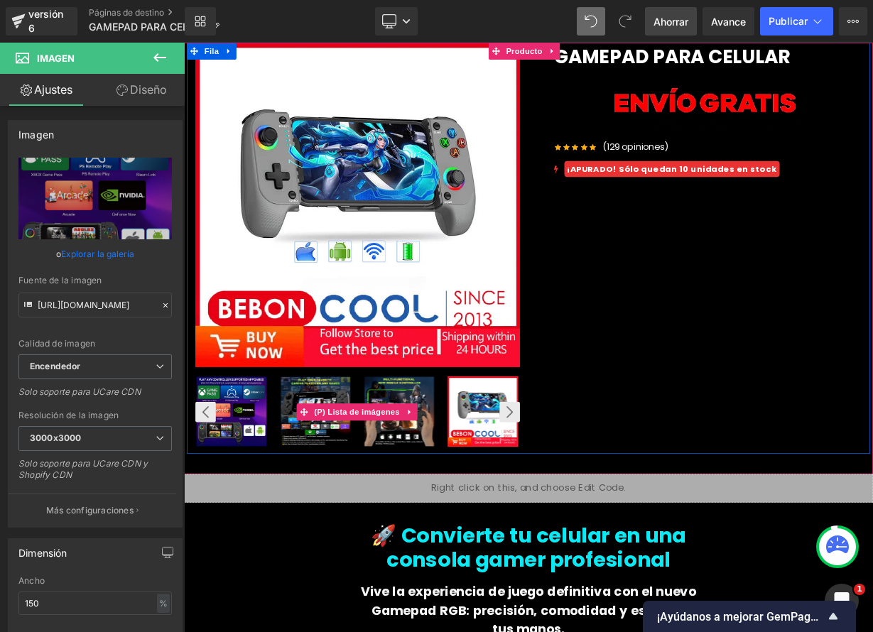
click at [231, 506] on img at bounding box center [243, 503] width 87 height 87
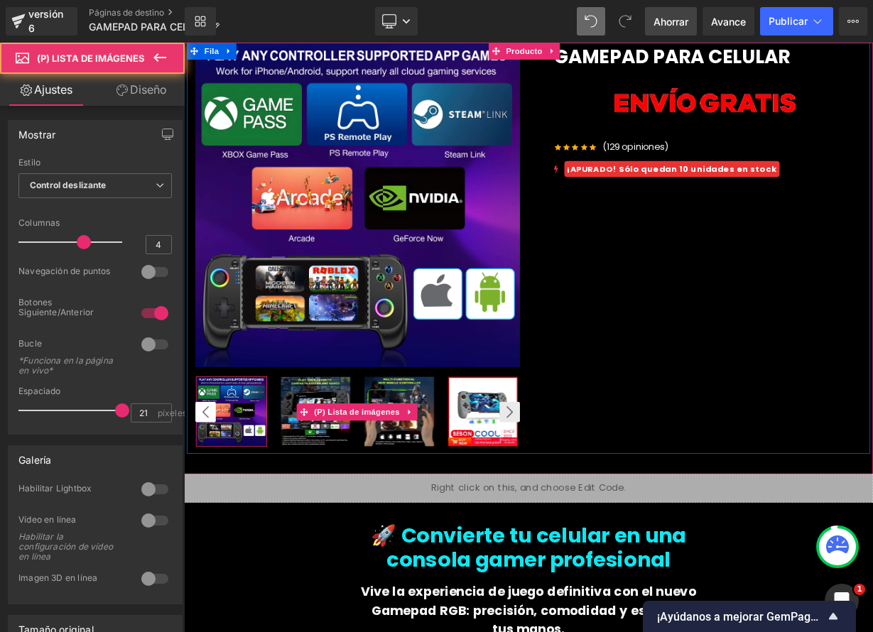
click at [215, 504] on button "‹" at bounding box center [211, 504] width 26 height 26
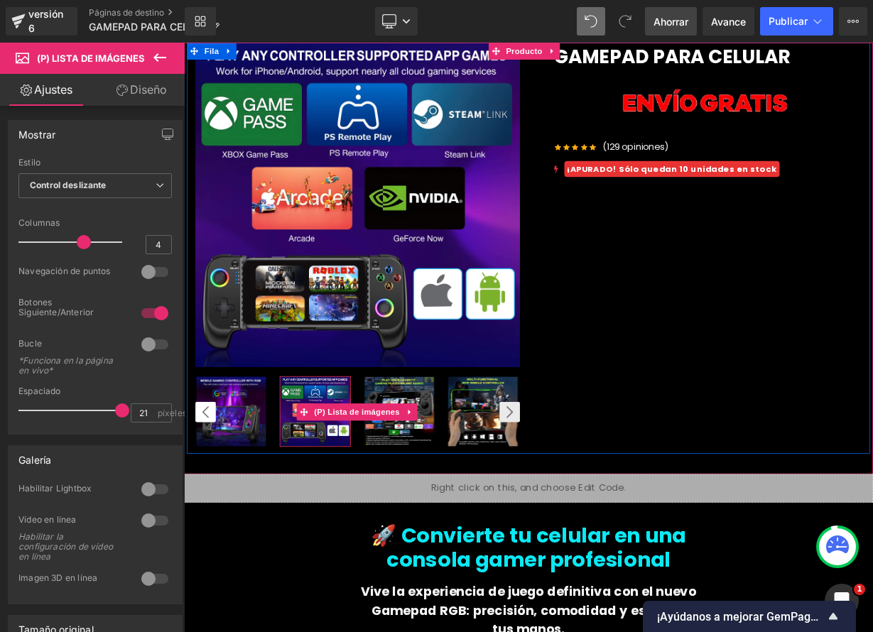
click at [211, 503] on button "‹" at bounding box center [211, 504] width 26 height 26
click at [259, 519] on img at bounding box center [243, 503] width 87 height 87
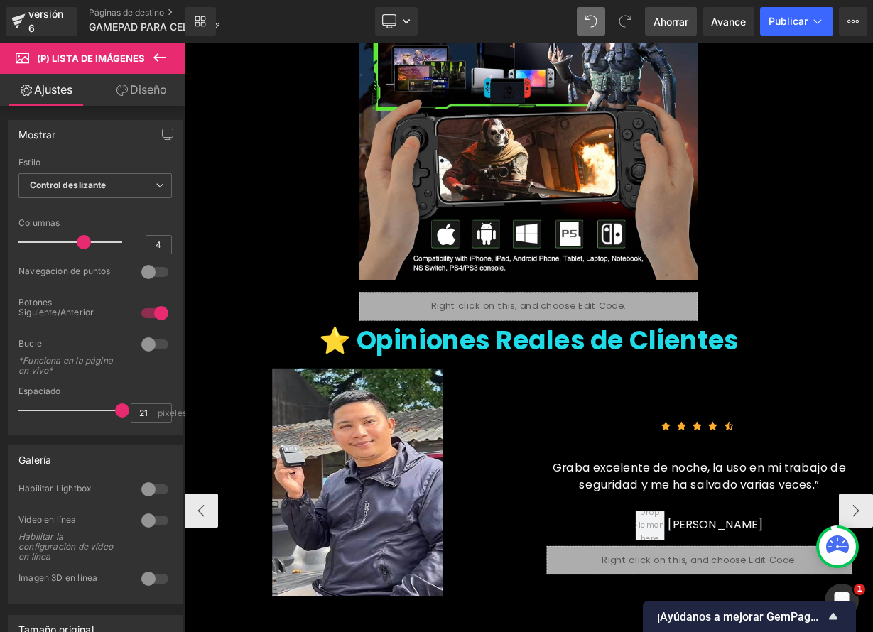
scroll to position [3247, 0]
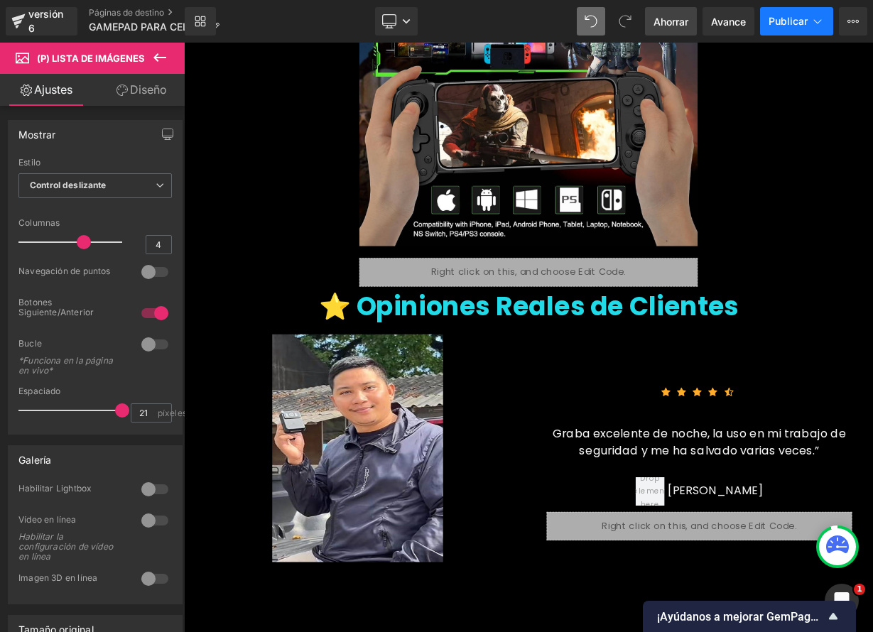
click at [782, 25] on font "Publicar" at bounding box center [788, 21] width 39 height 12
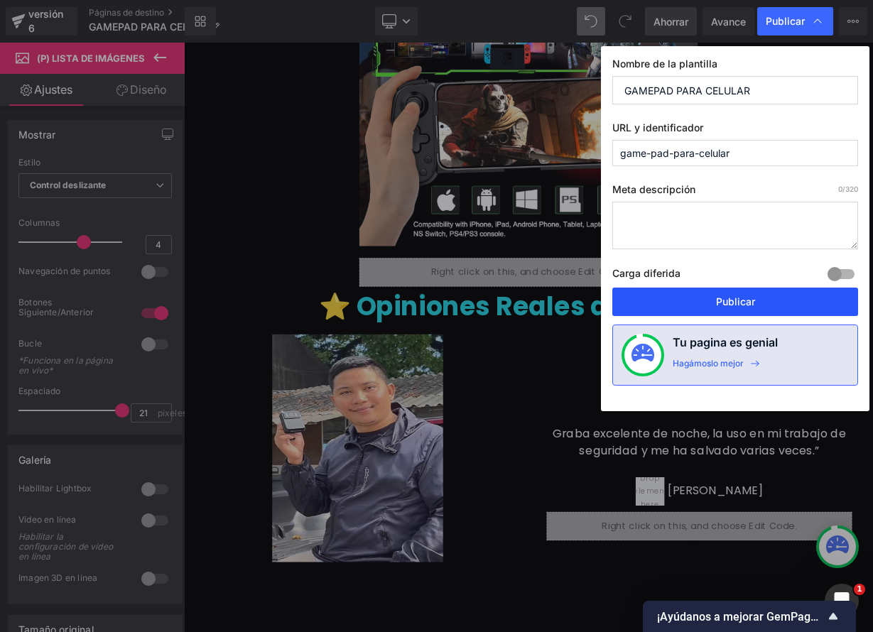
click at [712, 300] on button "Publicar" at bounding box center [735, 302] width 246 height 28
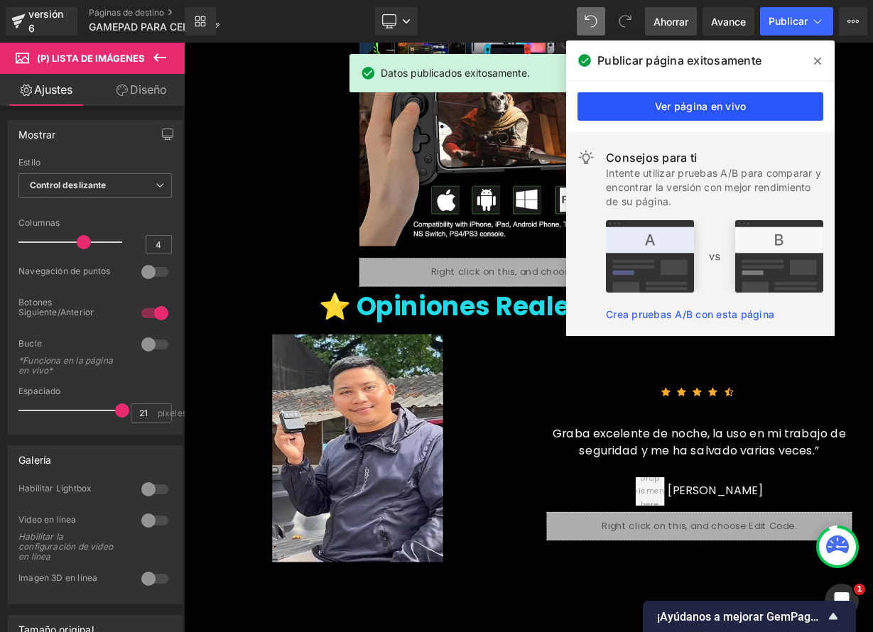
click at [688, 112] on font "Ver página en vivo" at bounding box center [701, 106] width 92 height 12
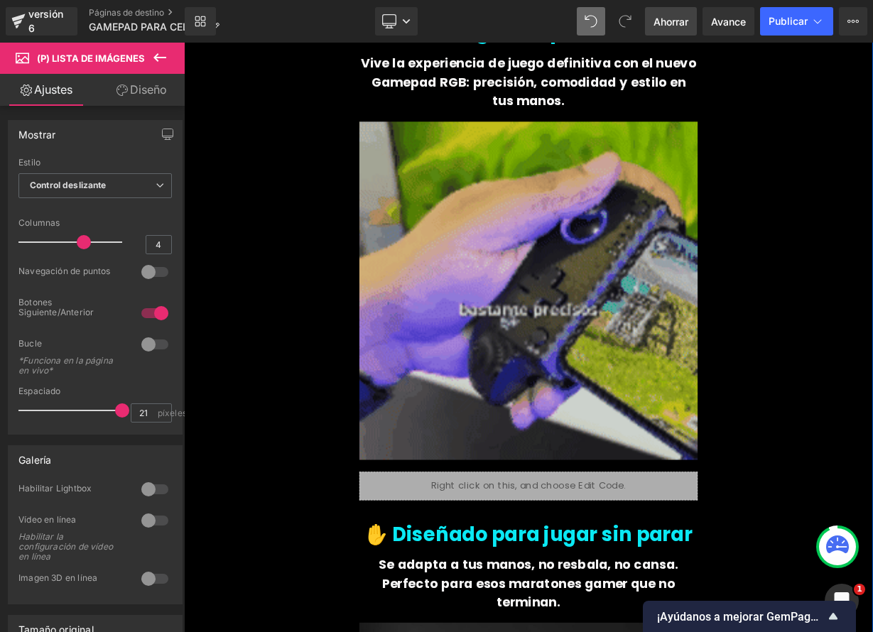
scroll to position [528, 0]
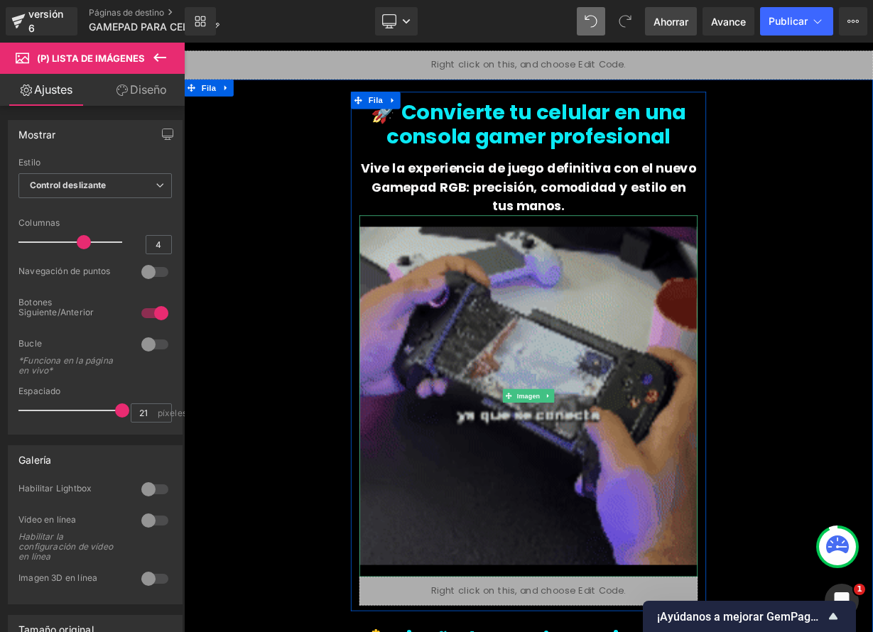
click at [537, 430] on img at bounding box center [614, 483] width 422 height 451
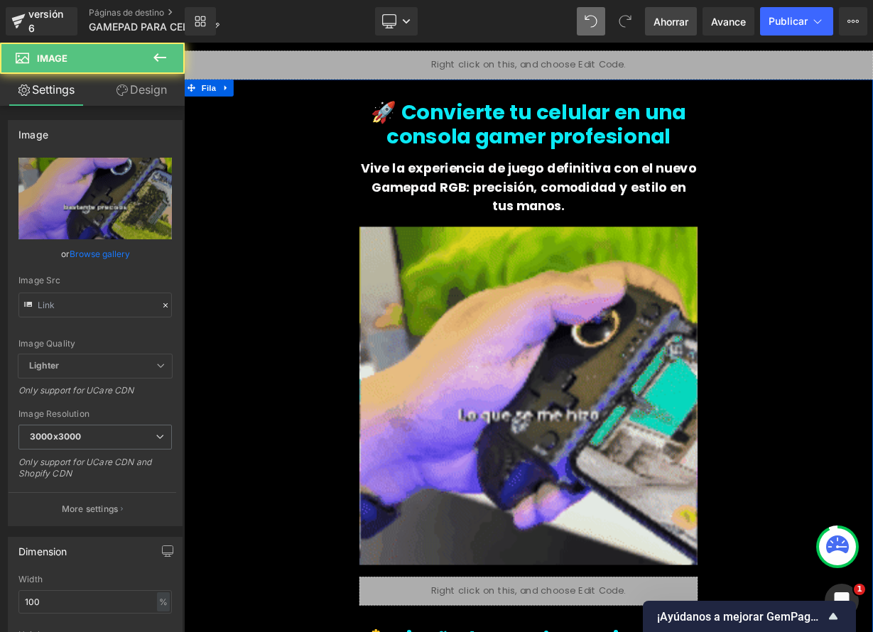
type input "[URL][DOMAIN_NAME]"
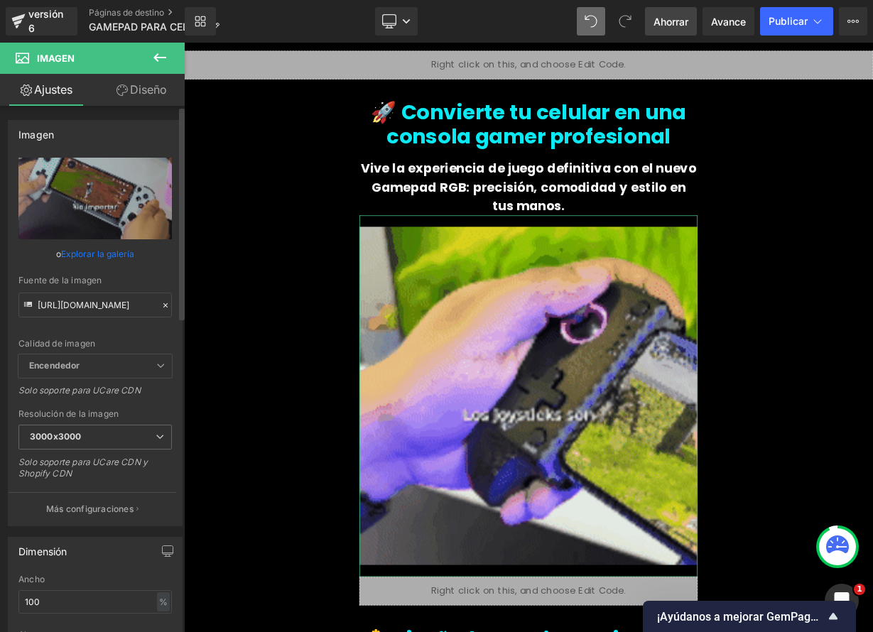
click at [161, 305] on icon at bounding box center [166, 305] width 10 height 10
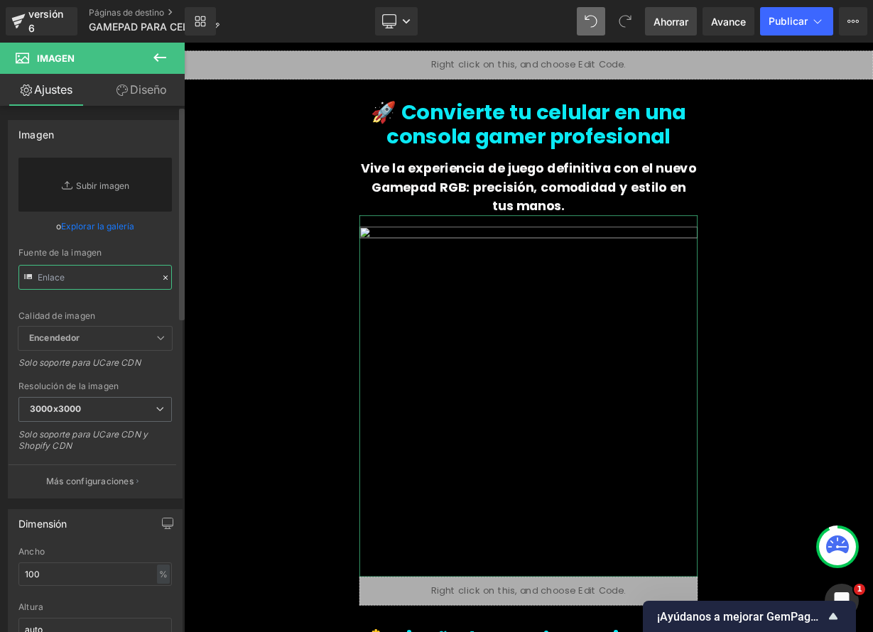
click at [109, 279] on input "text" at bounding box center [94, 277] width 153 height 25
paste input "[URL][DOMAIN_NAME]"
type input "[URL][DOMAIN_NAME]"
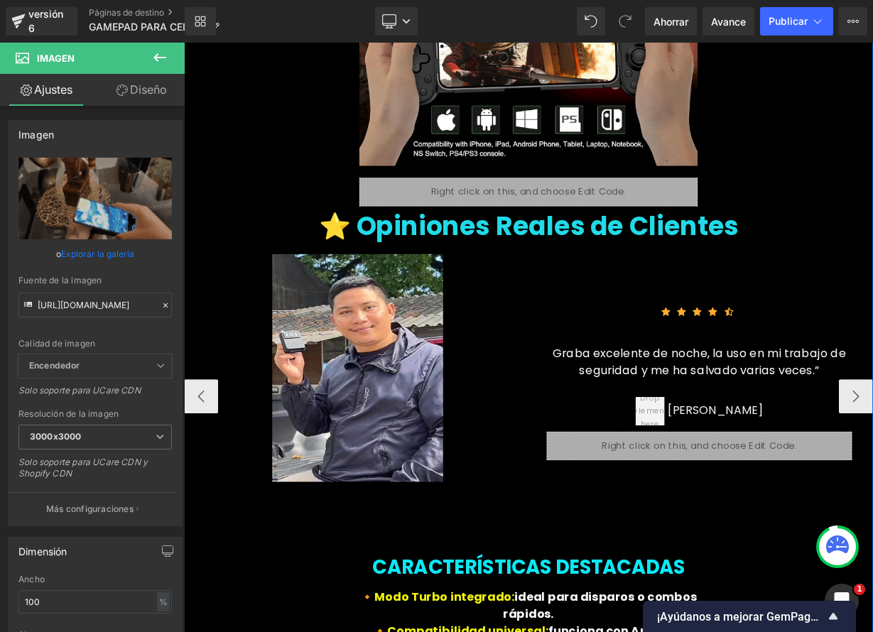
scroll to position [3343, 0]
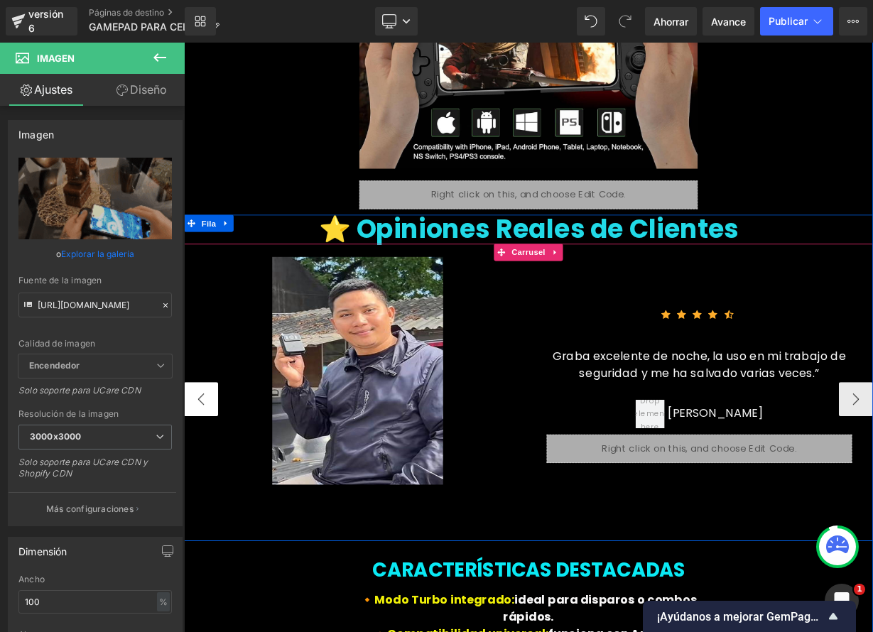
type input "[URL][DOMAIN_NAME]"
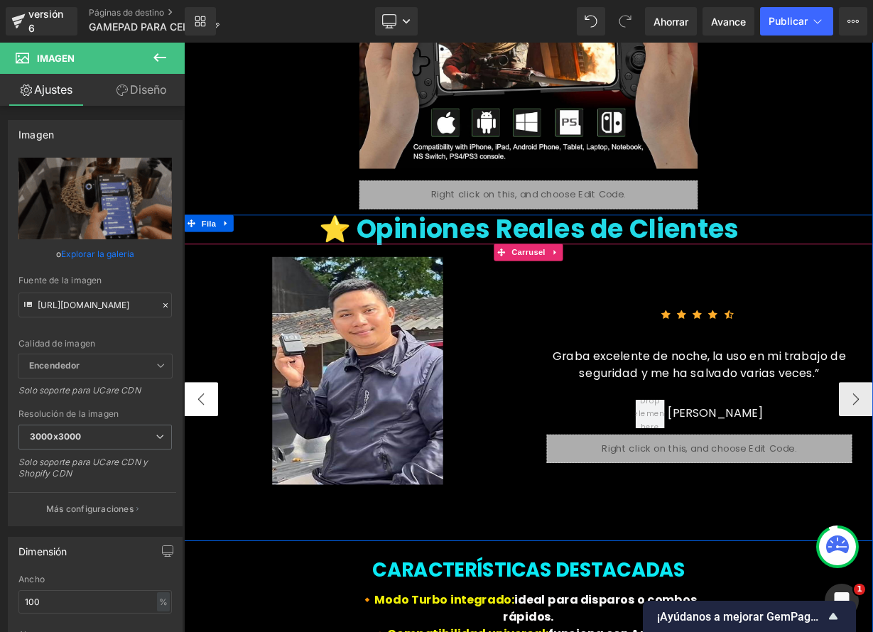
click at [200, 466] on button "‹" at bounding box center [205, 487] width 43 height 43
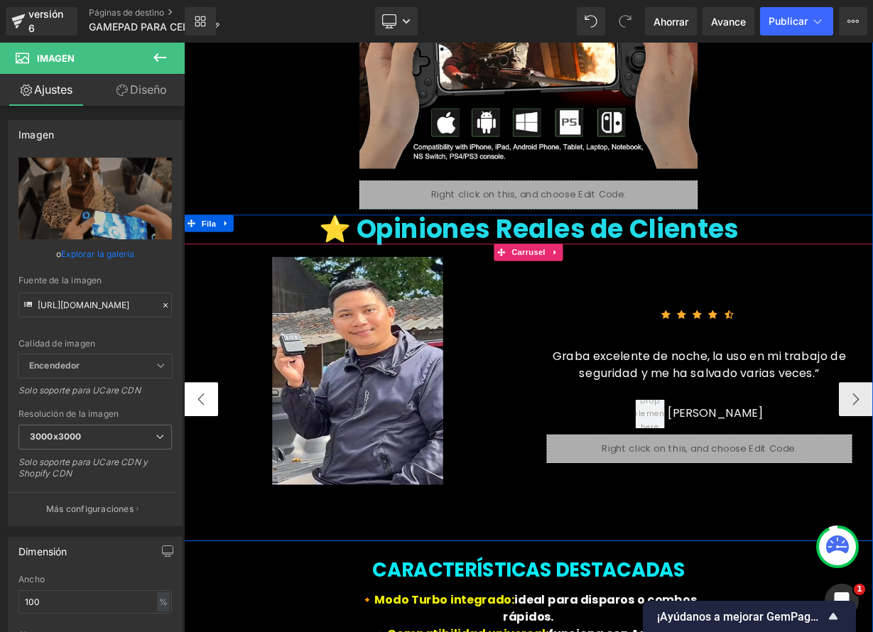
click at [200, 466] on button "‹" at bounding box center [205, 487] width 43 height 43
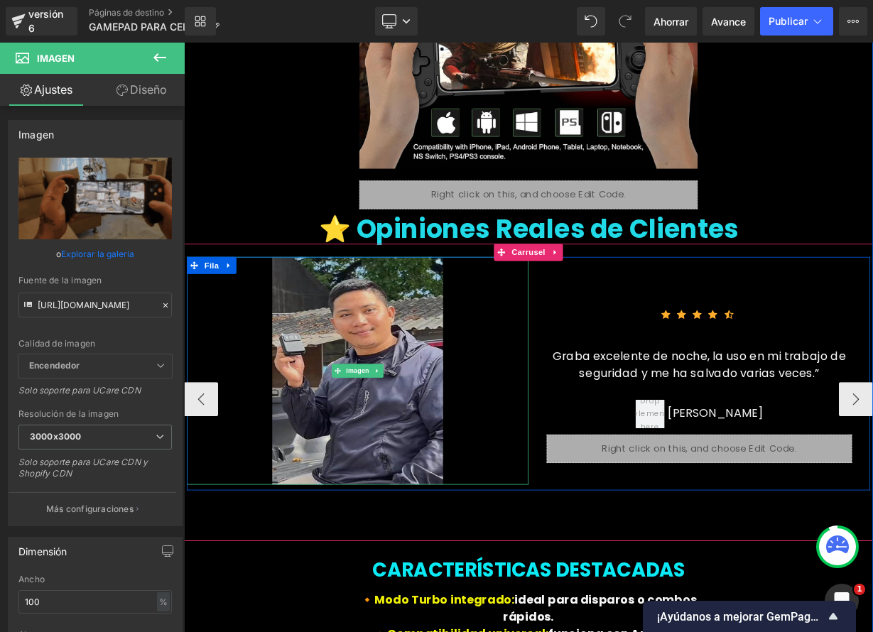
click at [353, 432] on img at bounding box center [400, 452] width 213 height 284
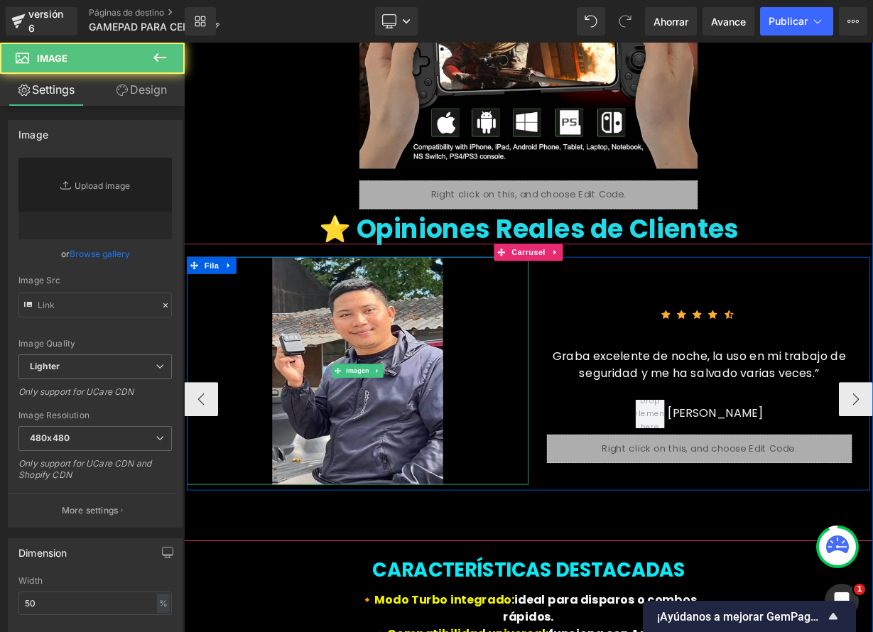
type input "https://ucarecdn.com/d2b427ed-2bbf-491b-b7a1-80b80e39796d/-/format/auto/-/previ…"
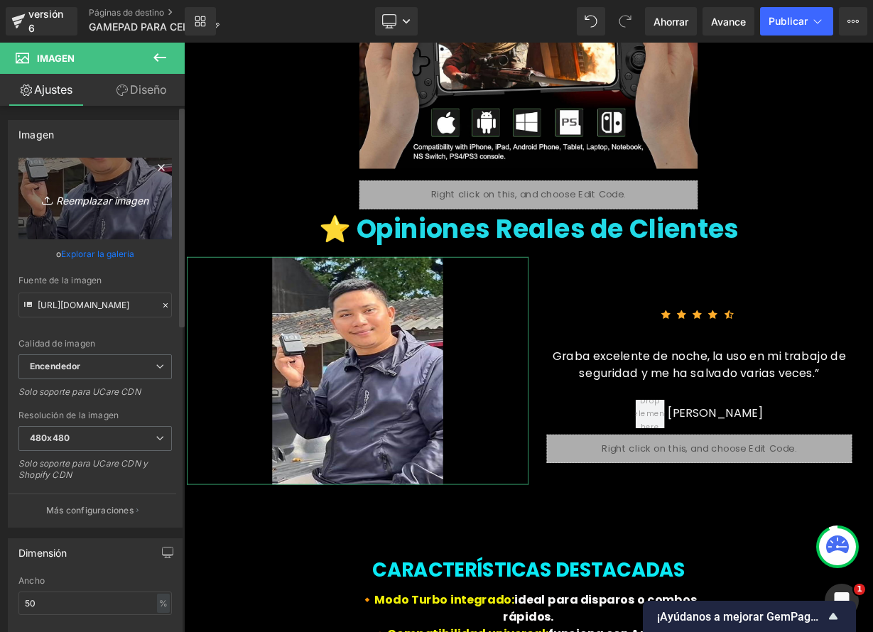
click at [103, 201] on font "Reemplazar imagen" at bounding box center [102, 200] width 92 height 12
type input "C:\fakepath\Seea773e53ae343f8a5267305e77c34784.jpg_.jpeg"
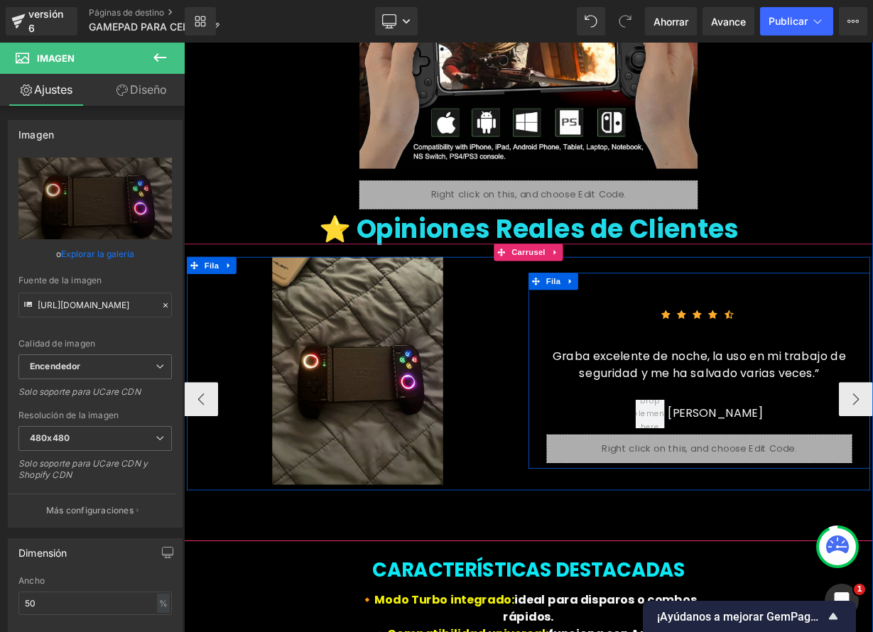
type input "https://ucarecdn.com/603b6d18-a2c5-4b0a-80d6-34d31f491afa/-/format/auto/-/previ…"
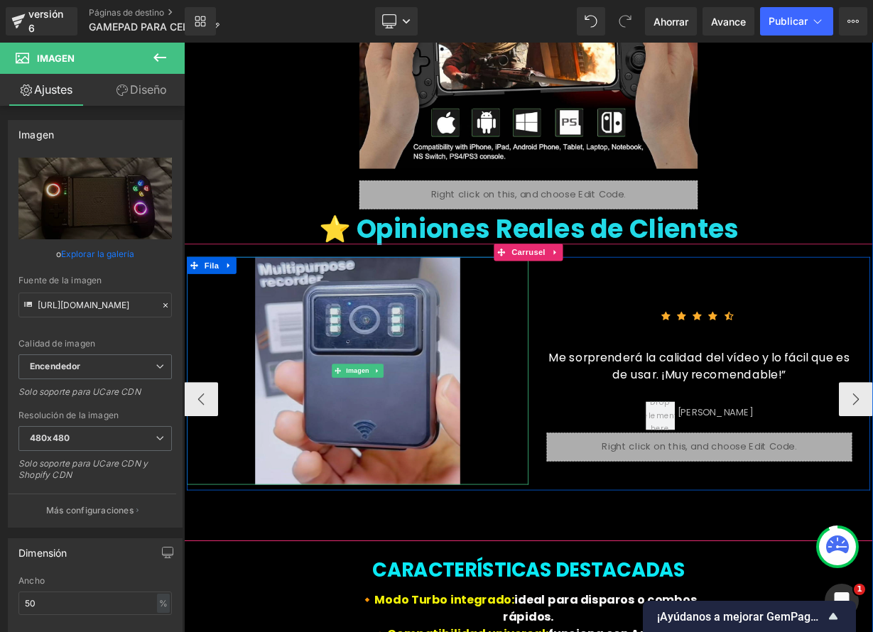
drag, startPoint x: 445, startPoint y: 413, endPoint x: 390, endPoint y: 406, distance: 55.2
click at [445, 413] on img at bounding box center [401, 452] width 256 height 284
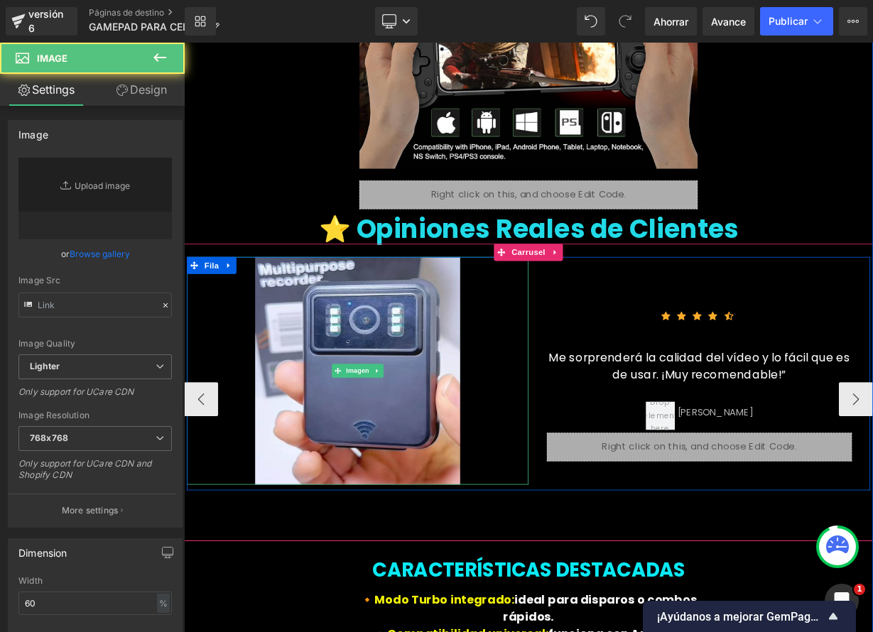
type input "https://ucarecdn.com/05211f49-2721-4907-bfe8-73588b1b5ffe/-/format/auto/-/previ…"
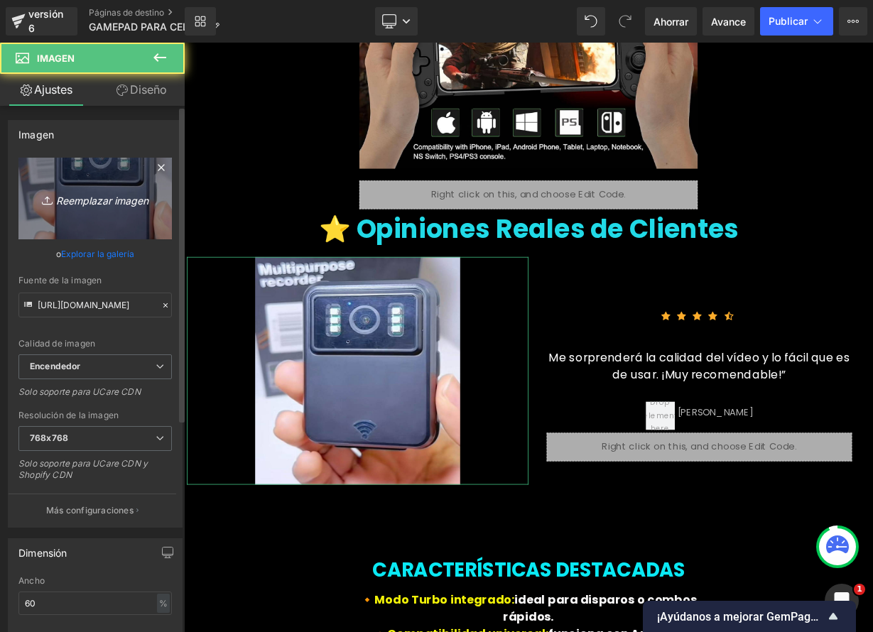
click at [101, 202] on font "Reemplazar imagen" at bounding box center [102, 200] width 92 height 12
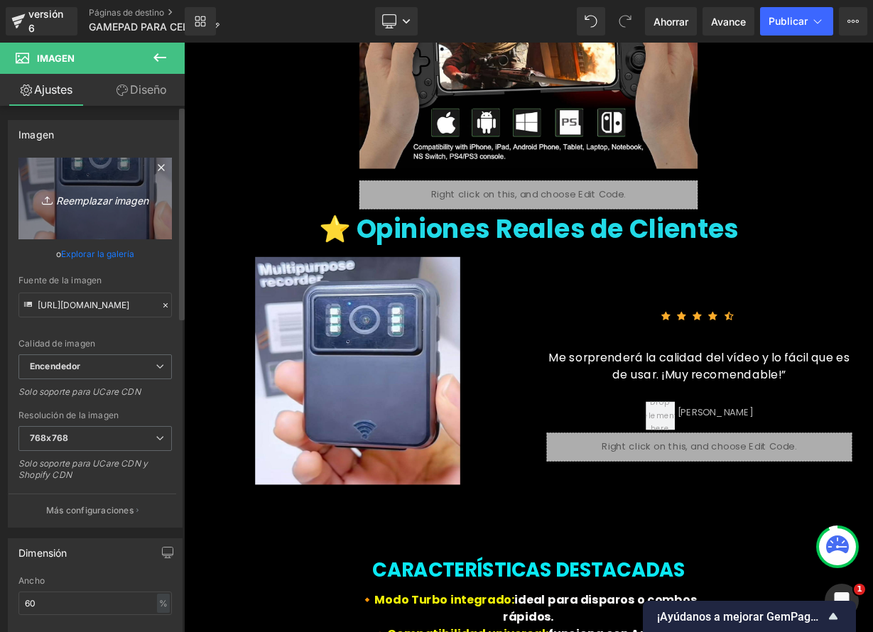
type input "C:\fakepath\Sdd09b8ed88e14edc9b1d65db2f8e067aB.jpg_.jpeg"
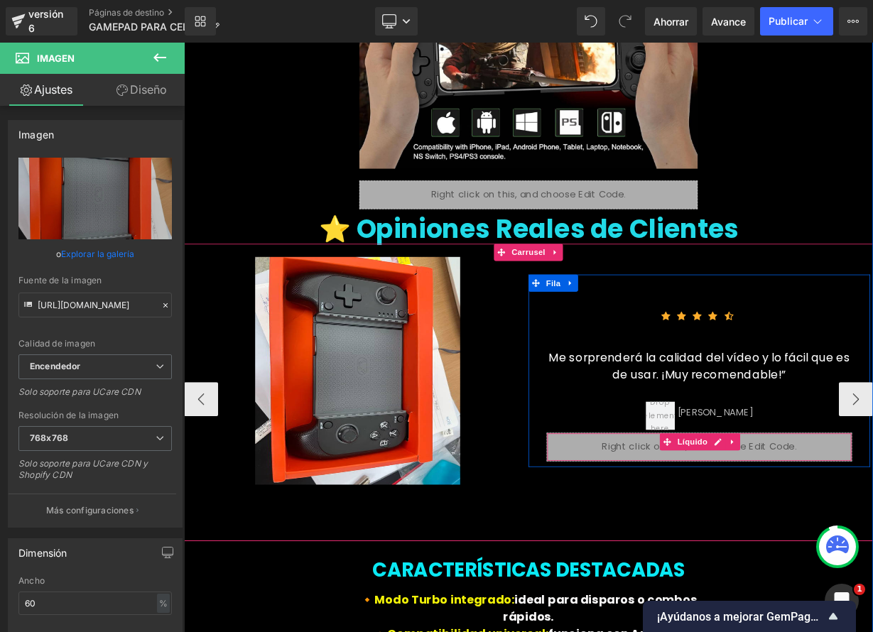
type input "https://ucarecdn.com/1eead0b0-9f5b-4938-b090-262d1af2aa49/-/format/auto/-/previ…"
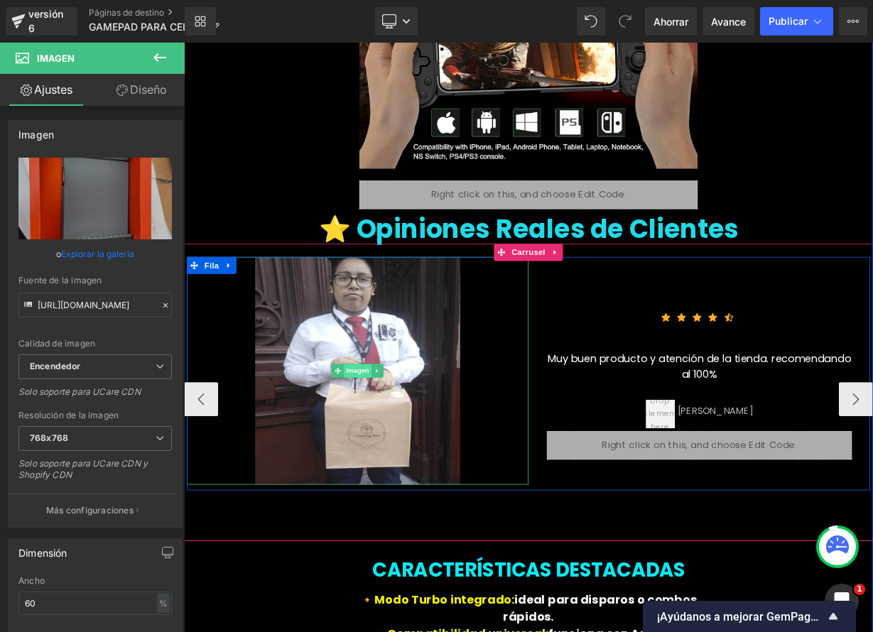
click at [395, 443] on font "Imagen" at bounding box center [400, 451] width 29 height 17
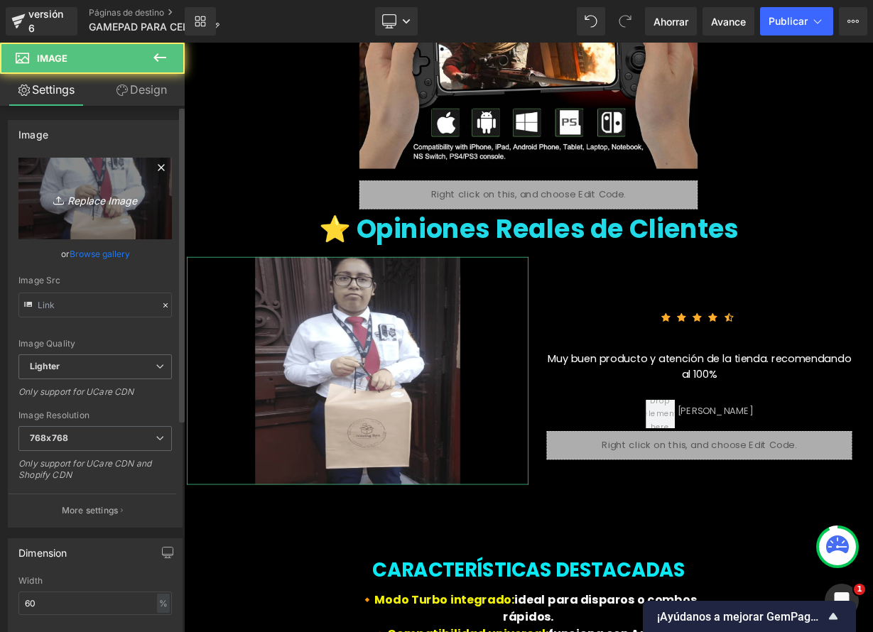
type input "https://ucarecdn.com/527be02b-e6a5-40d6-be01-c4e1237e16ed/-/format/auto/-/previ…"
click at [83, 187] on link "Reemplazar imagen" at bounding box center [94, 199] width 153 height 82
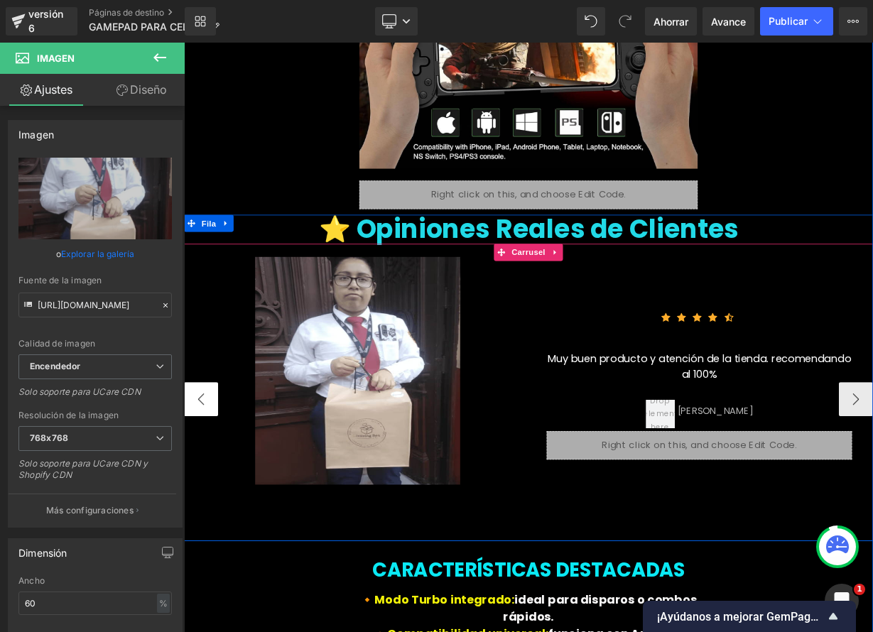
click at [206, 466] on button "‹" at bounding box center [205, 487] width 43 height 43
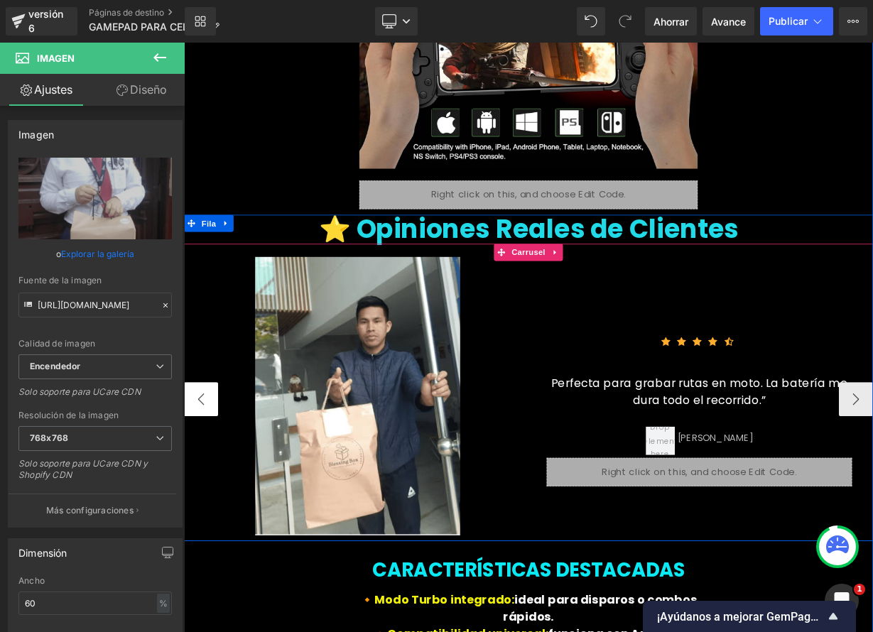
click at [206, 466] on button "‹" at bounding box center [205, 487] width 43 height 43
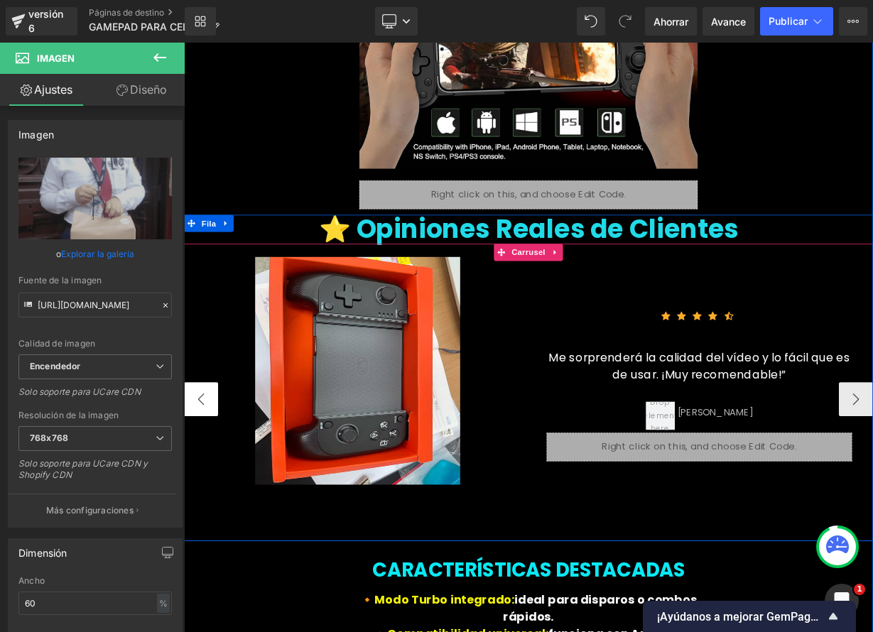
click at [206, 466] on button "‹" at bounding box center [205, 487] width 43 height 43
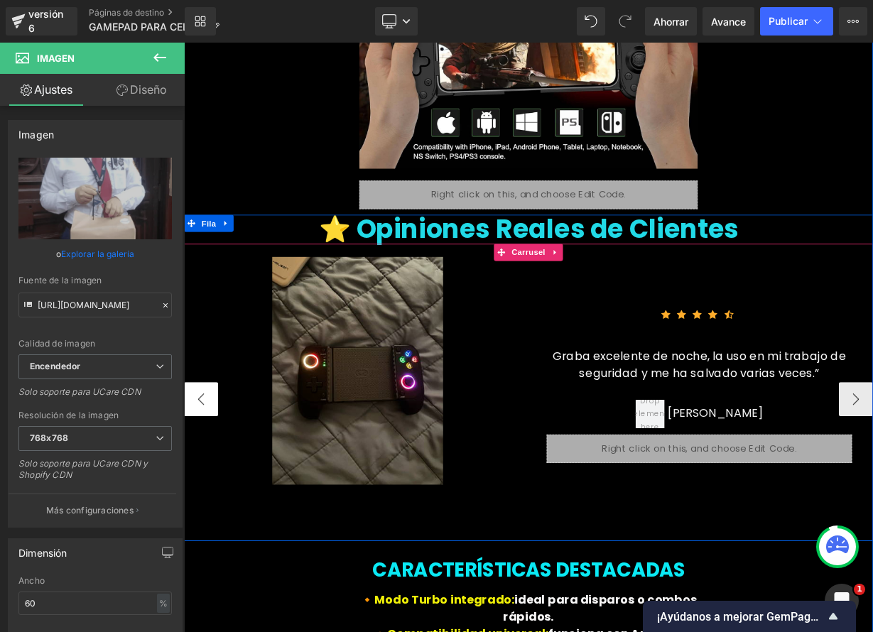
click at [206, 466] on button "‹" at bounding box center [205, 487] width 43 height 43
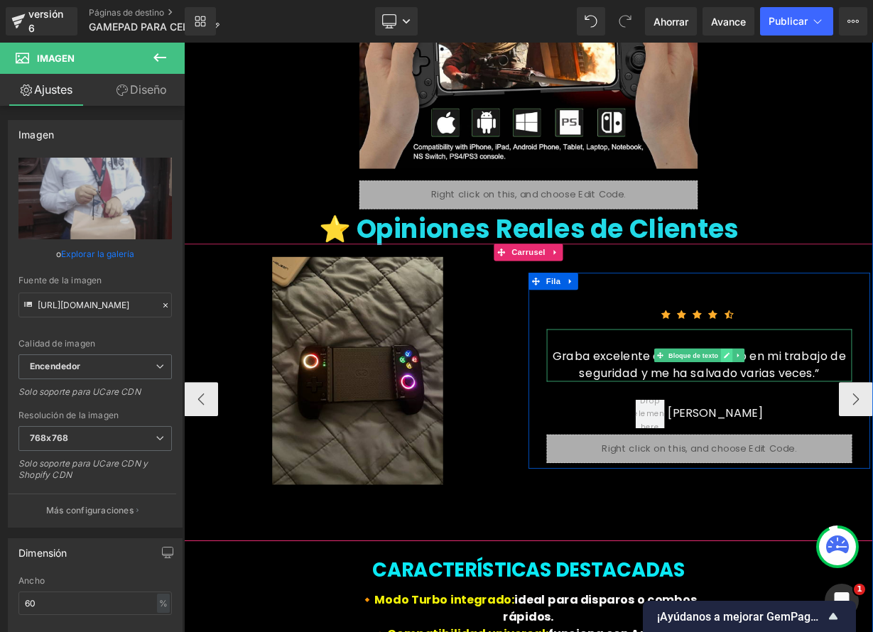
click at [854, 424] on link at bounding box center [860, 432] width 15 height 17
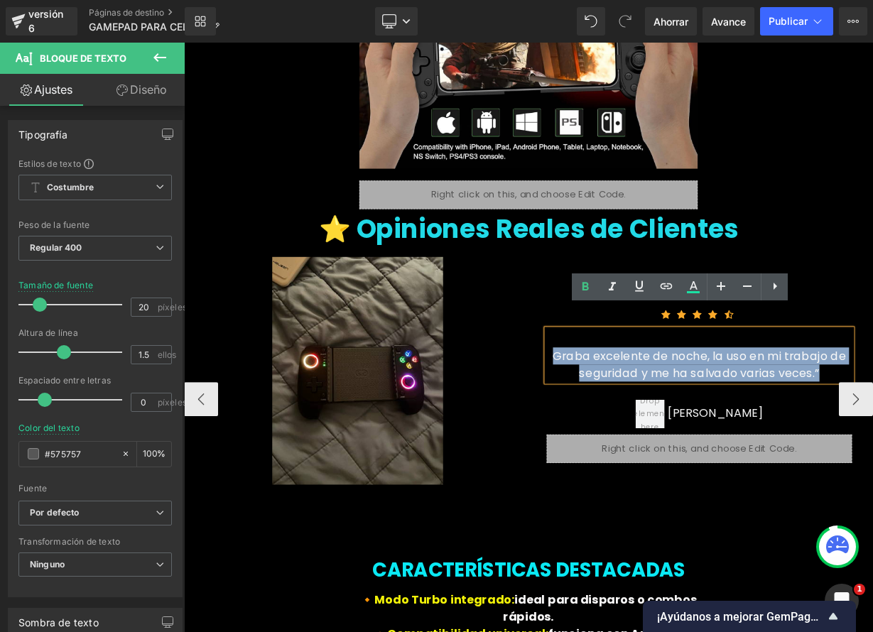
drag, startPoint x: 744, startPoint y: 406, endPoint x: 957, endPoint y: 432, distance: 213.9
click at [872, 432] on div "Graba excelente de noche, la uso en mi trabajo de seguridad y me ha salvado var…" at bounding box center [826, 432] width 381 height 65
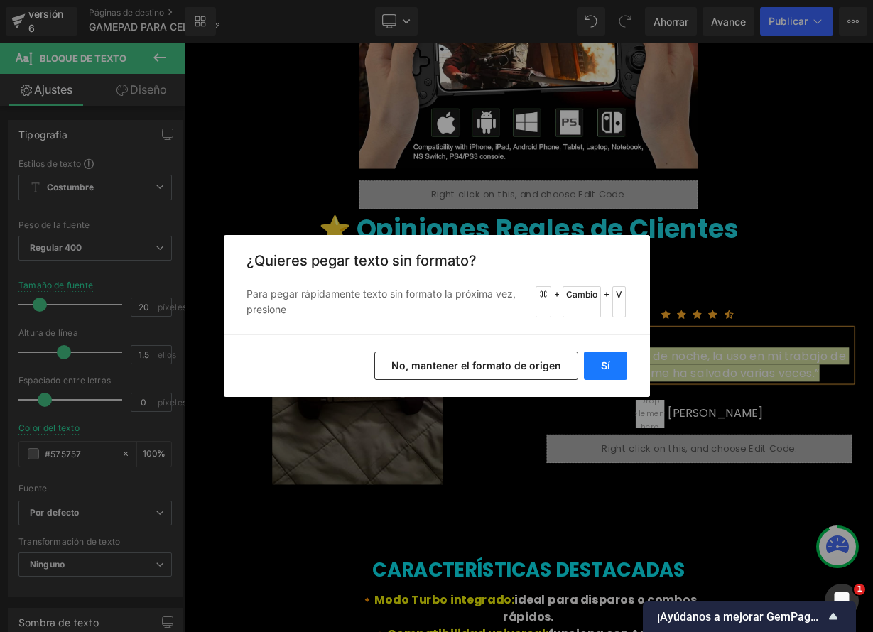
click at [609, 363] on button "Sí" at bounding box center [605, 366] width 43 height 28
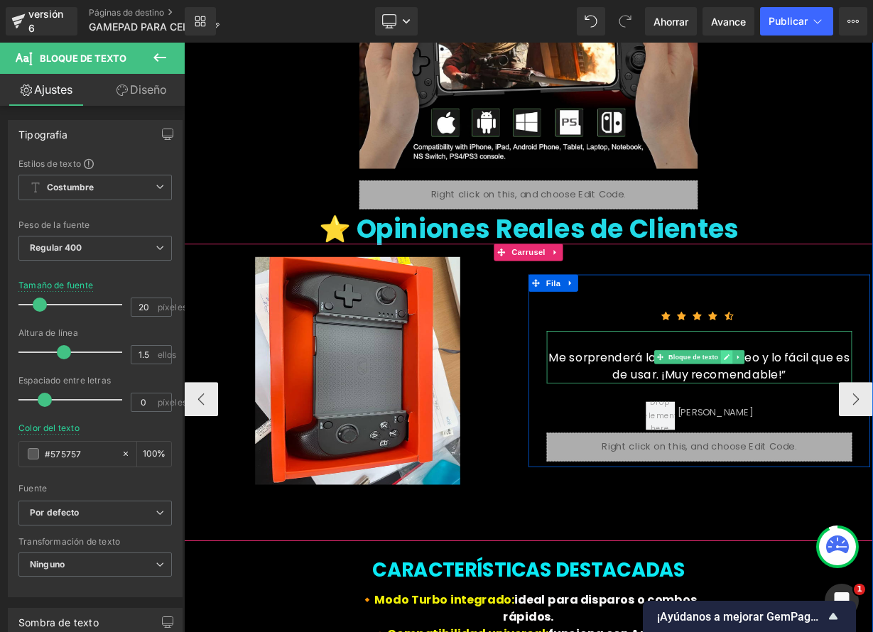
click at [857, 431] on icon at bounding box center [860, 434] width 7 height 7
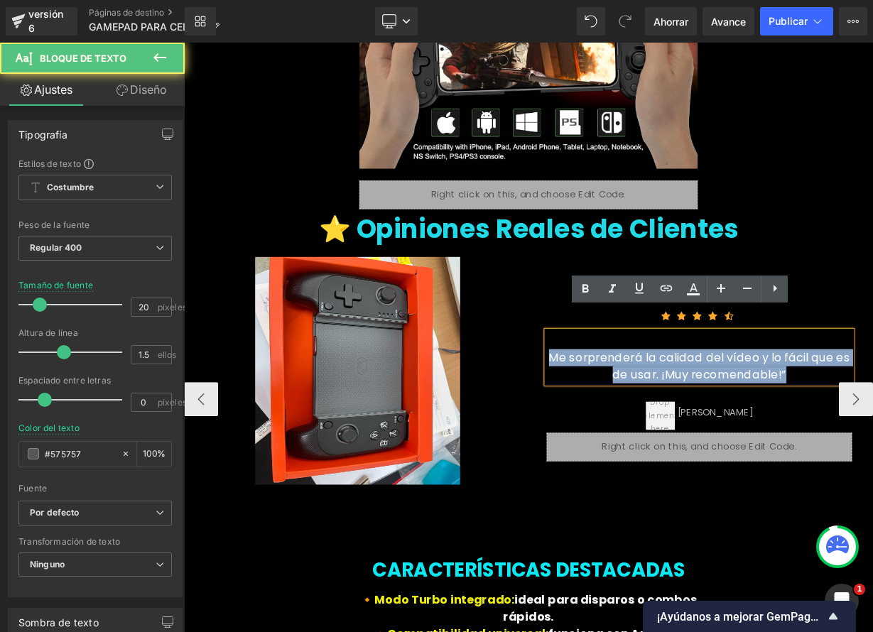
drag, startPoint x: 846, startPoint y: 408, endPoint x: 935, endPoint y: 432, distance: 92.0
click at [872, 432] on div "Me sorprenderá la calidad del vídeo y lo fácil que es de usar. ¡Muy recomendabl…" at bounding box center [826, 434] width 381 height 65
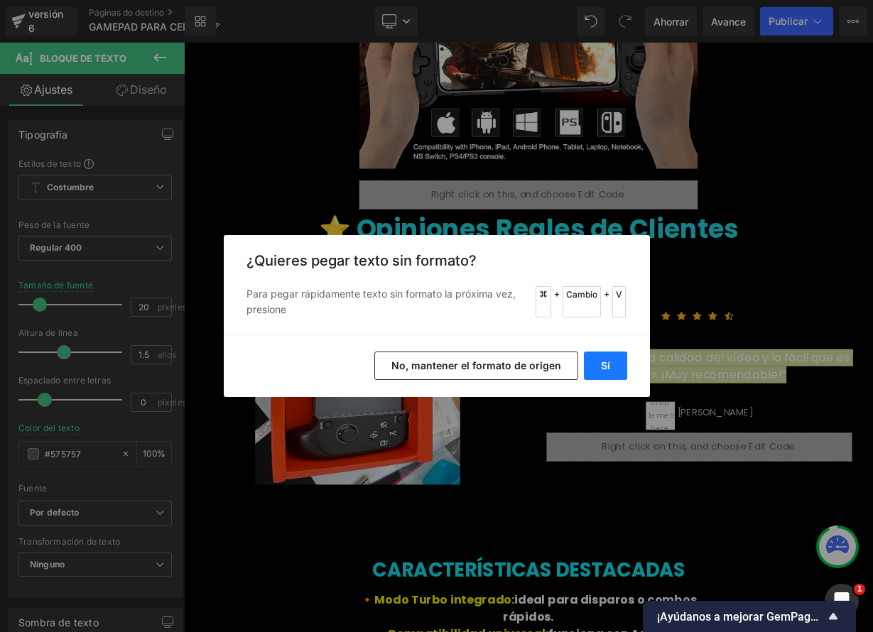
click at [619, 372] on button "Sí" at bounding box center [605, 366] width 43 height 28
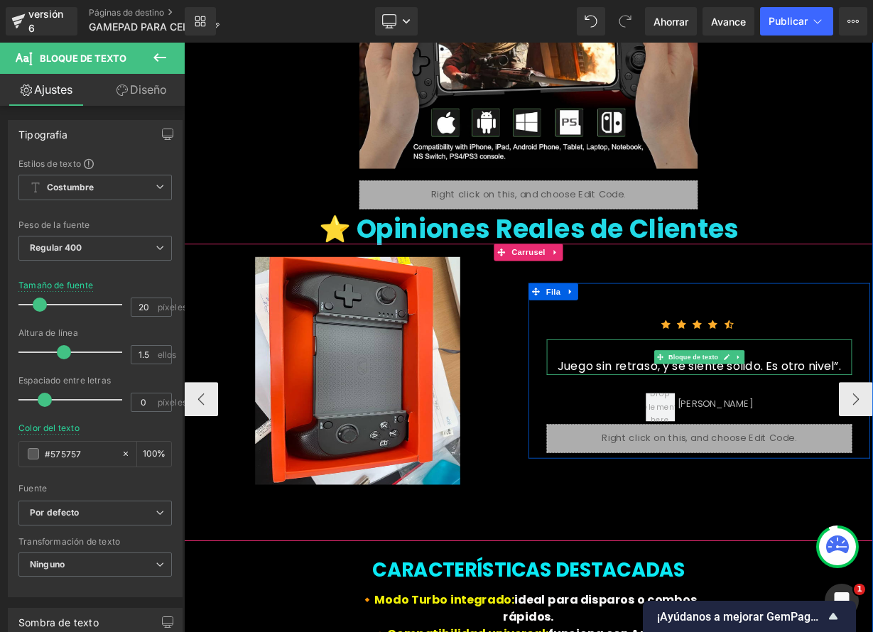
click at [872, 436] on font "Juego sin retraso, y se siente sólido. Es otro nivel”." at bounding box center [827, 446] width 354 height 20
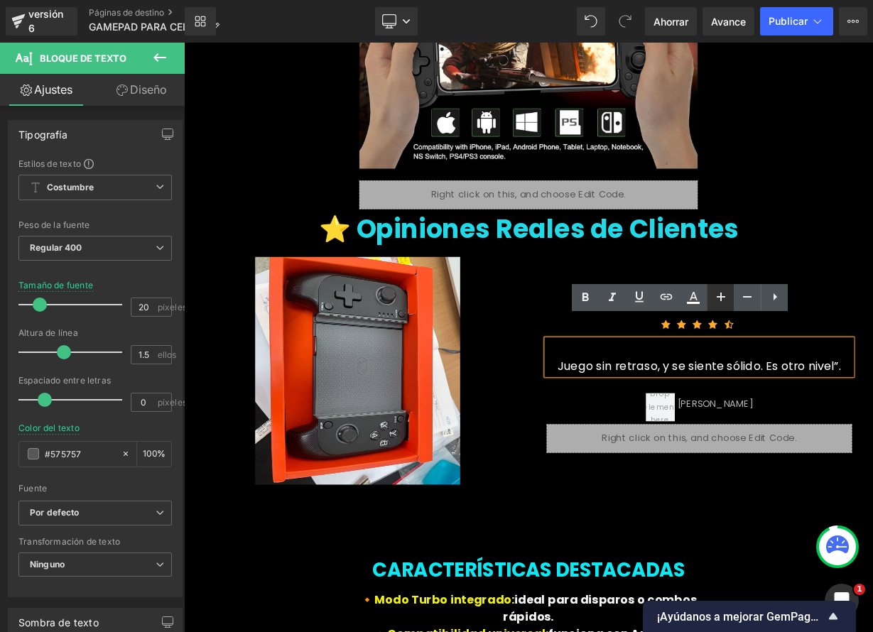
click at [724, 299] on icon at bounding box center [720, 296] width 17 height 17
type input "22"
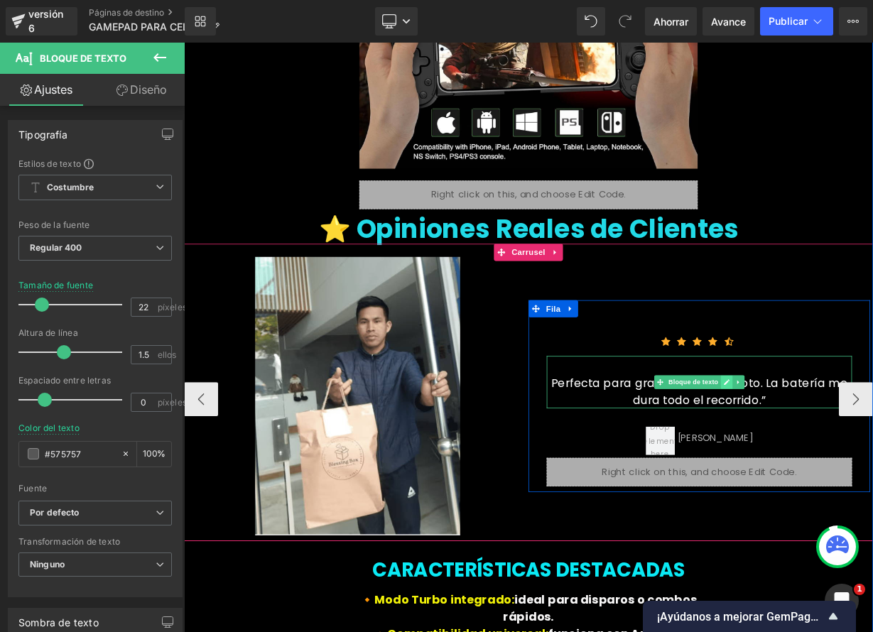
click at [857, 463] on icon at bounding box center [860, 466] width 7 height 7
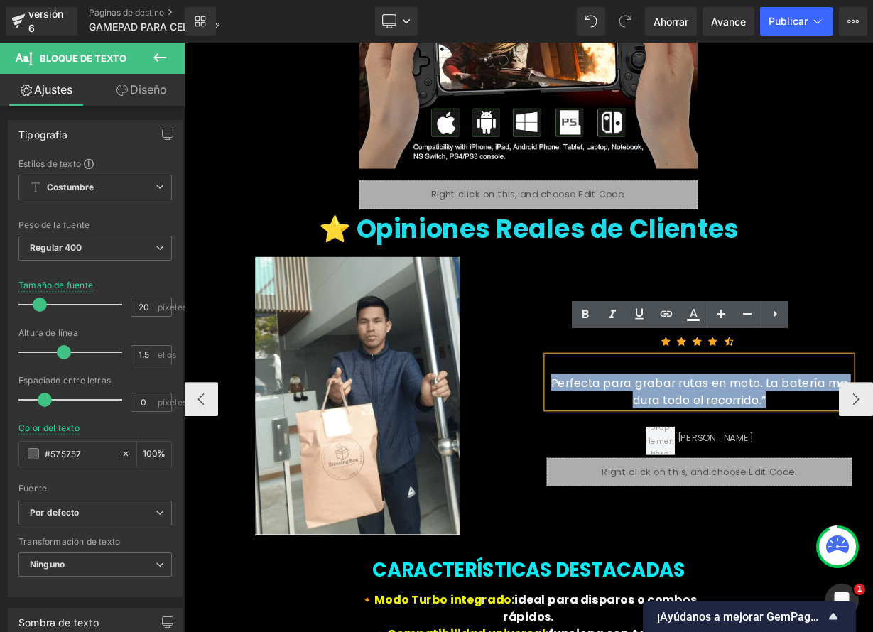
drag, startPoint x: 632, startPoint y: 438, endPoint x: 892, endPoint y: 464, distance: 261.2
click at [872, 462] on div "Perfecta para grabar rutas en moto. La batería me dura todo el recorrido.”" at bounding box center [826, 477] width 381 height 43
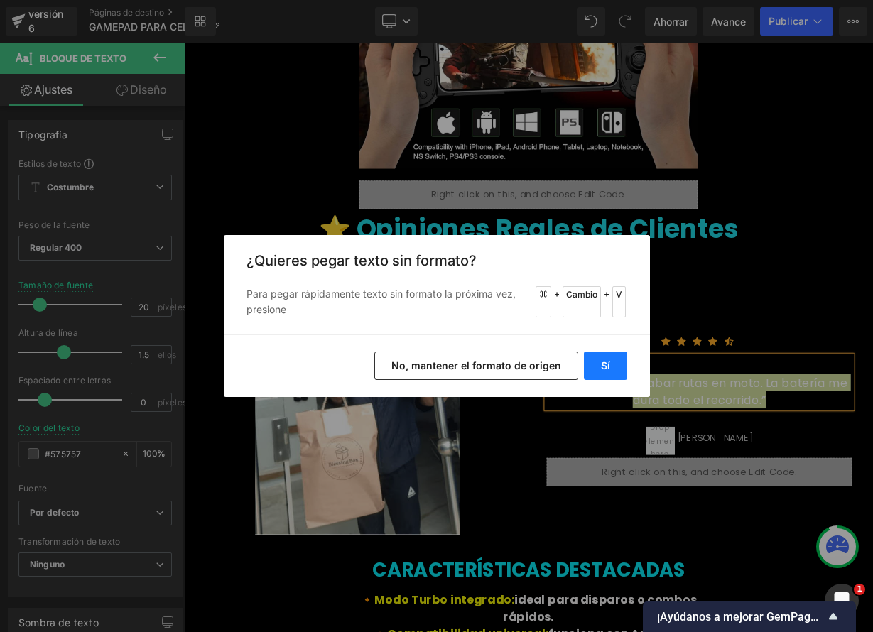
click at [609, 366] on font "Sí" at bounding box center [605, 365] width 9 height 12
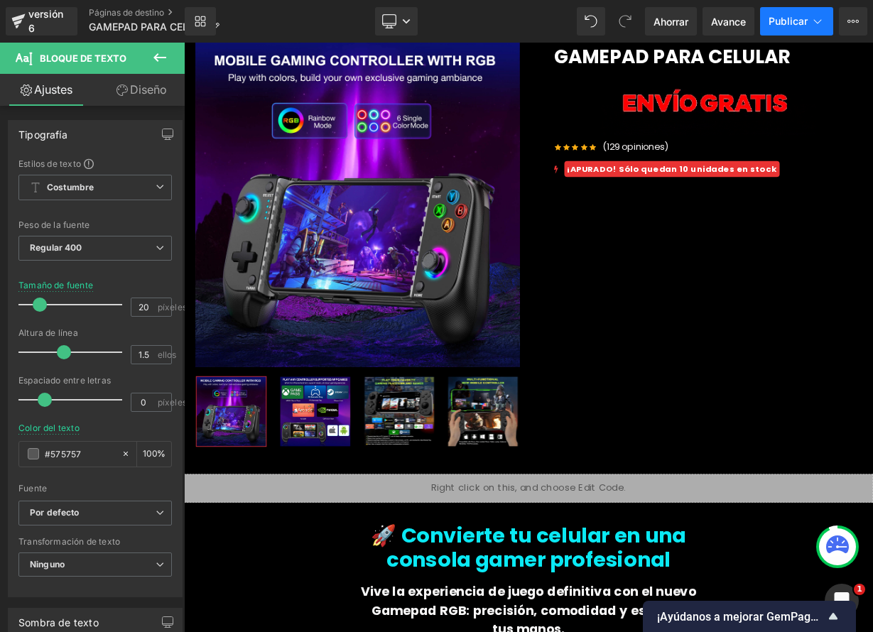
click at [786, 18] on font "Publicar" at bounding box center [788, 21] width 39 height 12
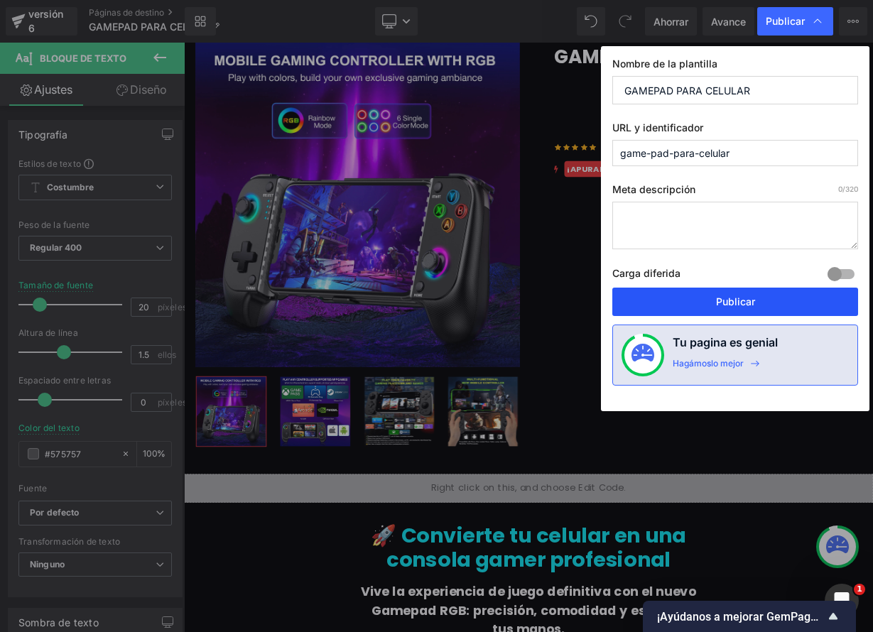
click at [761, 307] on button "Publicar" at bounding box center [735, 302] width 246 height 28
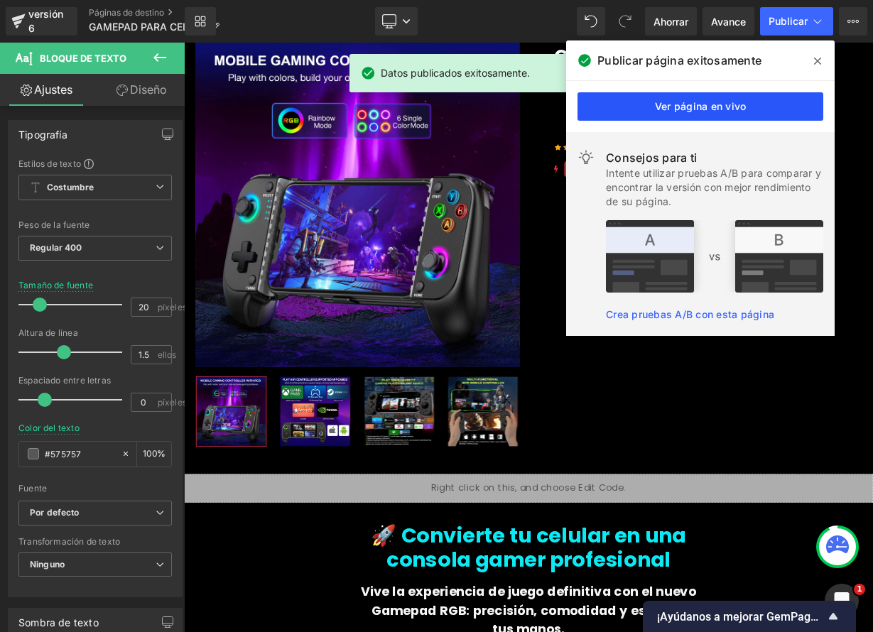
click at [705, 111] on font "Ver página en vivo" at bounding box center [701, 106] width 92 height 12
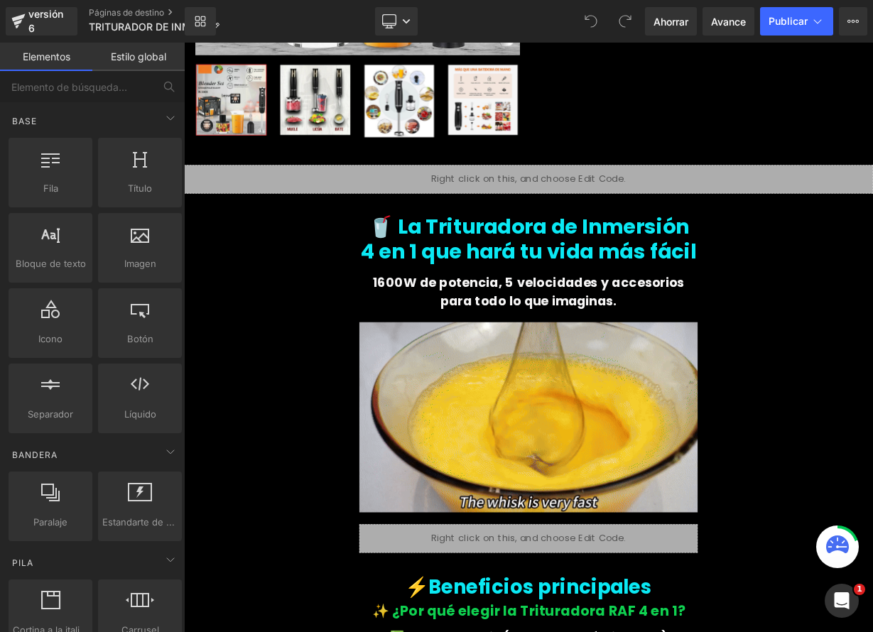
scroll to position [131, 0]
